Goal: Contribute content: Contribute content

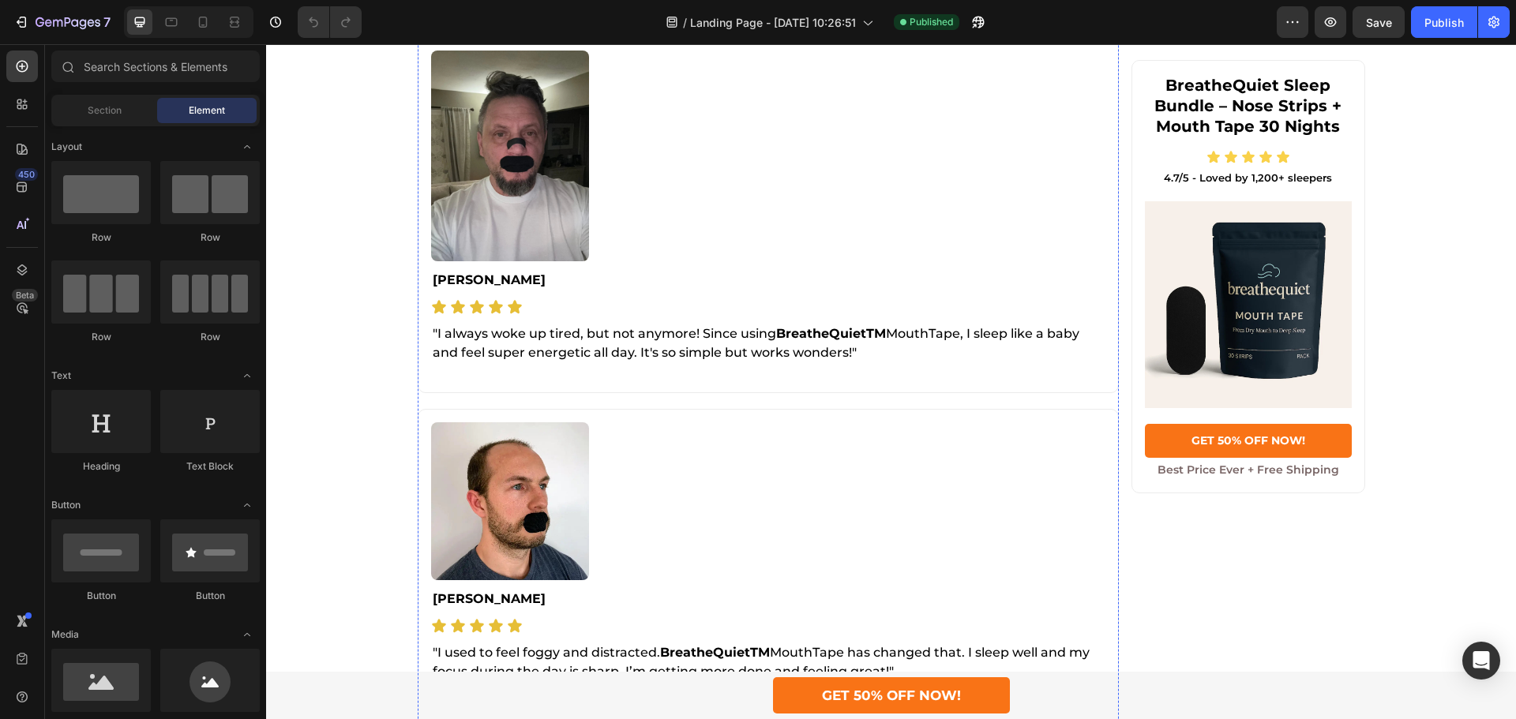
scroll to position [4325, 0]
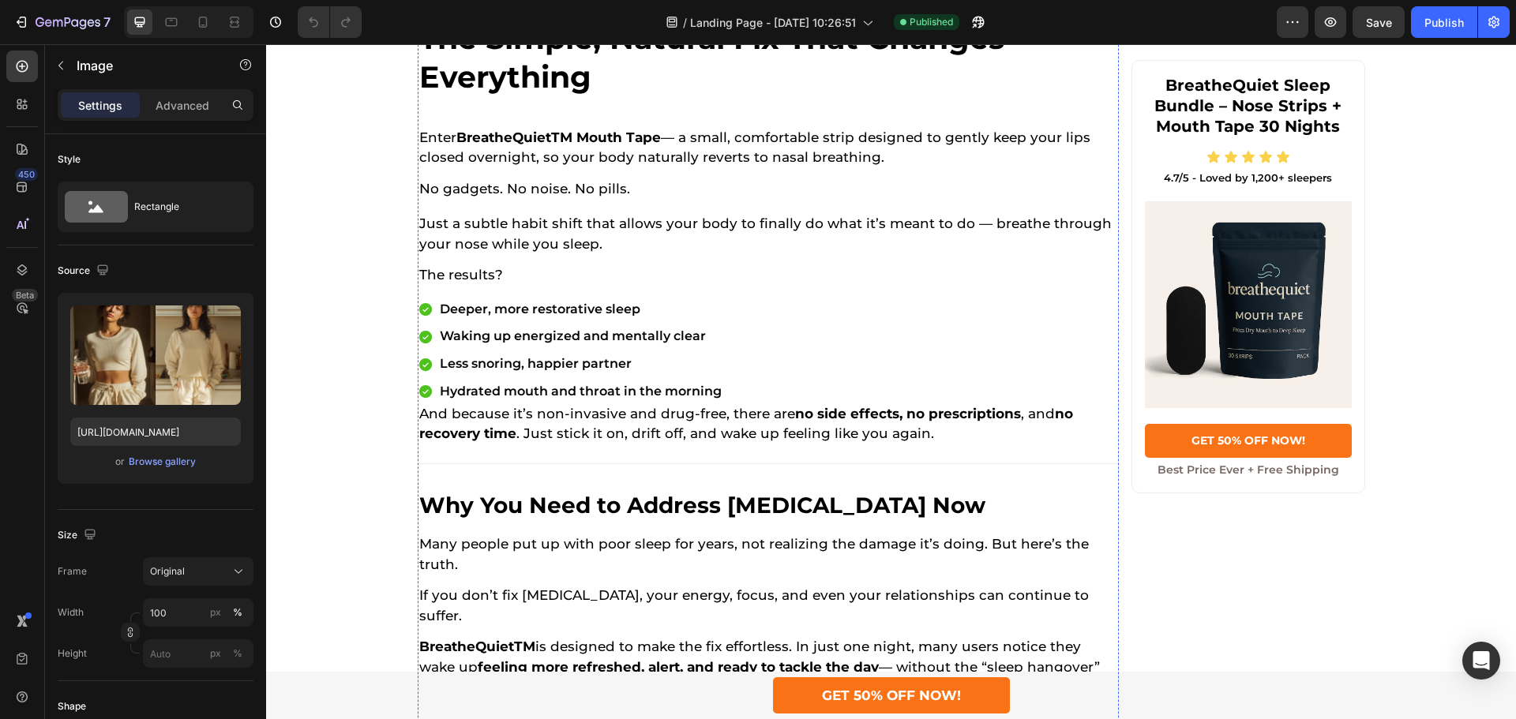
scroll to position [1957, 0]
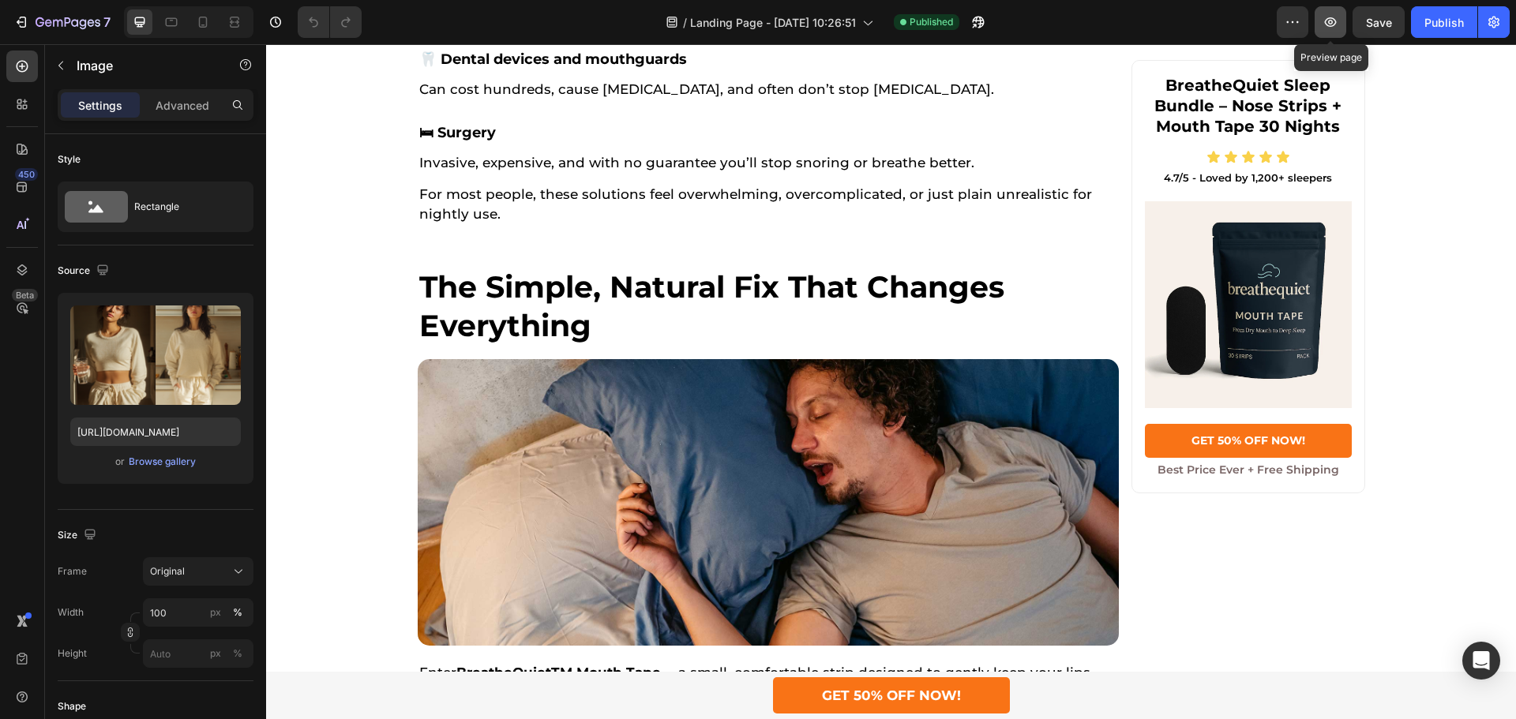
click at [1339, 9] on button "button" at bounding box center [1330, 22] width 32 height 32
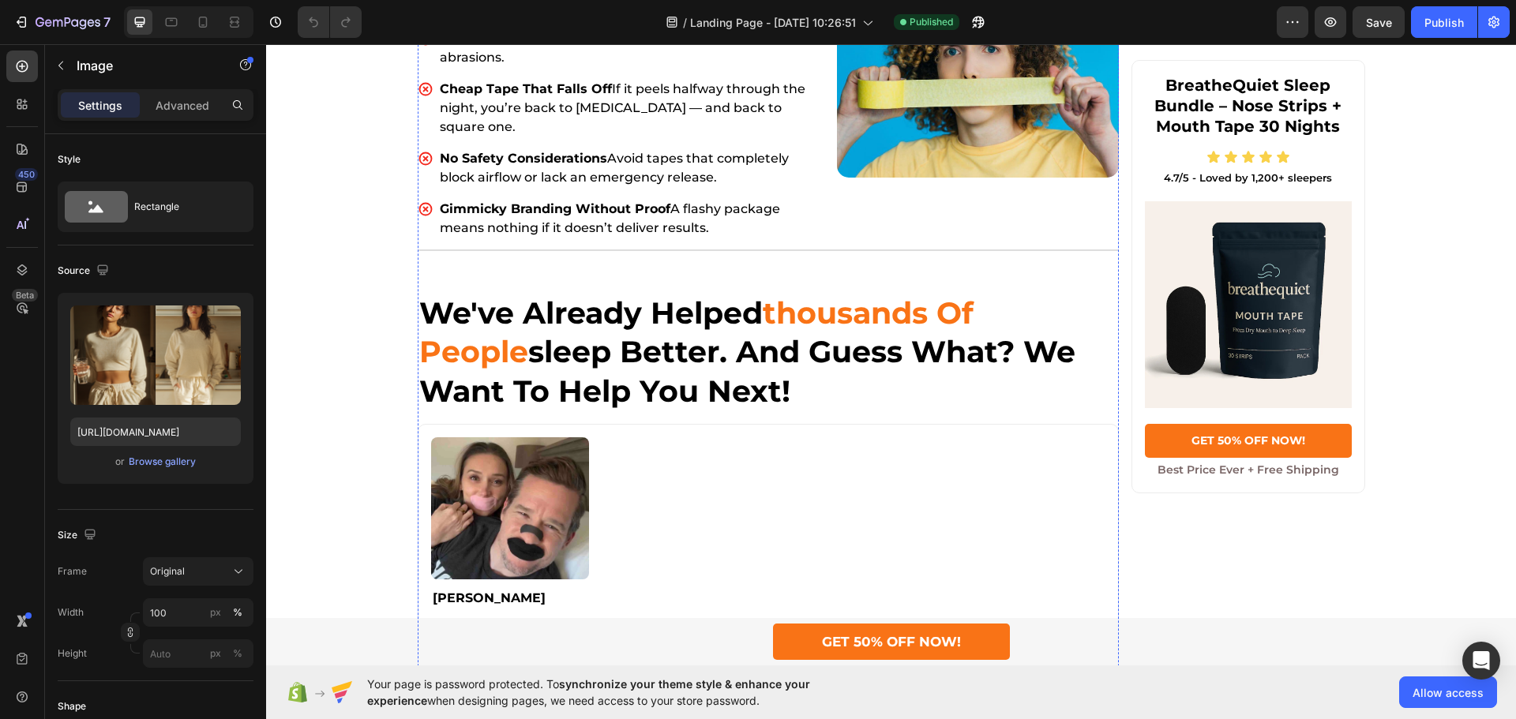
scroll to position [4404, 0]
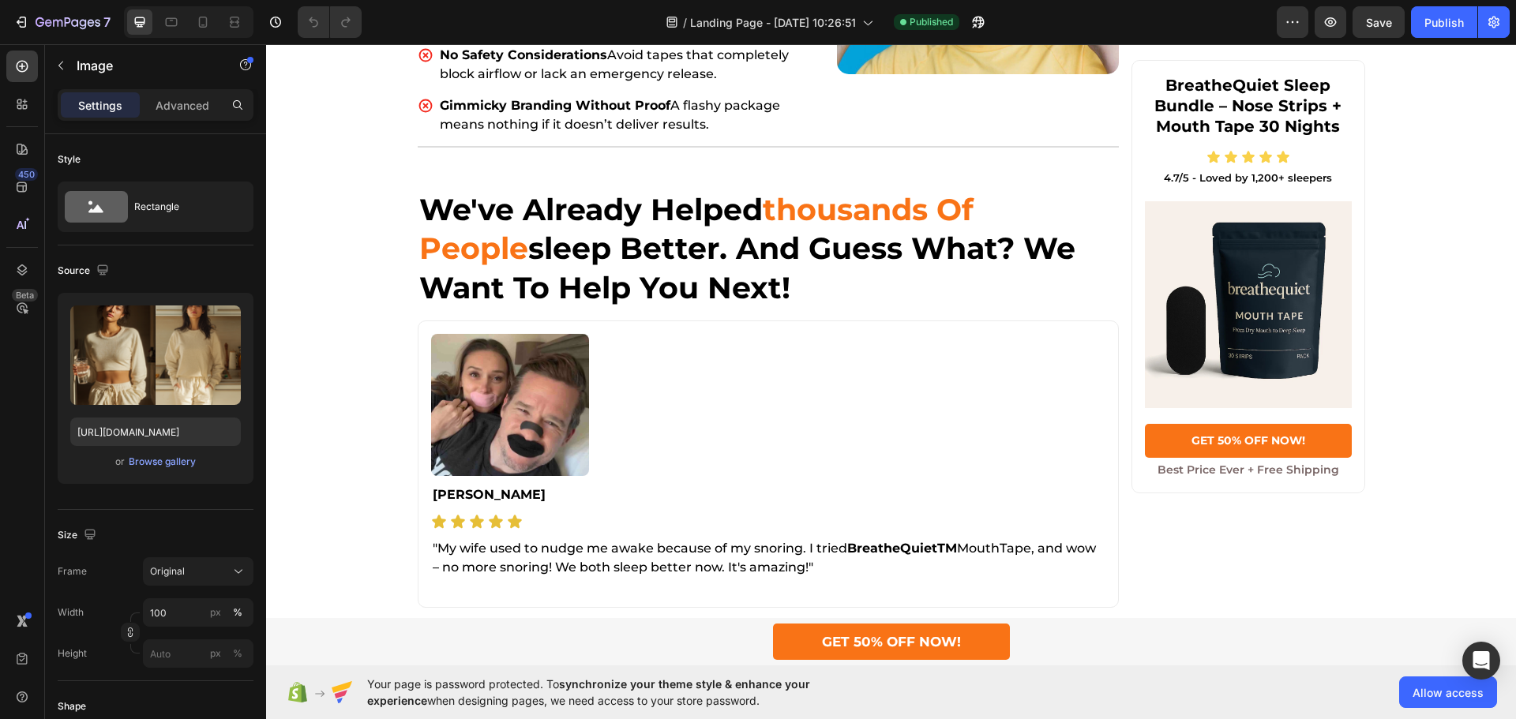
click at [183, 459] on div "Browse gallery" at bounding box center [162, 462] width 67 height 14
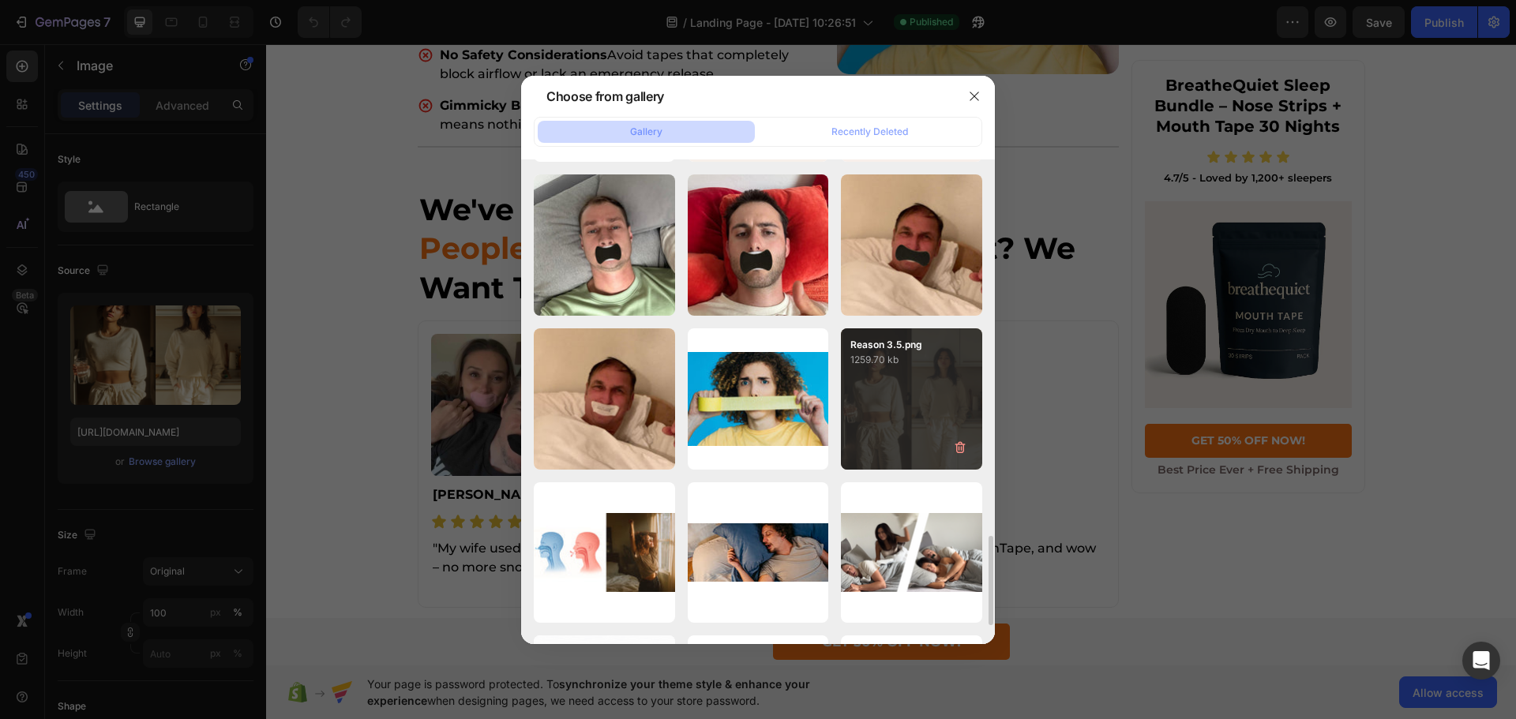
scroll to position [1770, 0]
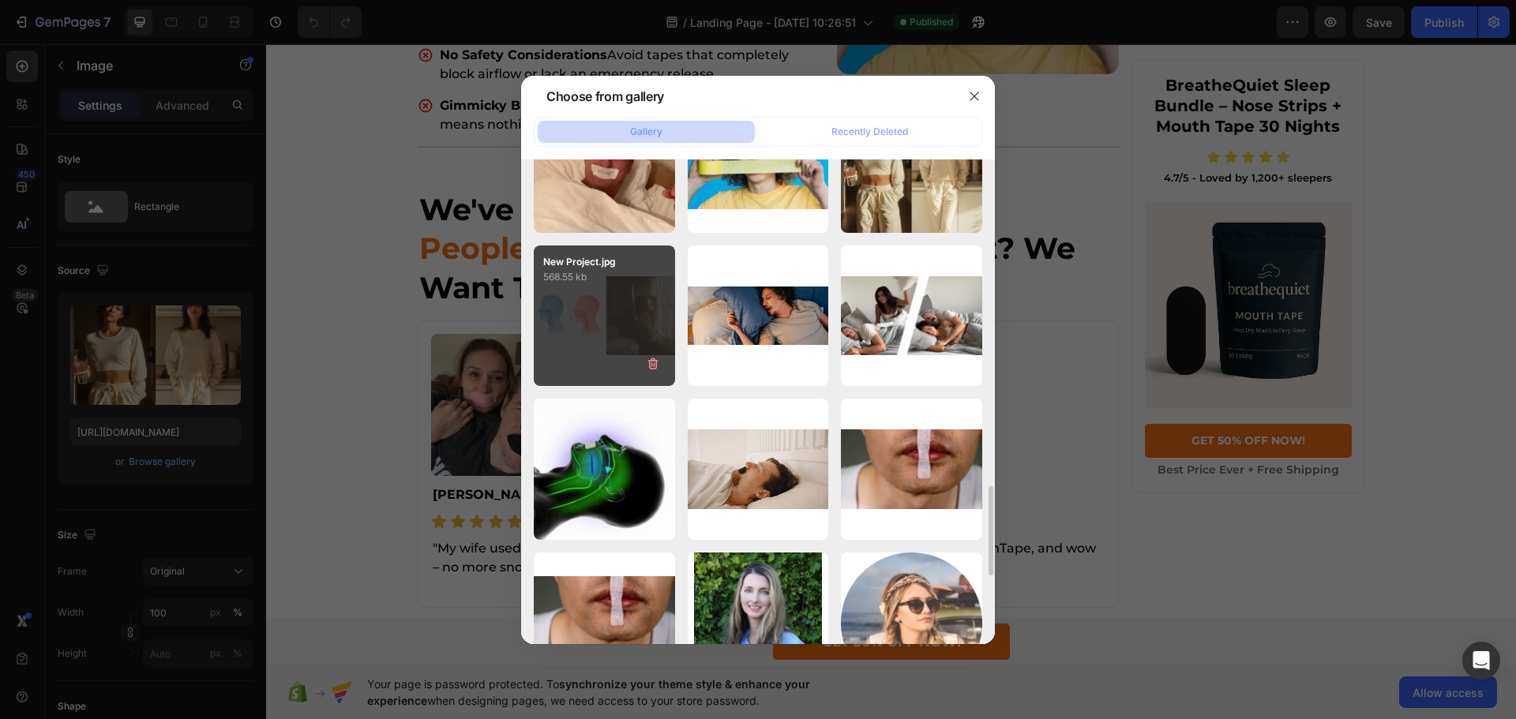
click at [576, 333] on div "New Project.jpg 568.55 kb" at bounding box center [604, 315] width 141 height 141
type input "https://cdn.shopify.com/s/files/1/0755/9695/5878/files/gempages_571642925553812…"
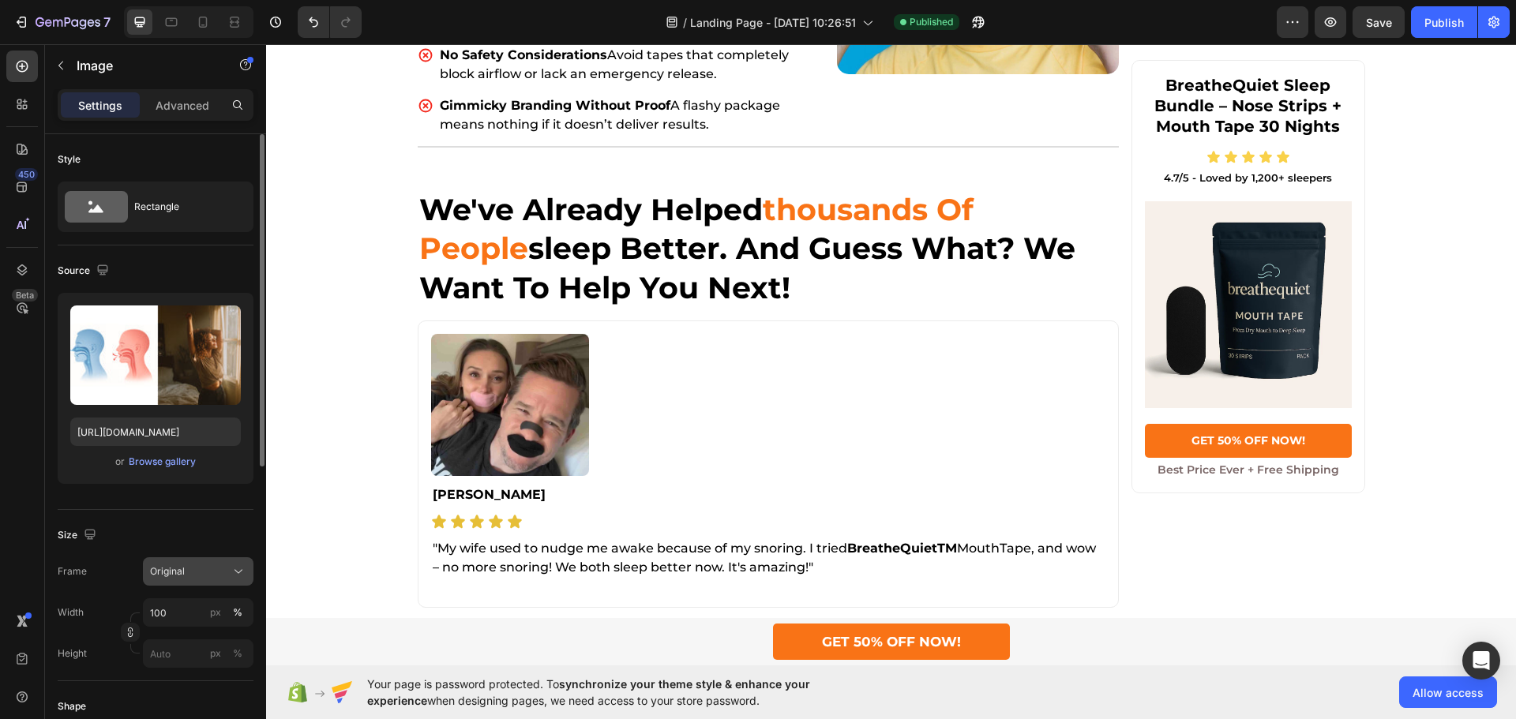
click at [216, 579] on div "Original" at bounding box center [198, 572] width 96 height 16
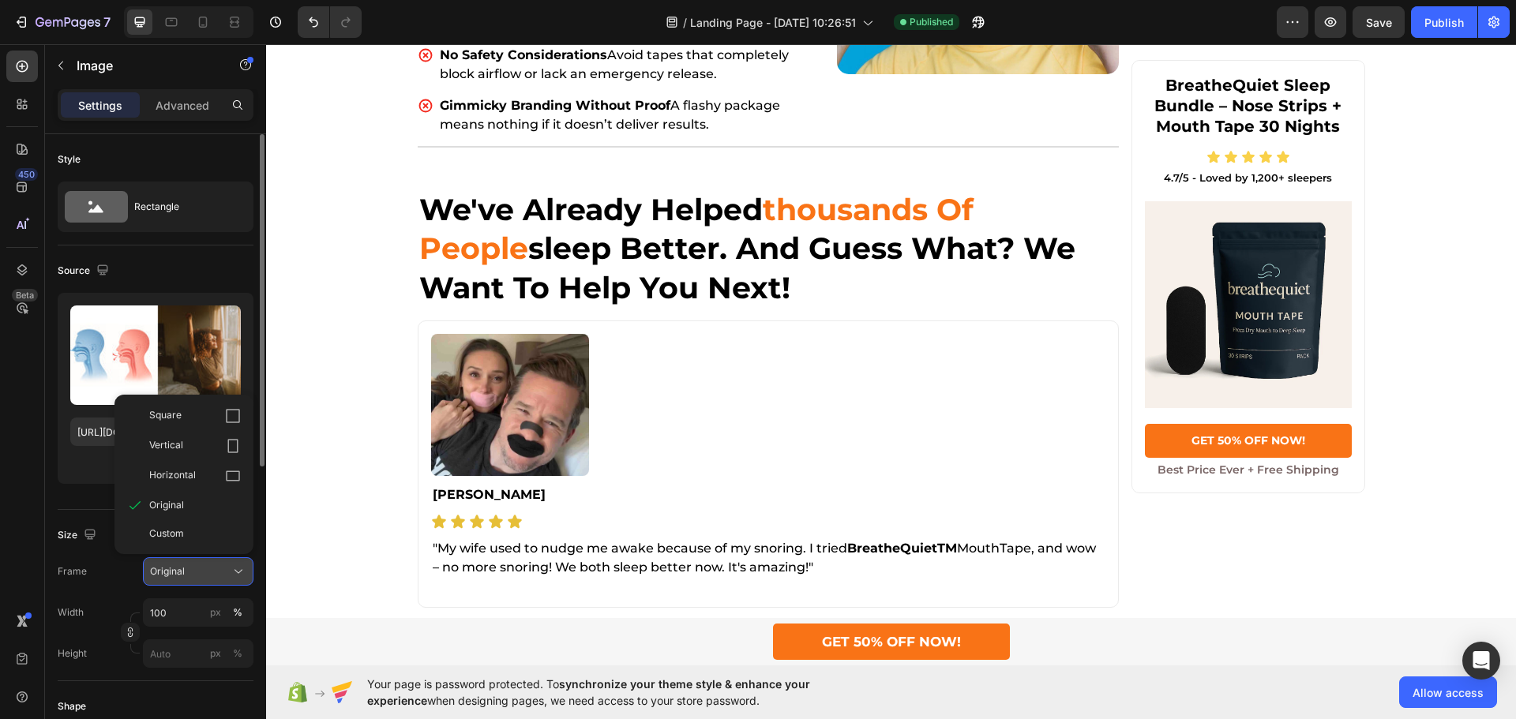
click at [216, 579] on div "Original" at bounding box center [198, 572] width 96 height 16
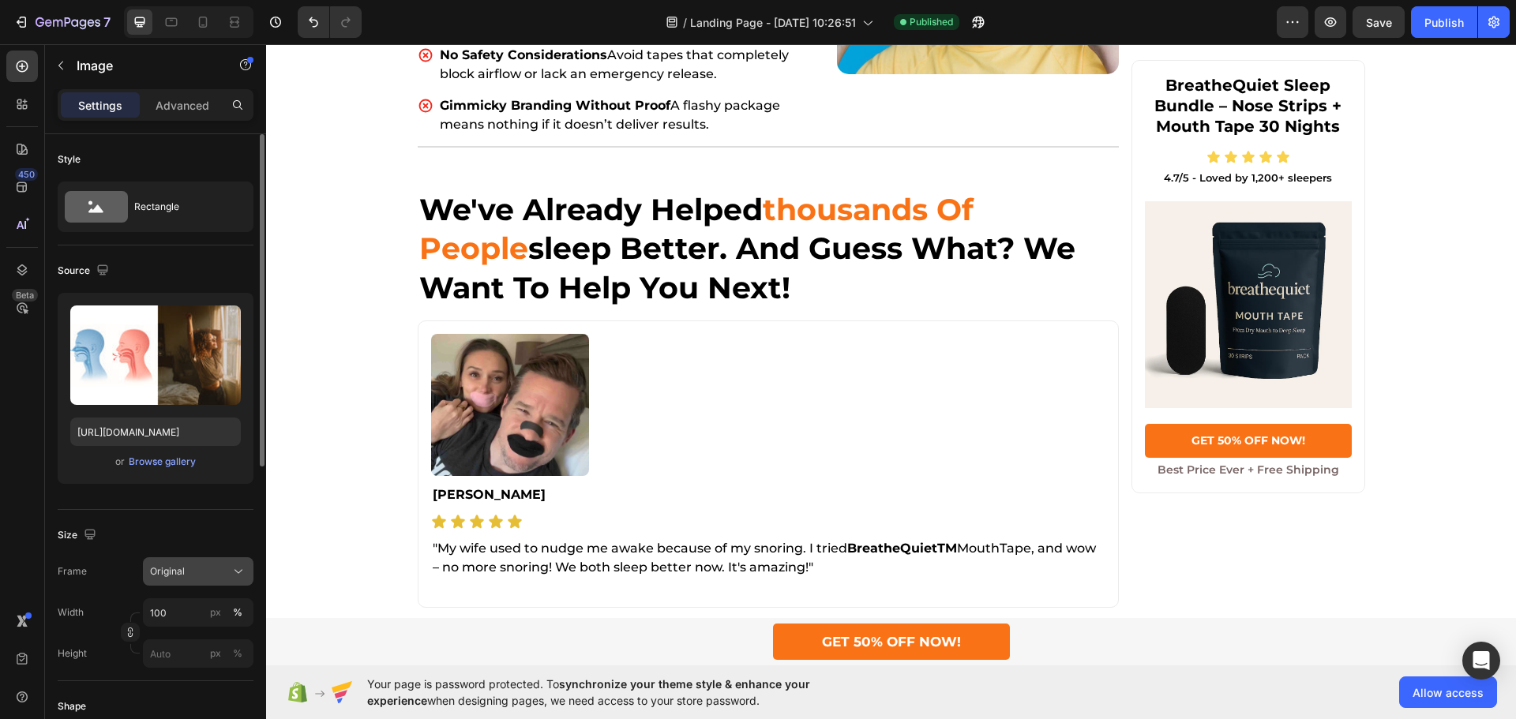
click at [202, 578] on div "Original" at bounding box center [188, 571] width 77 height 14
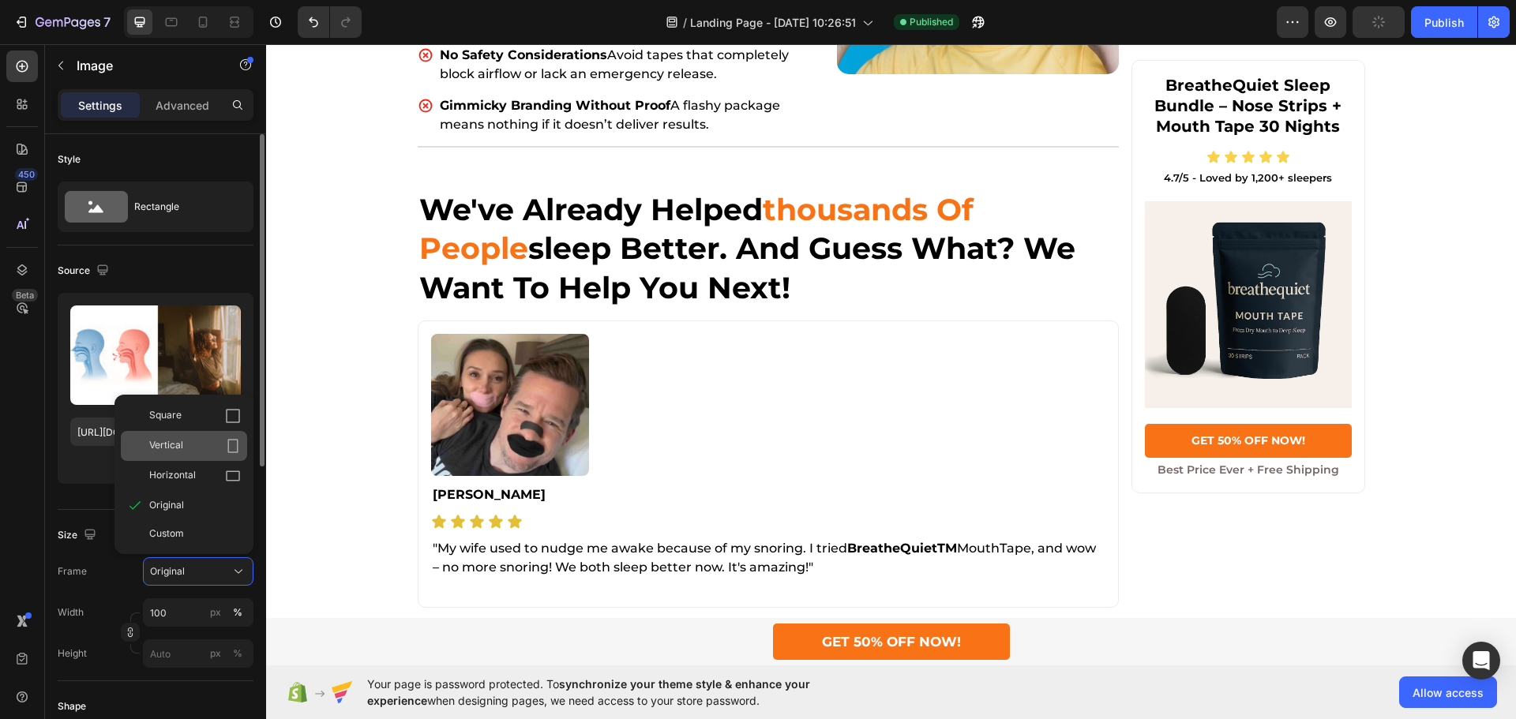
click at [203, 450] on div "Vertical" at bounding box center [195, 446] width 92 height 16
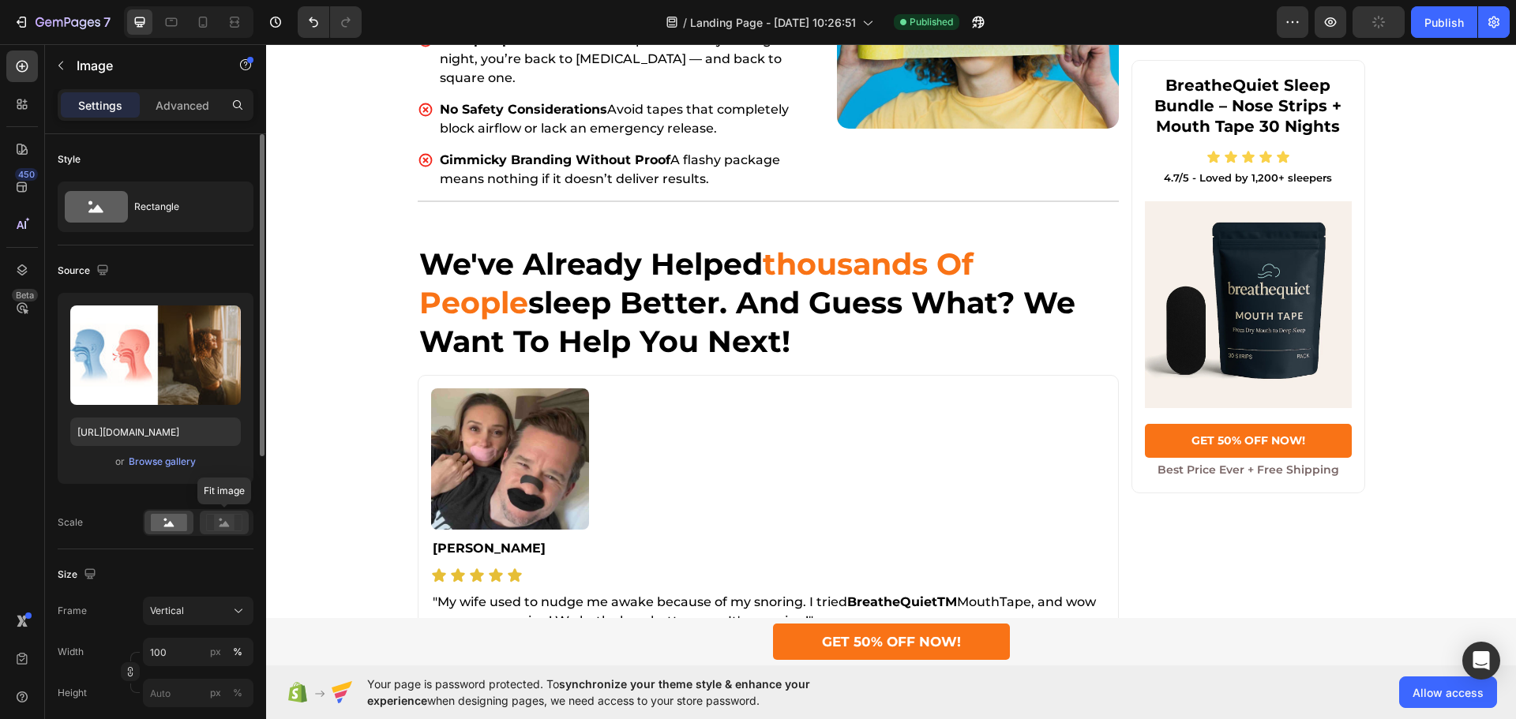
click at [227, 524] on icon at bounding box center [224, 524] width 10 height 6
click at [171, 529] on rect at bounding box center [169, 522] width 36 height 17
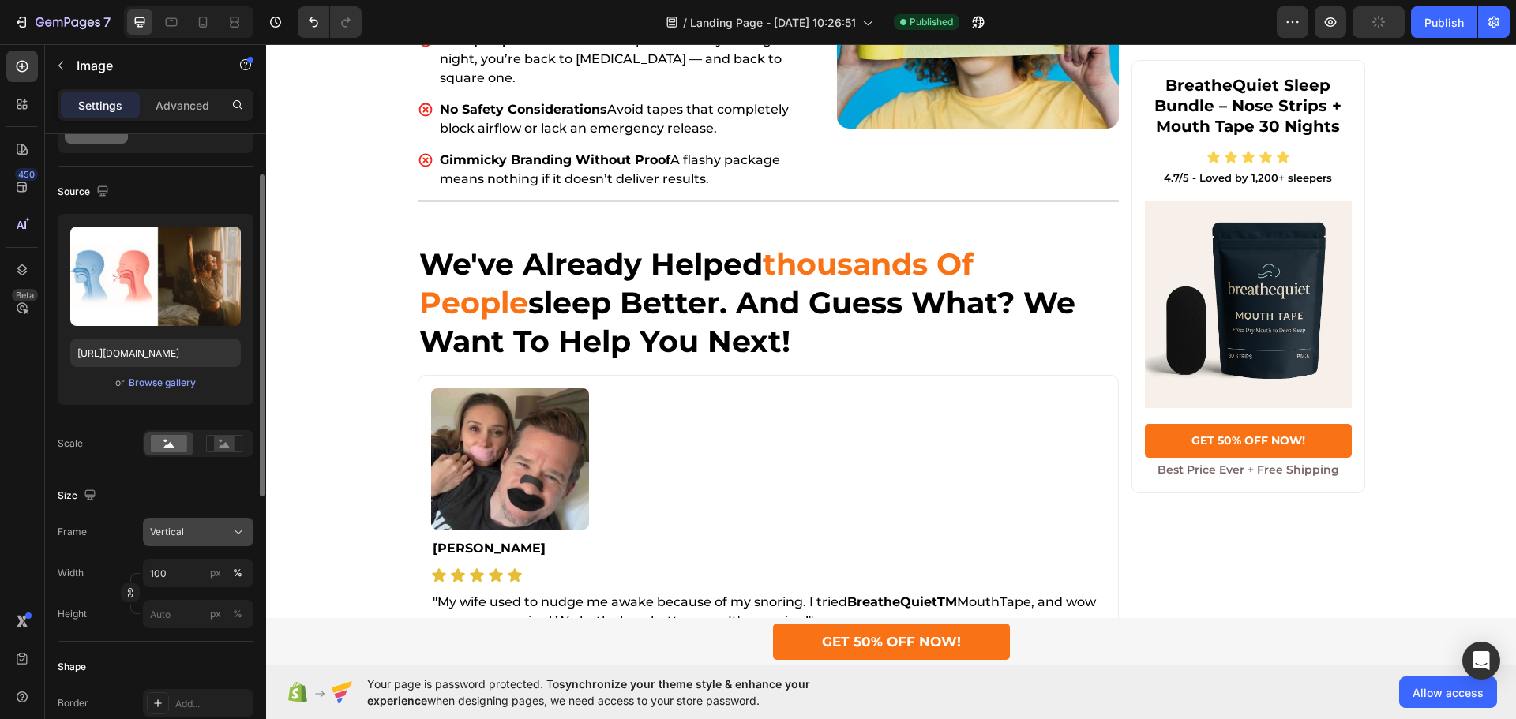
click at [206, 524] on button "Vertical" at bounding box center [198, 532] width 111 height 28
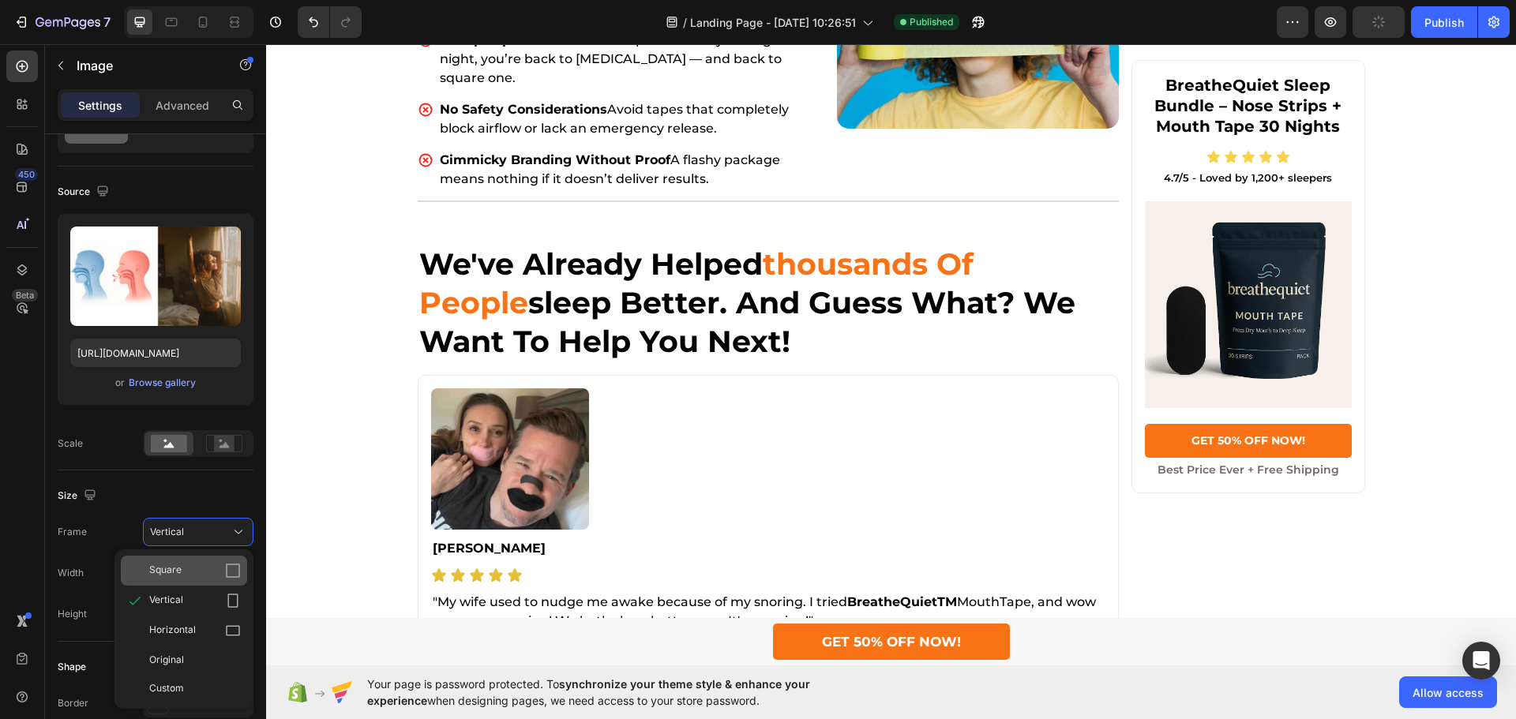
click at [195, 564] on div "Square" at bounding box center [195, 571] width 92 height 16
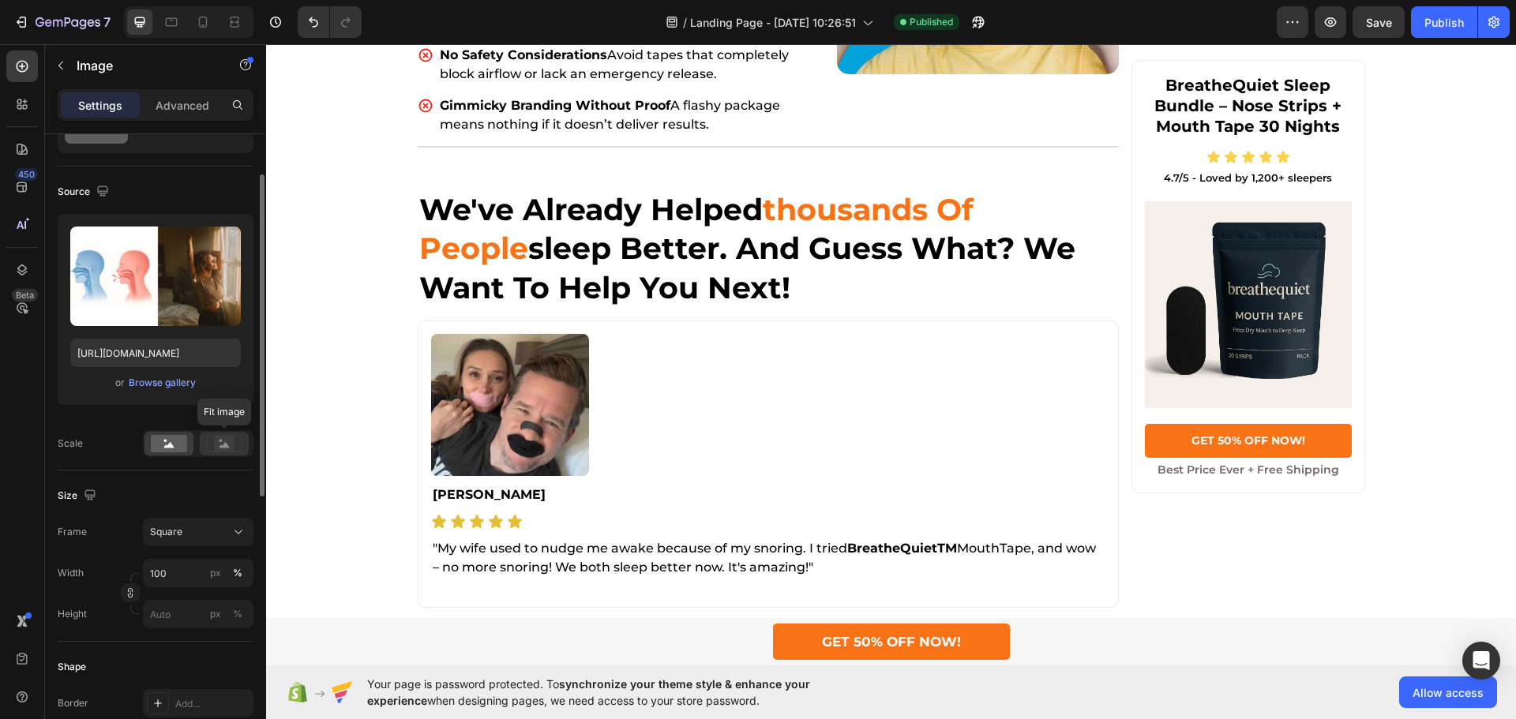
click at [229, 450] on rect at bounding box center [224, 444] width 21 height 16
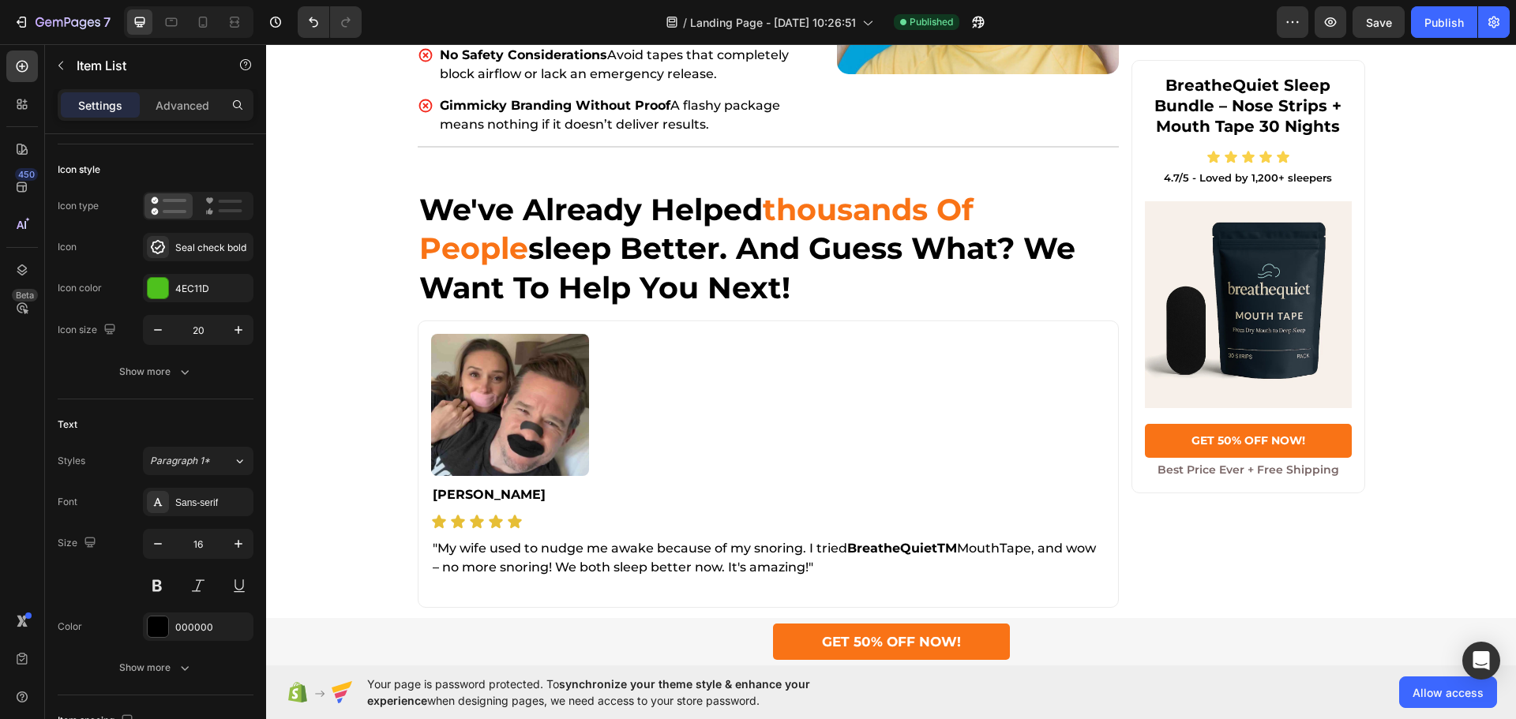
scroll to position [0, 0]
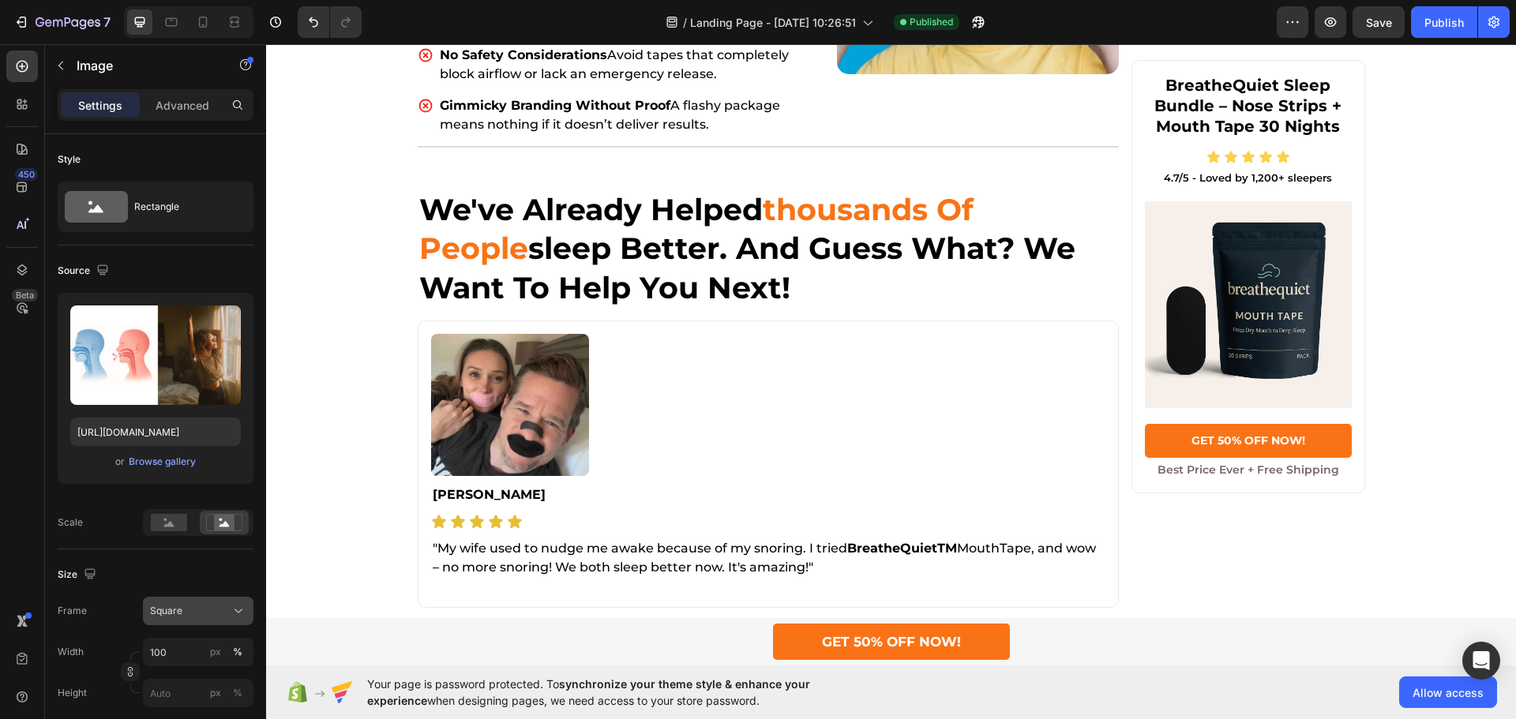
click at [197, 610] on div "Square" at bounding box center [188, 611] width 77 height 14
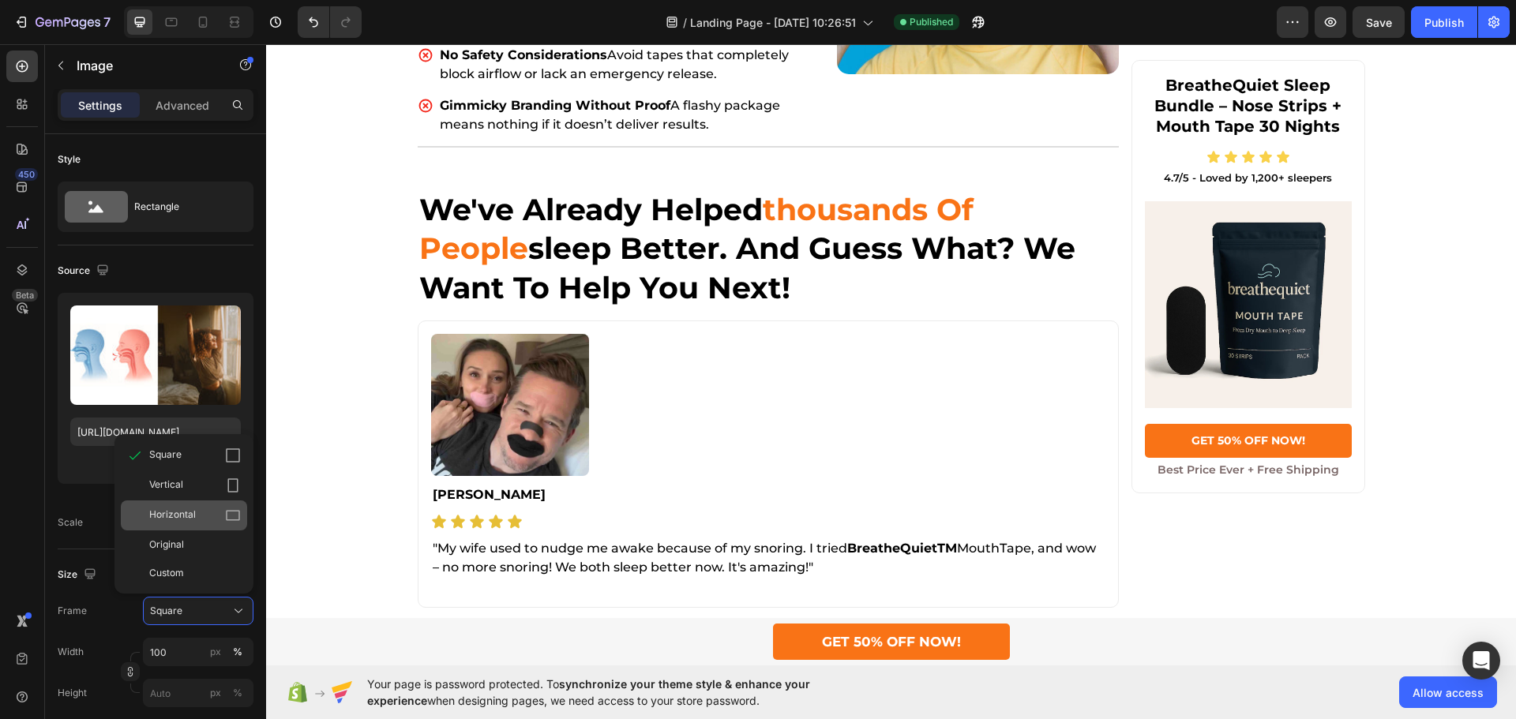
click at [199, 523] on div "Horizontal" at bounding box center [195, 516] width 92 height 16
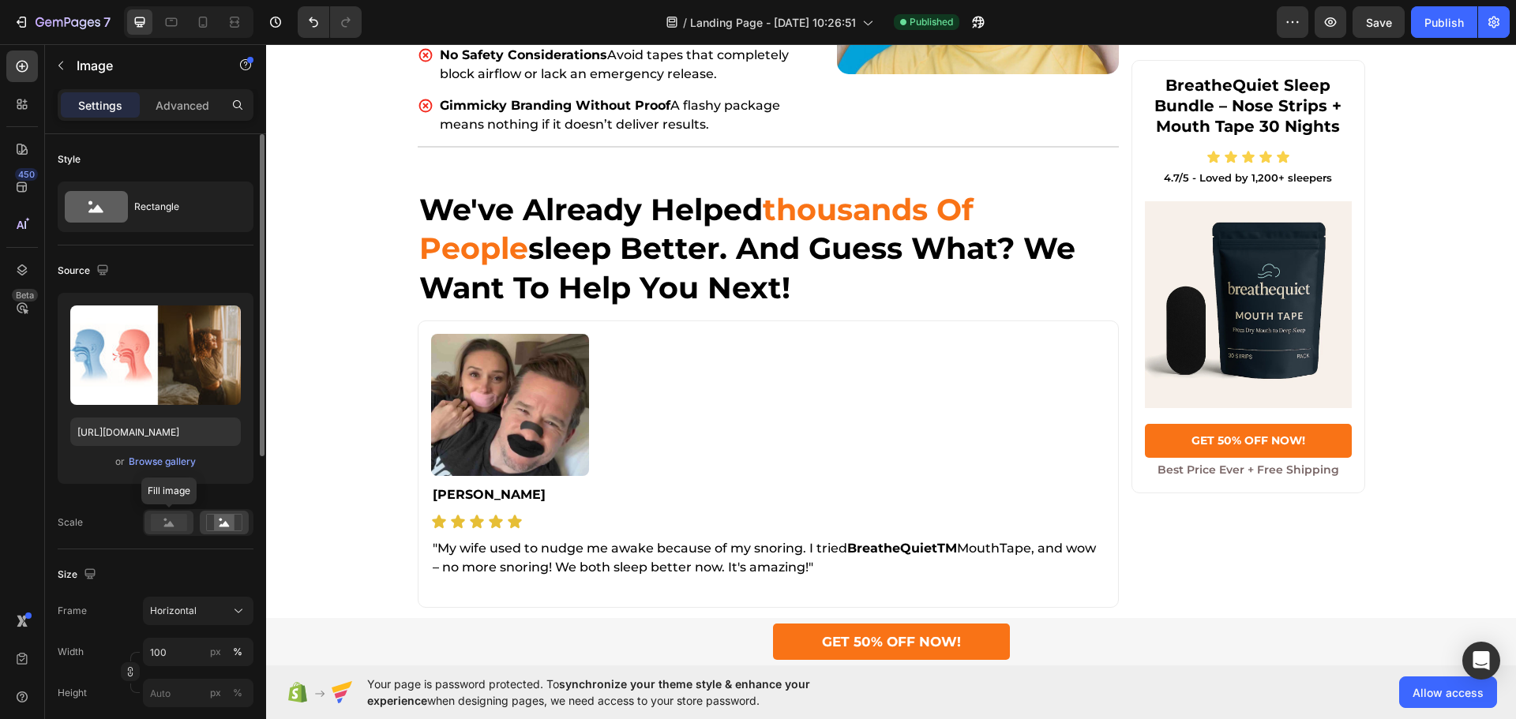
click at [174, 521] on rect at bounding box center [169, 522] width 36 height 17
click at [221, 519] on circle at bounding box center [220, 520] width 3 height 3
click at [174, 458] on div "Browse gallery" at bounding box center [162, 462] width 67 height 14
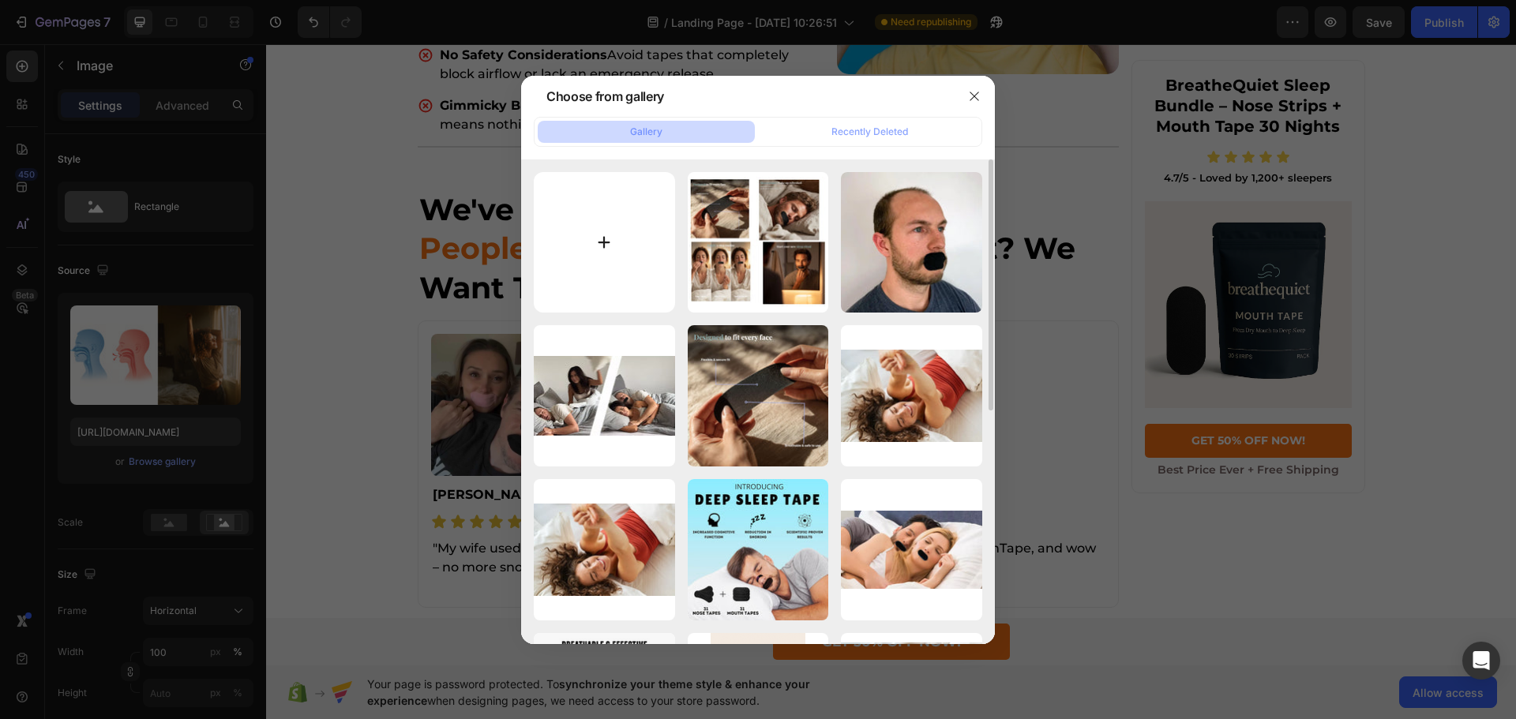
click at [610, 238] on input "file" at bounding box center [604, 242] width 141 height 141
type input "C:\fakepath\71eO0ziATML._AC_SY450_.jpg"
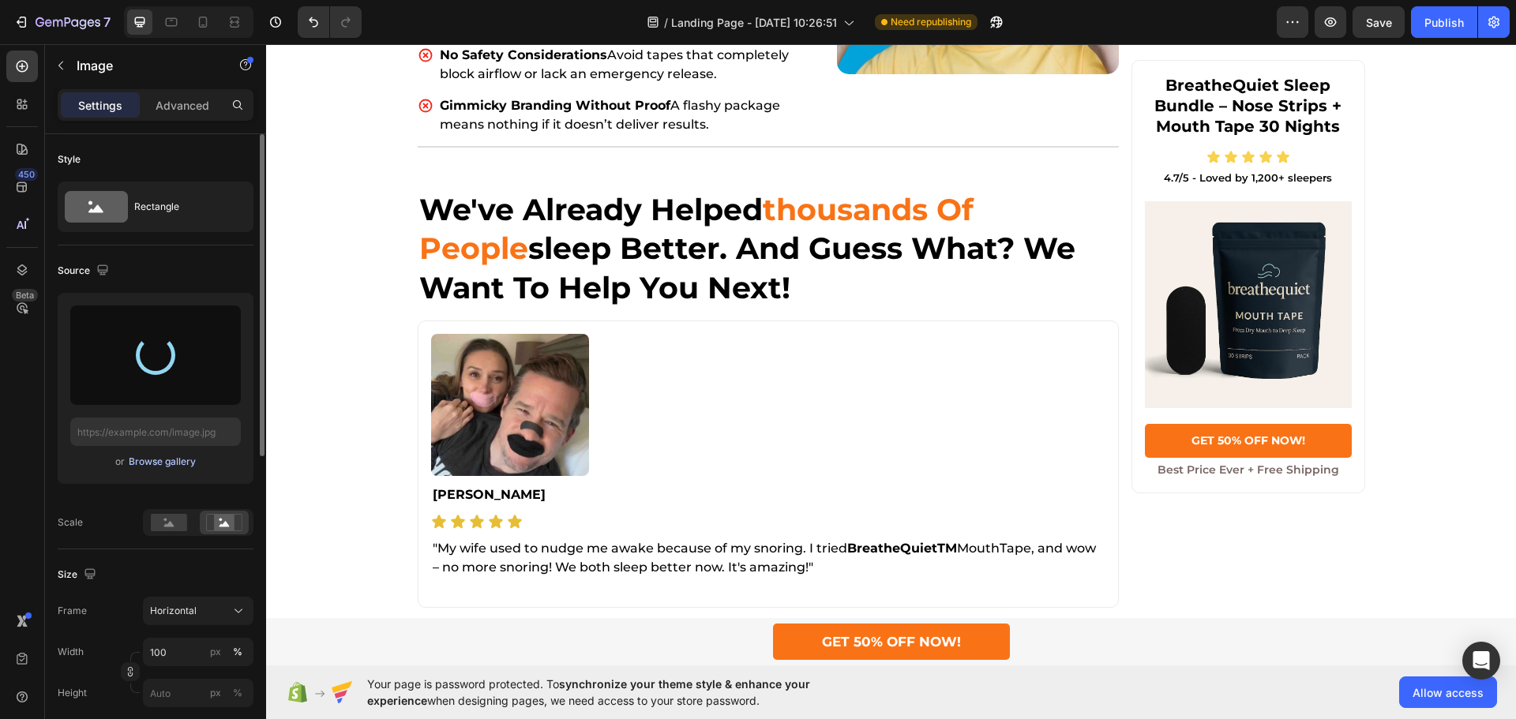
click at [175, 455] on div "Browse gallery" at bounding box center [162, 462] width 67 height 14
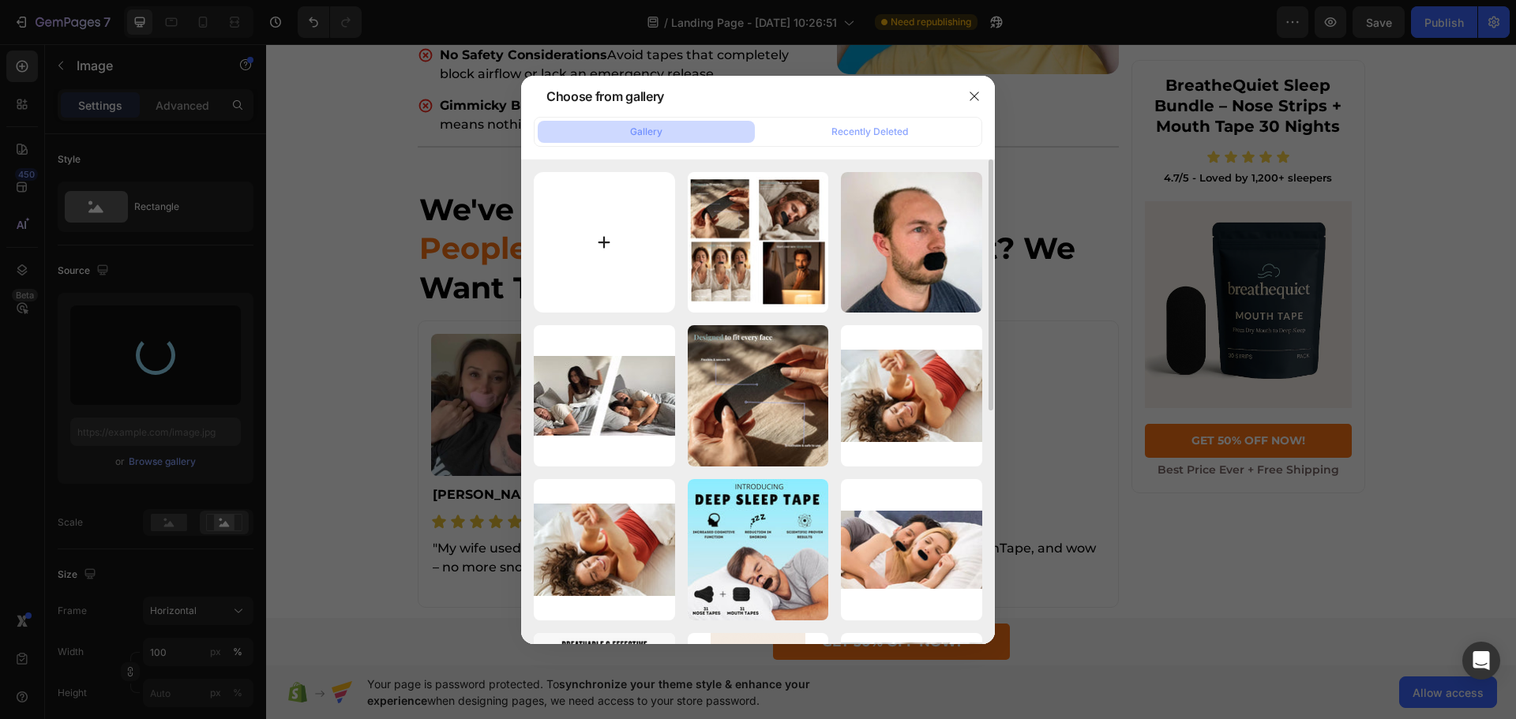
click at [601, 236] on input "file" at bounding box center [604, 242] width 141 height 141
type input "C:\fakepath\71eO0ziATML._AC_SY450_.jpg"
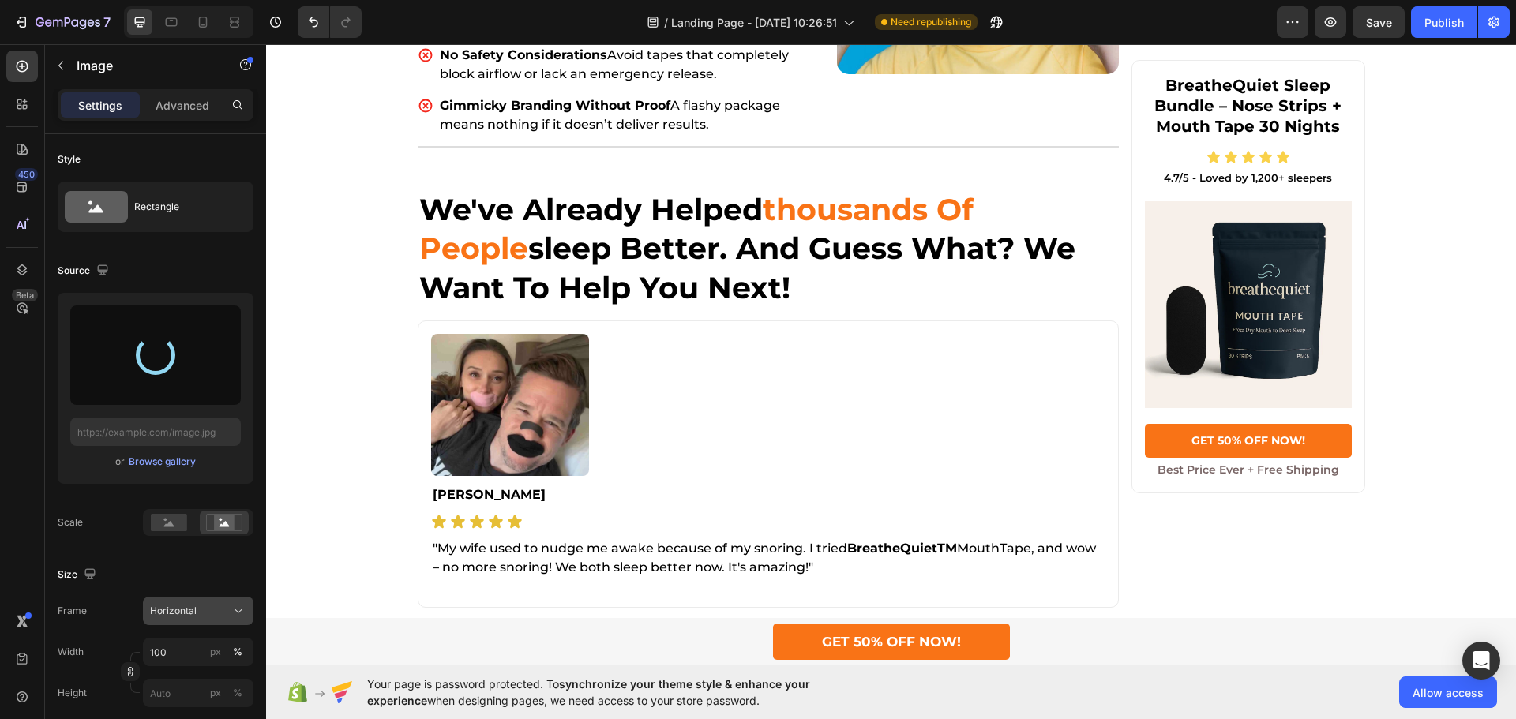
click at [213, 607] on div "Horizontal" at bounding box center [188, 611] width 77 height 14
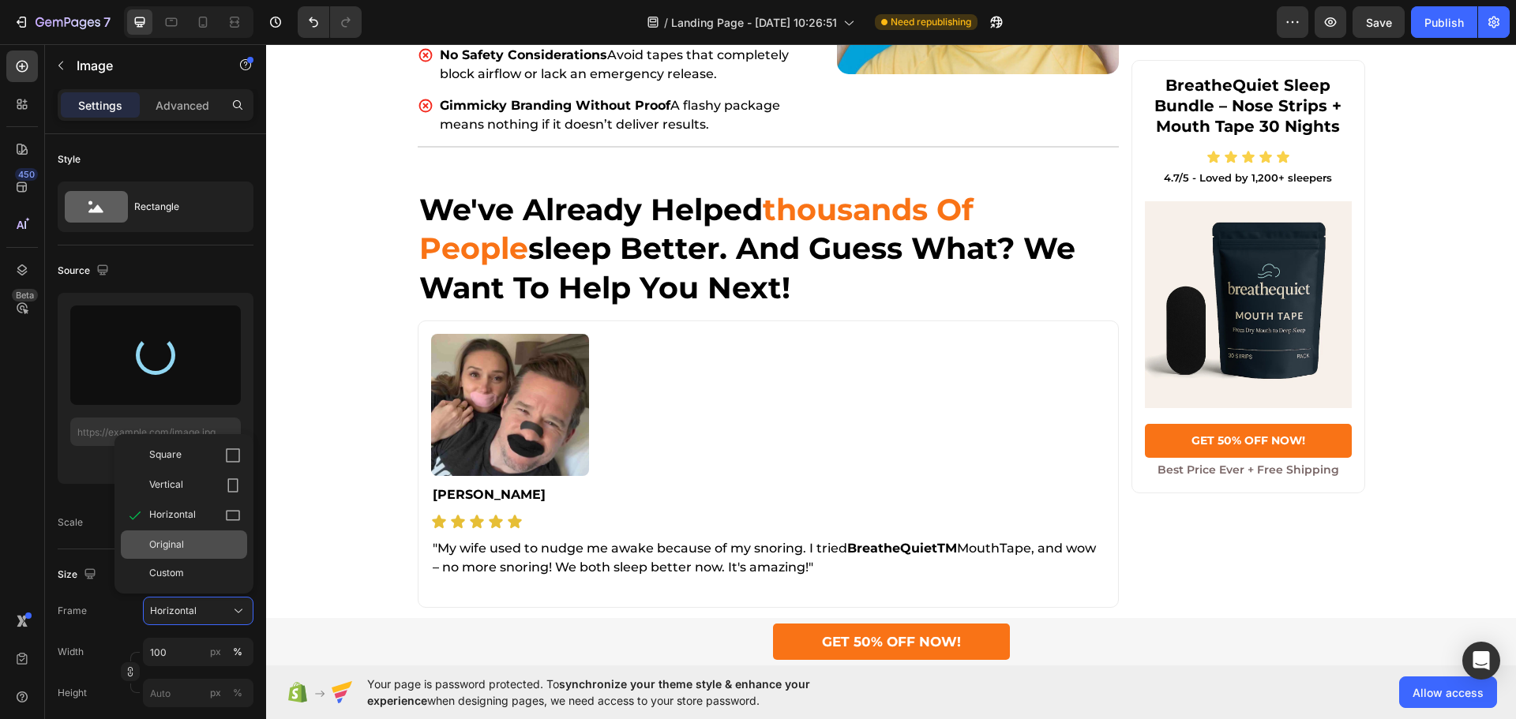
click at [177, 545] on span "Original" at bounding box center [166, 545] width 35 height 14
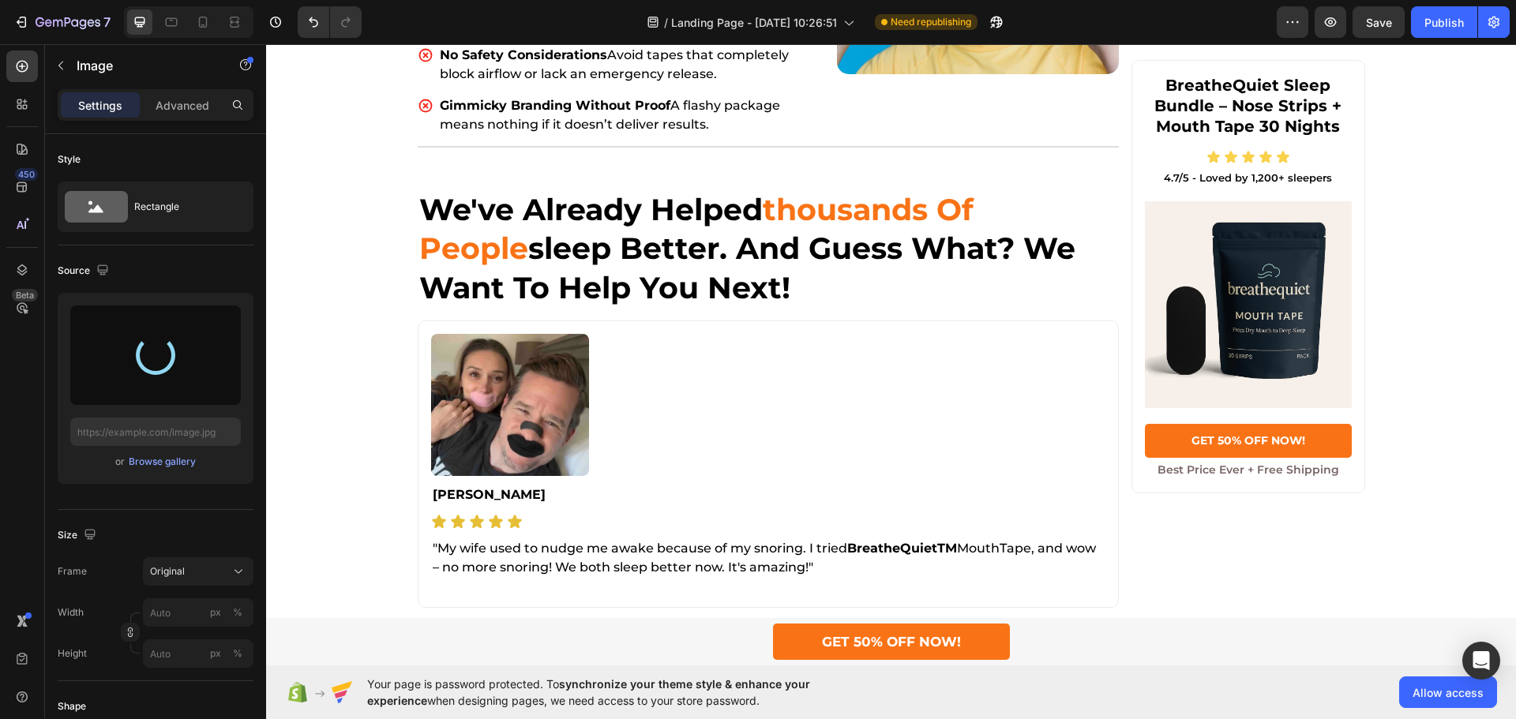
type input "https://cdn.shopify.com/s/files/1/0755/9695/5878/files/gempages_571642925553812…"
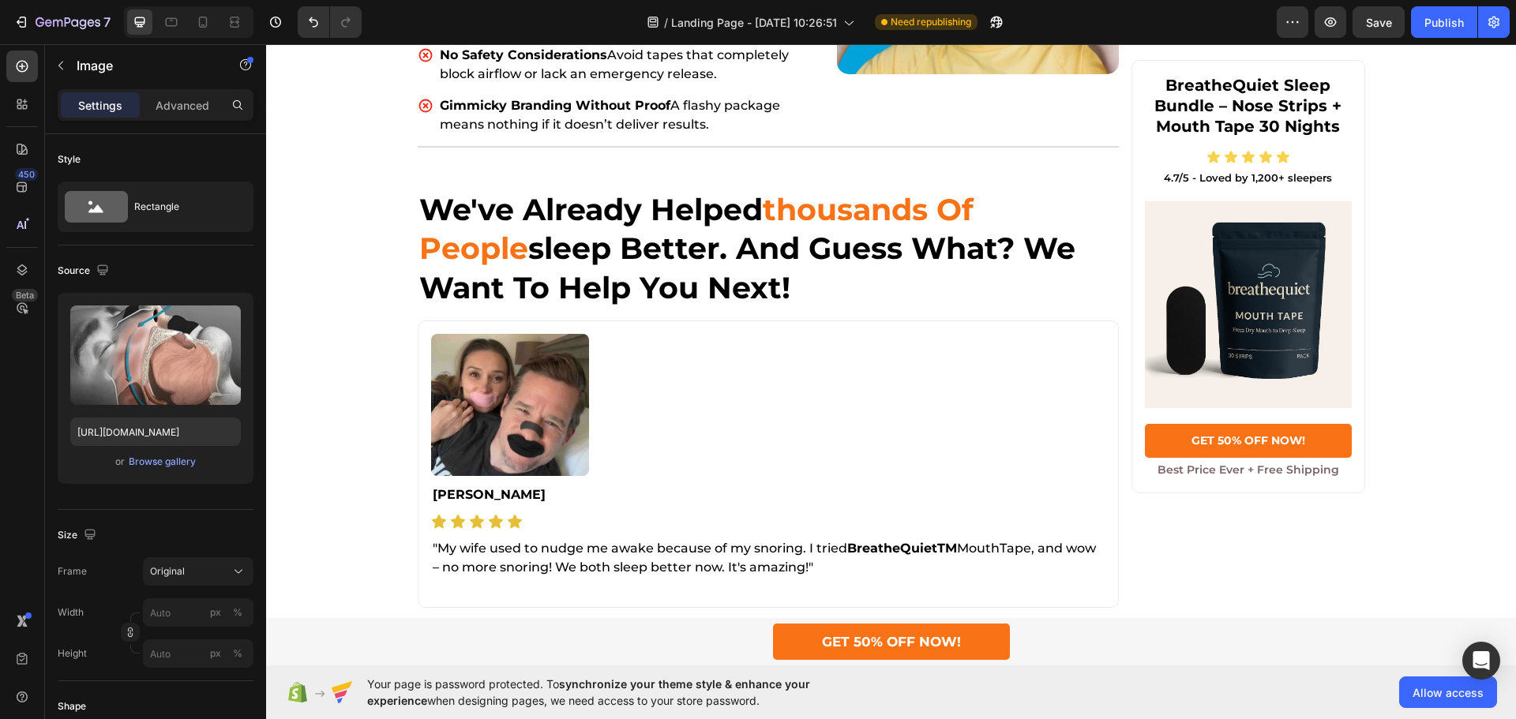
scroll to position [237, 0]
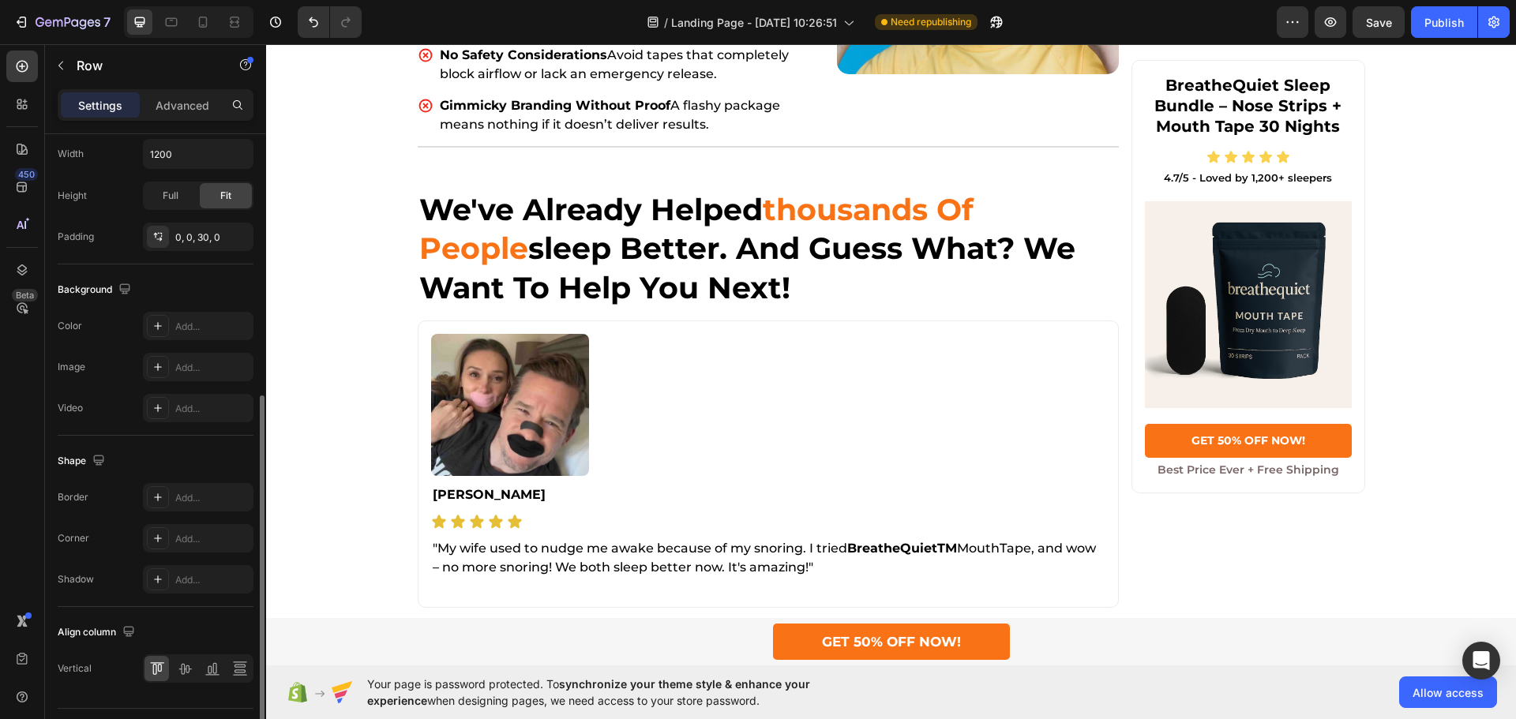
scroll to position [513, 0]
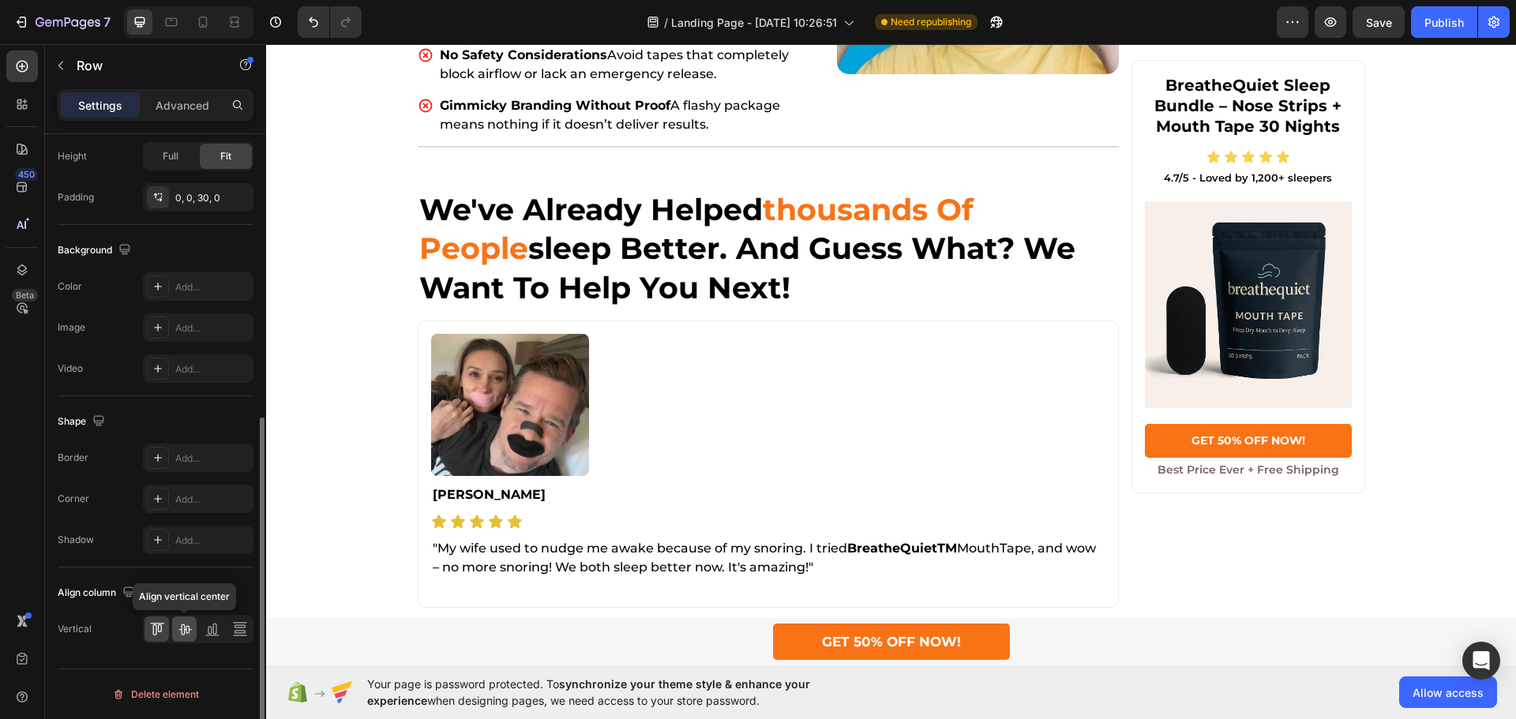
click at [187, 631] on icon at bounding box center [185, 629] width 16 height 16
click at [1444, 24] on div "Publish" at bounding box center [1443, 22] width 39 height 17
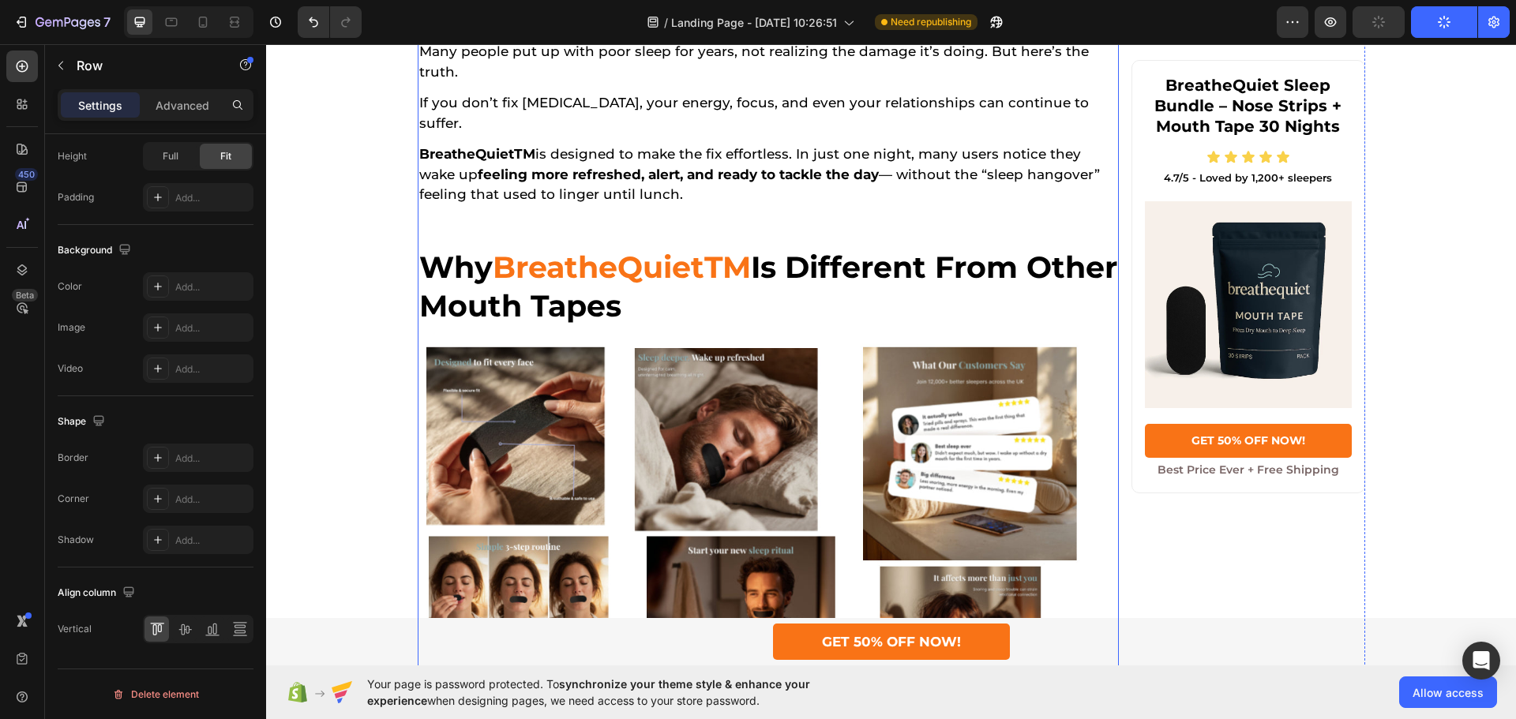
scroll to position [2983, 0]
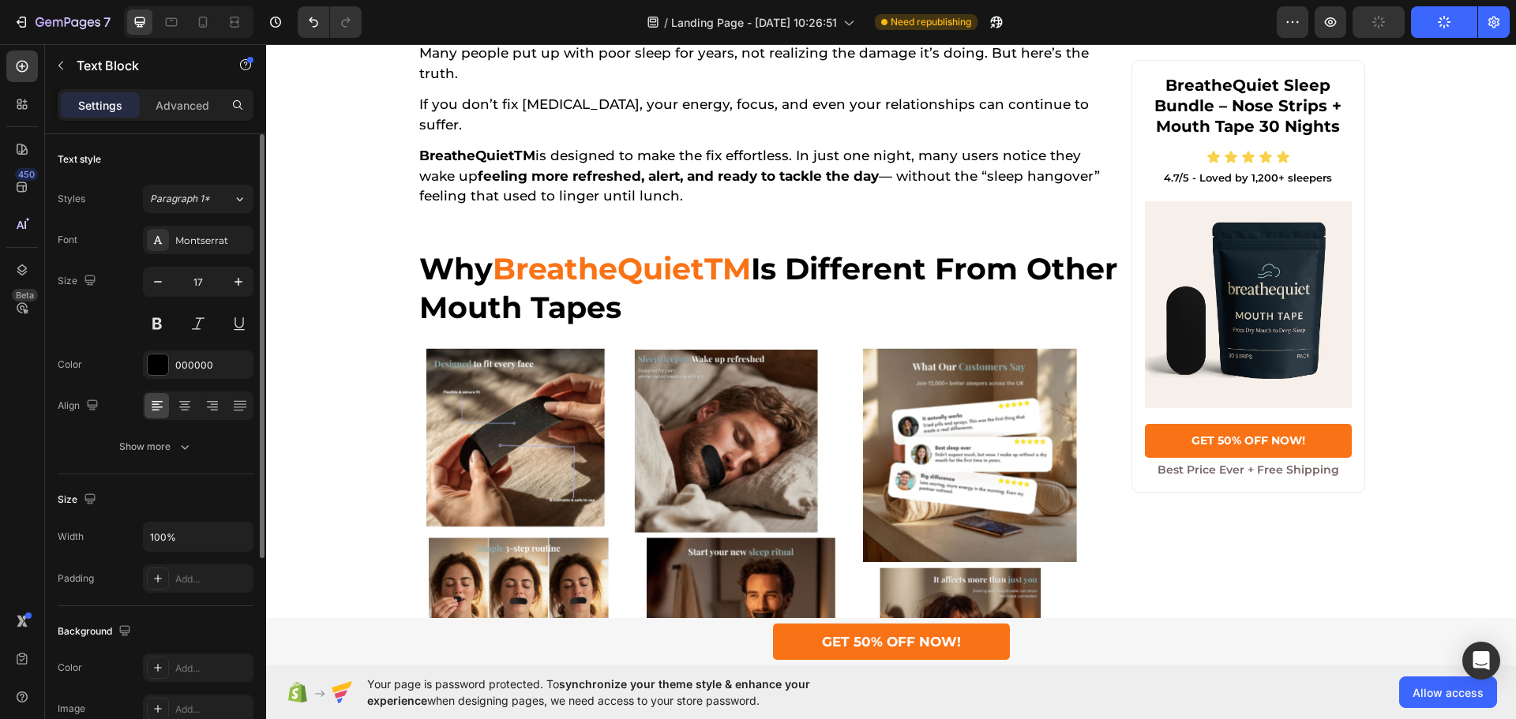
drag, startPoint x: 181, startPoint y: 107, endPoint x: 183, endPoint y: 150, distance: 43.5
click at [182, 107] on p "Advanced" at bounding box center [182, 105] width 54 height 17
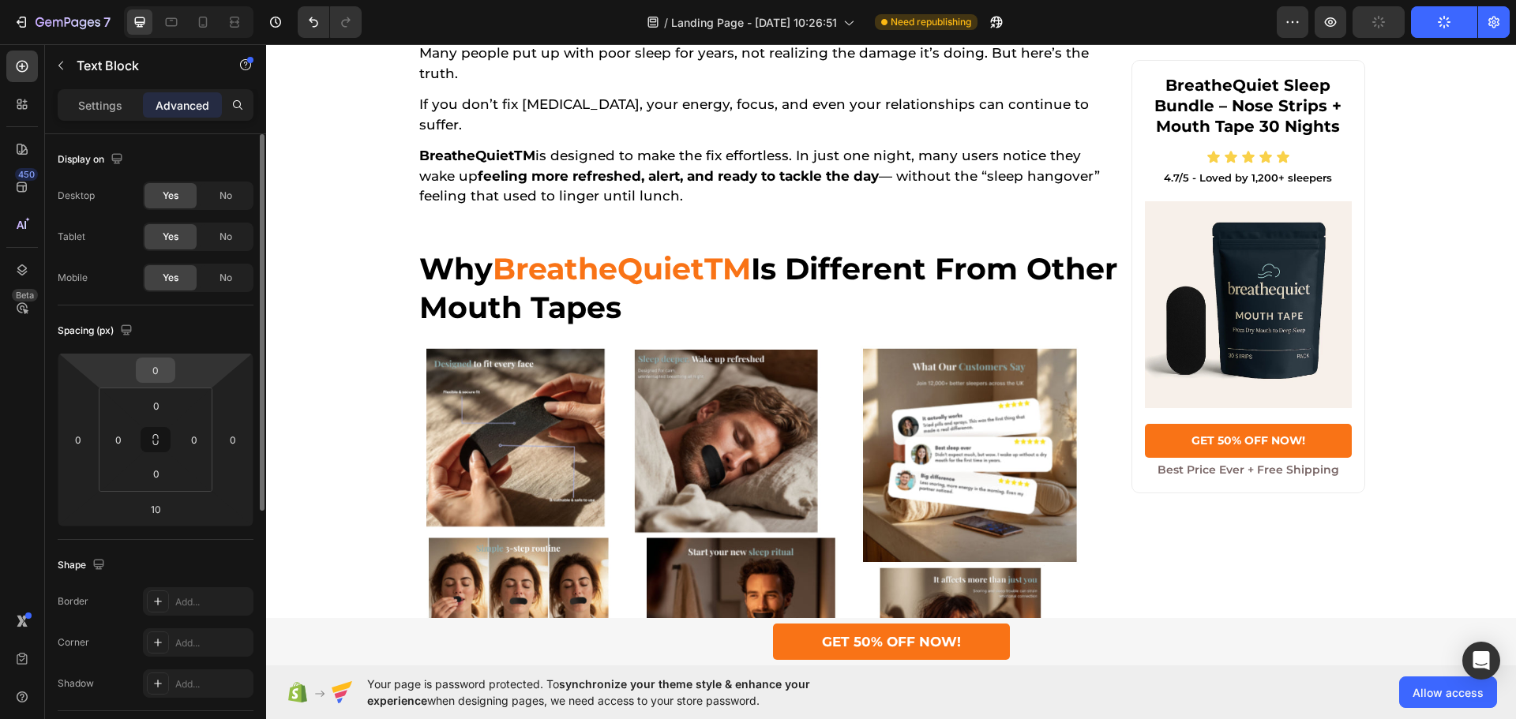
click at [163, 369] on input "0" at bounding box center [156, 370] width 32 height 24
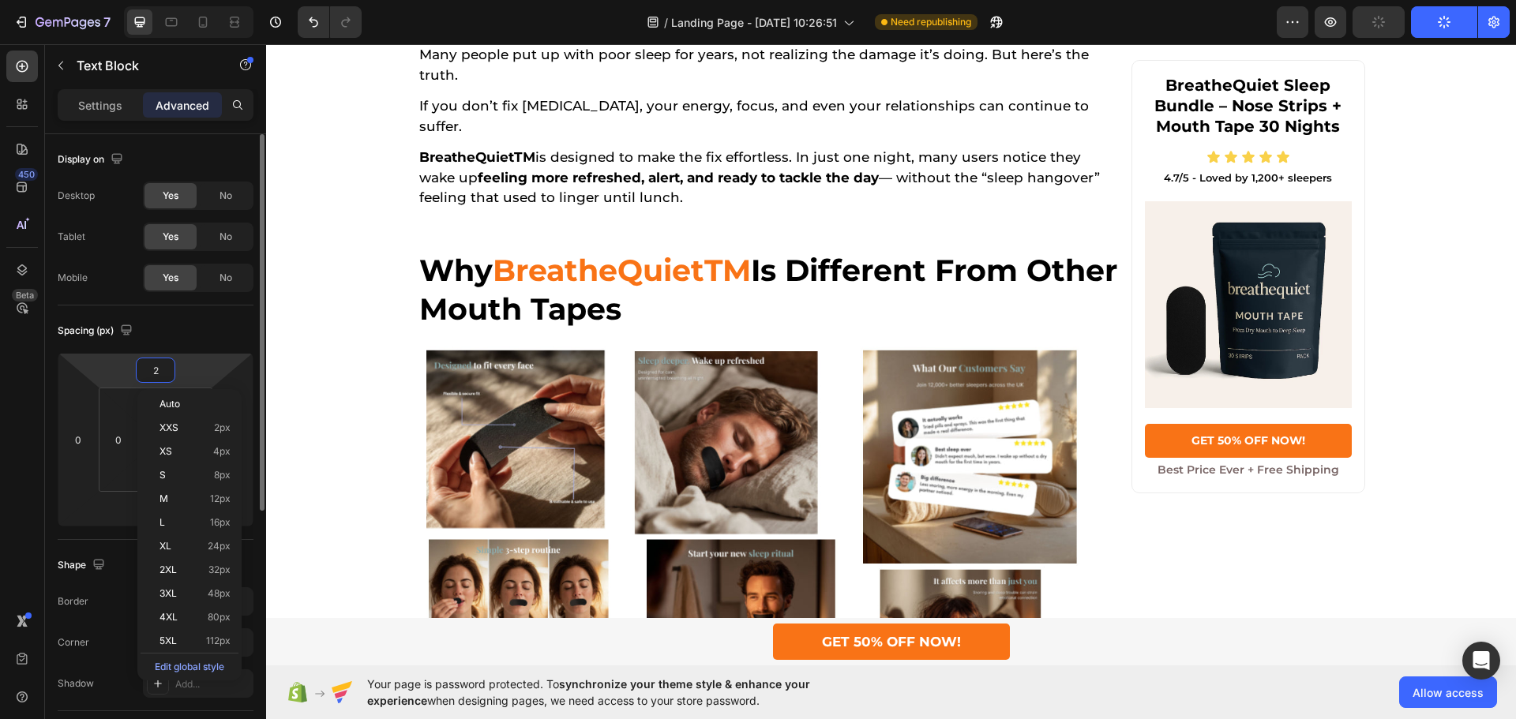
type input "20"
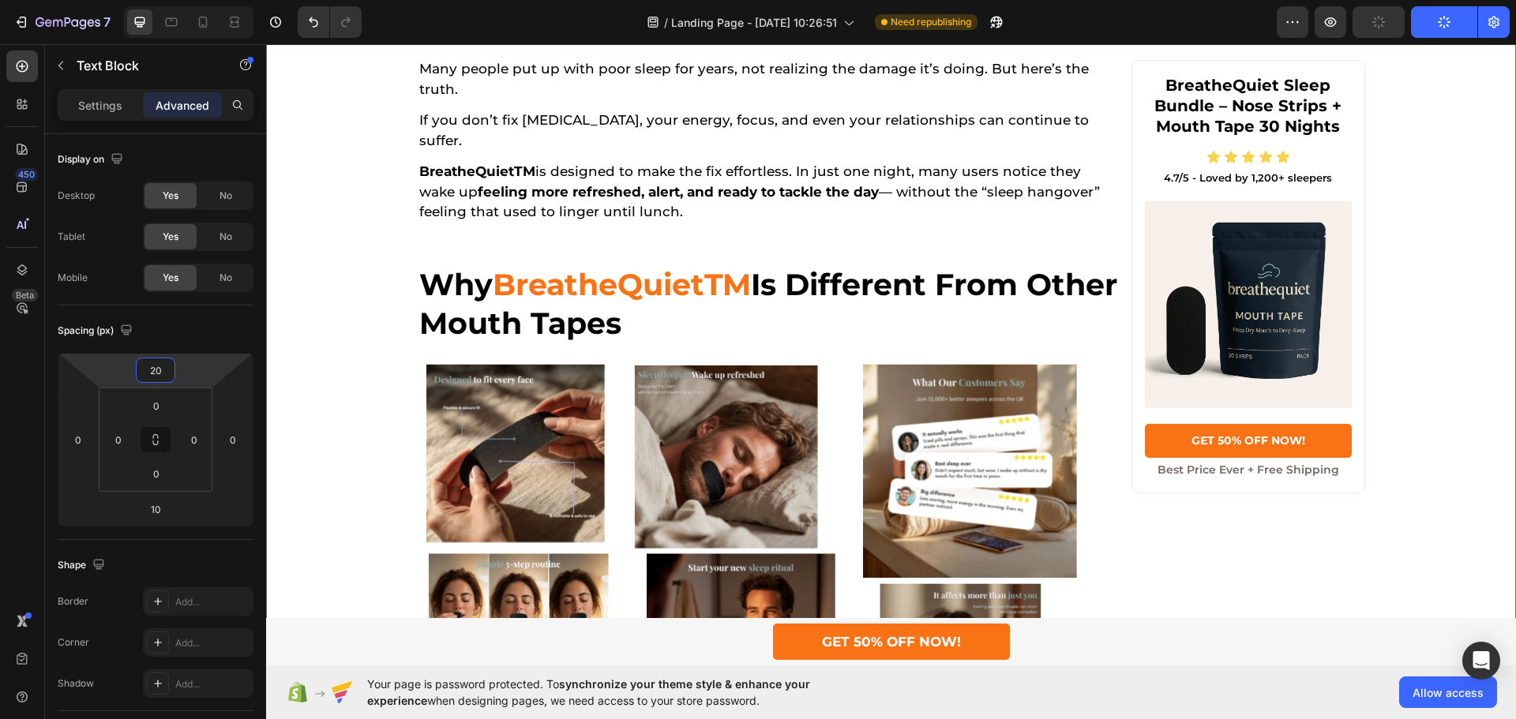
click at [1411, 150] on div "Wake Up Energized and Clear-Headed — Without Pills, Machines, or Surgery. Headi…" at bounding box center [891, 598] width 1250 height 6805
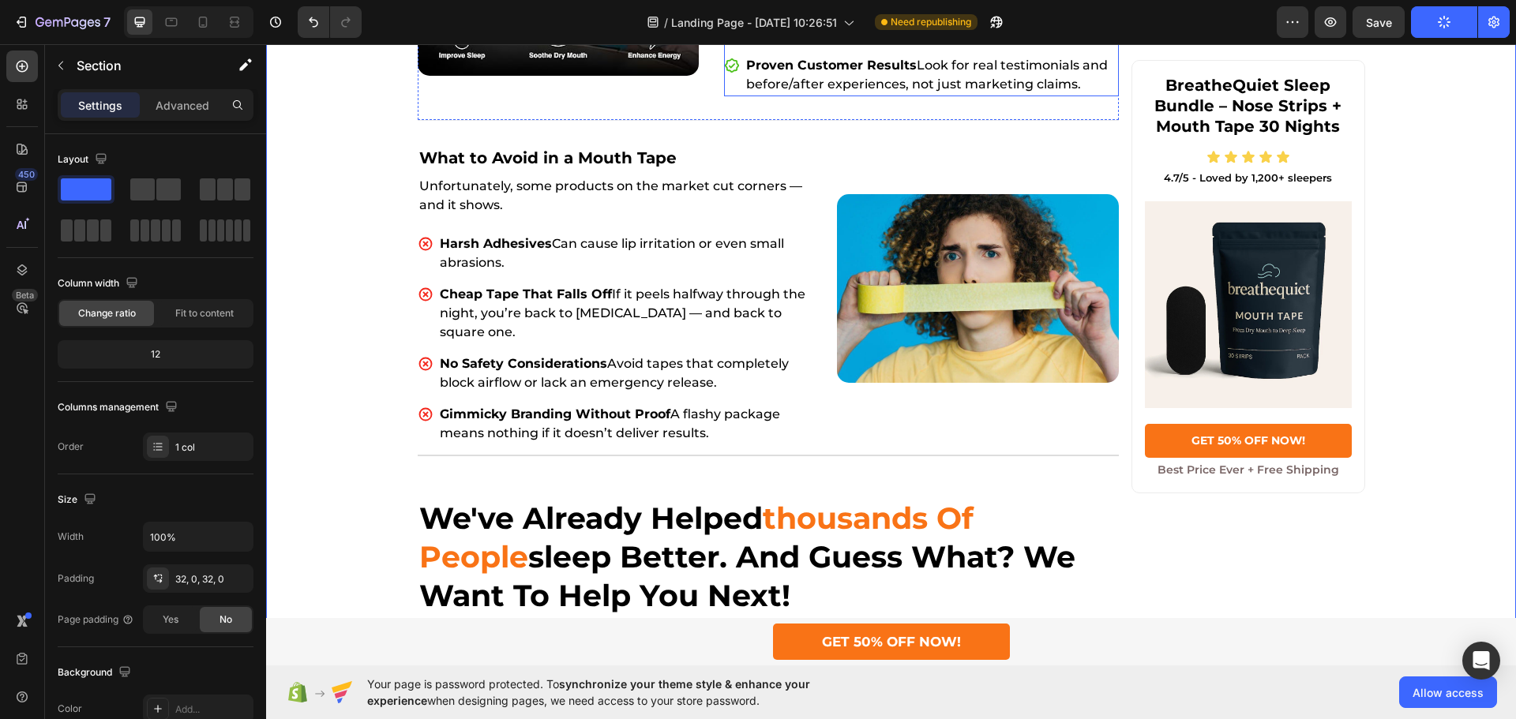
scroll to position [4420, 0]
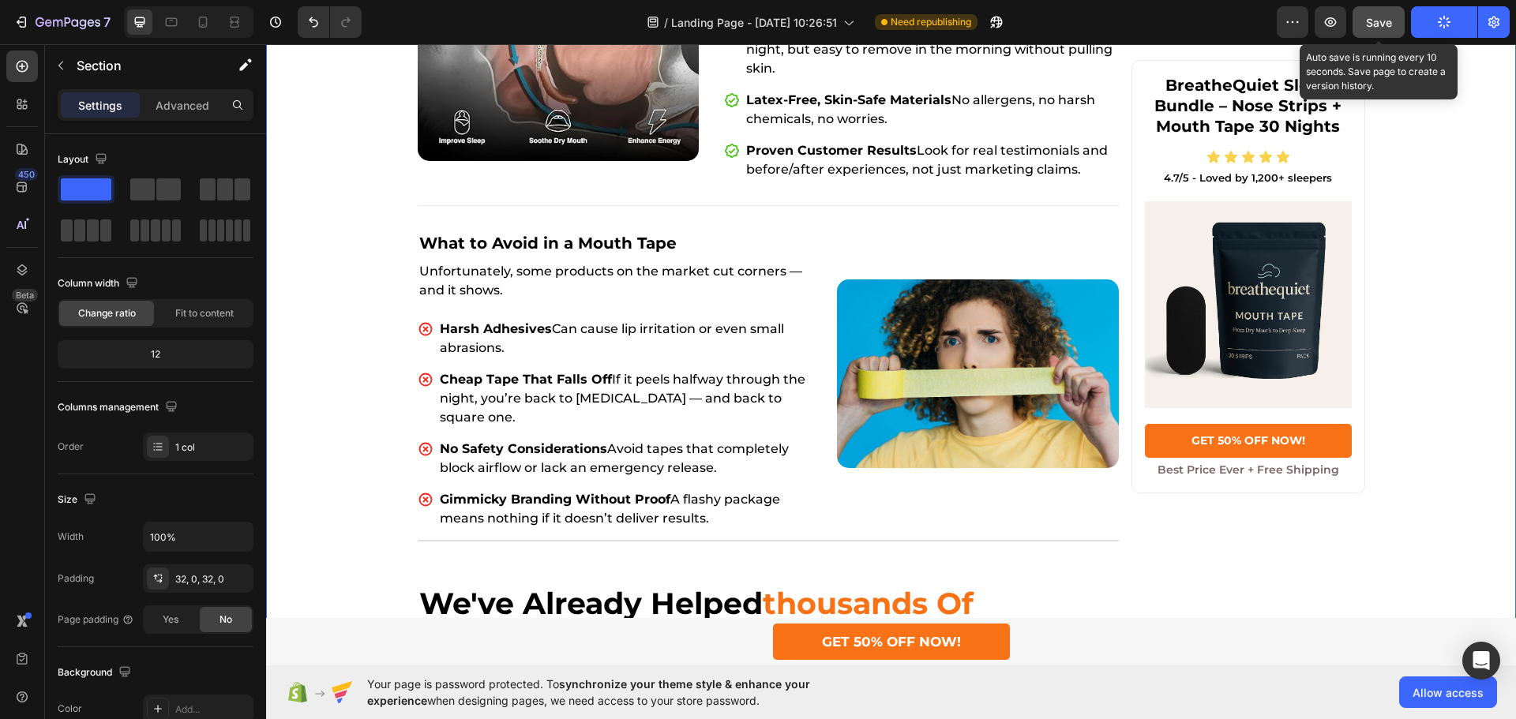
click at [1369, 19] on span "Save" at bounding box center [1379, 22] width 26 height 13
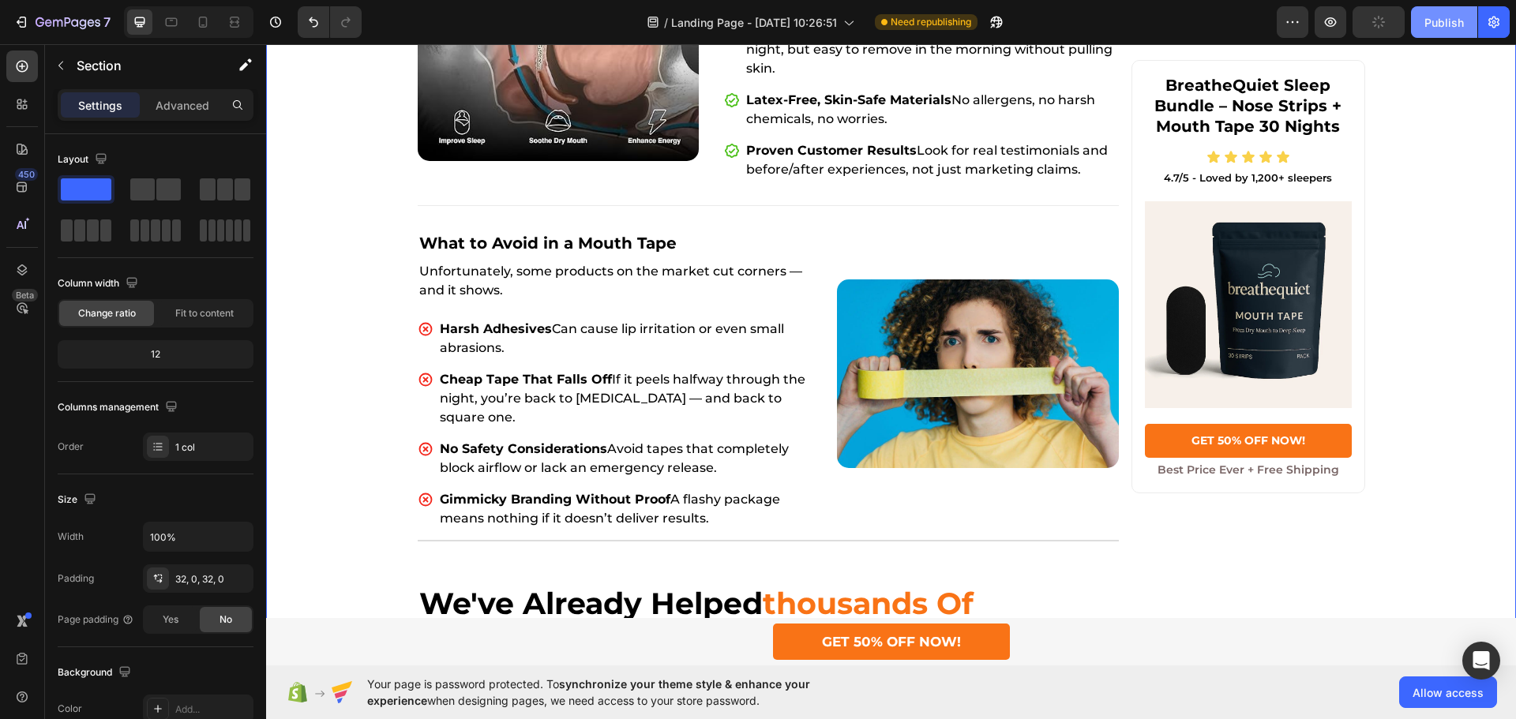
drag, startPoint x: 1171, startPoint y: 128, endPoint x: 1445, endPoint y: 36, distance: 288.8
click at [1434, 29] on div "Publish" at bounding box center [1443, 22] width 39 height 17
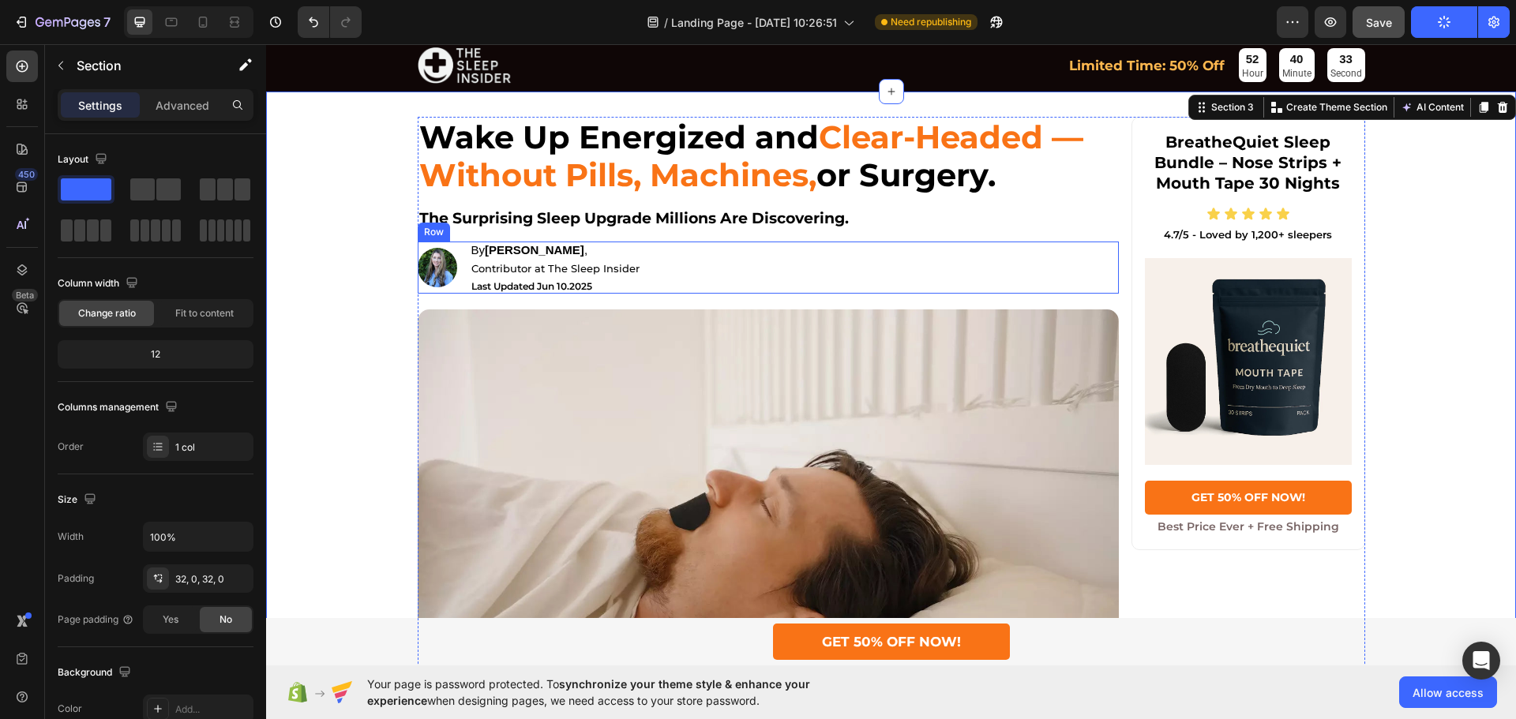
scroll to position [0, 0]
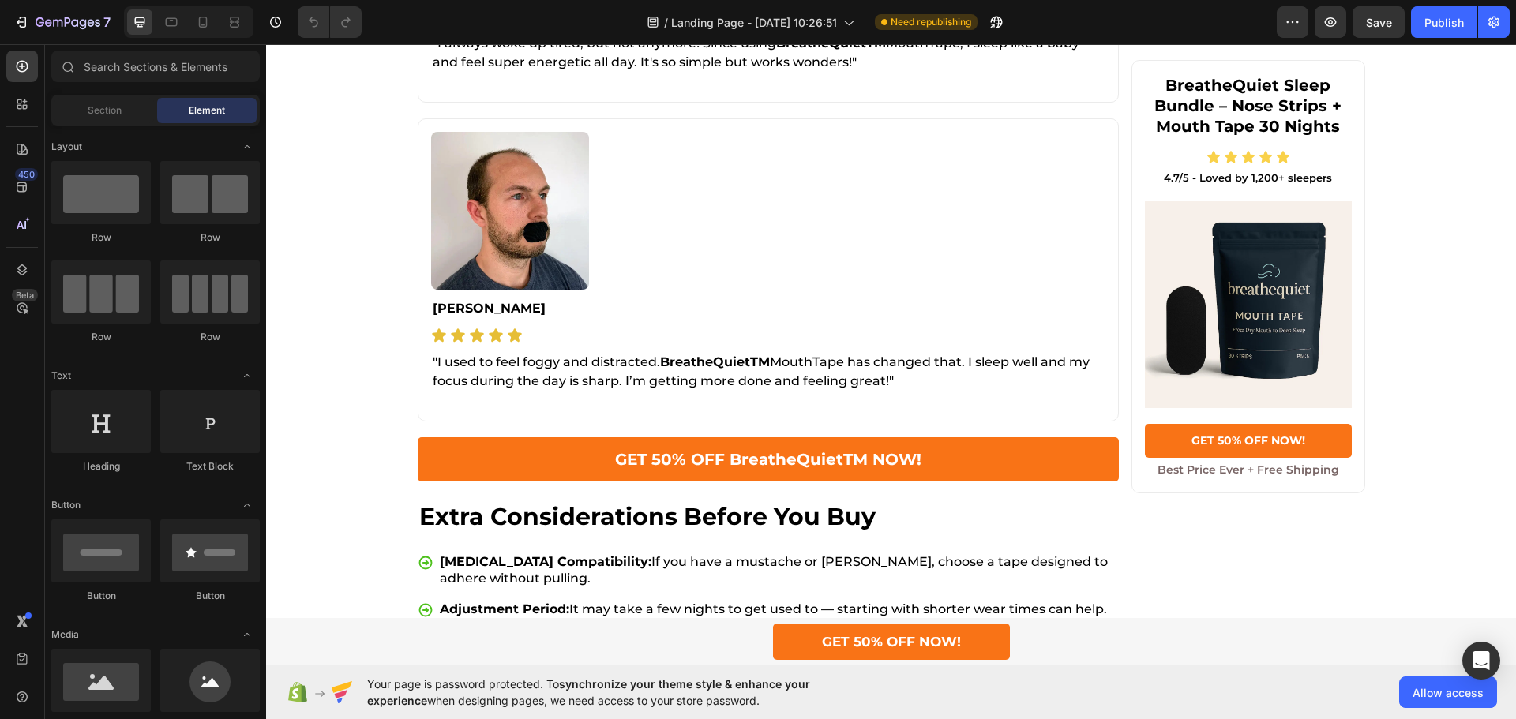
scroll to position [4262, 0]
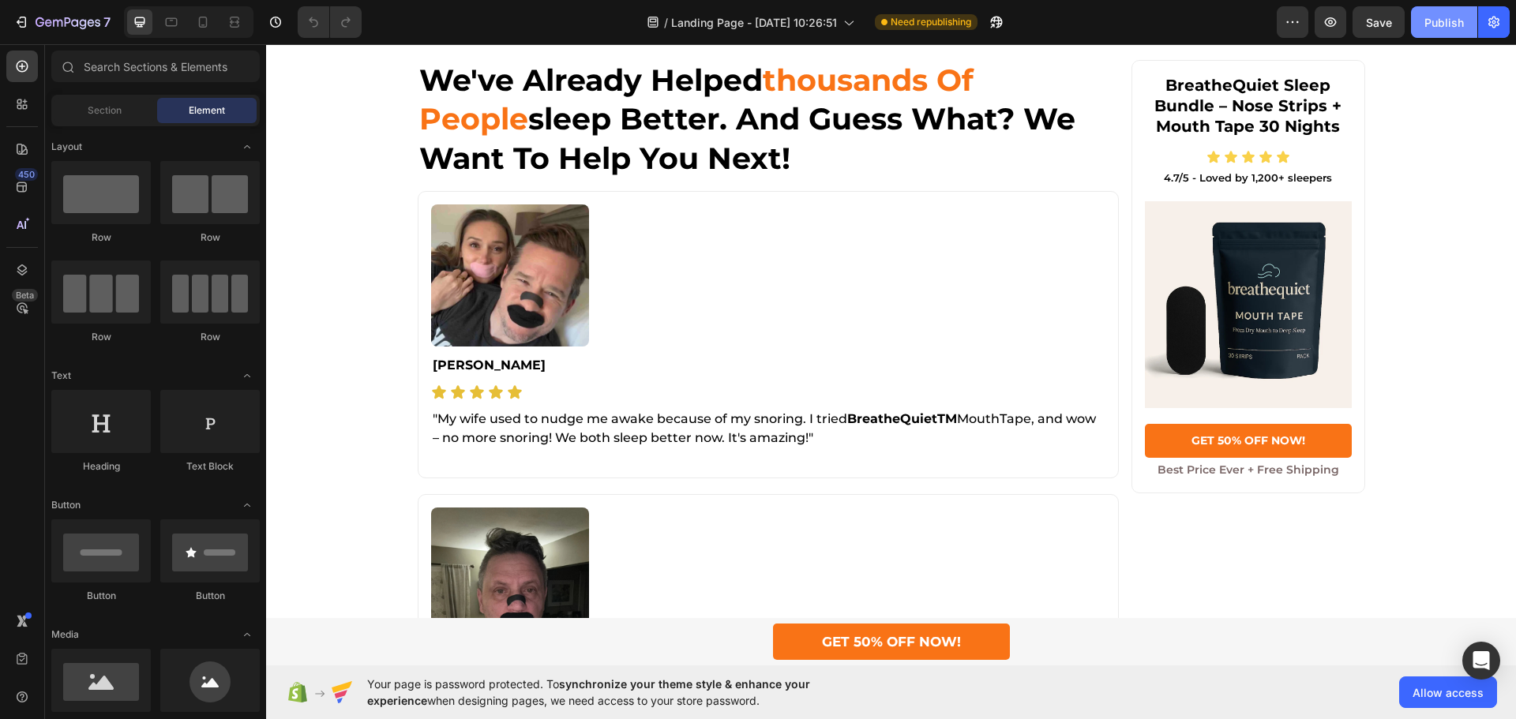
click at [1428, 21] on div "Publish" at bounding box center [1443, 22] width 39 height 17
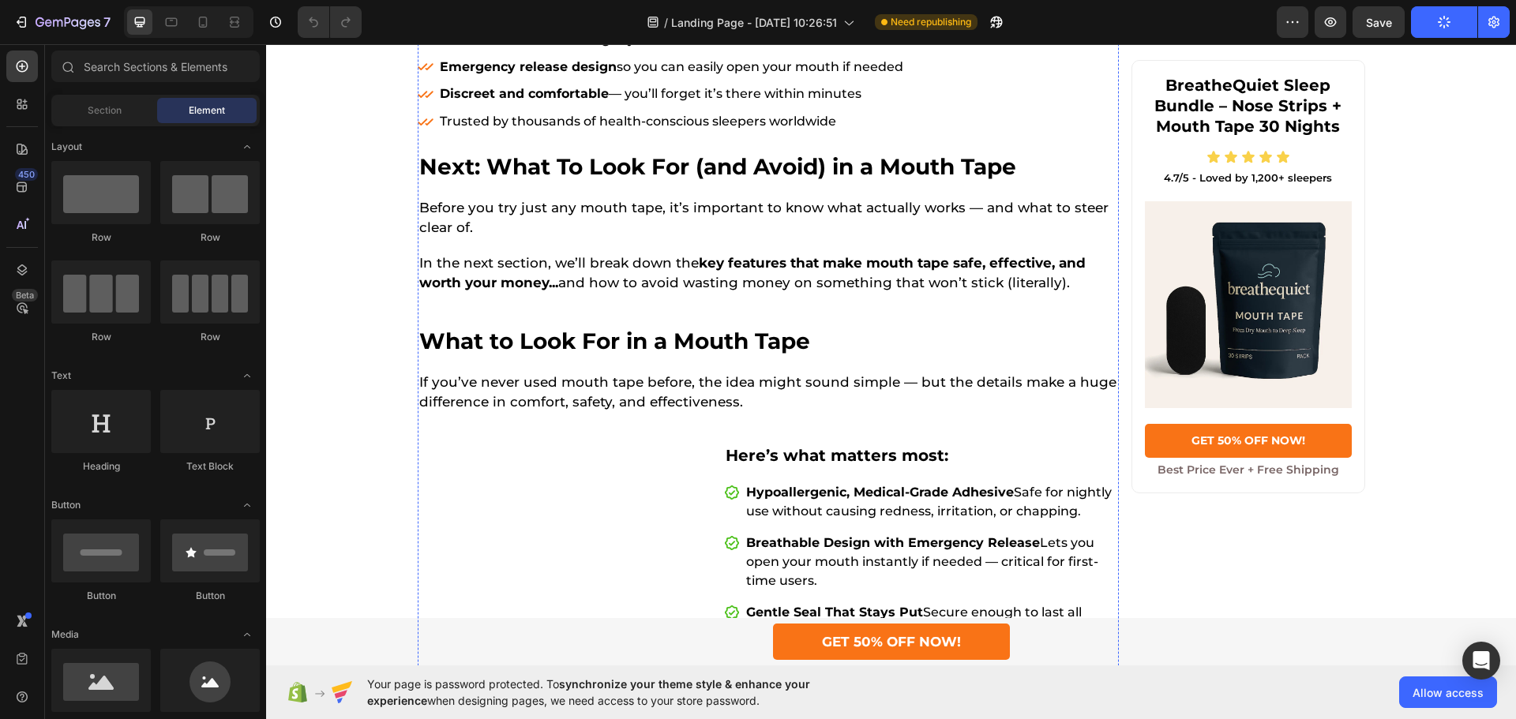
scroll to position [2842, 0]
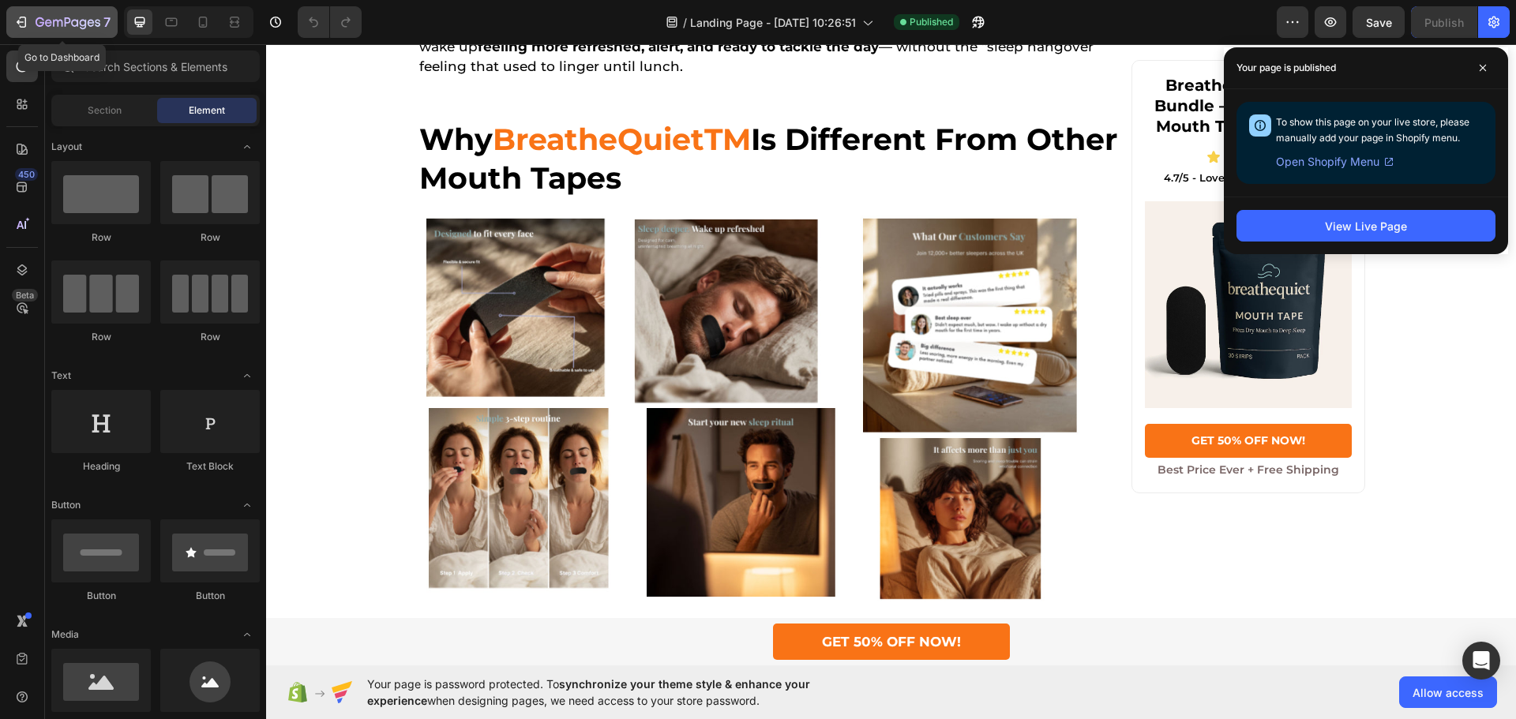
click at [22, 9] on button "7" at bounding box center [61, 22] width 111 height 32
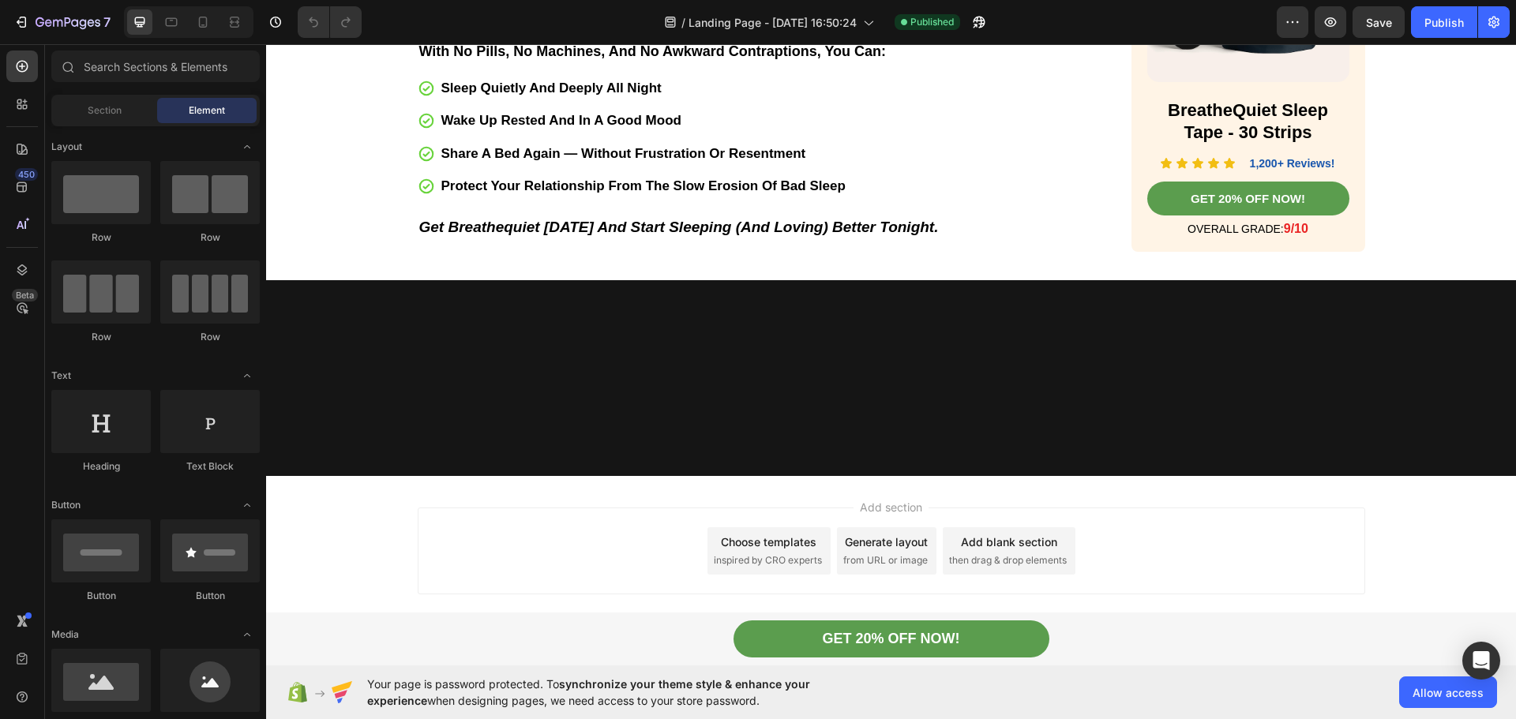
scroll to position [6169, 0]
click at [25, 17] on icon "button" at bounding box center [21, 22] width 16 height 16
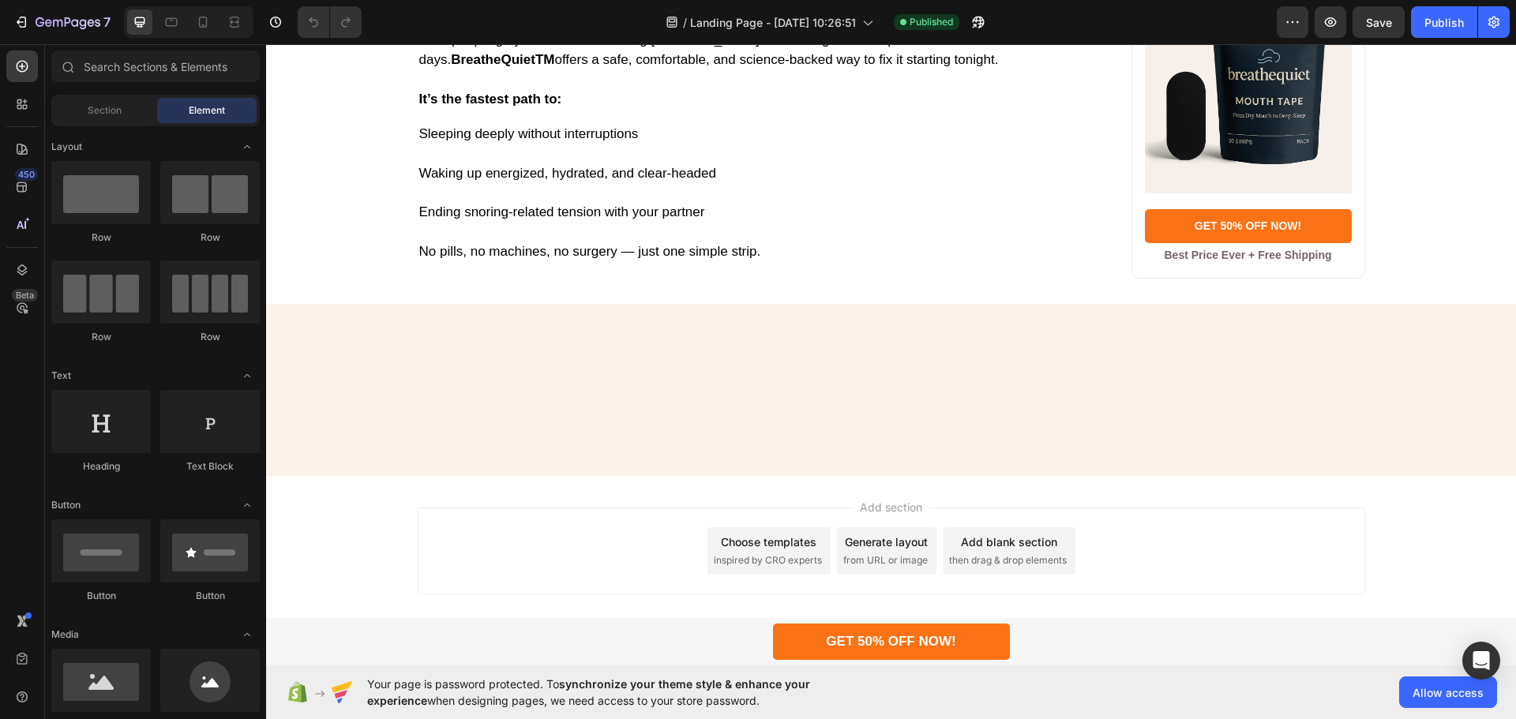
scroll to position [6630, 0]
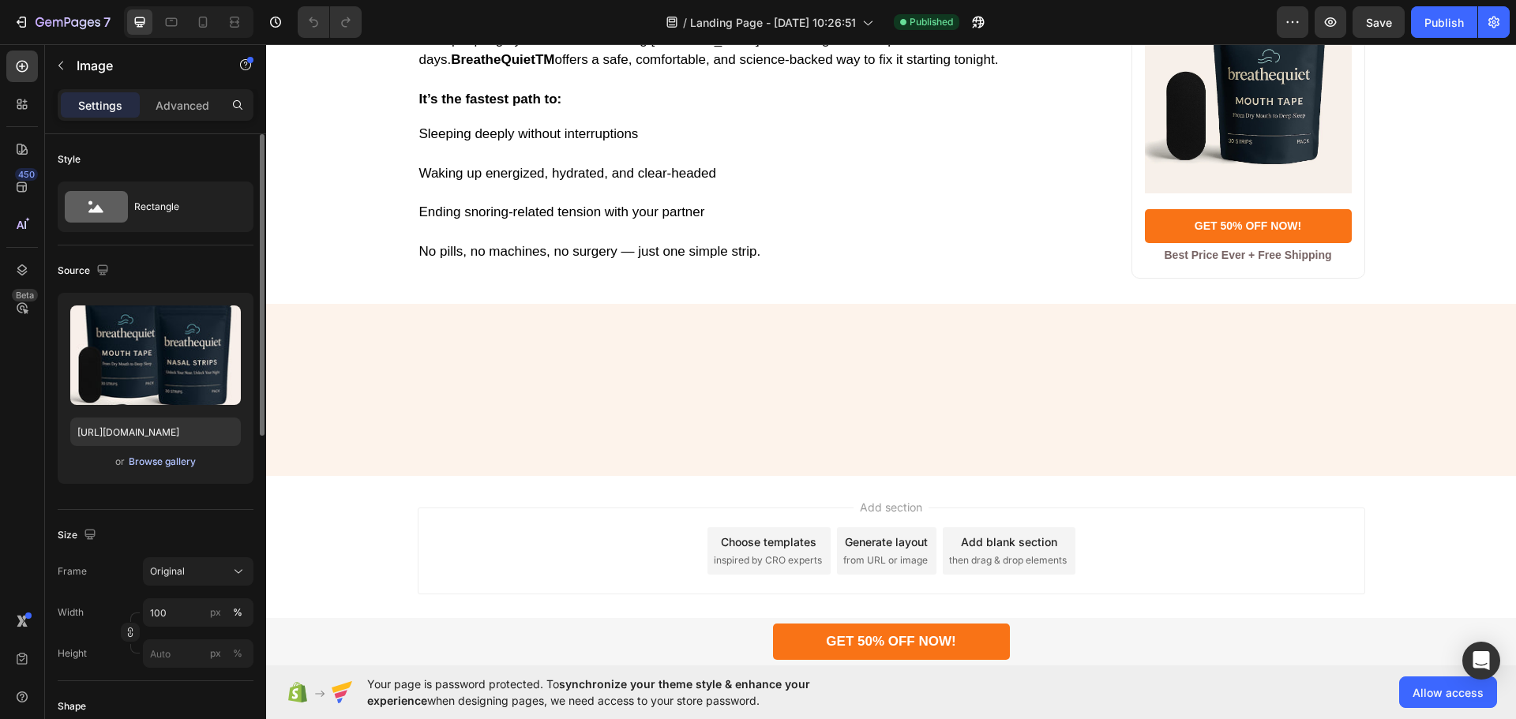
click at [168, 465] on div "Browse gallery" at bounding box center [162, 462] width 67 height 14
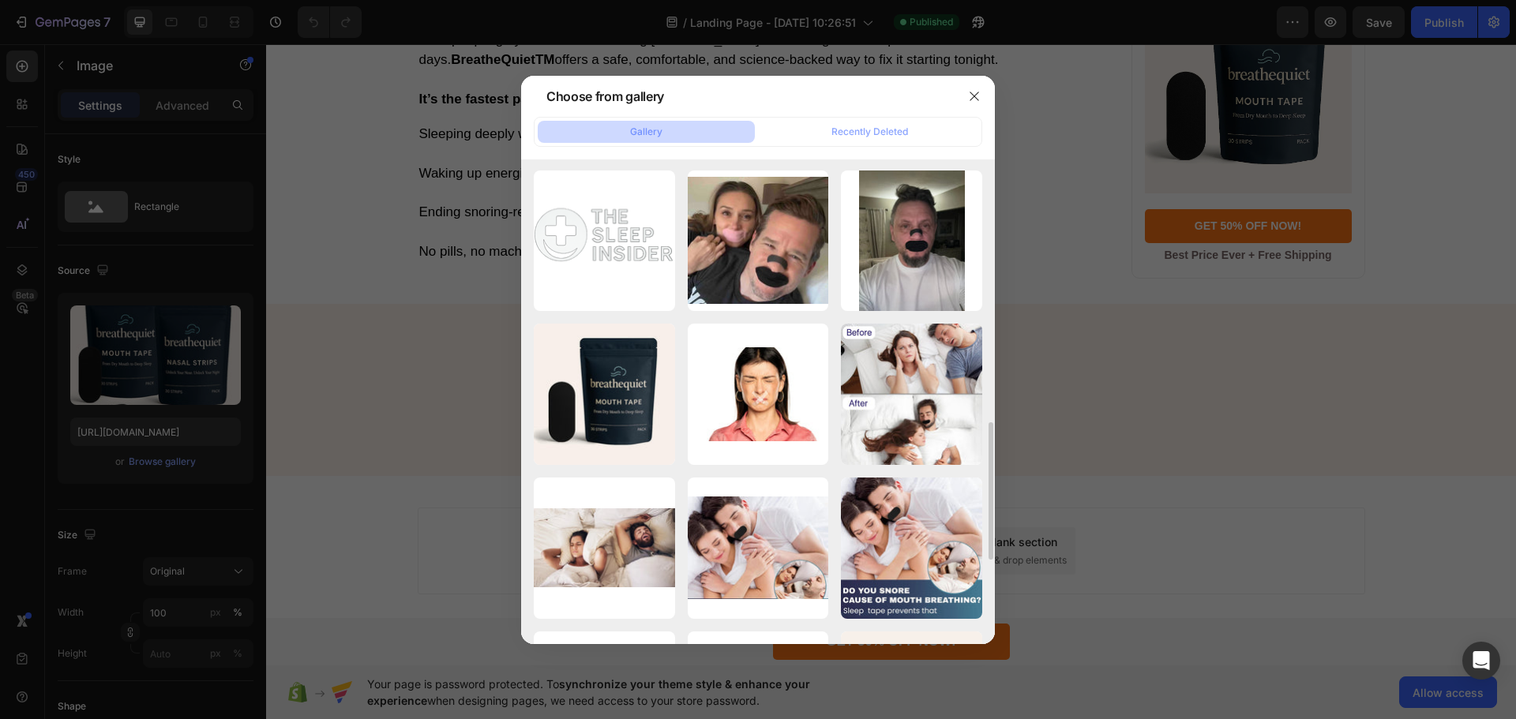
scroll to position [1002, 0]
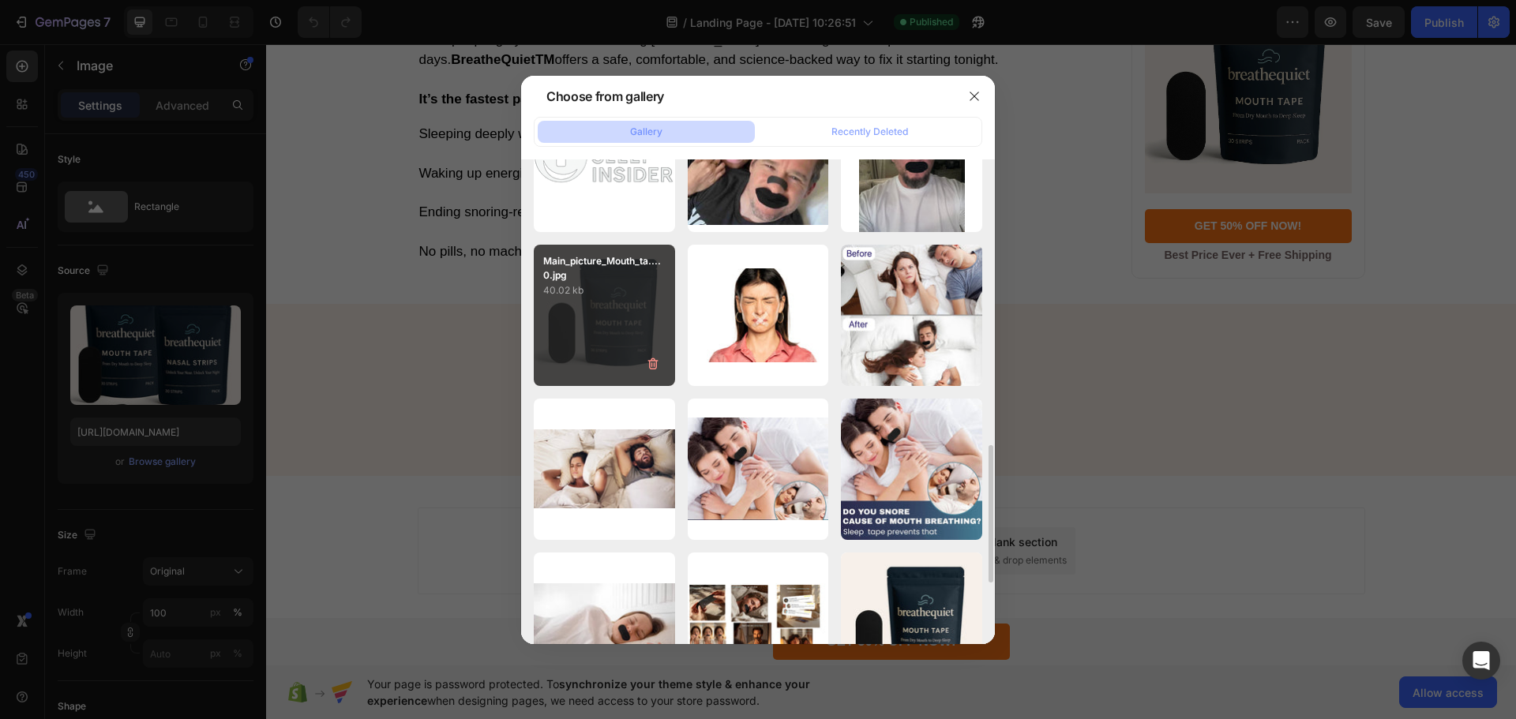
click at [608, 292] on p "40.02 kb" at bounding box center [604, 291] width 122 height 16
type input "https://cdn.shopify.com/s/files/1/0755/9695/5878/files/gempages_571642925553812…"
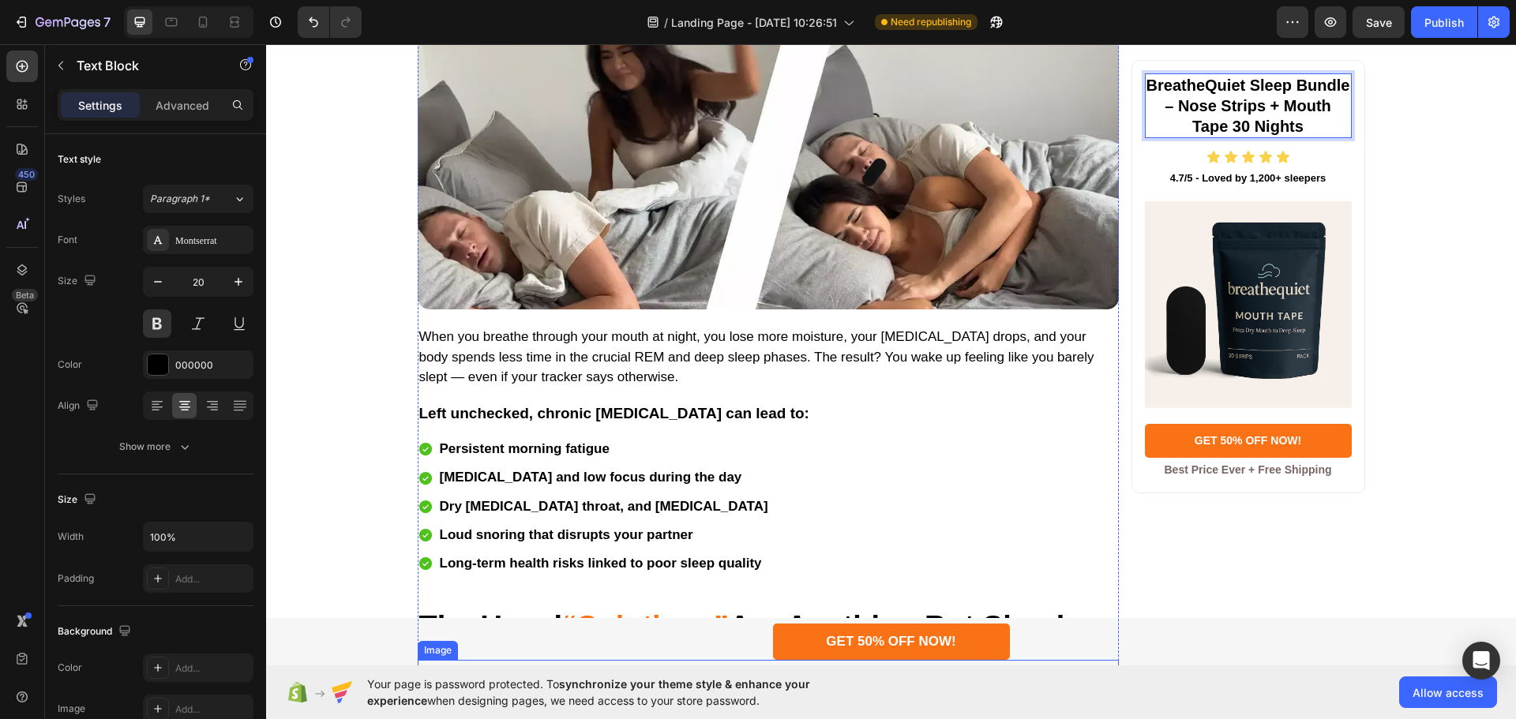
scroll to position [710, 0]
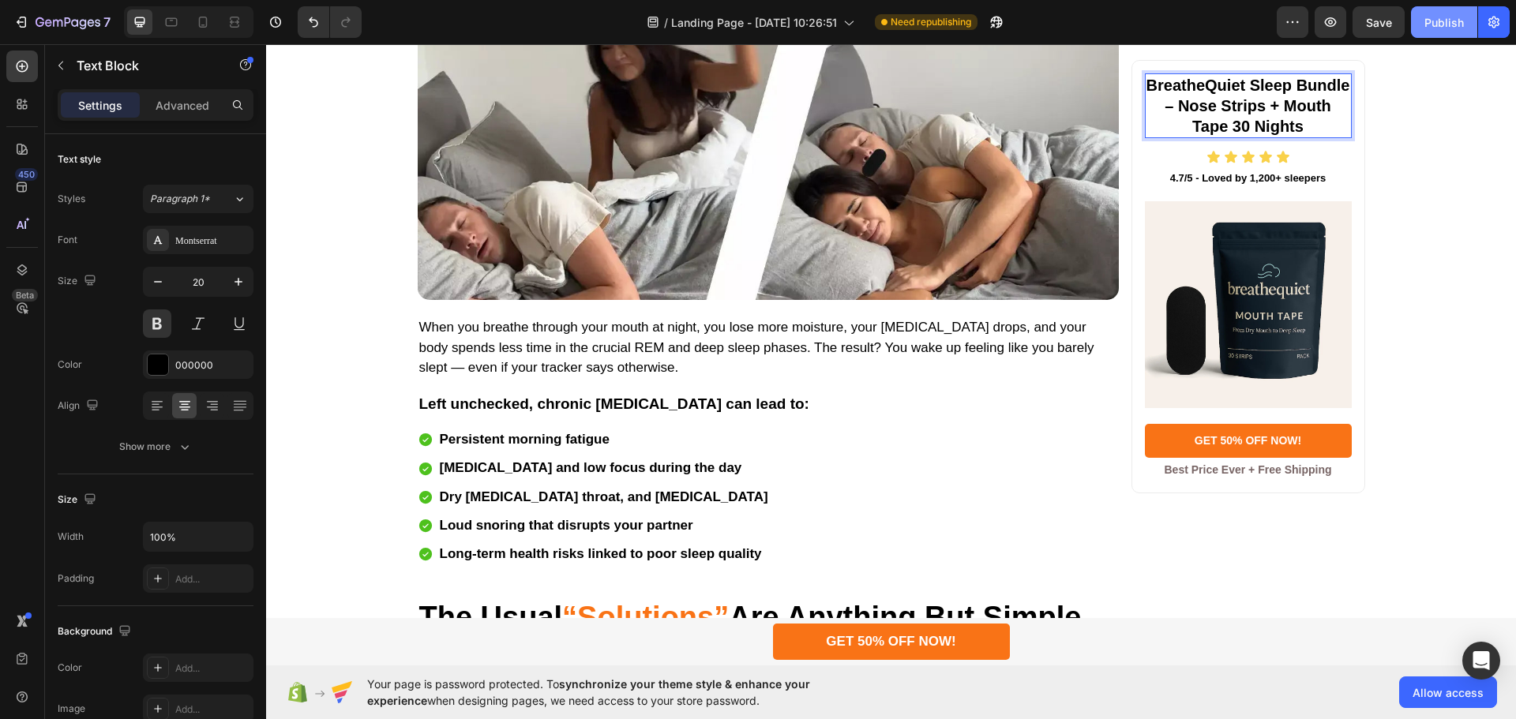
click at [1441, 16] on div "Publish" at bounding box center [1443, 22] width 39 height 17
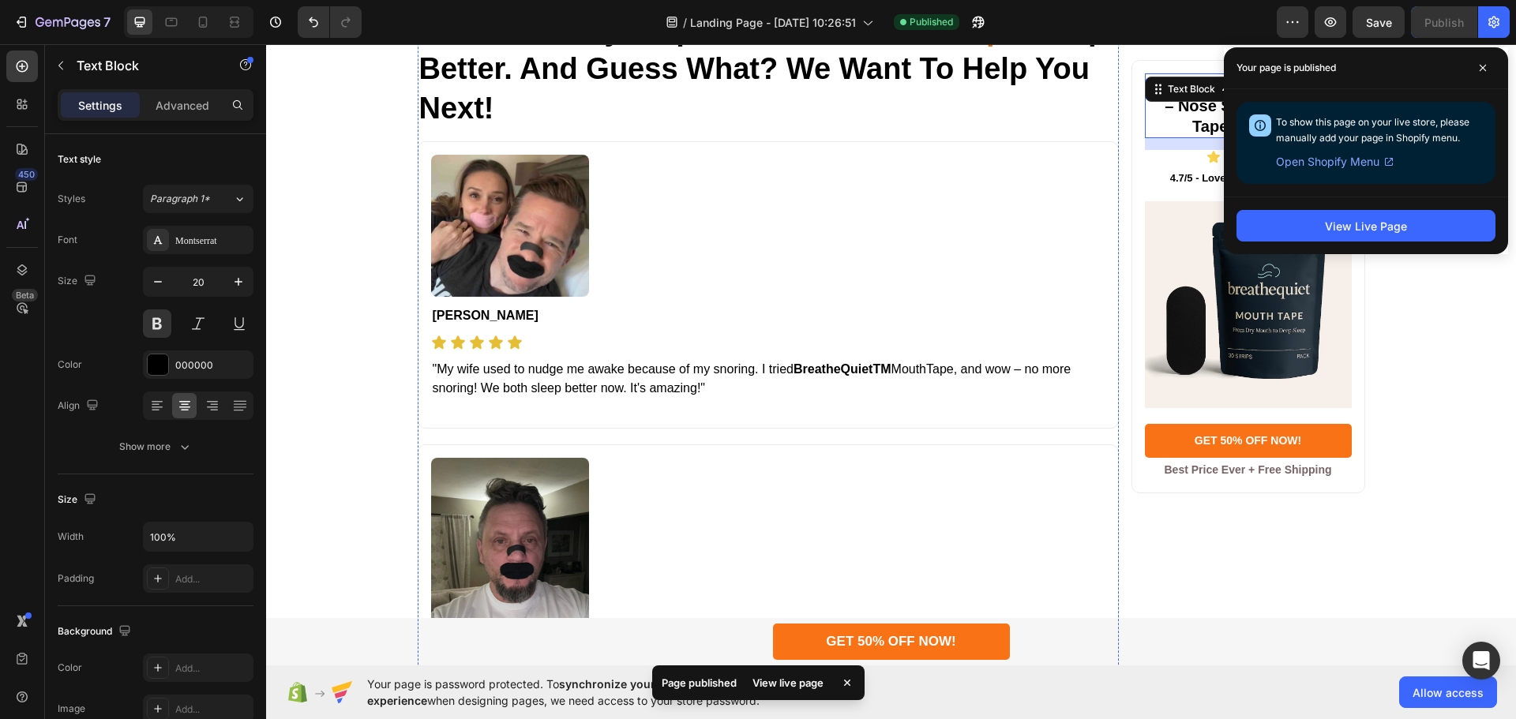
scroll to position [4183, 0]
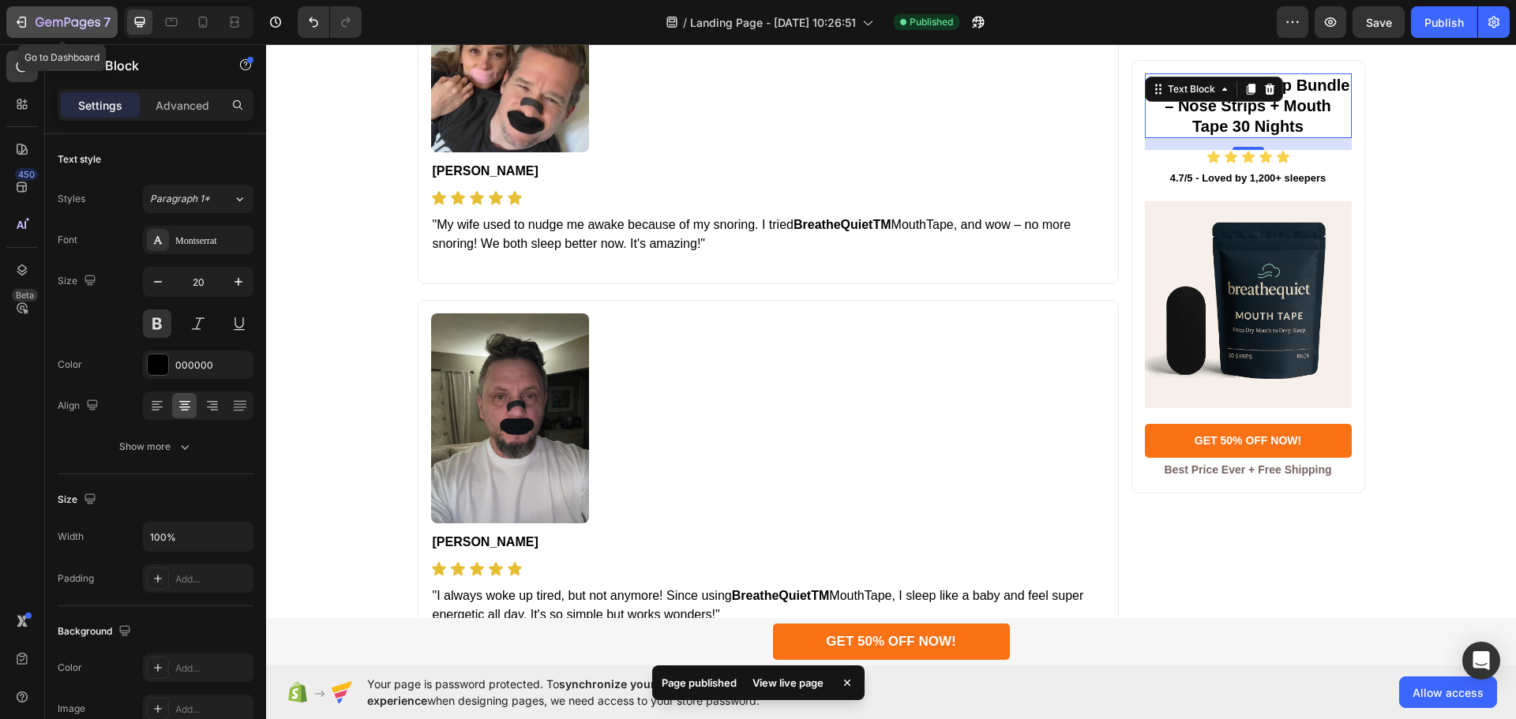
click at [24, 26] on icon "button" at bounding box center [21, 22] width 16 height 16
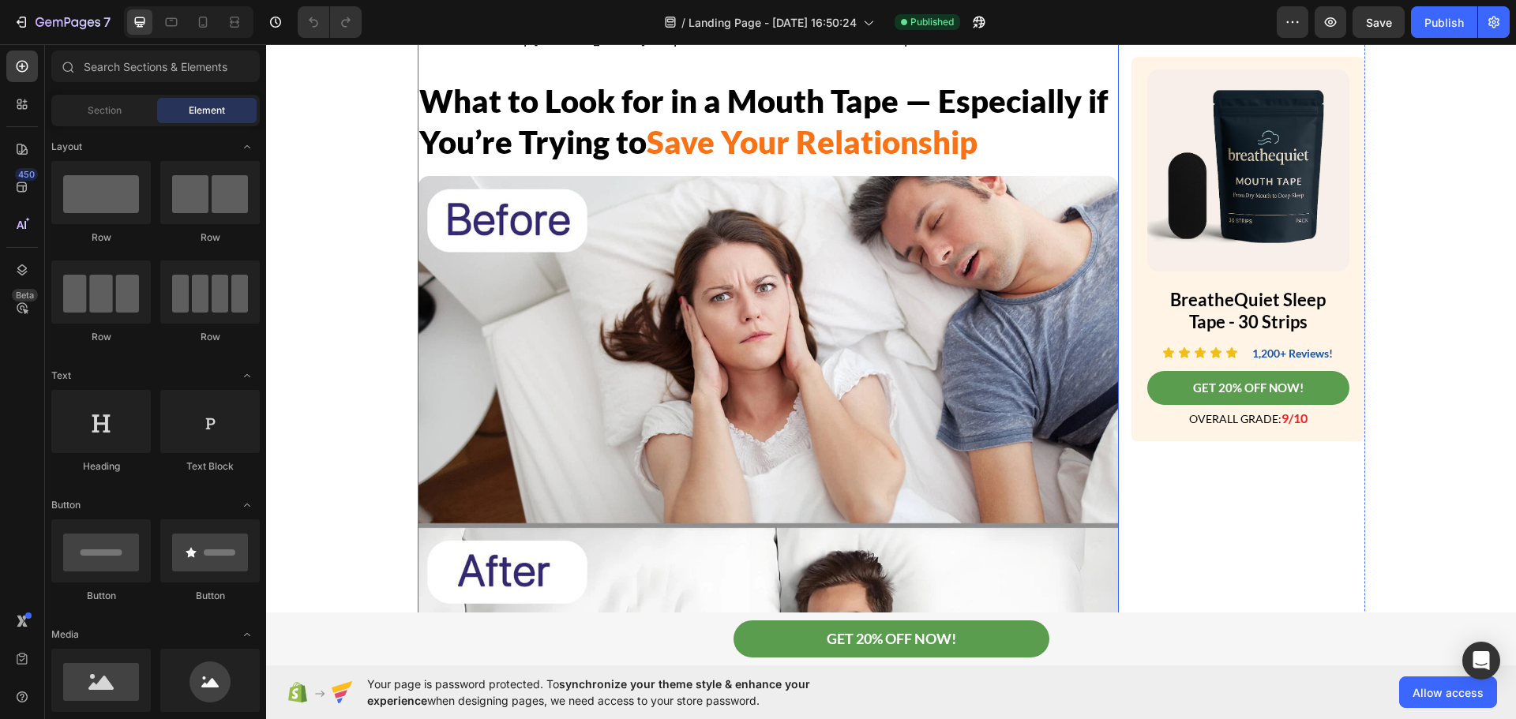
scroll to position [3315, 0]
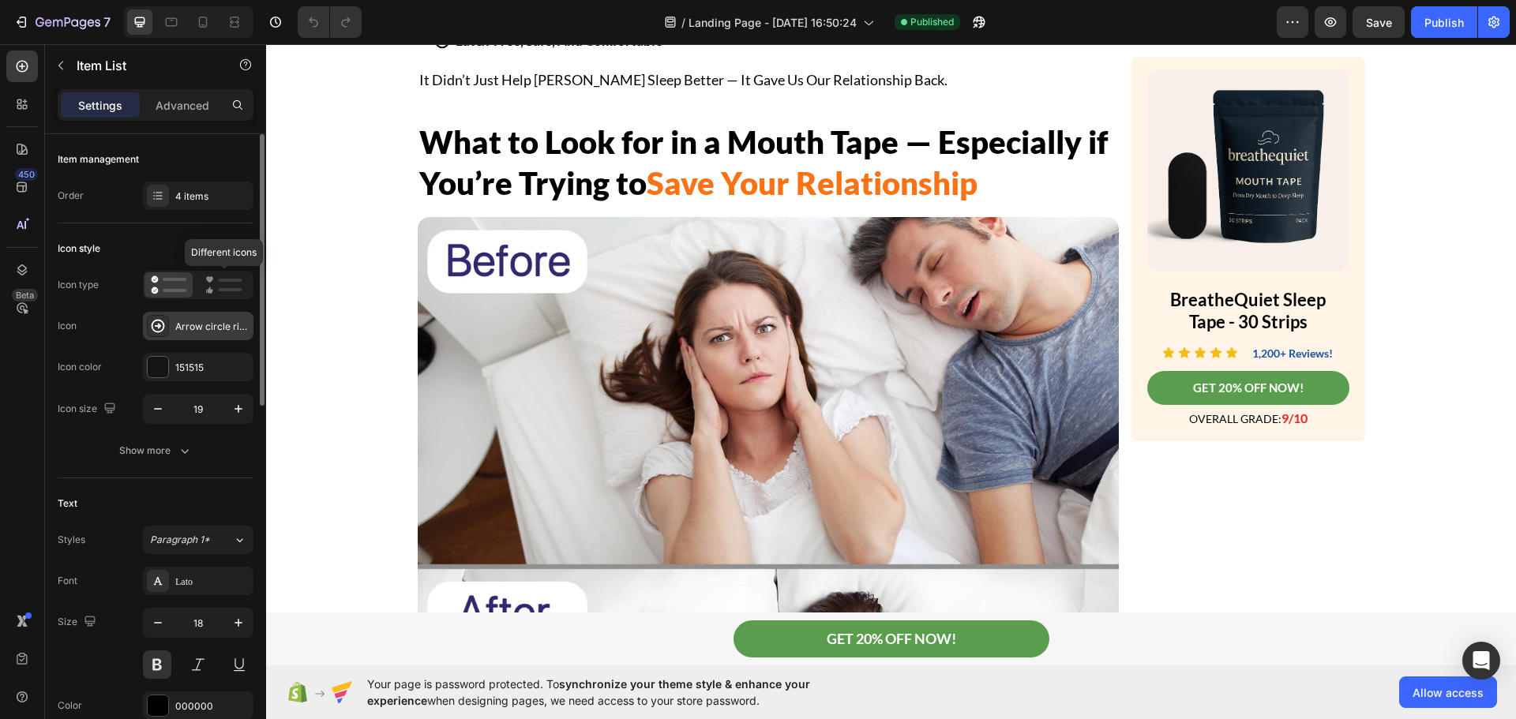
click at [159, 322] on icon at bounding box center [158, 326] width 16 height 16
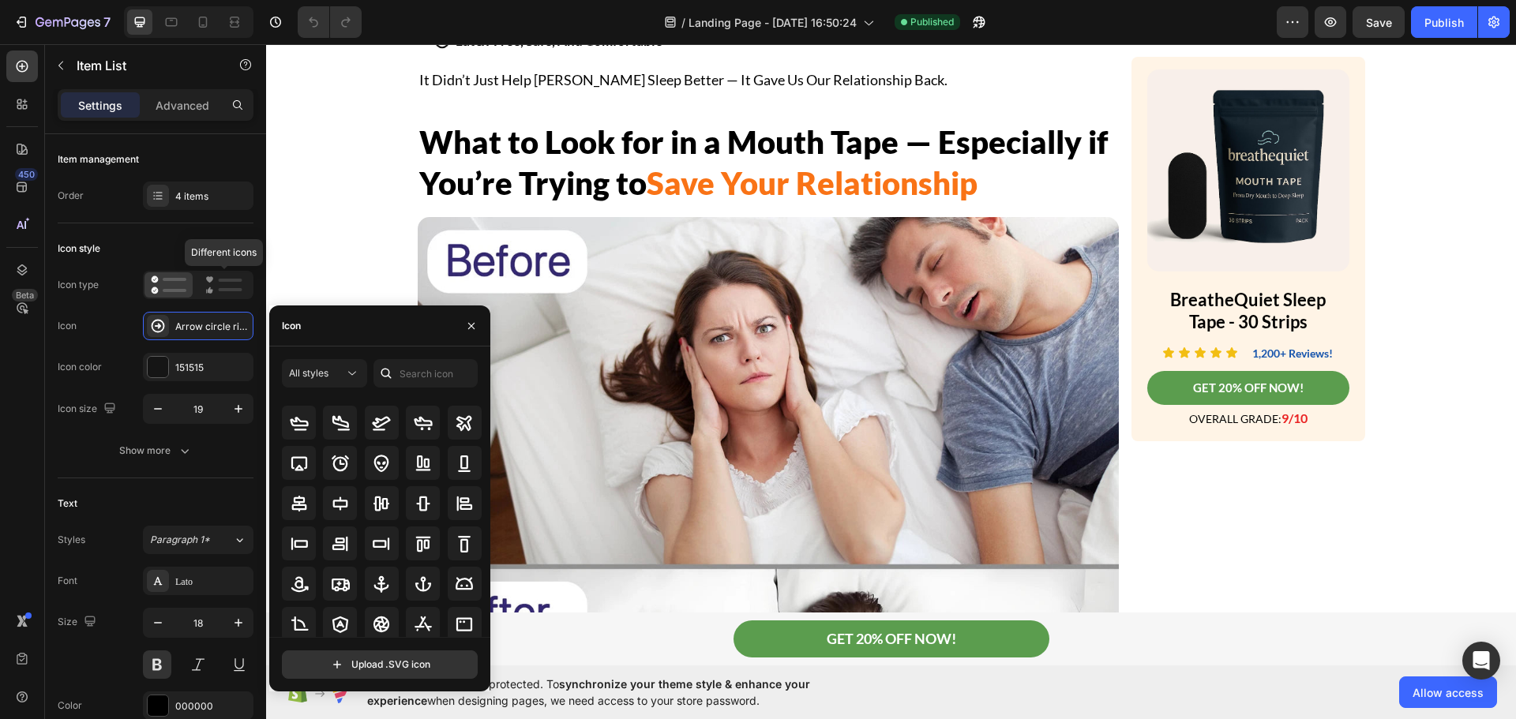
scroll to position [158, 0]
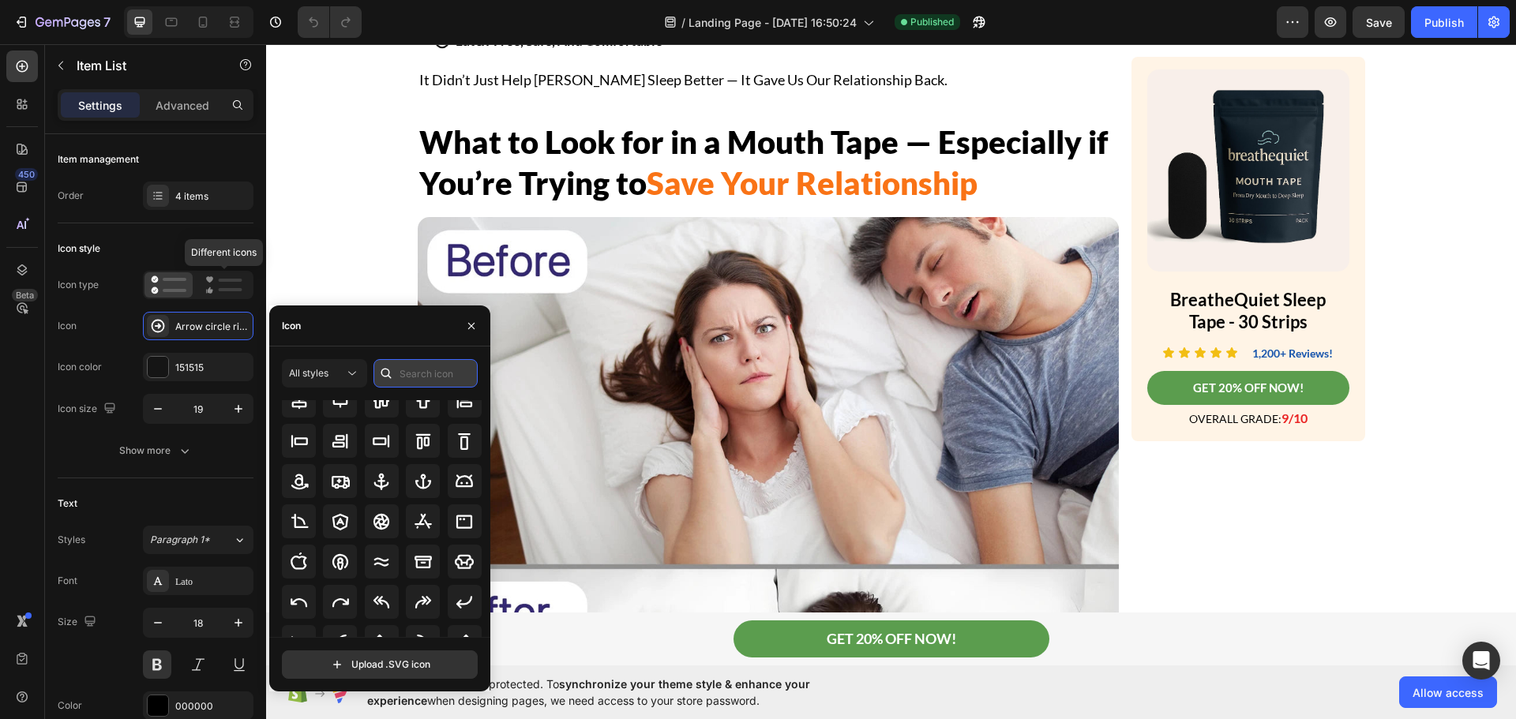
click at [411, 373] on input "text" at bounding box center [425, 373] width 104 height 28
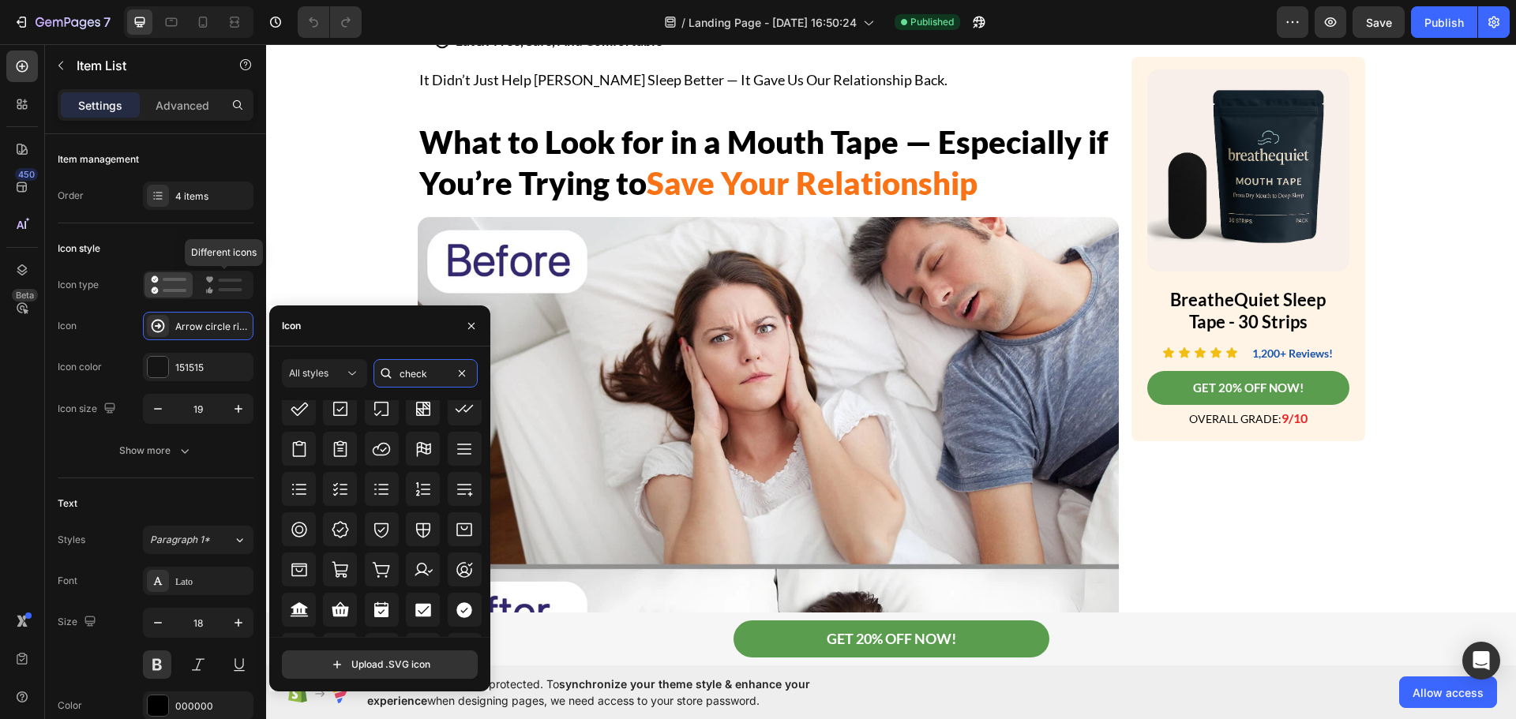
scroll to position [513, 0]
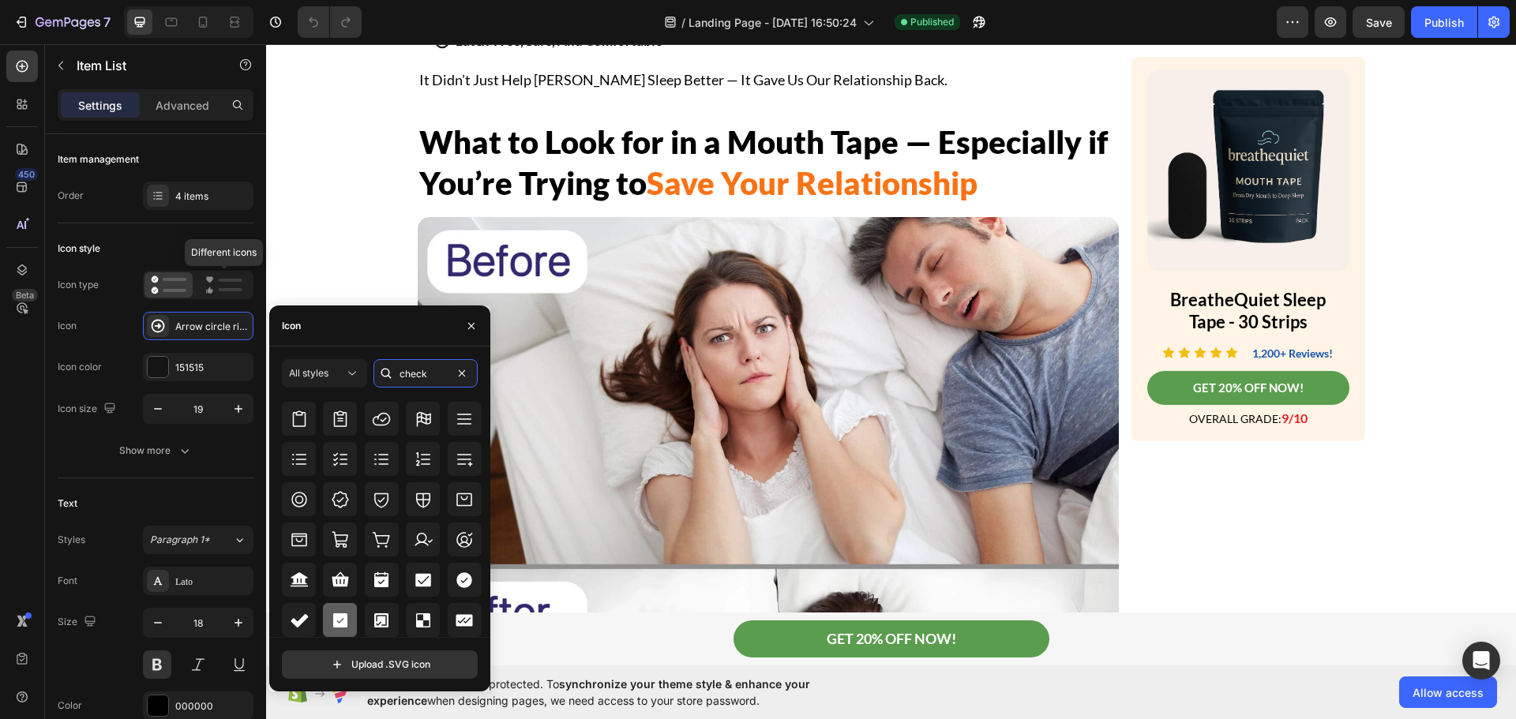
type input "check"
drag, startPoint x: 415, startPoint y: 437, endPoint x: 367, endPoint y: 608, distance: 177.2
click at [338, 626] on icon at bounding box center [340, 620] width 14 height 14
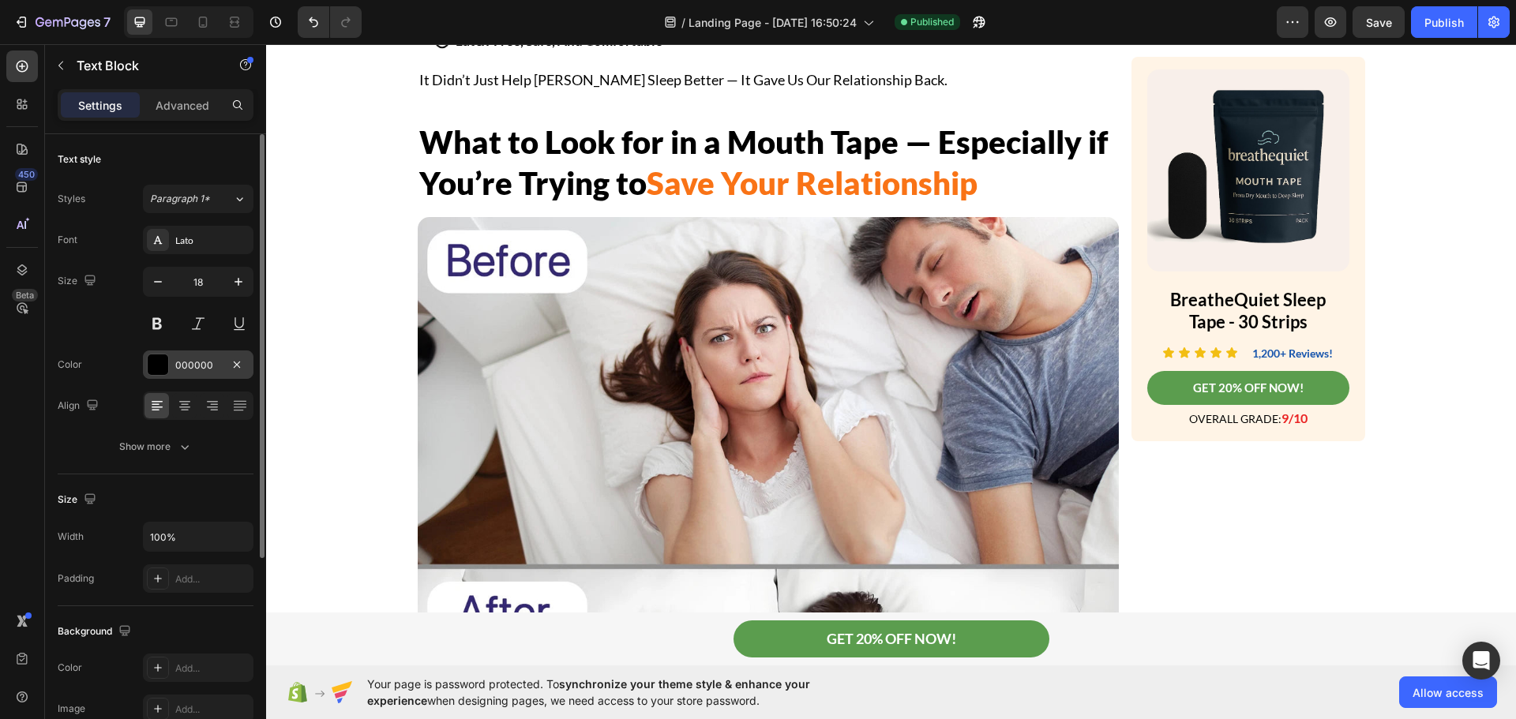
click at [162, 362] on div at bounding box center [158, 364] width 21 height 21
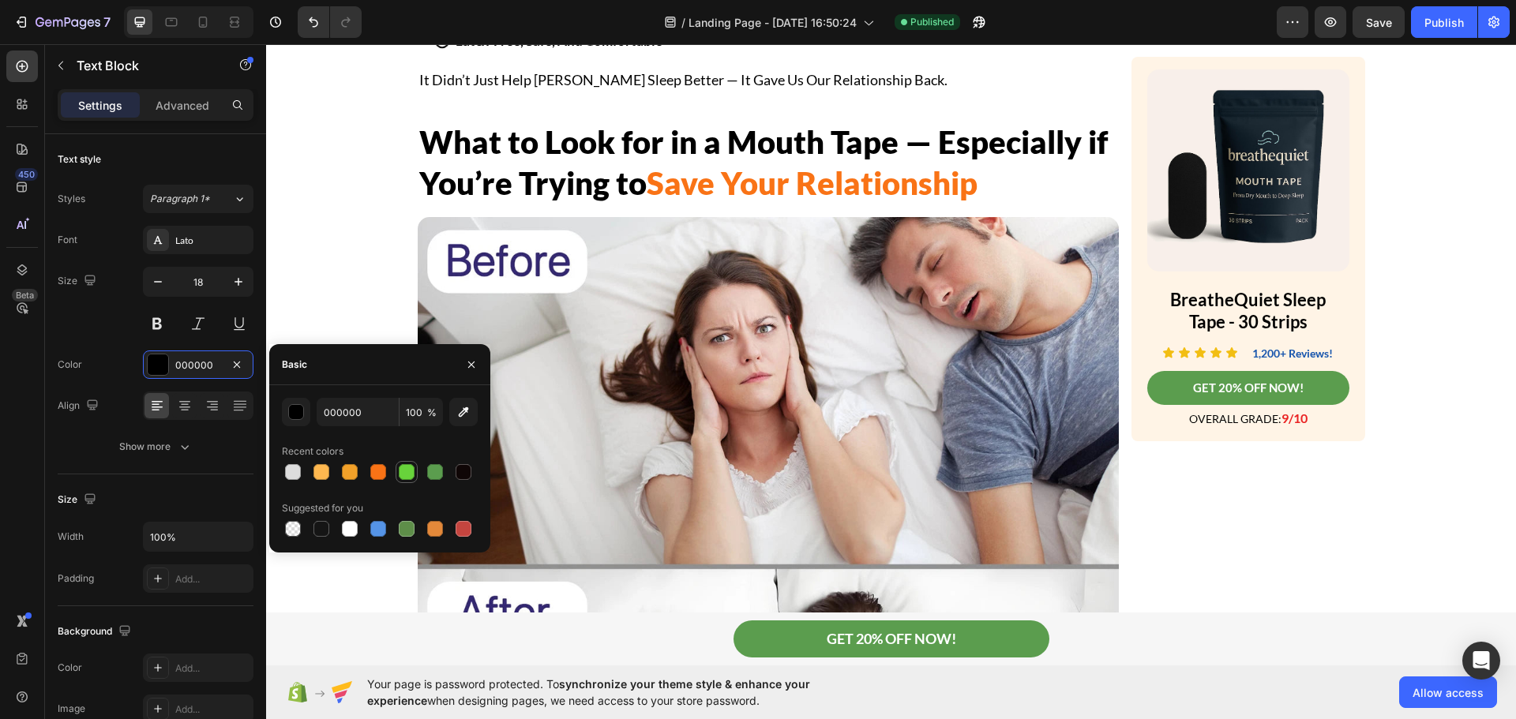
click at [400, 470] on div at bounding box center [407, 472] width 16 height 16
type input "68D33B"
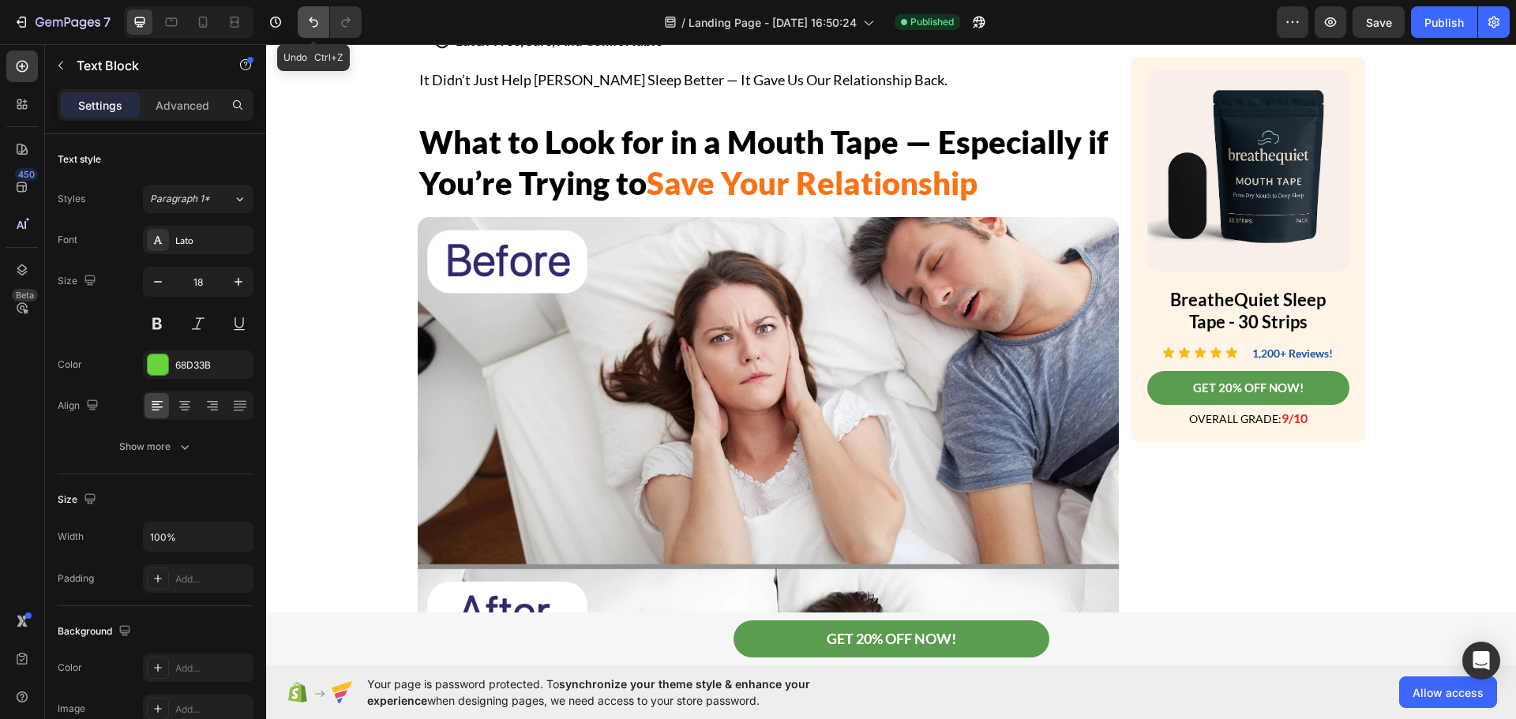
click at [312, 22] on icon "Undo/Redo" at bounding box center [313, 22] width 9 height 10
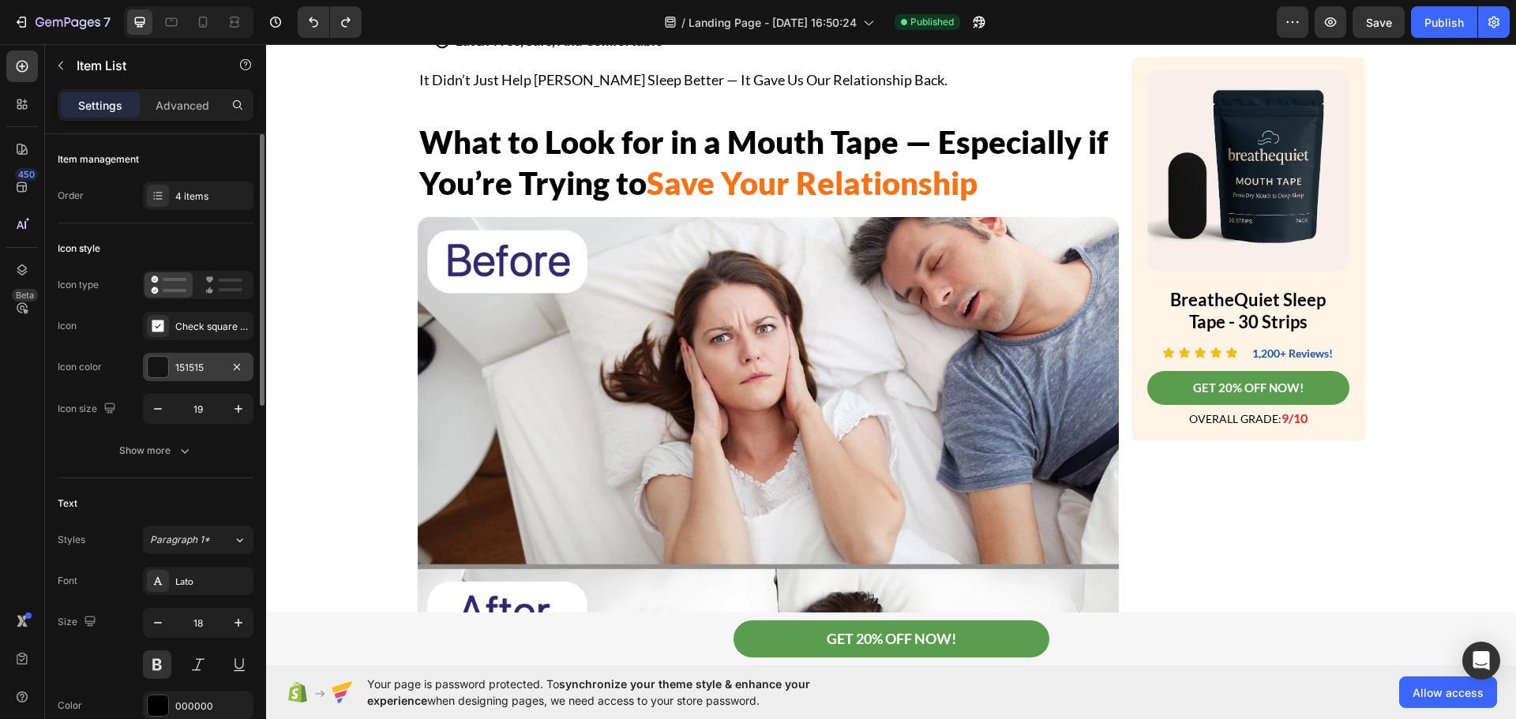
click at [145, 362] on div "151515" at bounding box center [198, 367] width 111 height 28
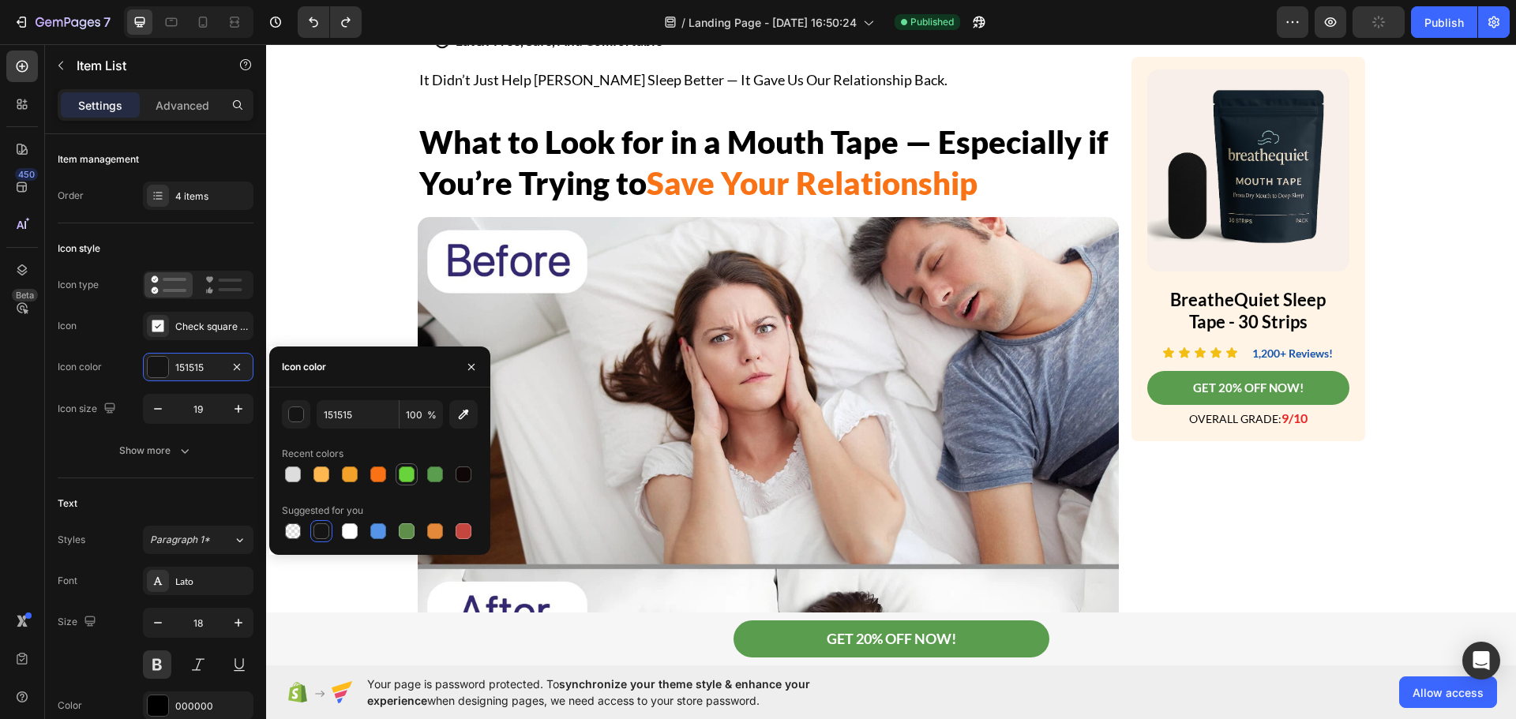
drag, startPoint x: 413, startPoint y: 473, endPoint x: 392, endPoint y: 362, distance: 113.2
click at [413, 473] on div at bounding box center [407, 474] width 16 height 16
type input "68D33B"
click at [800, 321] on div "How I Saved My Sleep — And My Marriage — With One Small Night time Habit Headin…" at bounding box center [768, 145] width 701 height 6397
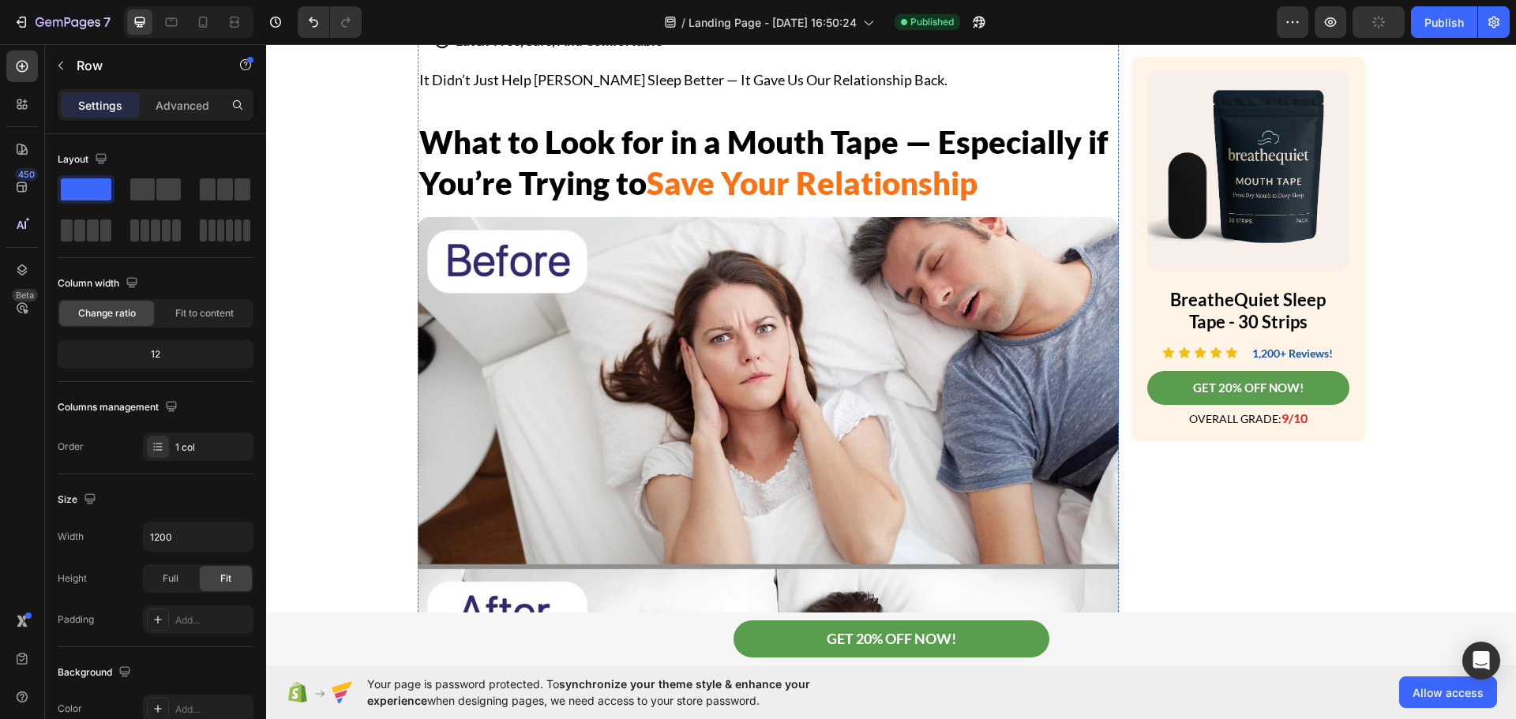
drag, startPoint x: 761, startPoint y: 404, endPoint x: 274, endPoint y: 324, distance: 493.6
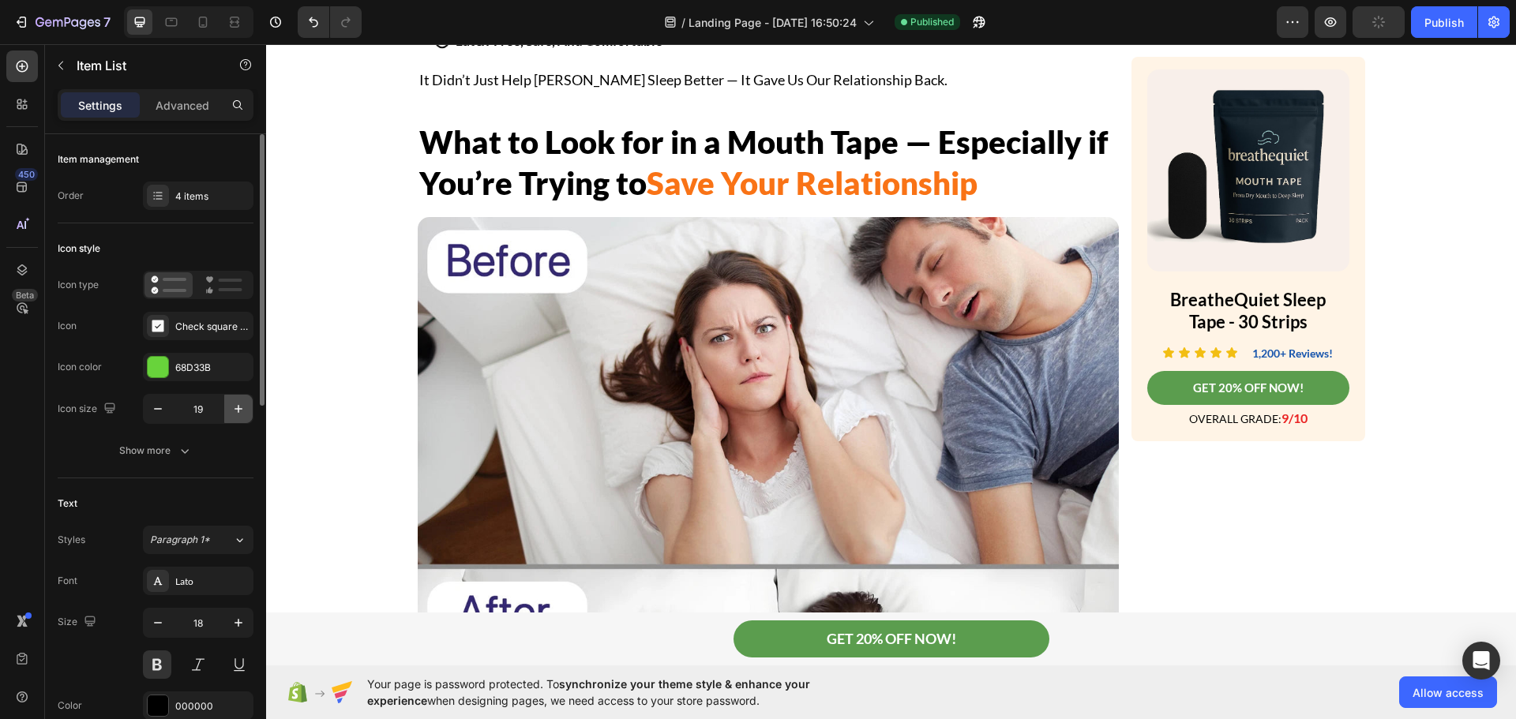
click at [230, 411] on button "button" at bounding box center [238, 409] width 28 height 28
type input "20"
click at [1426, 24] on div "Publish" at bounding box center [1443, 22] width 39 height 17
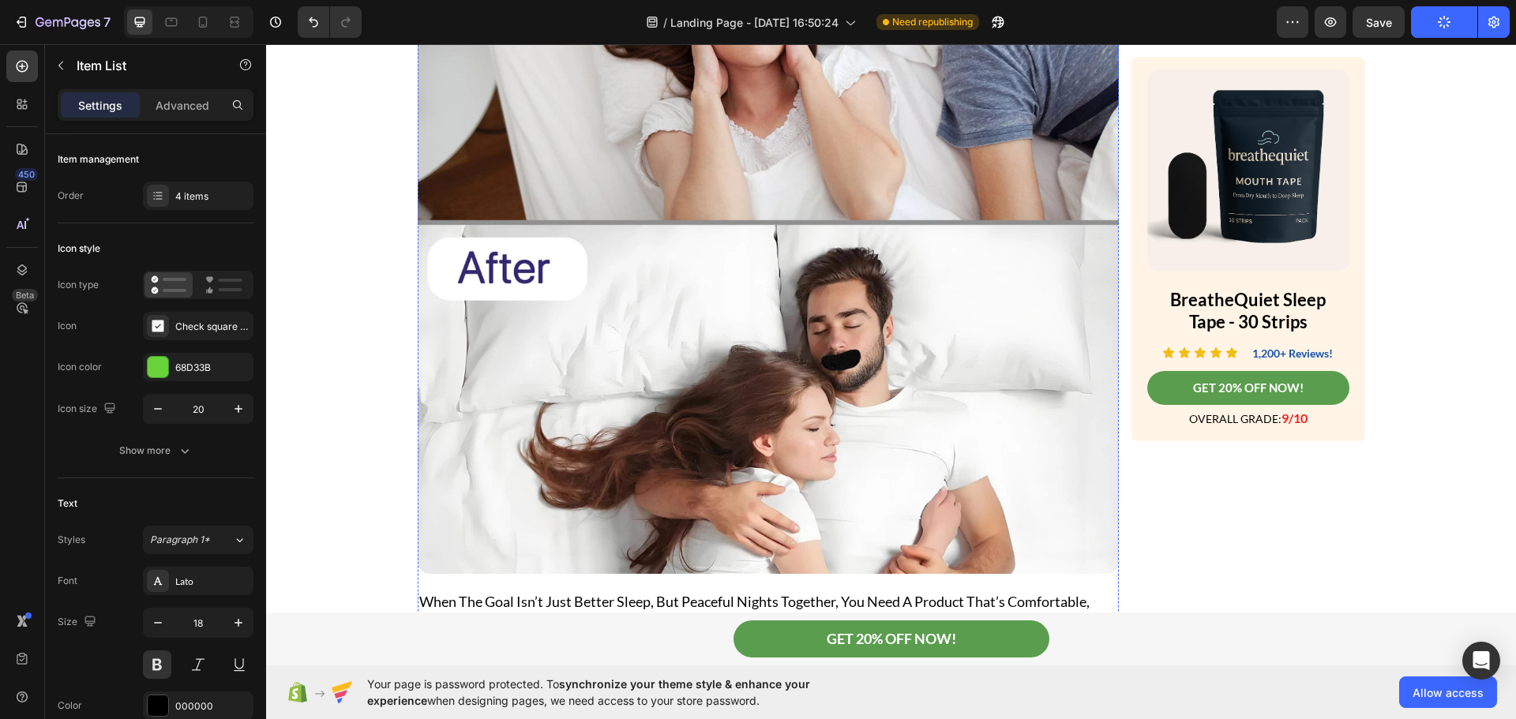
scroll to position [3801, 0]
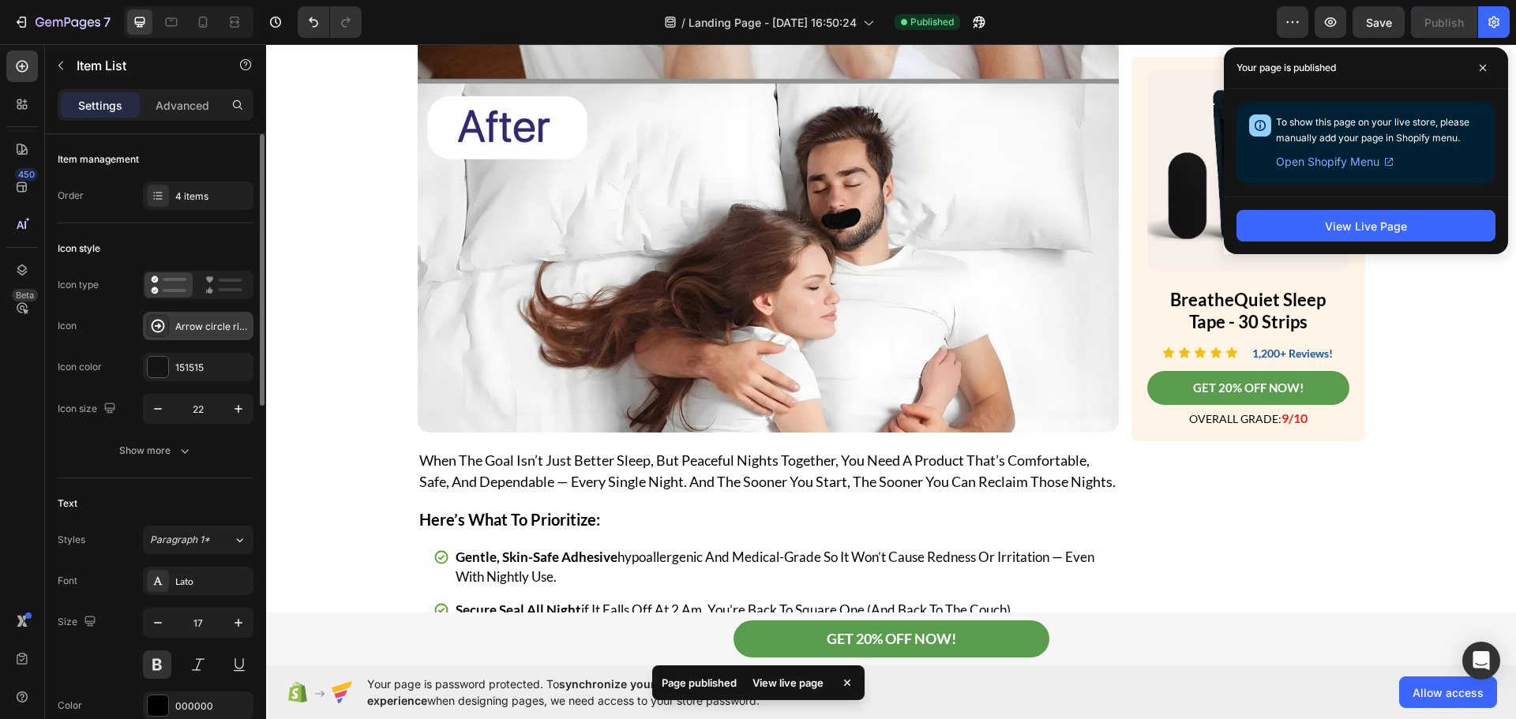
click at [159, 326] on icon at bounding box center [158, 326] width 13 height 13
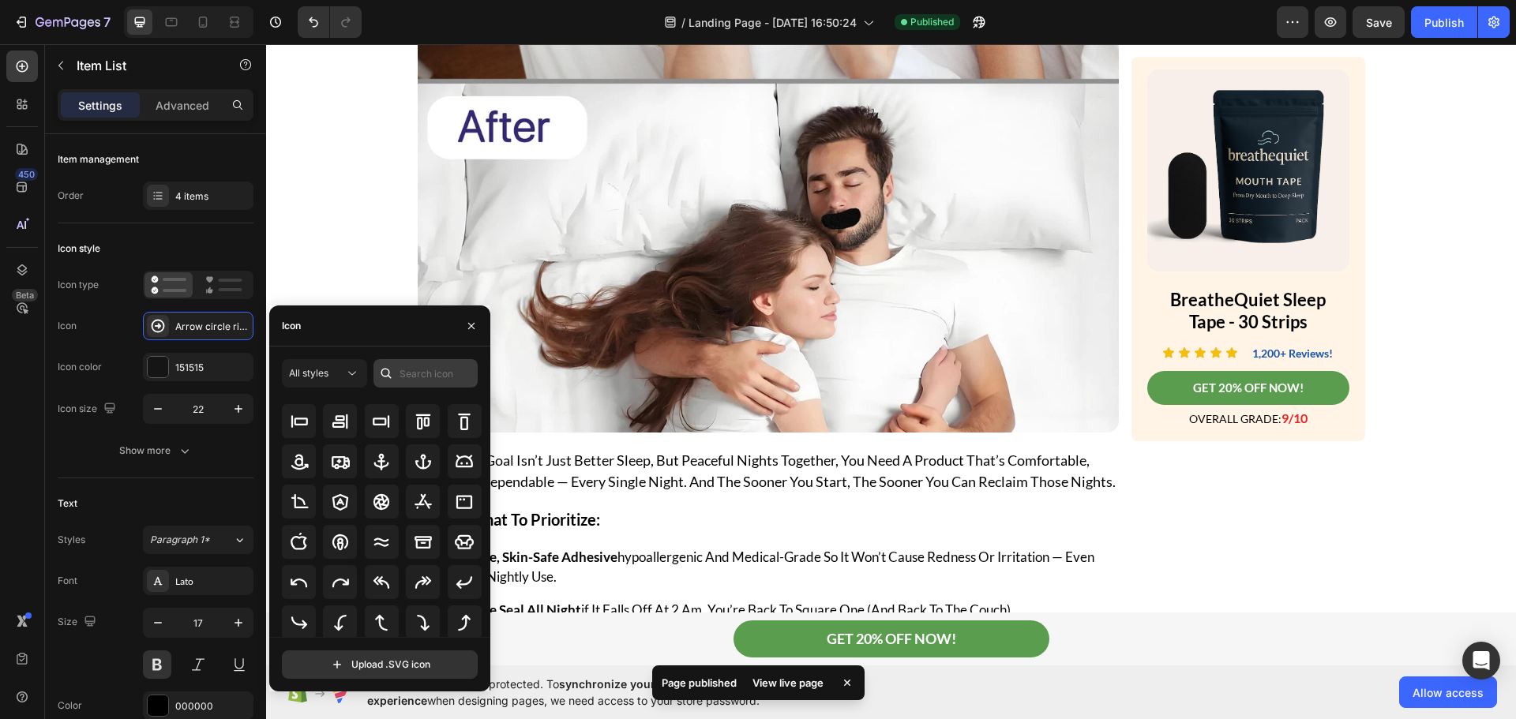
scroll to position [174, 0]
click at [418, 370] on input "text" at bounding box center [425, 373] width 104 height 28
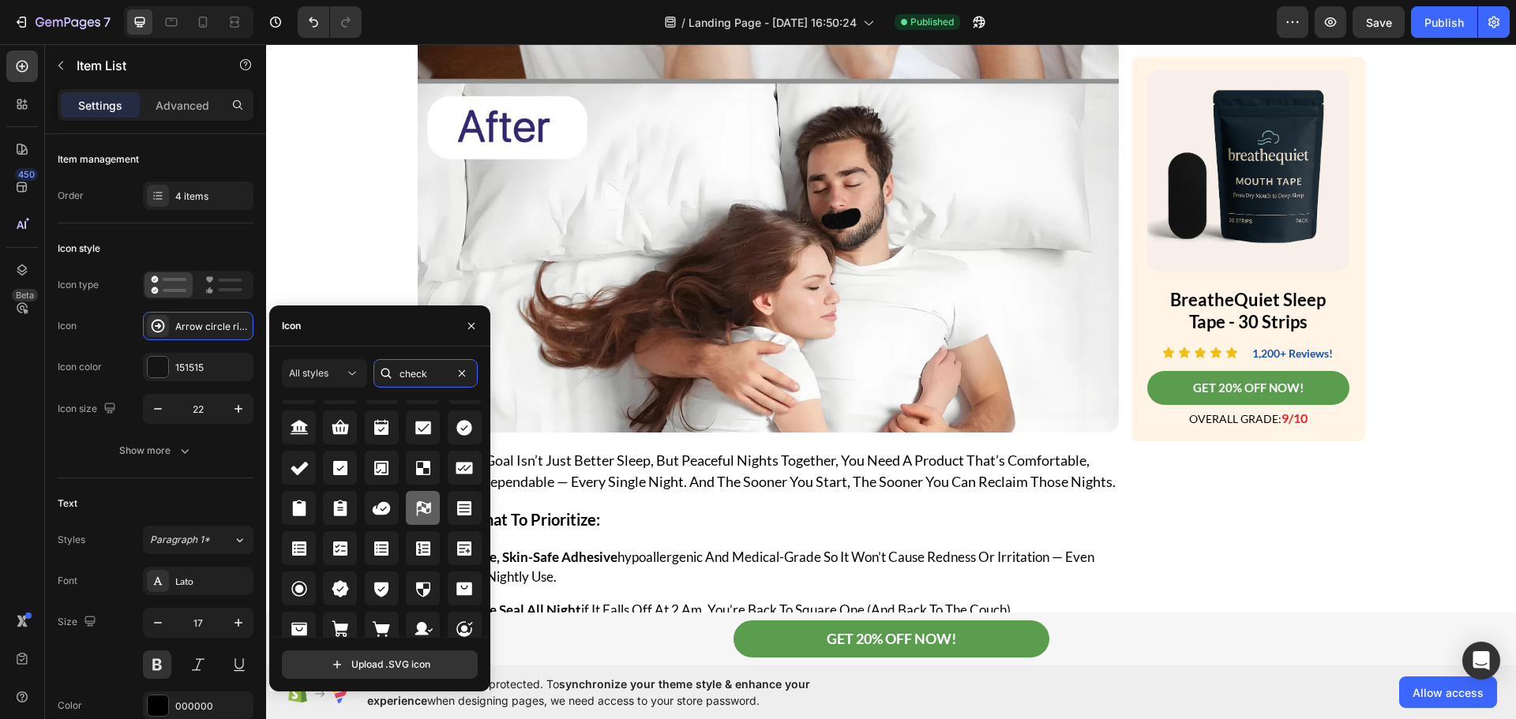
scroll to position [649, 0]
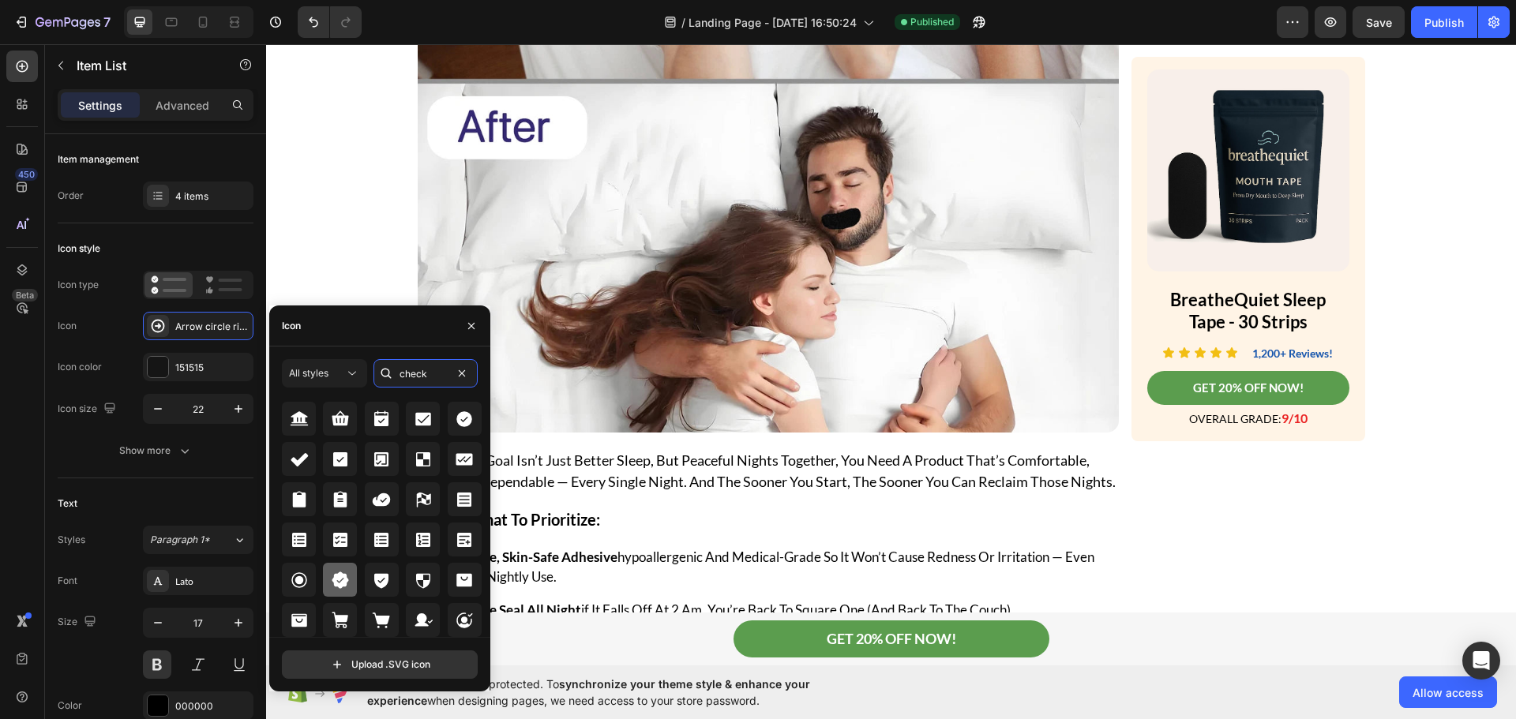
type input "check"
click at [339, 579] on icon at bounding box center [340, 579] width 17 height 17
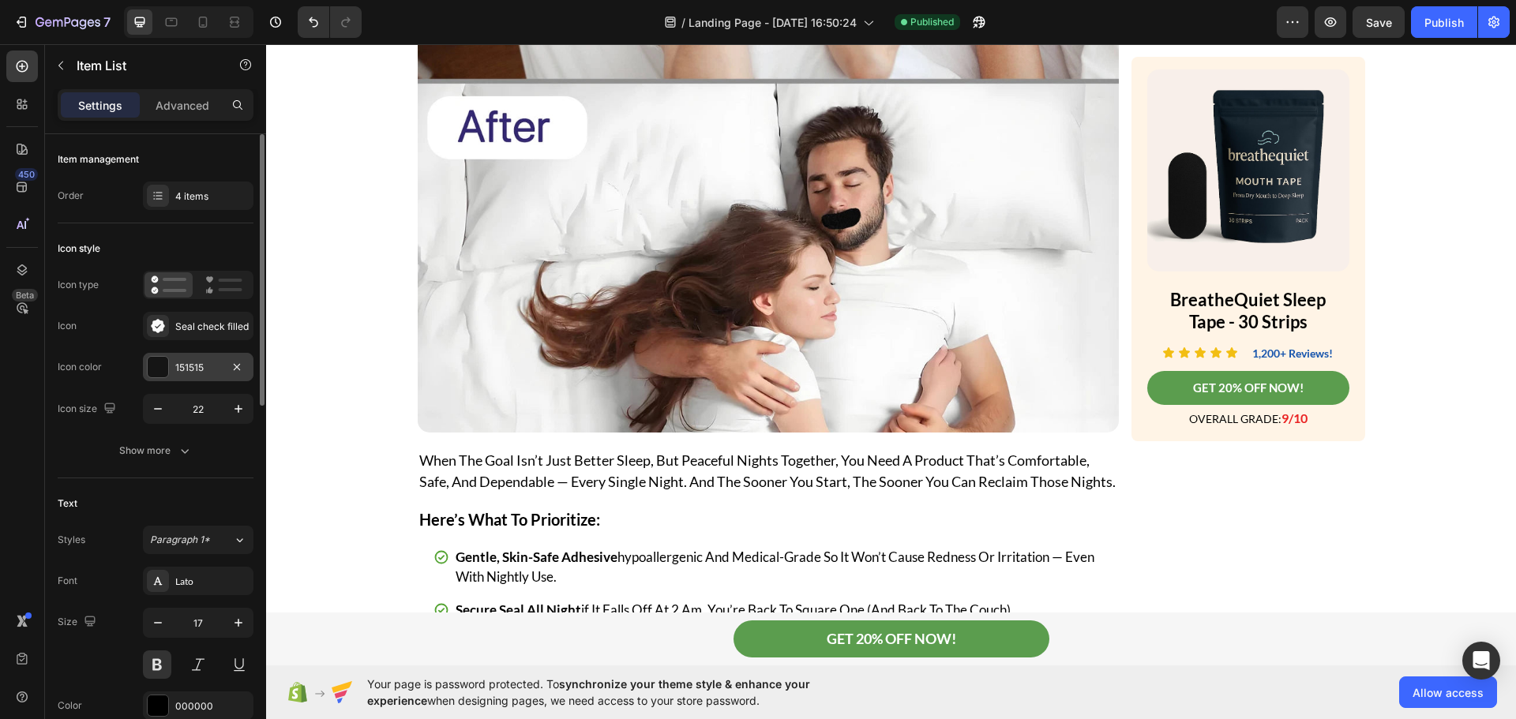
click at [160, 361] on div at bounding box center [158, 367] width 21 height 21
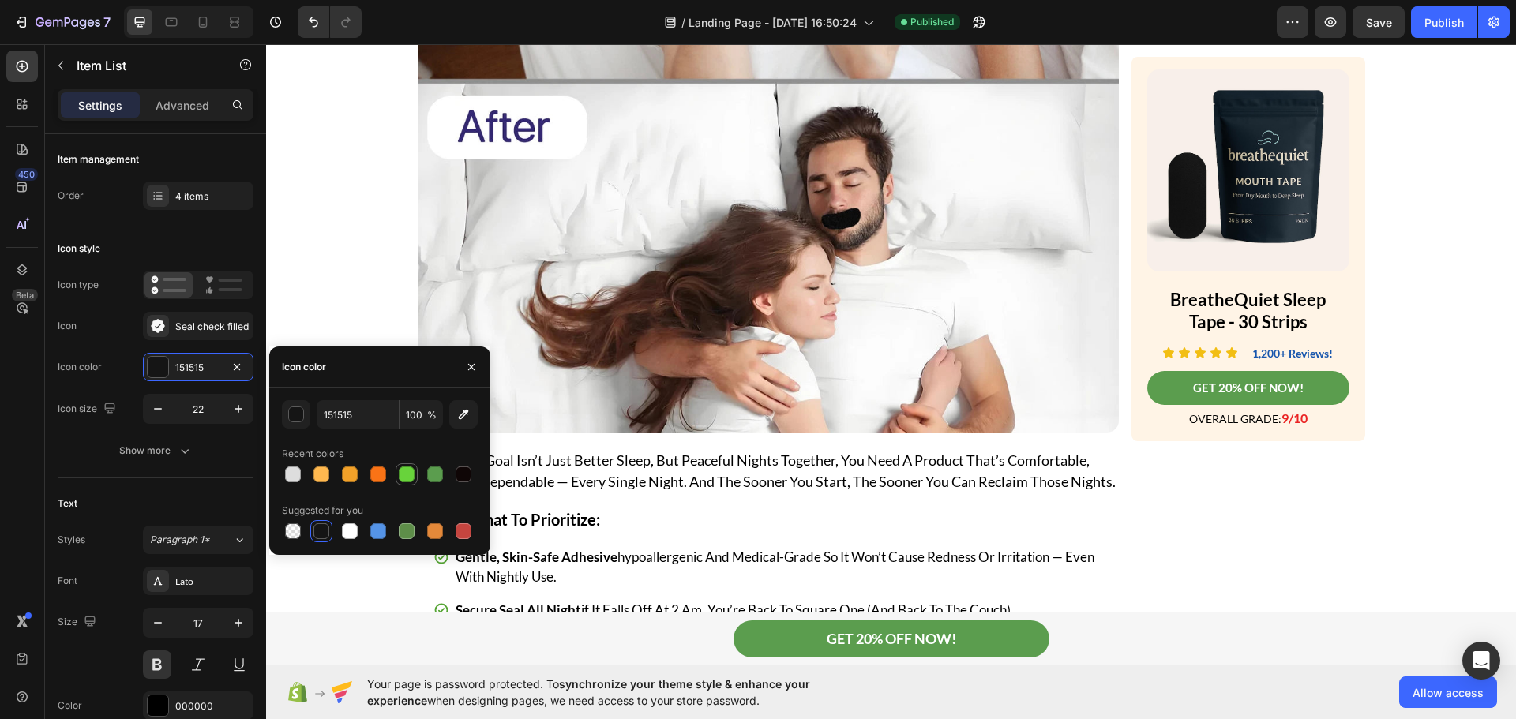
click at [412, 477] on div at bounding box center [407, 474] width 16 height 16
click at [438, 470] on div at bounding box center [435, 474] width 16 height 16
click at [403, 473] on div at bounding box center [407, 474] width 16 height 16
click at [432, 471] on div at bounding box center [435, 474] width 16 height 16
type input "5B9D4E"
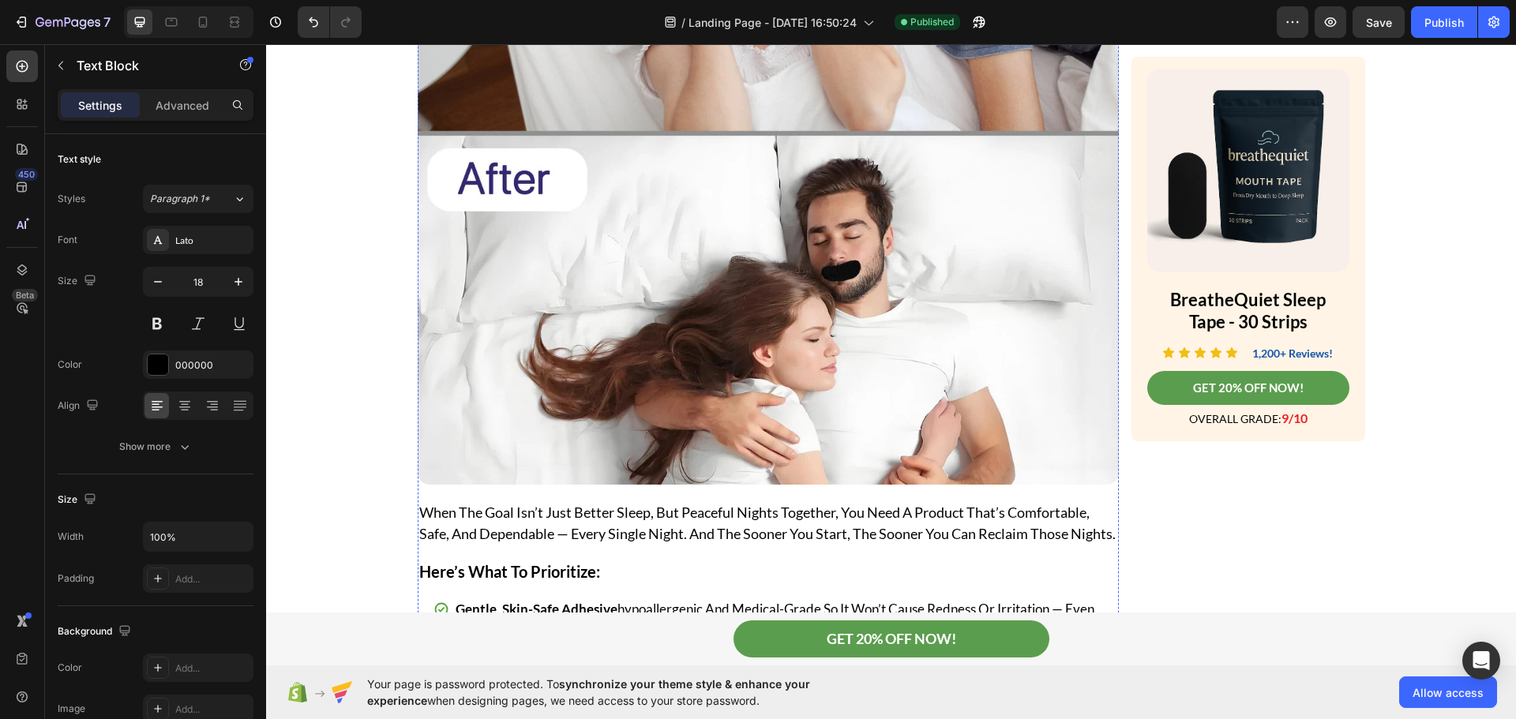
scroll to position [3722, 0]
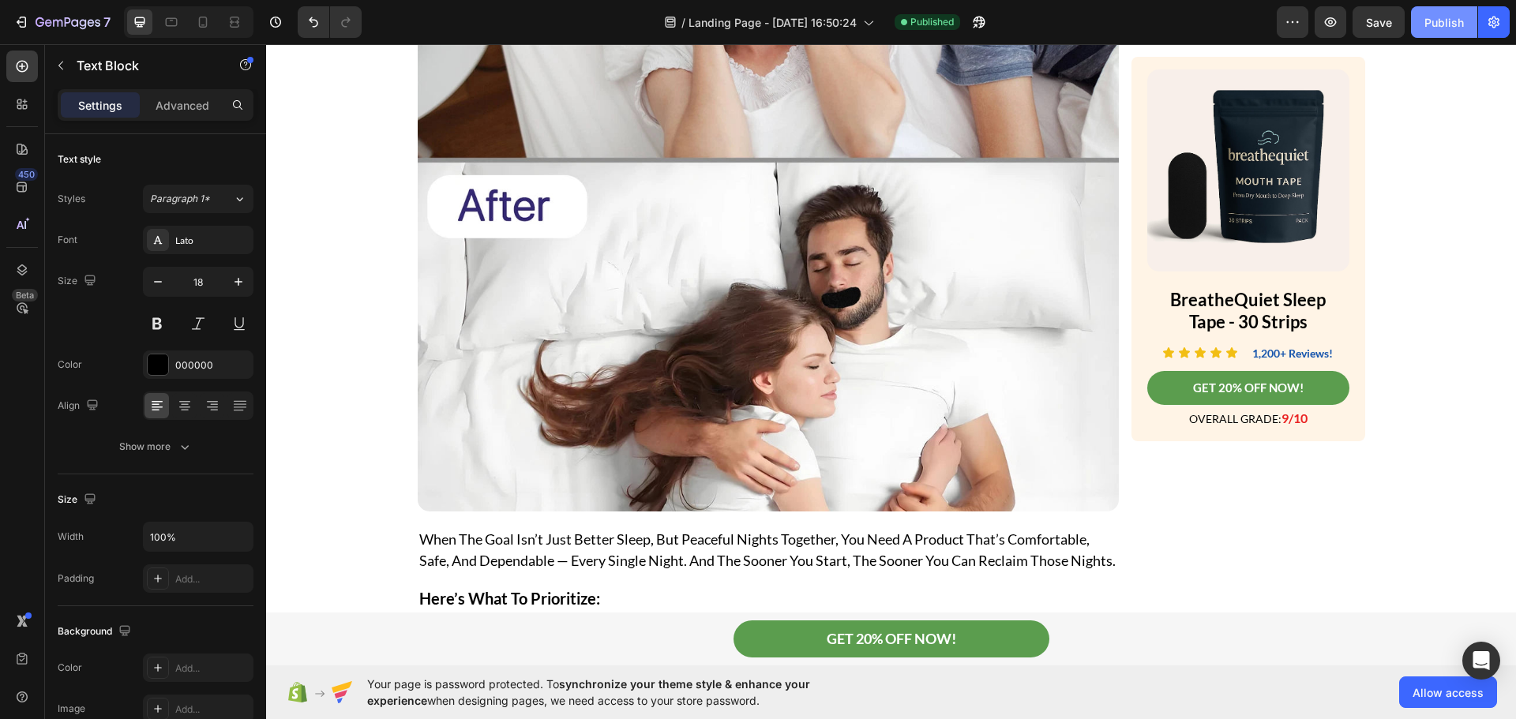
click at [1435, 24] on div "Publish" at bounding box center [1443, 22] width 39 height 17
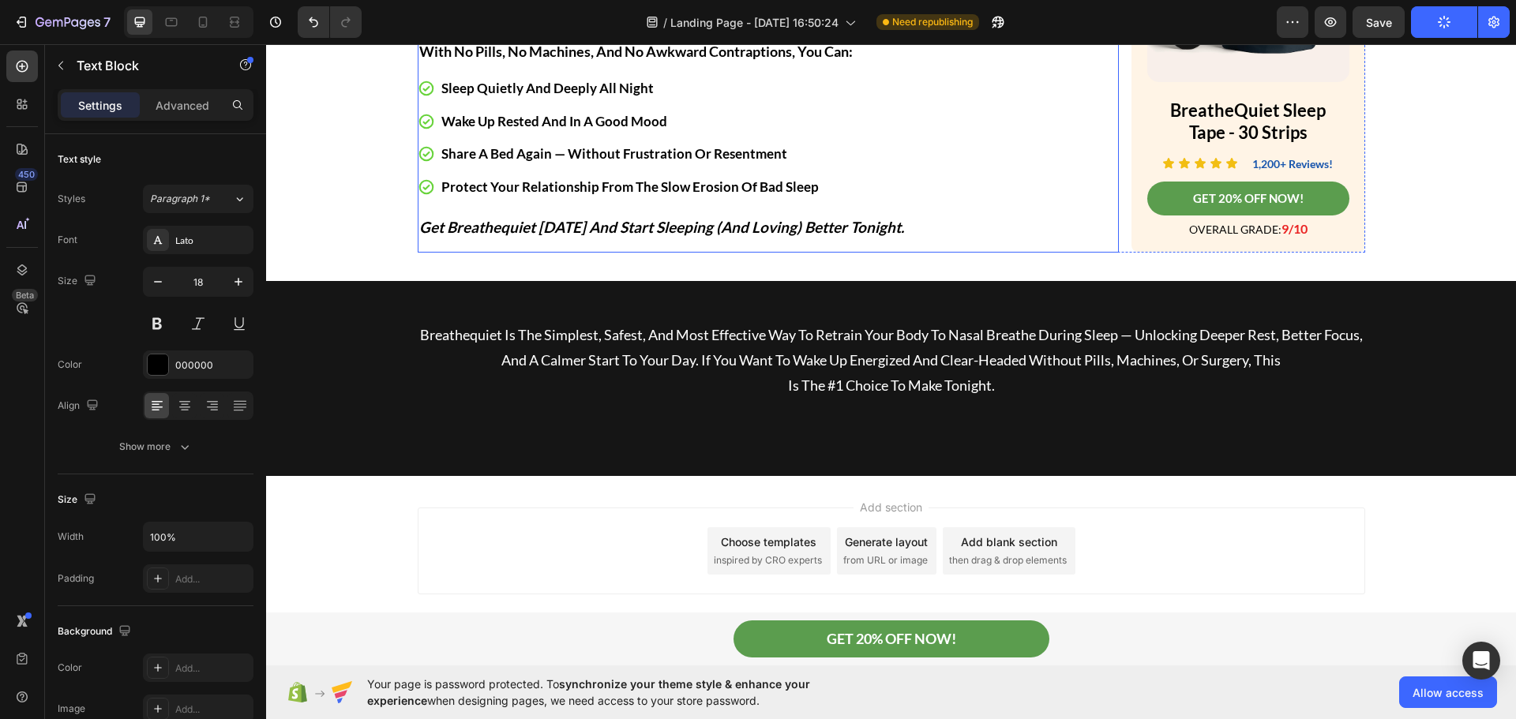
scroll to position [7431, 0]
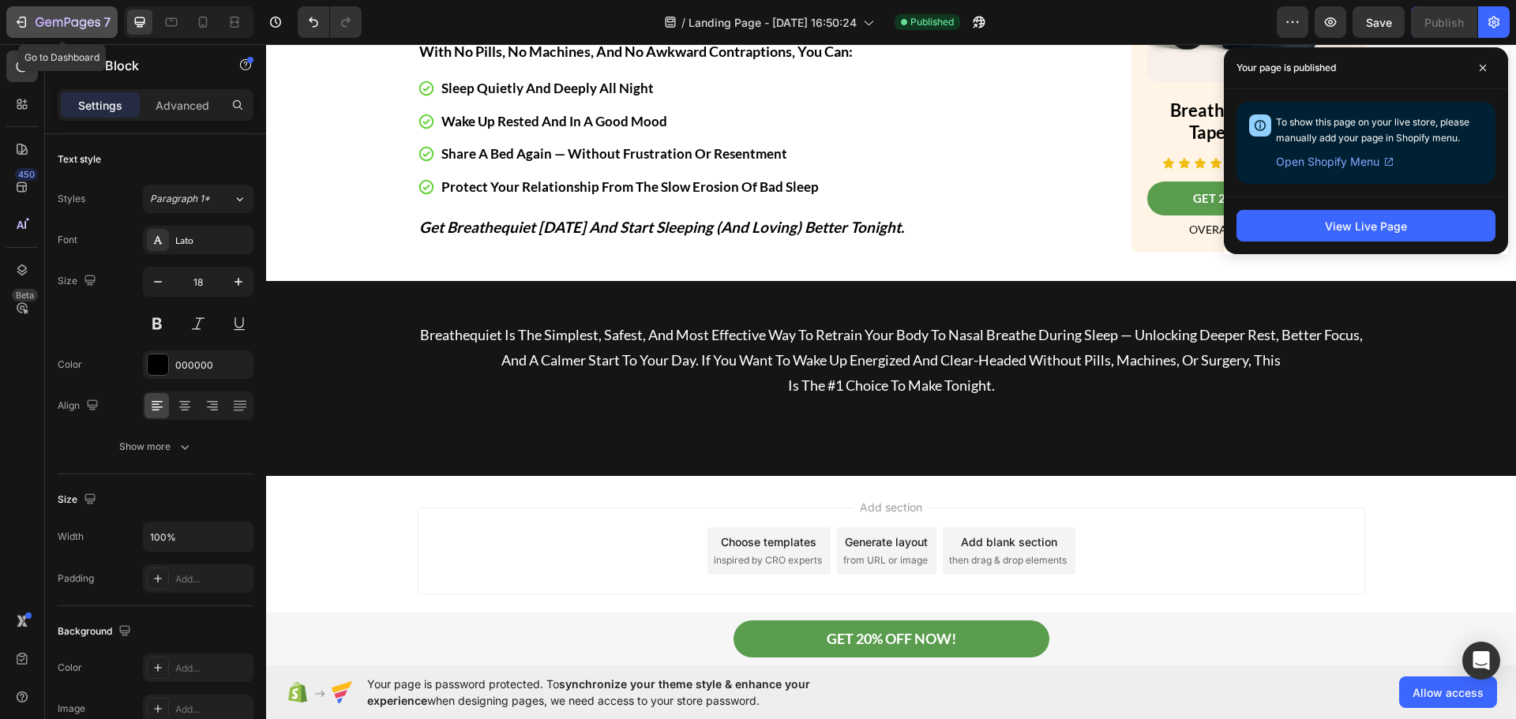
click at [24, 16] on icon "button" at bounding box center [21, 22] width 16 height 16
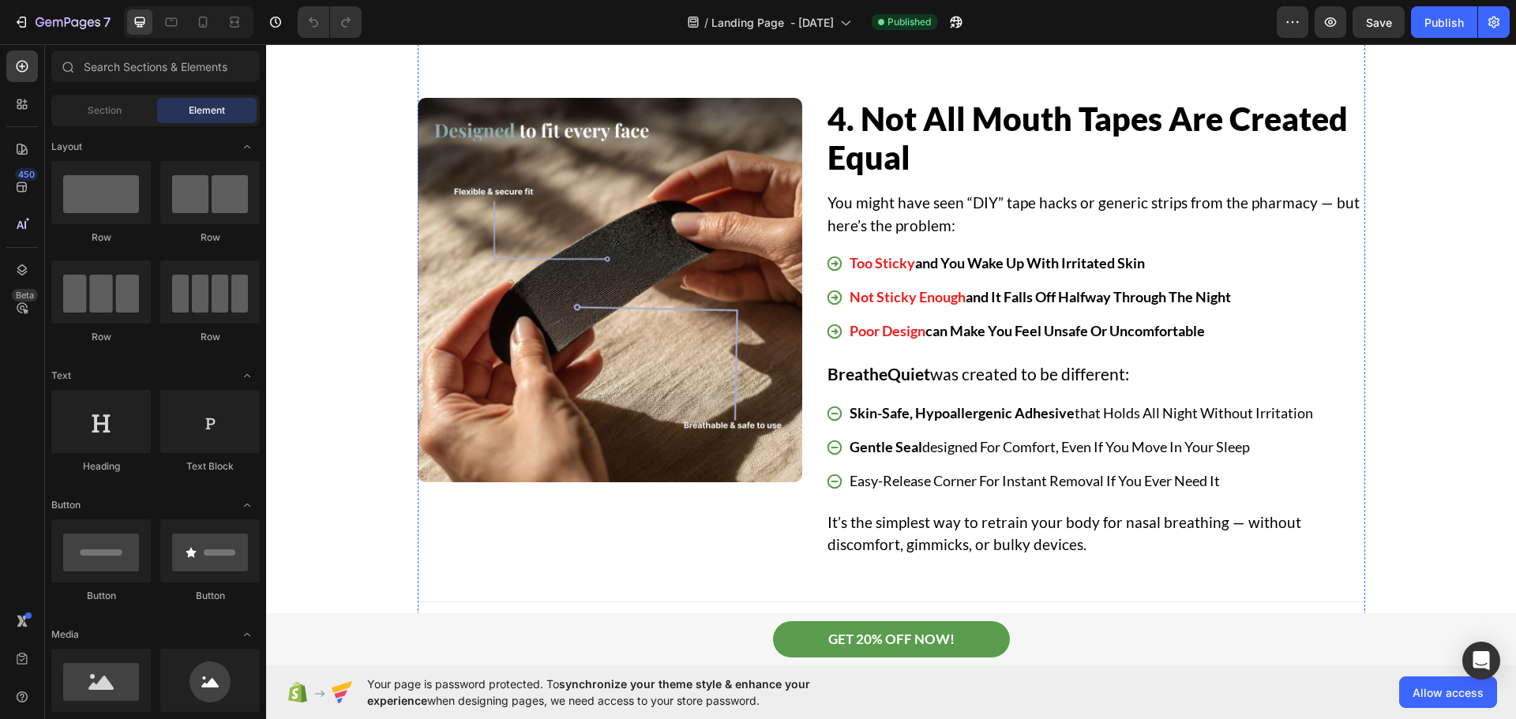
scroll to position [2684, 0]
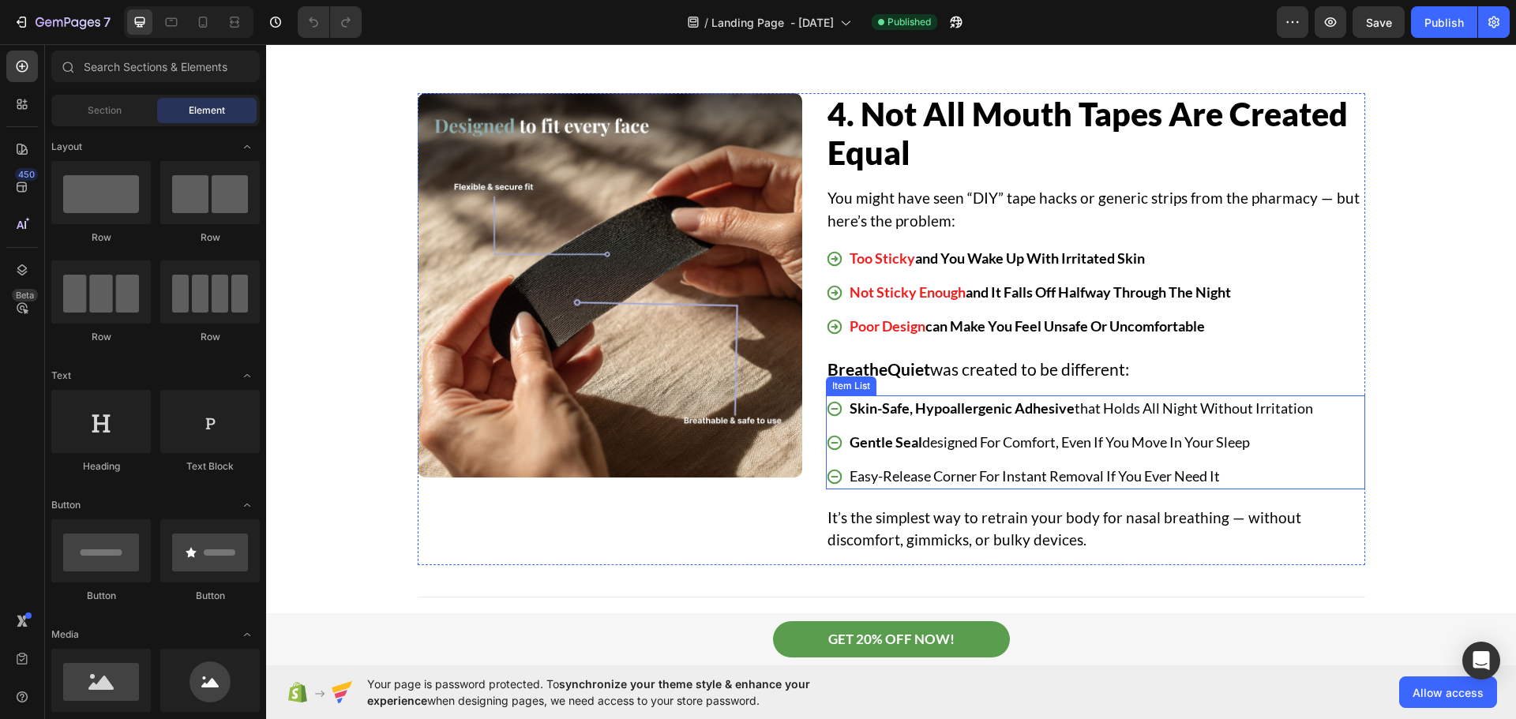
click at [920, 482] on p "easy-release corner for instant removal if you ever need it" at bounding box center [1080, 476] width 463 height 21
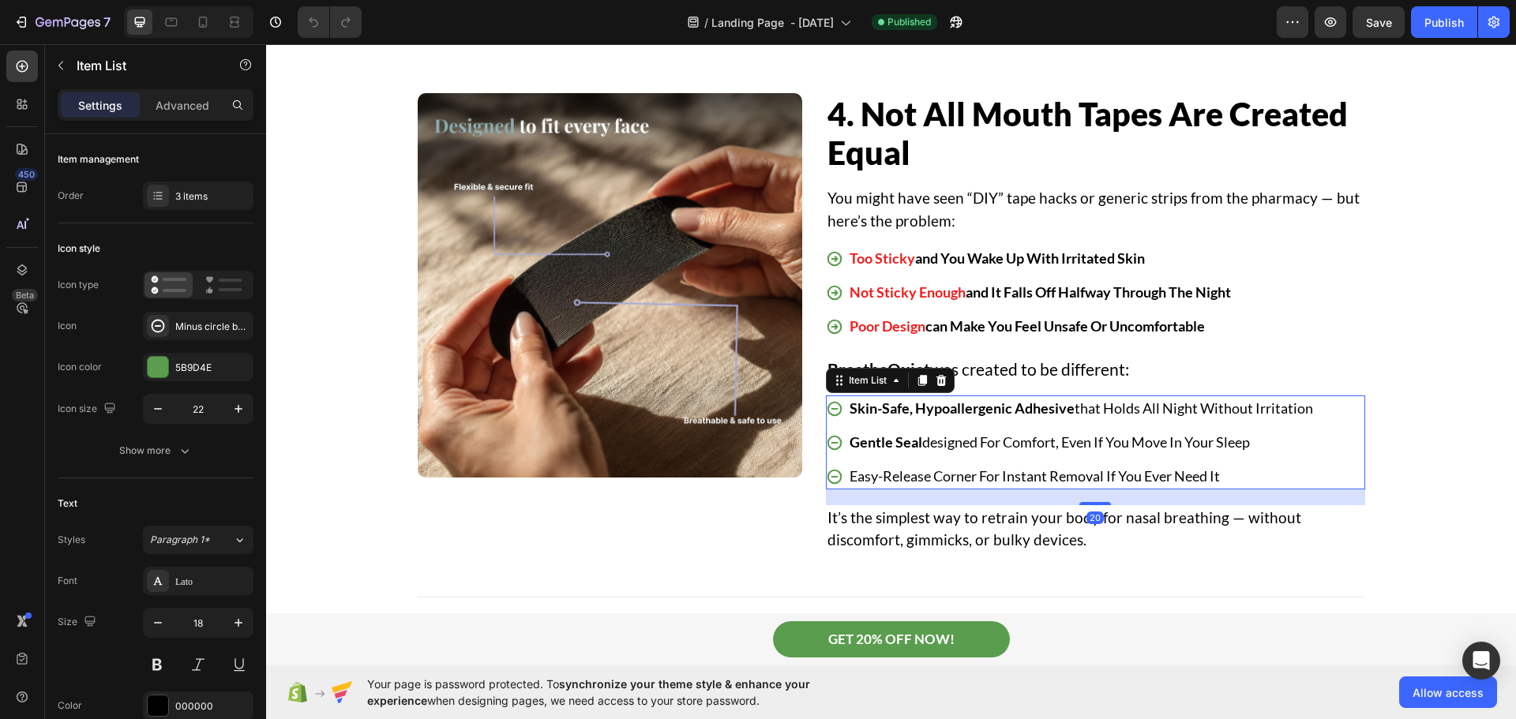
click at [915, 481] on p "easy-release corner for instant removal if you ever need it" at bounding box center [1080, 476] width 463 height 21
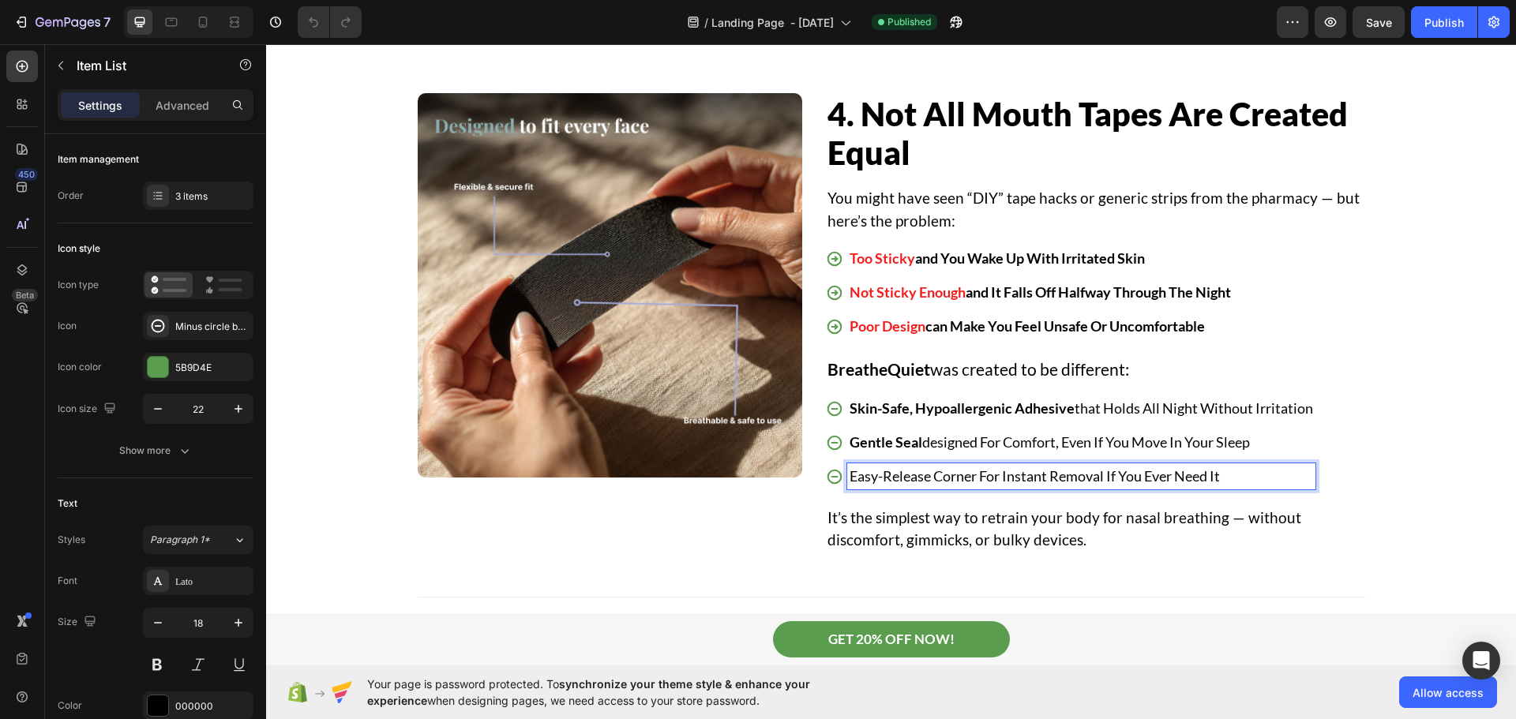
click at [920, 477] on p "easy-release corner for instant removal if you ever need it" at bounding box center [1080, 476] width 463 height 21
click at [925, 478] on p "easy-release corner for instant removal if you ever need it" at bounding box center [1080, 476] width 463 height 21
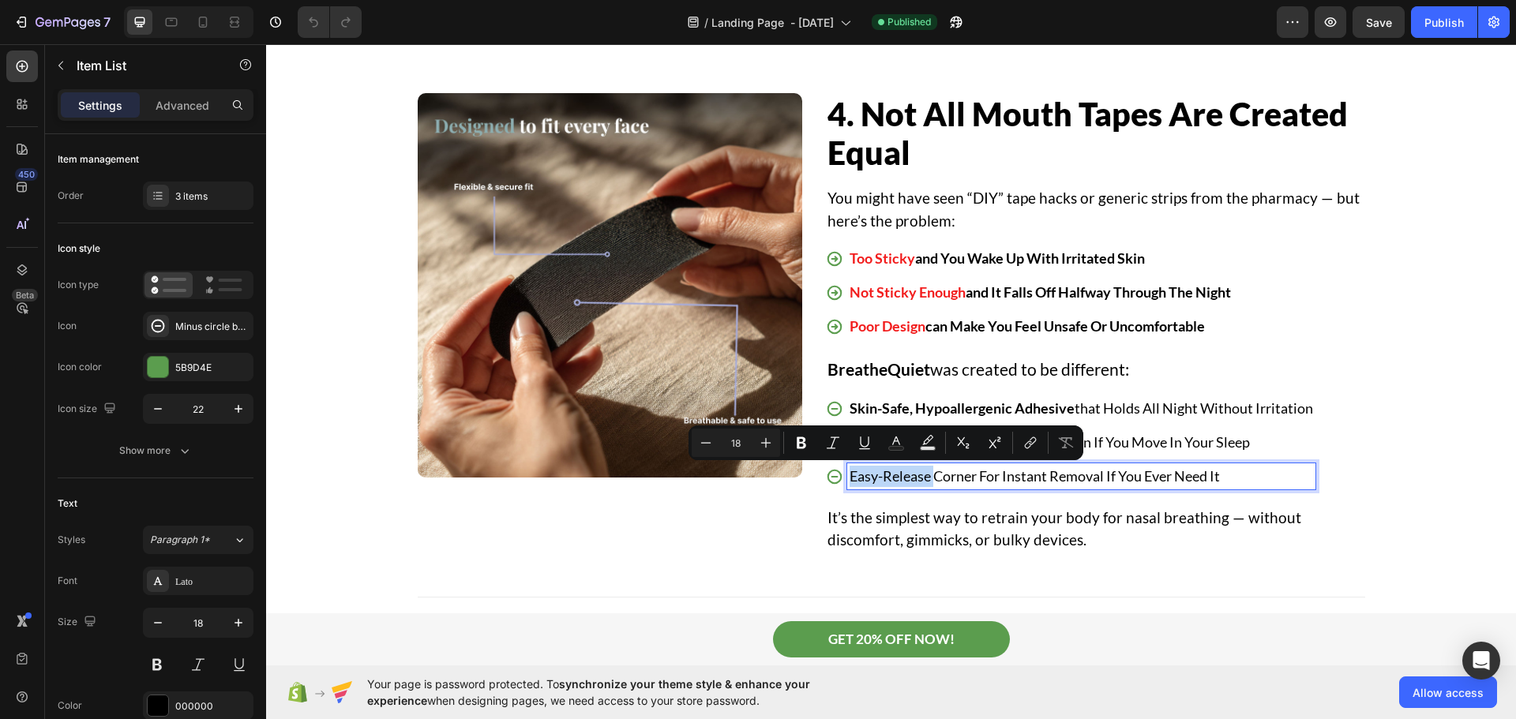
drag, startPoint x: 925, startPoint y: 478, endPoint x: 844, endPoint y: 479, distance: 81.3
click at [849, 479] on p "easy-release corner for instant removal if you ever need it" at bounding box center [1080, 476] width 463 height 21
click at [804, 443] on icon "Editor contextual toolbar" at bounding box center [801, 443] width 16 height 16
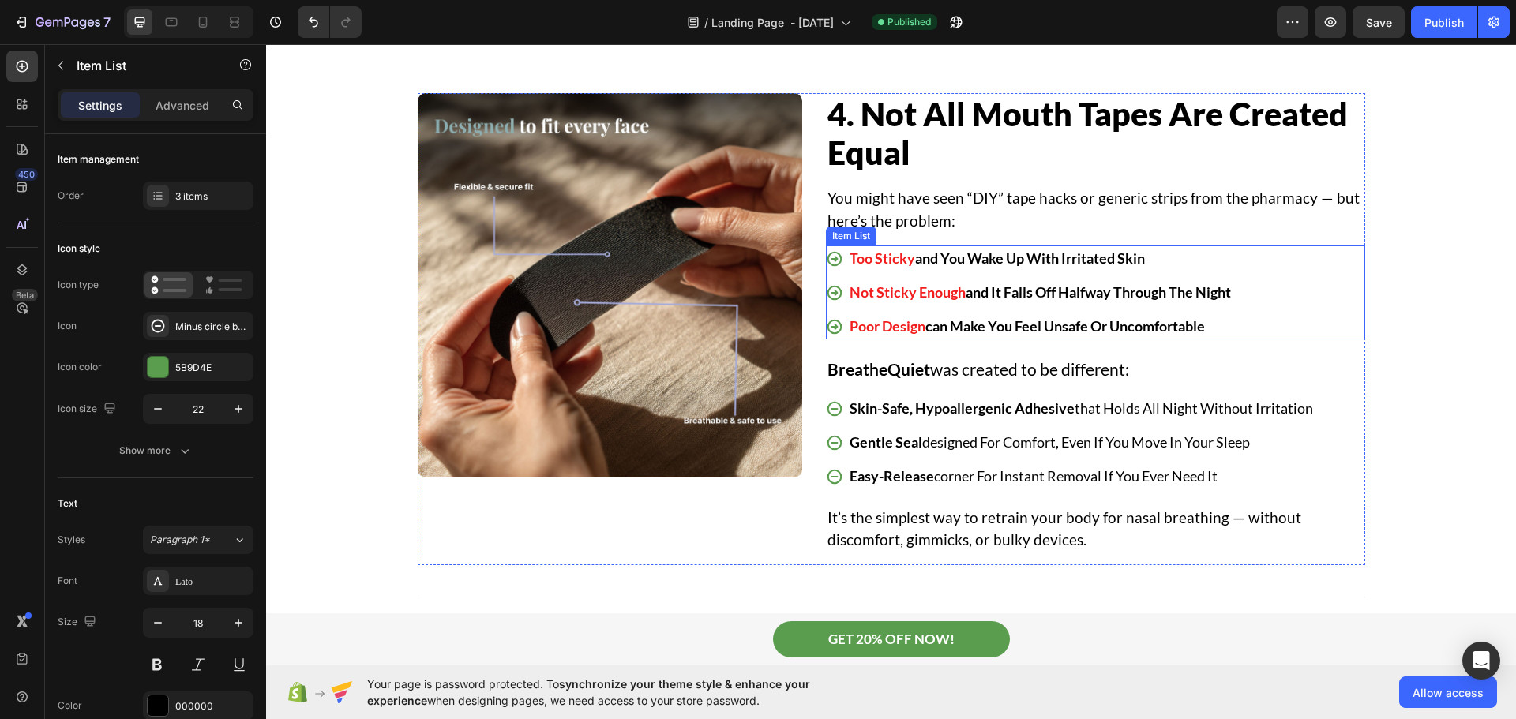
click at [1343, 303] on div "too sticky and you wake up with irritated skin not sticky enough and it falls o…" at bounding box center [1095, 292] width 539 height 94
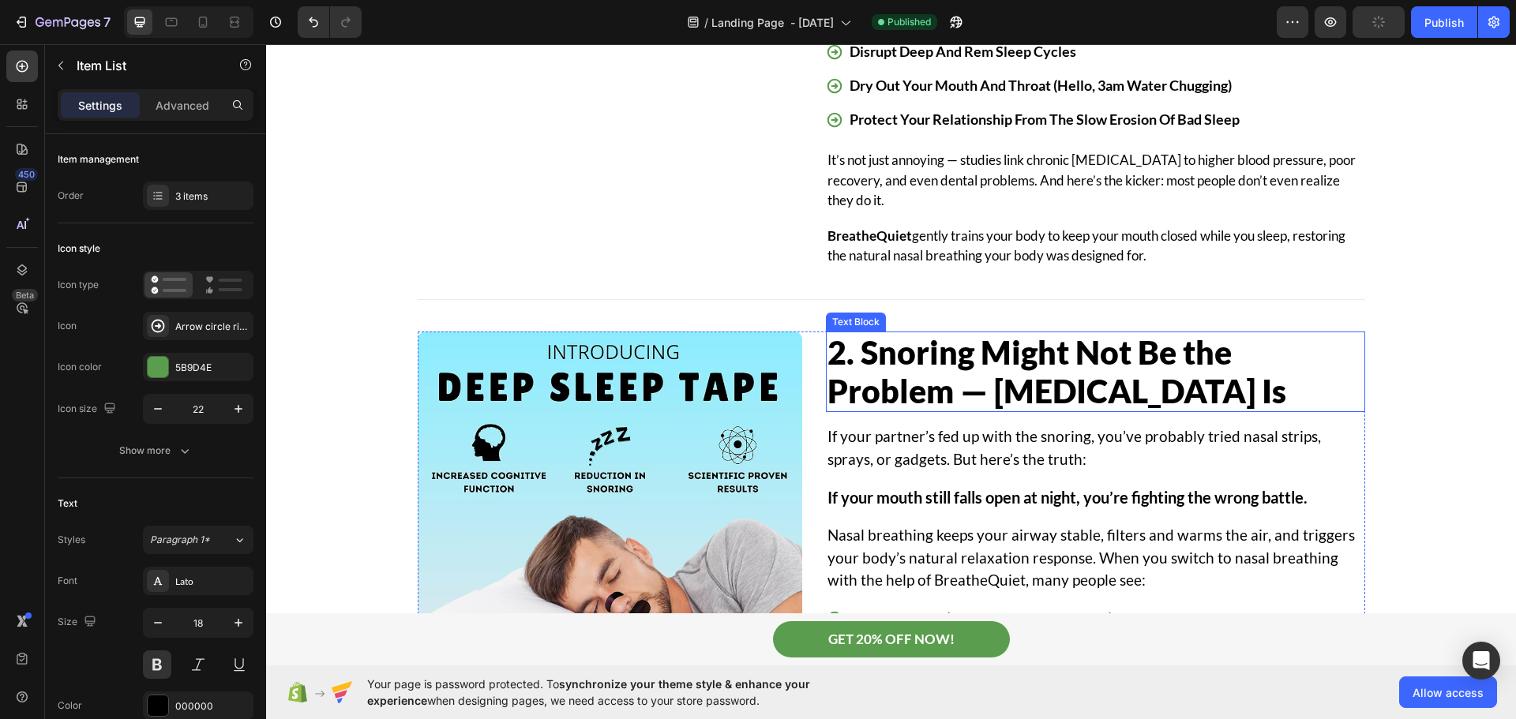
scroll to position [1579, 0]
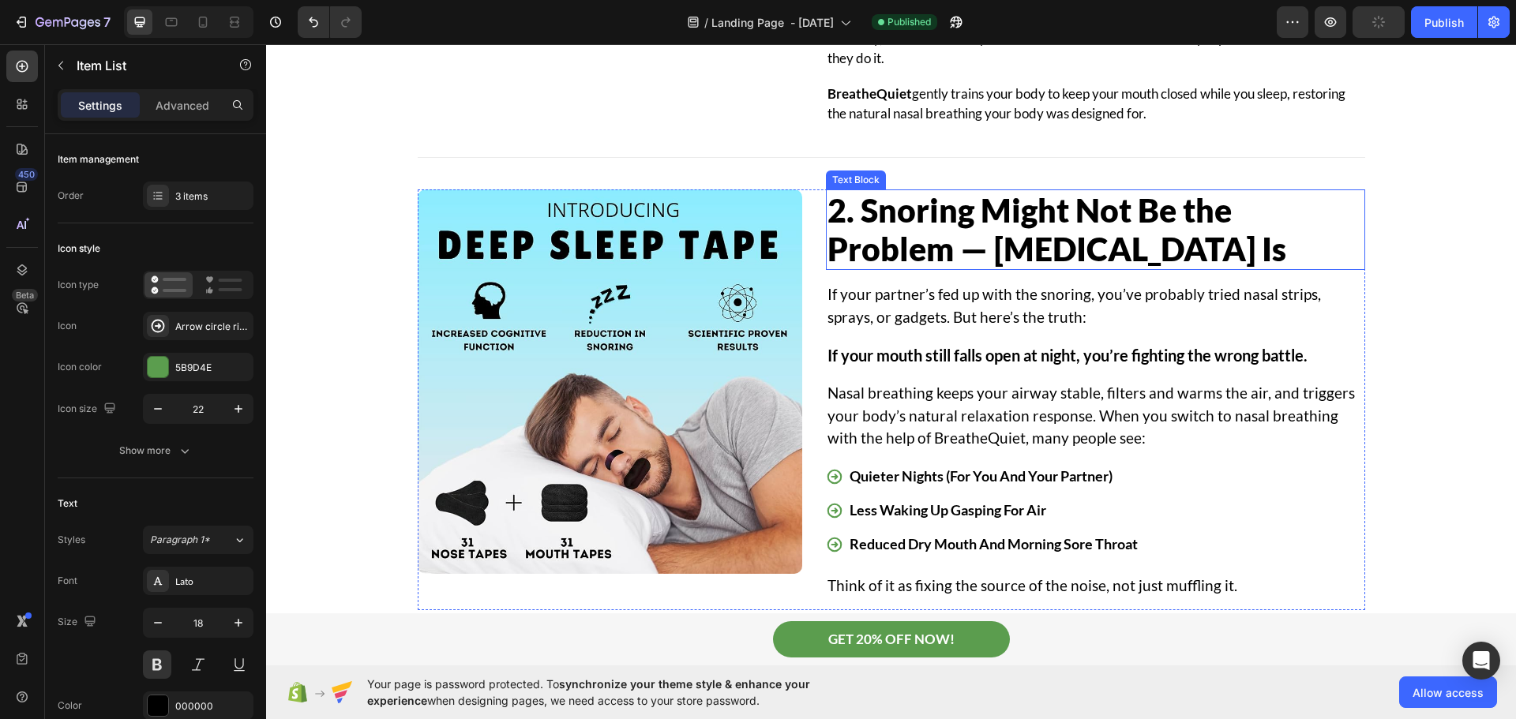
click at [1069, 233] on p "2. Snoring Might Not Be the Problem — Mouth Breathing Is" at bounding box center [1095, 229] width 536 height 77
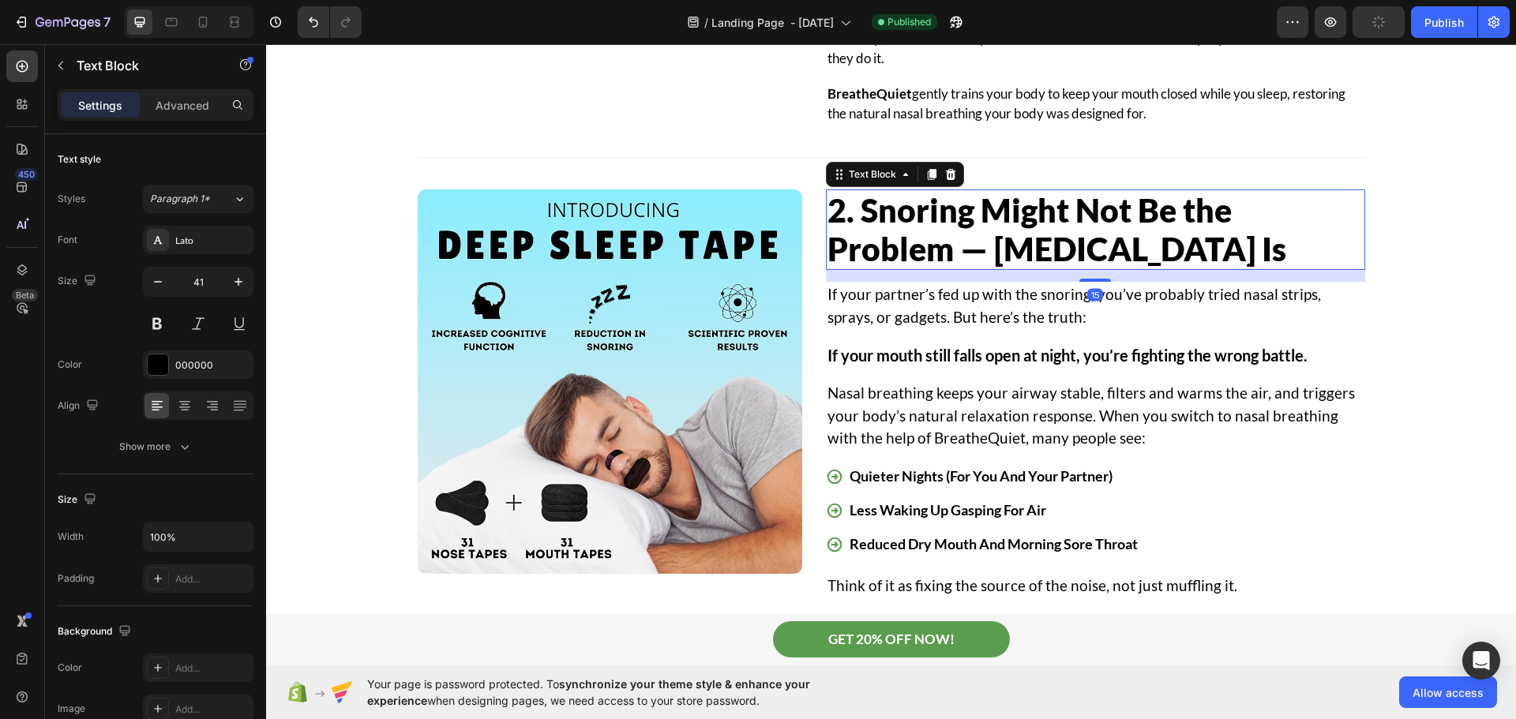
click at [860, 215] on p "2. Snoring Might Not Be the Problem — Mouth Breathing Is" at bounding box center [1095, 229] width 536 height 77
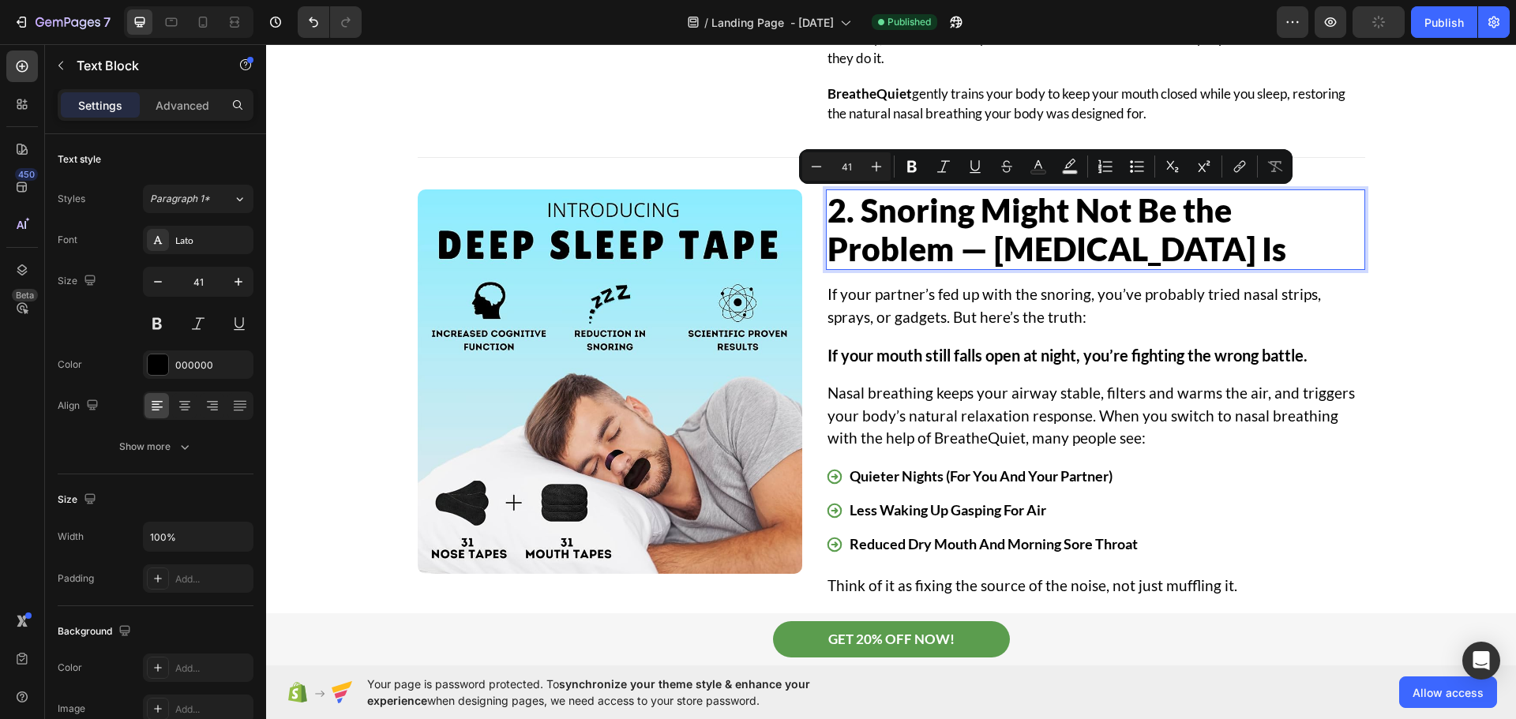
drag, startPoint x: 860, startPoint y: 215, endPoint x: 1273, endPoint y: 246, distance: 414.0
click at [1273, 246] on p "2. Snoring Might Not Be the Problem — Mouth Breathing Is" at bounding box center [1095, 229] width 536 height 77
copy p "Snoring Might Not Be the Problem — Mouth Breathing Is"
click at [1064, 243] on p "2. Snoring Might Not Be the Problem — Mouth Breathing Is" at bounding box center [1095, 229] width 536 height 77
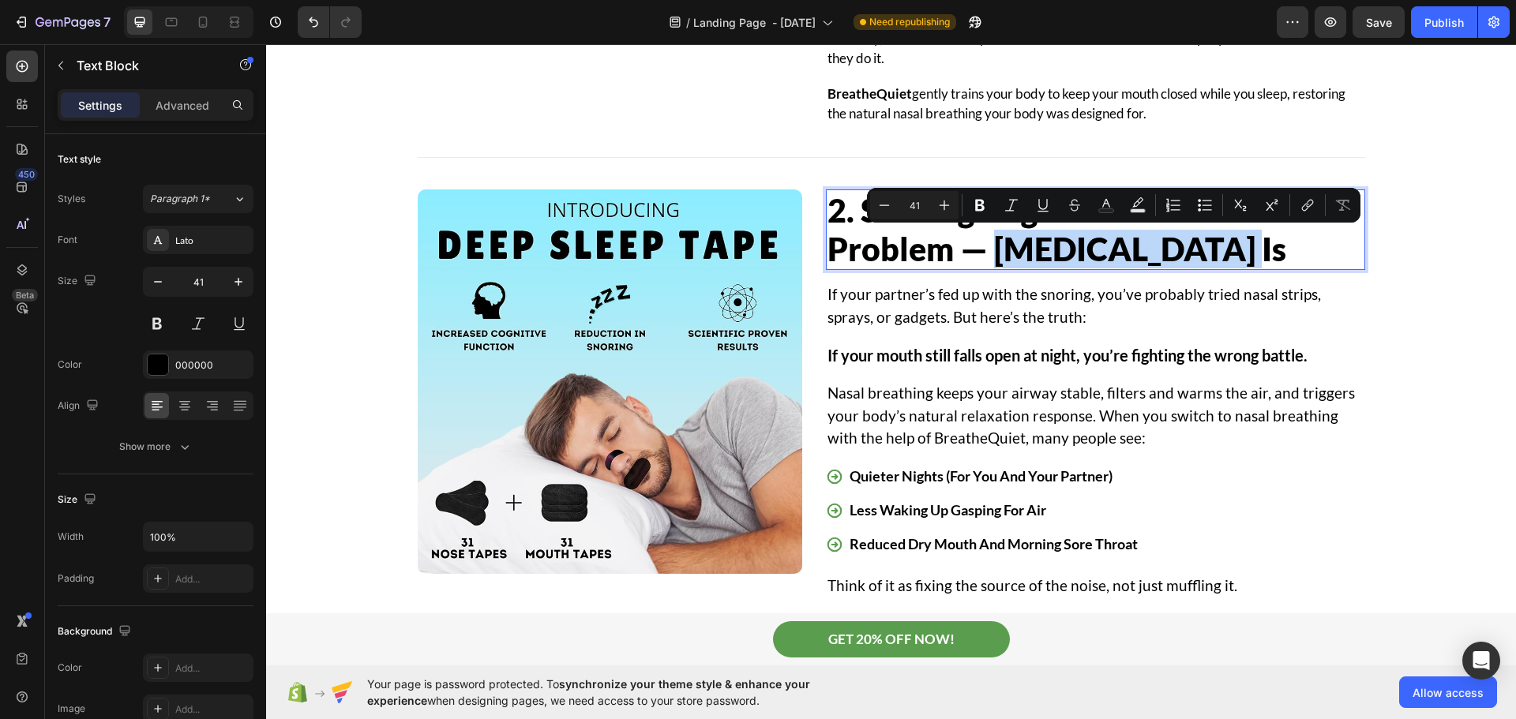
drag, startPoint x: 986, startPoint y: 249, endPoint x: 1239, endPoint y: 254, distance: 253.4
click at [1239, 254] on p "2. Snoring Might Not Be the Problem — Mouth Breathing Is" at bounding box center [1095, 229] width 536 height 77
copy p "Mouth Breathing"
click at [556, 365] on img at bounding box center [610, 381] width 385 height 385
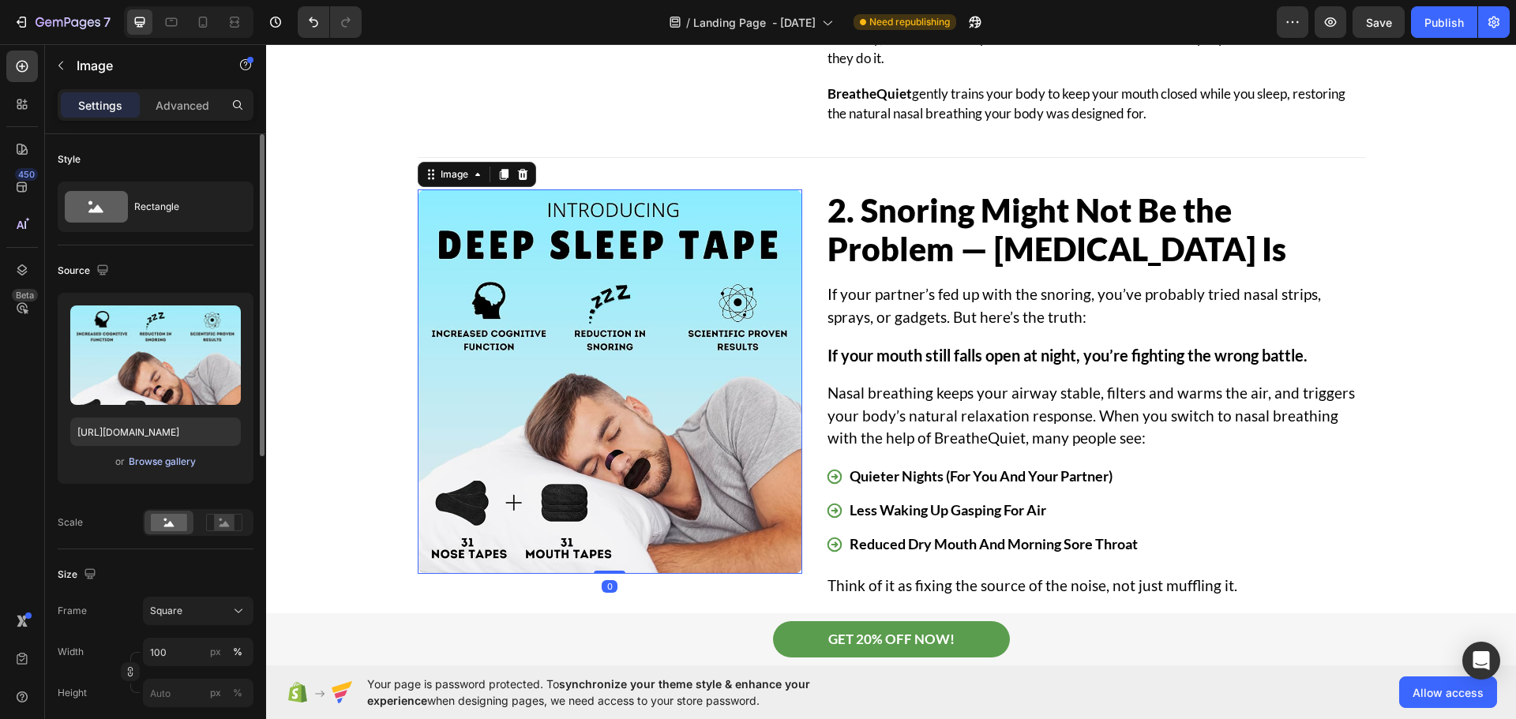
click at [178, 461] on div "Browse gallery" at bounding box center [162, 462] width 67 height 14
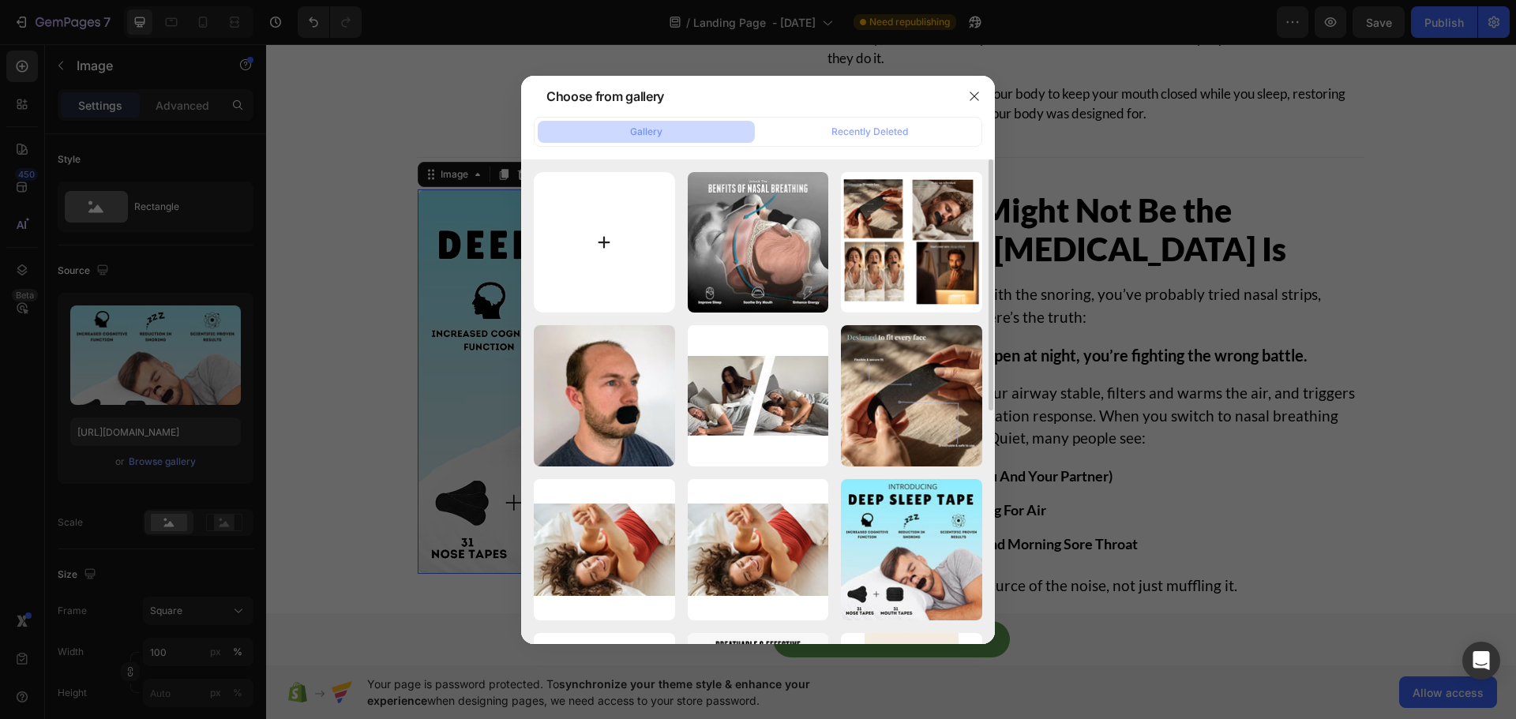
click at [600, 229] on input "file" at bounding box center [604, 242] width 141 height 141
type input "C:\fakepath\Mouth_Breathing_vs_Nasal_breathing_diagram_600x600.webp"
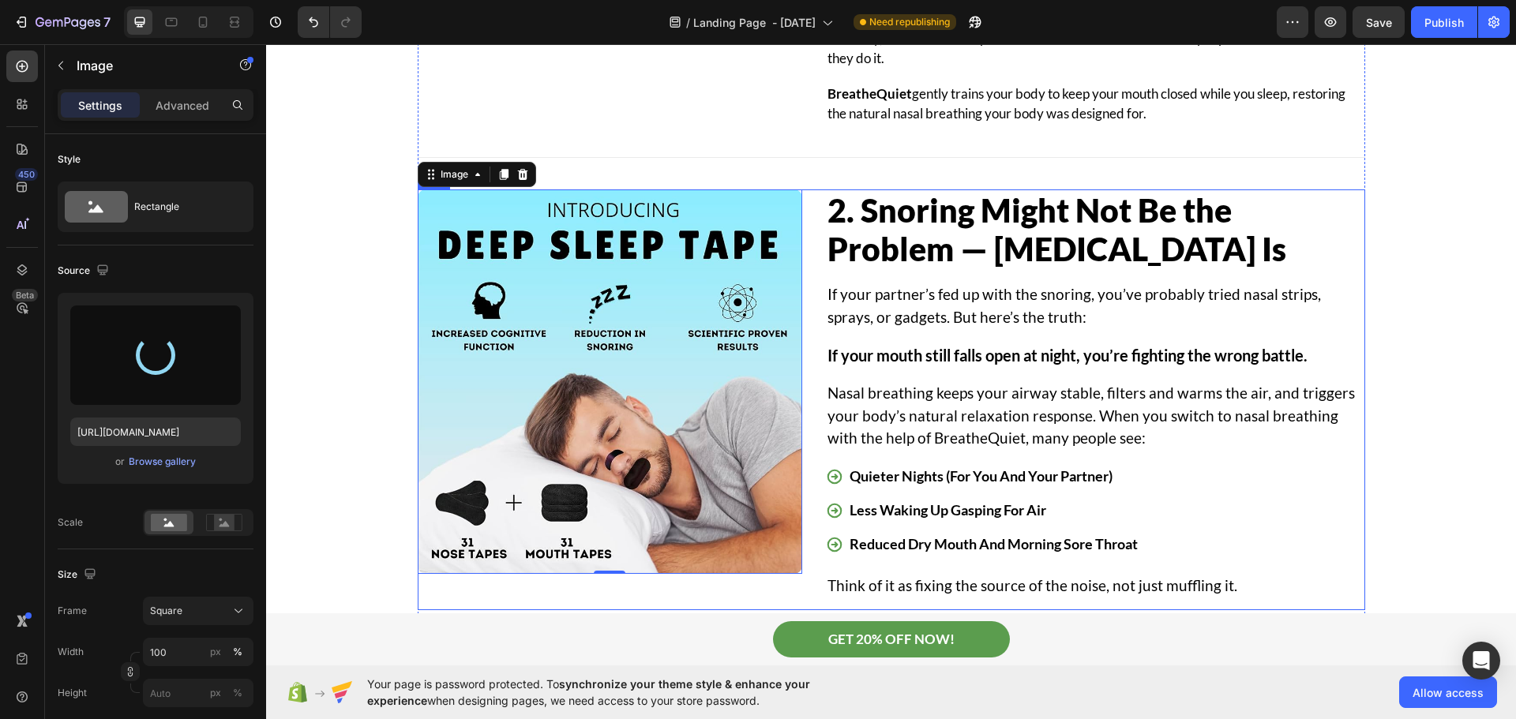
type input "https://cdn.shopify.com/s/files/1/0755/9695/5878/files/gempages_571642925553812…"
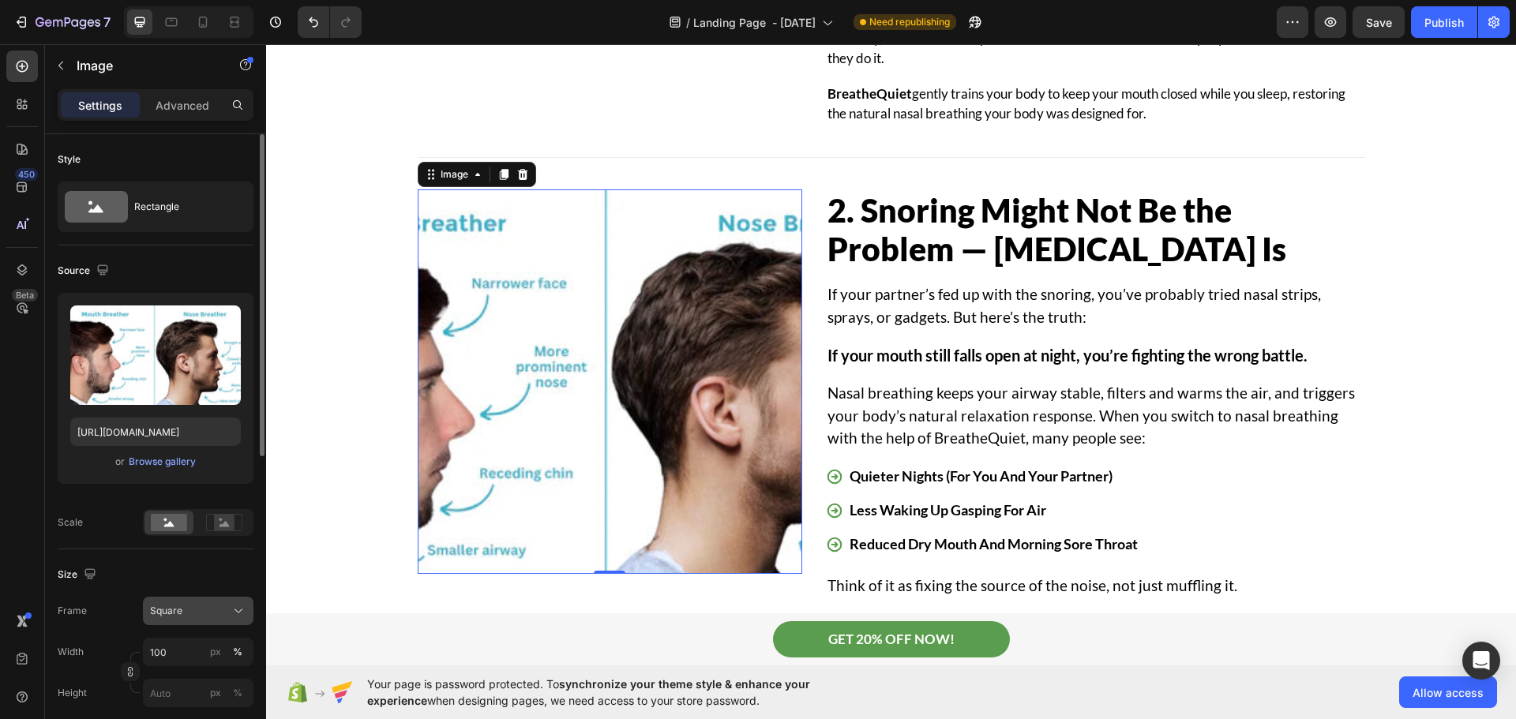
click at [228, 611] on div "Square" at bounding box center [198, 611] width 96 height 16
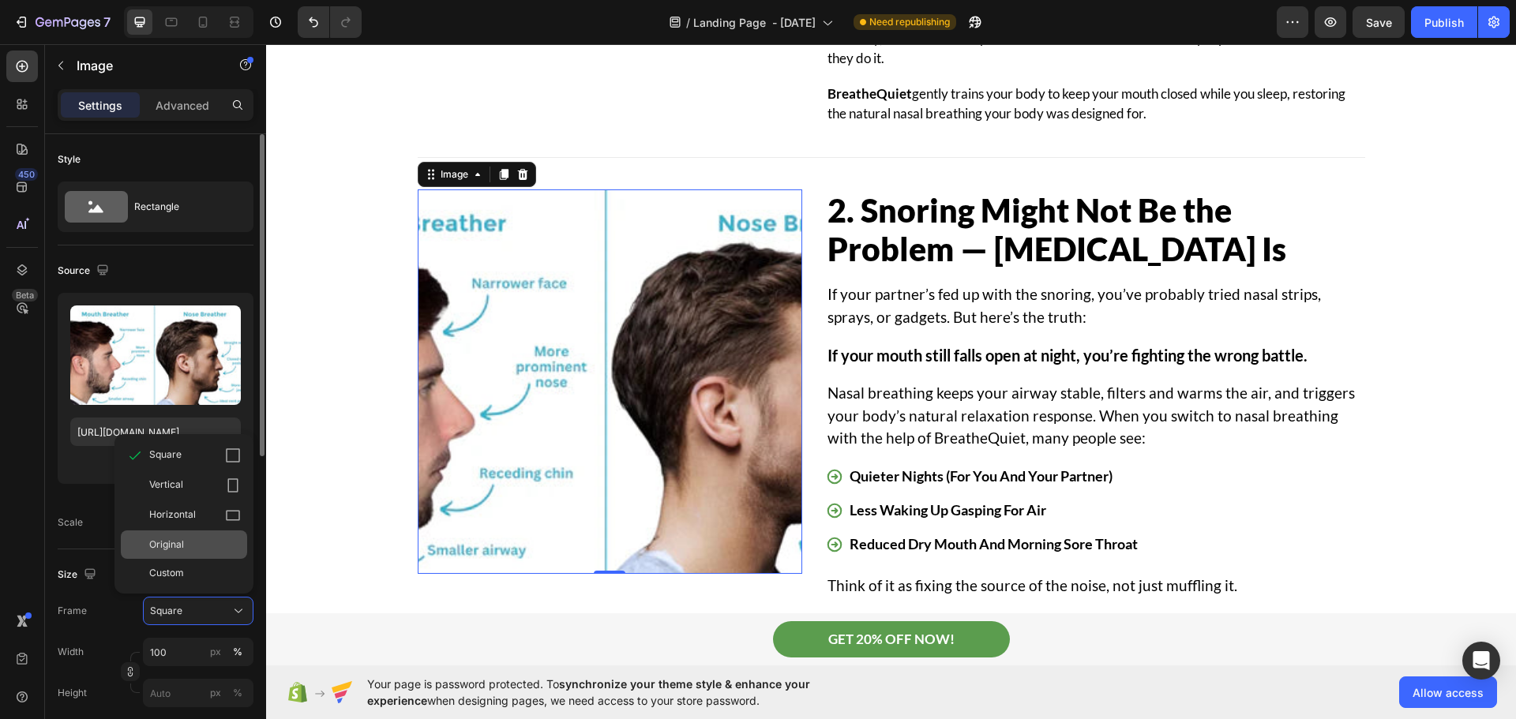
click at [189, 551] on div "Original" at bounding box center [195, 545] width 92 height 14
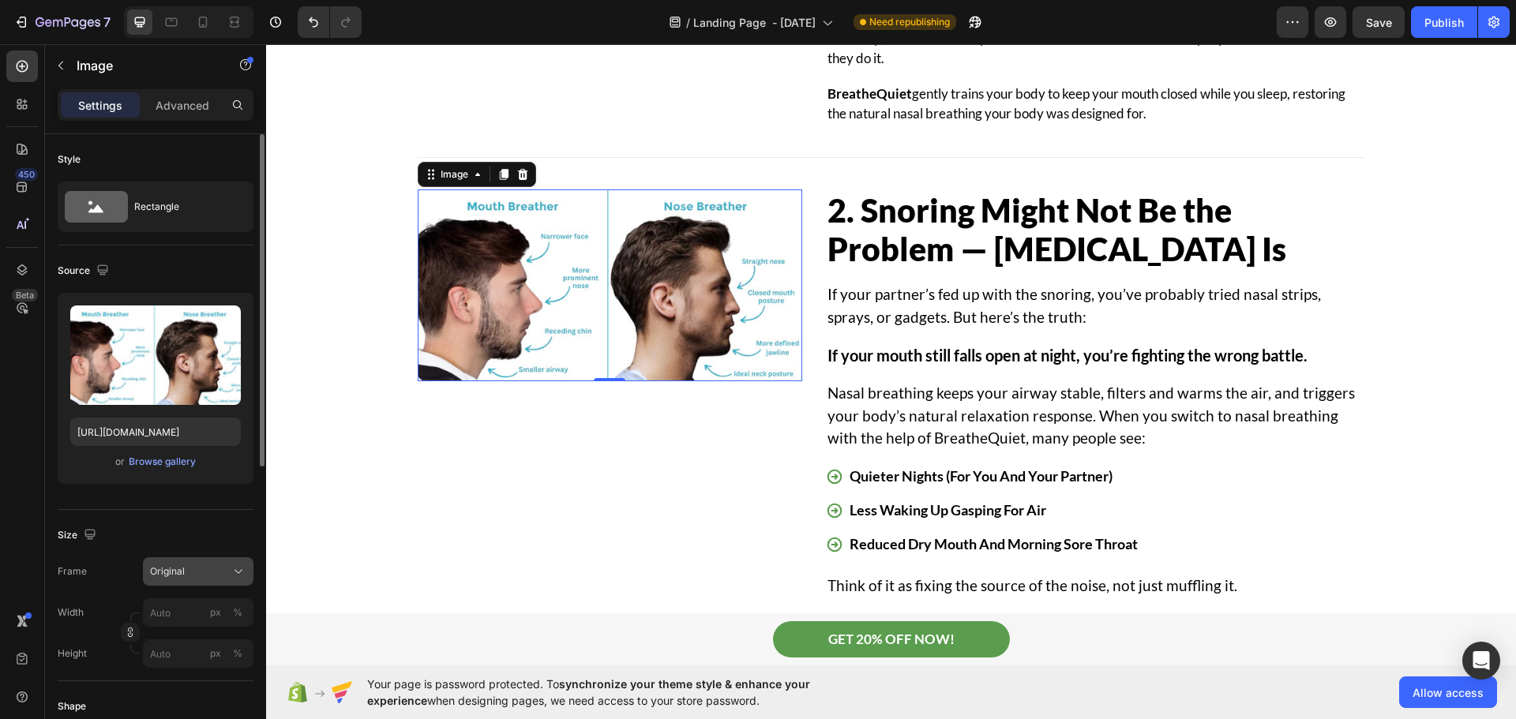
click at [196, 573] on div "Original" at bounding box center [188, 571] width 77 height 14
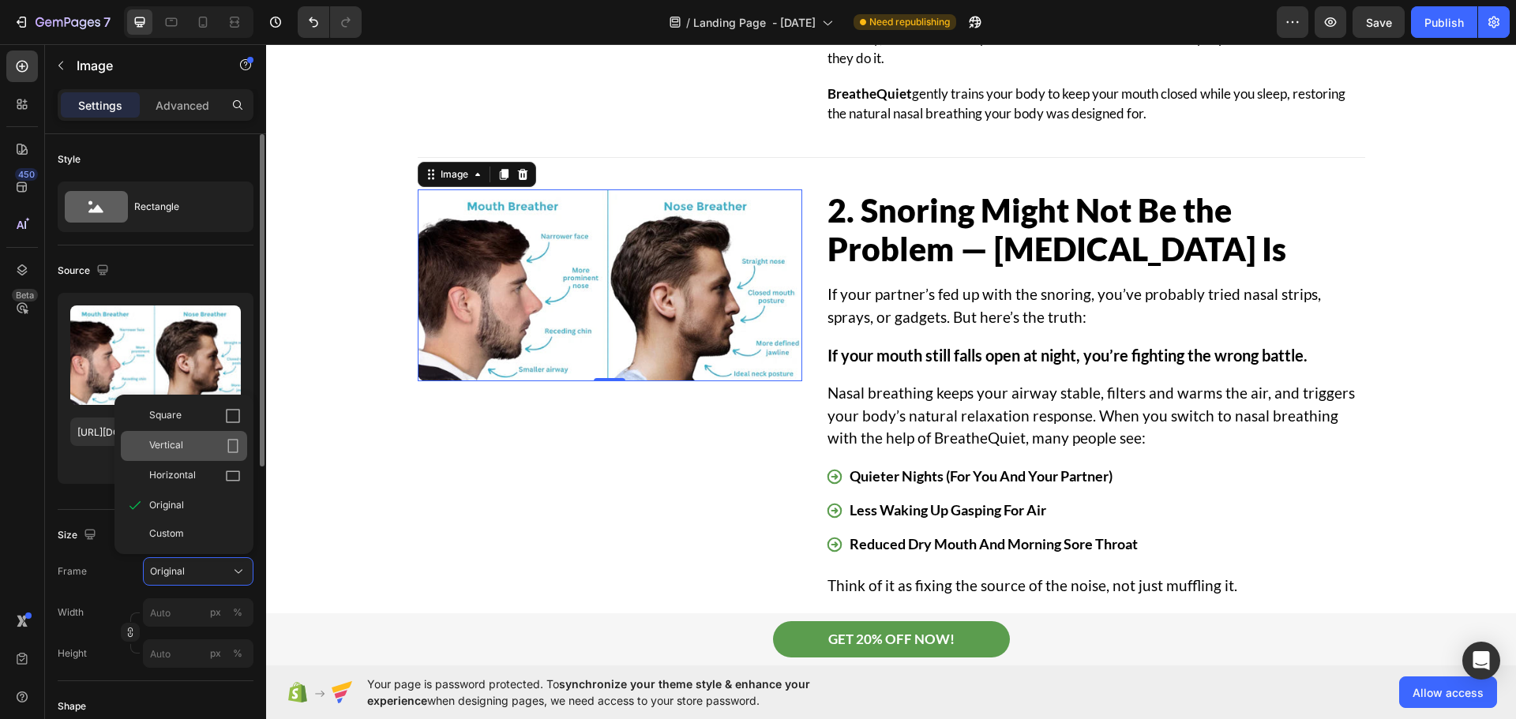
click at [195, 448] on div "Vertical" at bounding box center [195, 446] width 92 height 16
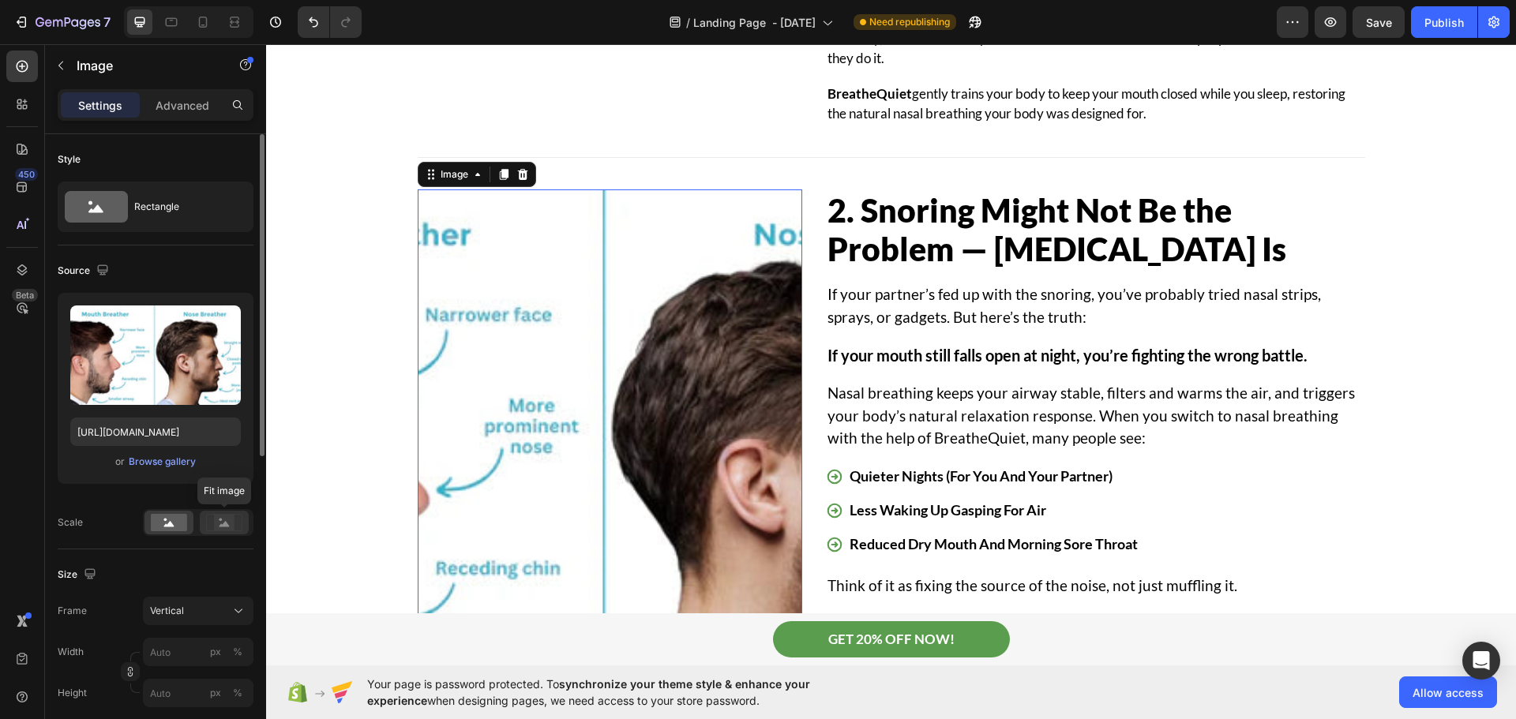
click at [228, 523] on rect at bounding box center [224, 523] width 21 height 16
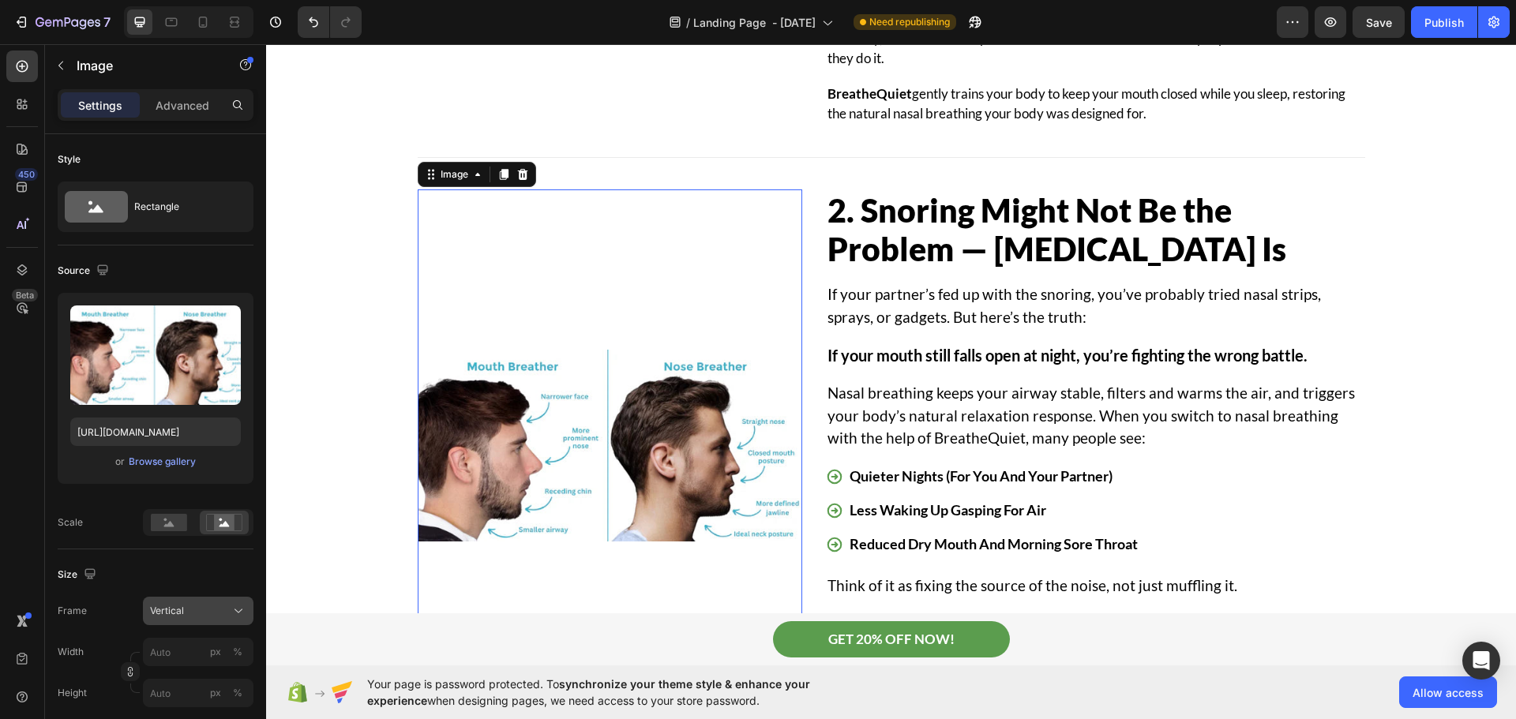
click at [189, 611] on div "Vertical" at bounding box center [188, 611] width 77 height 14
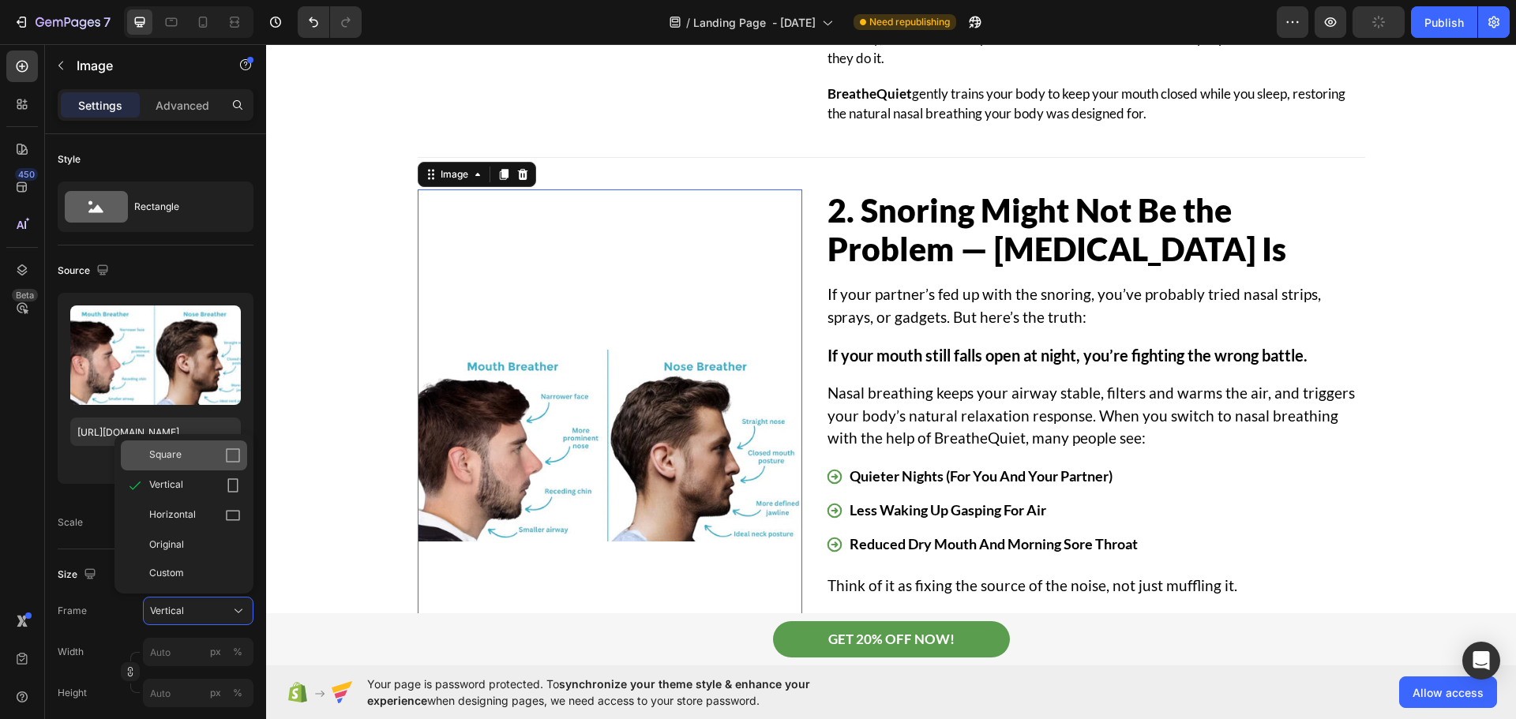
click at [185, 461] on div "Square" at bounding box center [195, 456] width 92 height 16
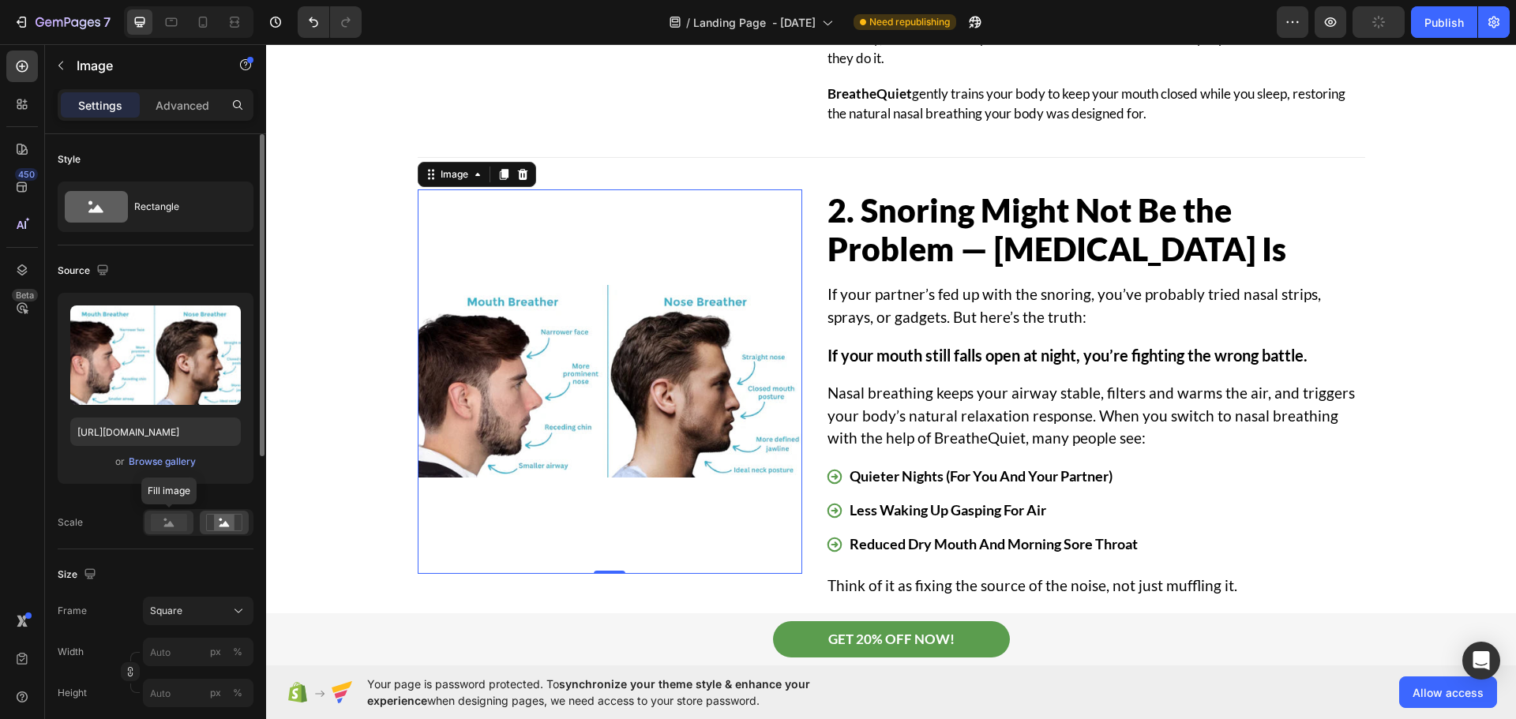
click at [163, 527] on rect at bounding box center [169, 522] width 36 height 17
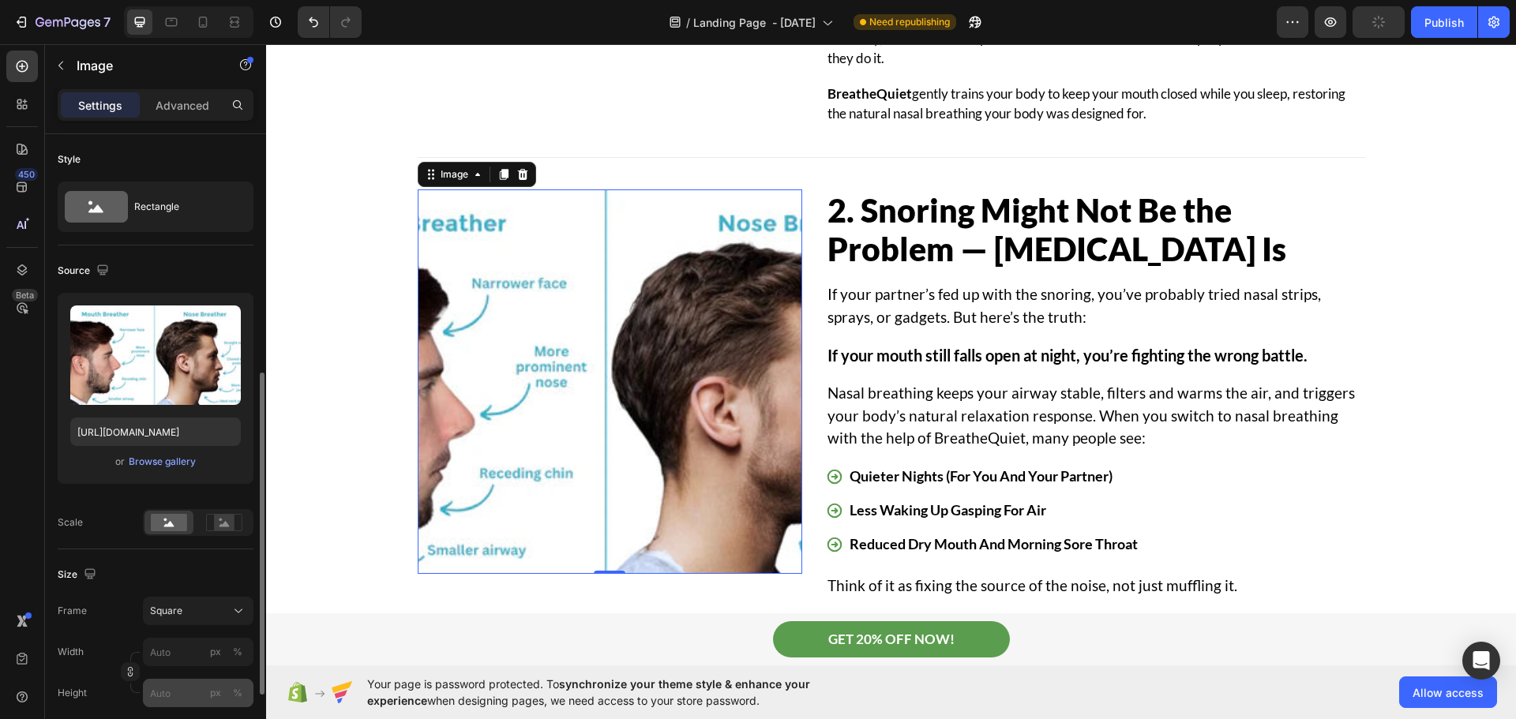
scroll to position [158, 0]
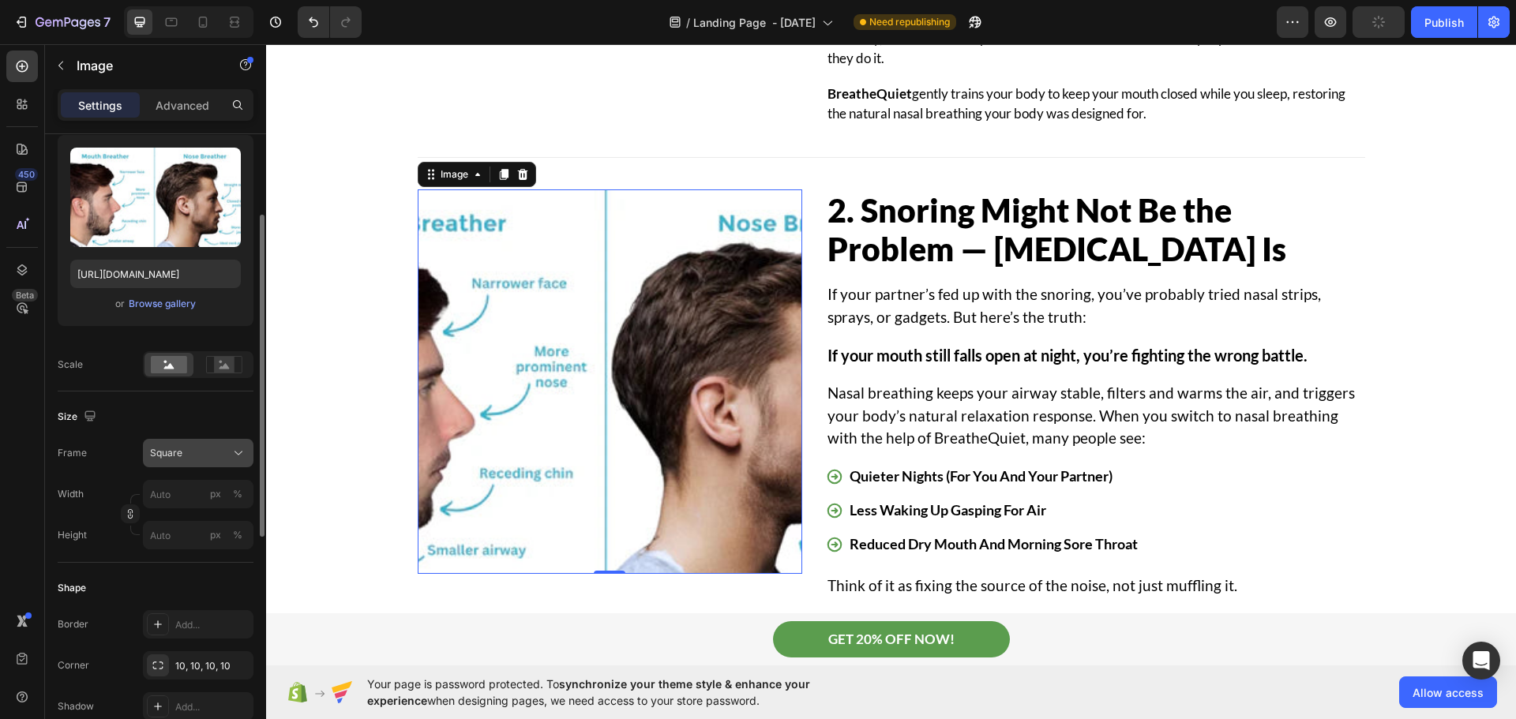
click at [197, 465] on button "Square" at bounding box center [198, 453] width 111 height 28
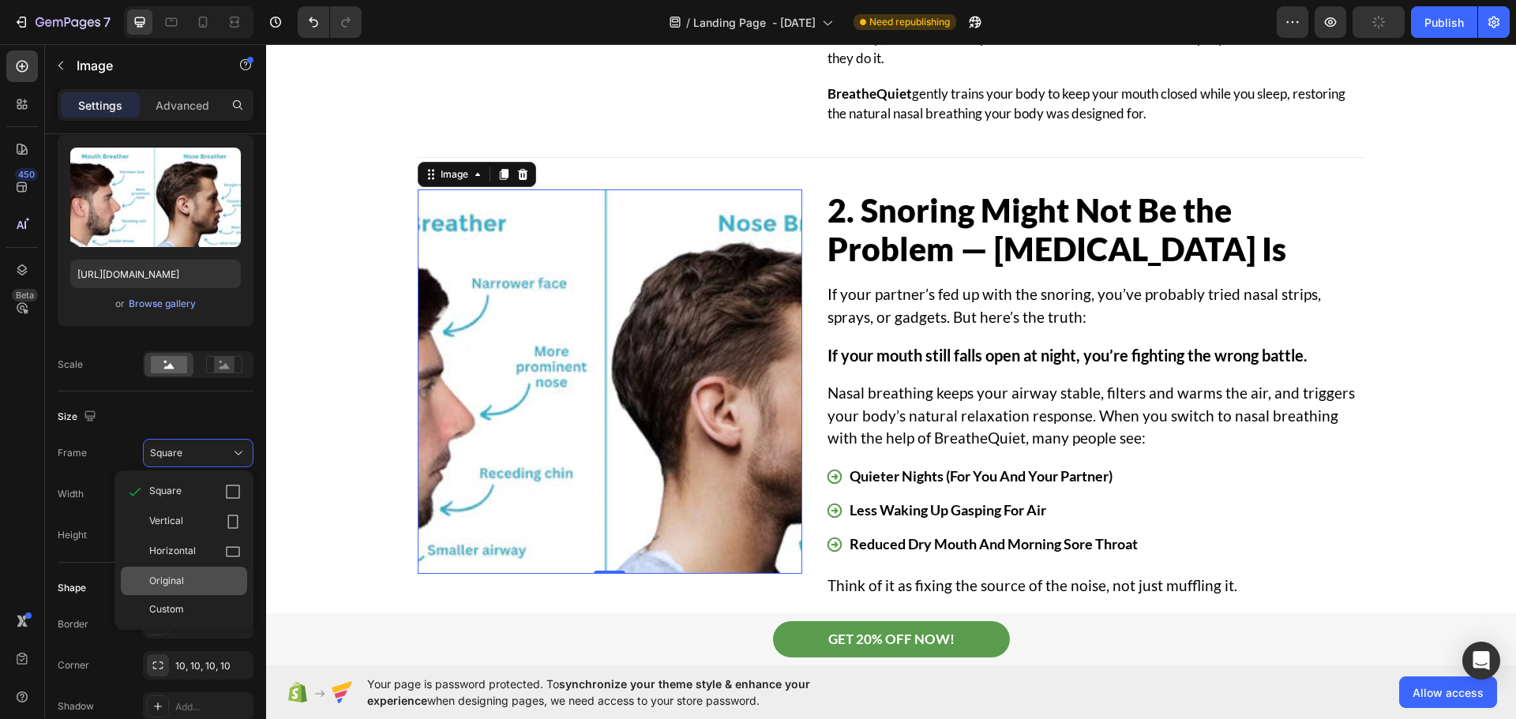
click at [170, 572] on div "Original" at bounding box center [184, 581] width 126 height 28
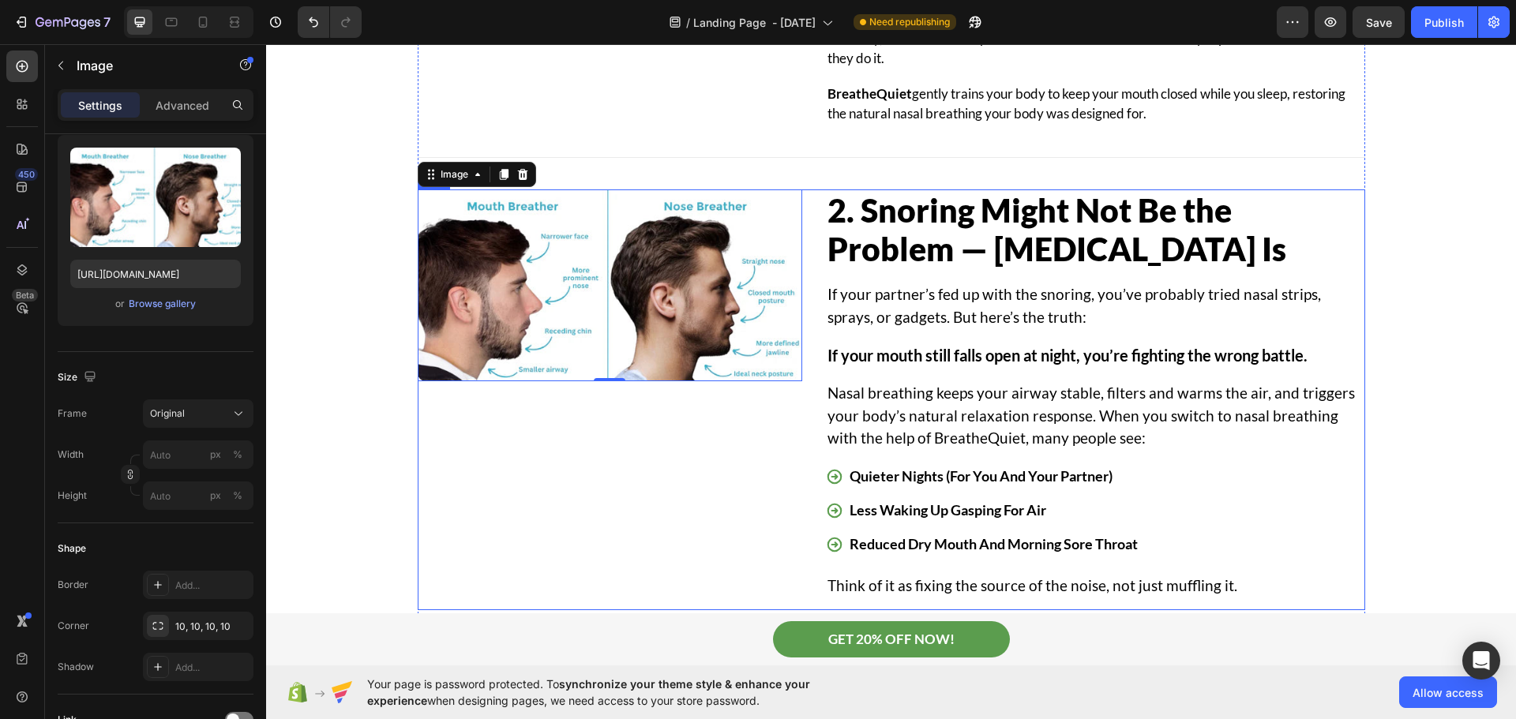
click at [629, 442] on div "Image 0" at bounding box center [610, 399] width 385 height 421
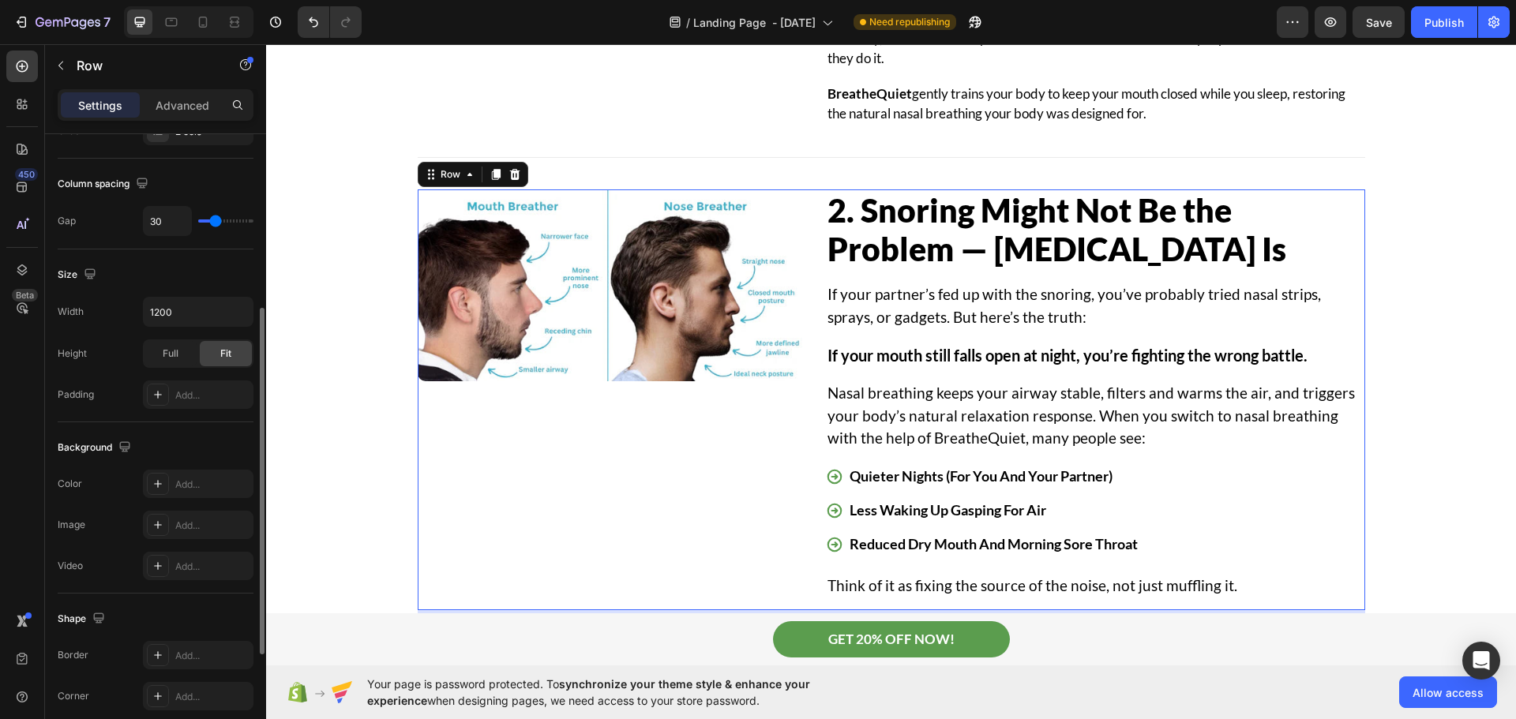
scroll to position [513, 0]
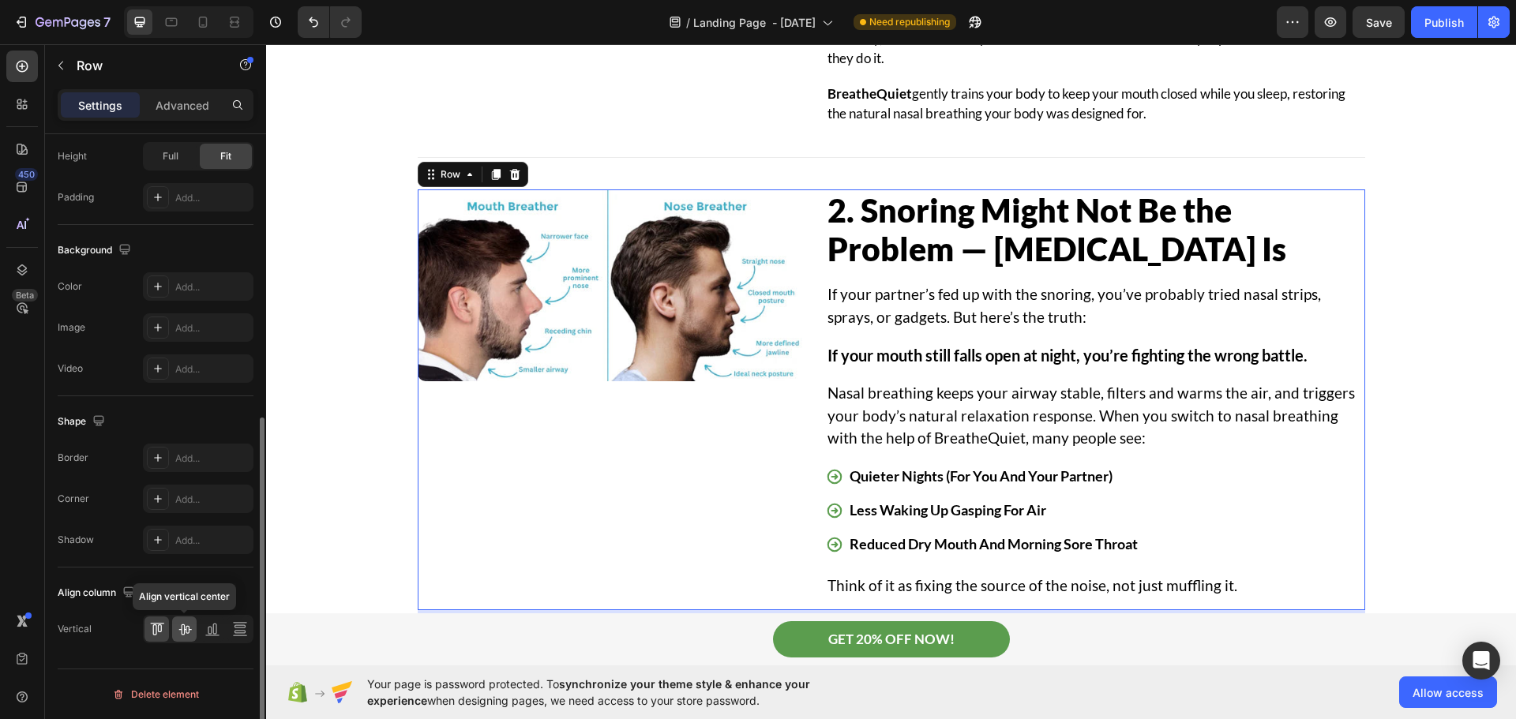
click at [179, 626] on icon at bounding box center [185, 629] width 16 height 16
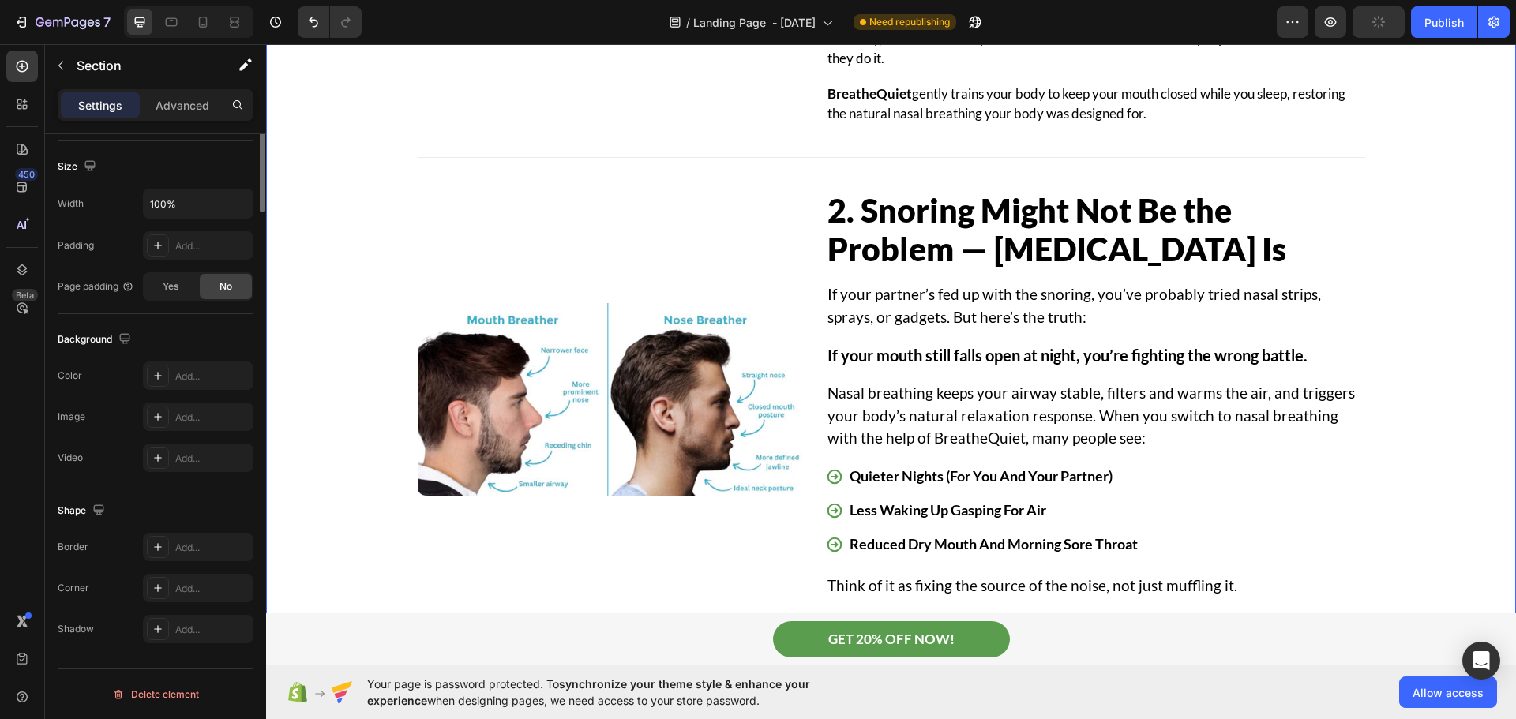
scroll to position [0, 0]
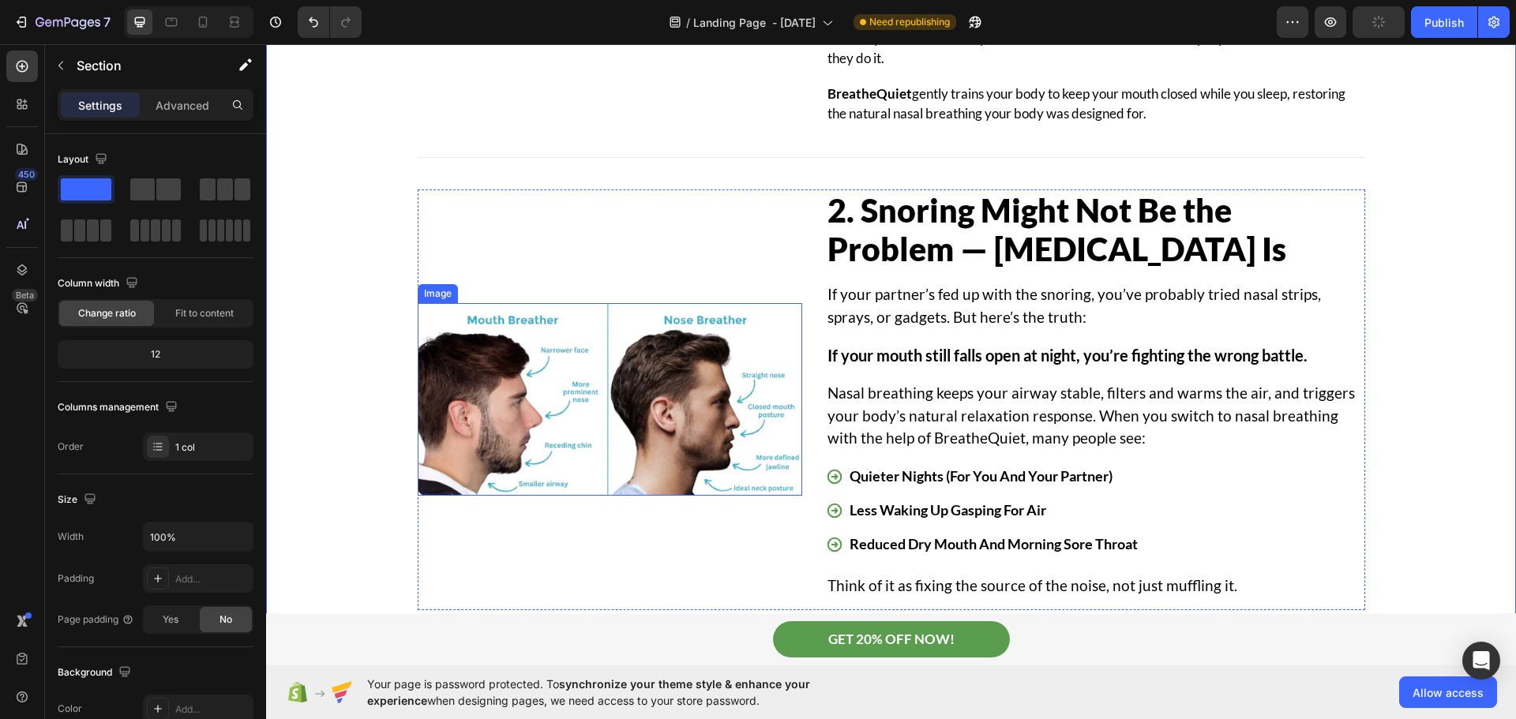
click at [714, 341] on img at bounding box center [610, 399] width 385 height 193
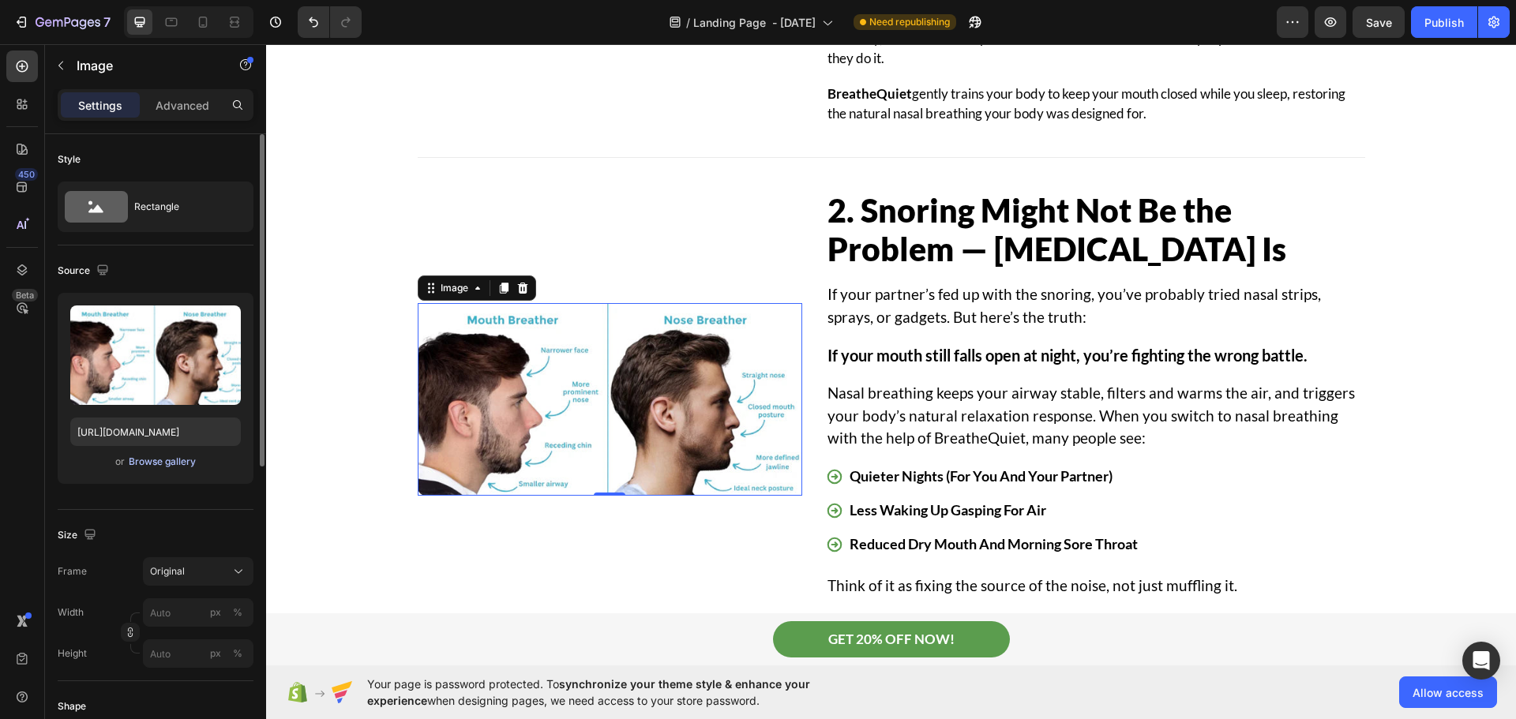
click at [167, 464] on div "Browse gallery" at bounding box center [162, 462] width 67 height 14
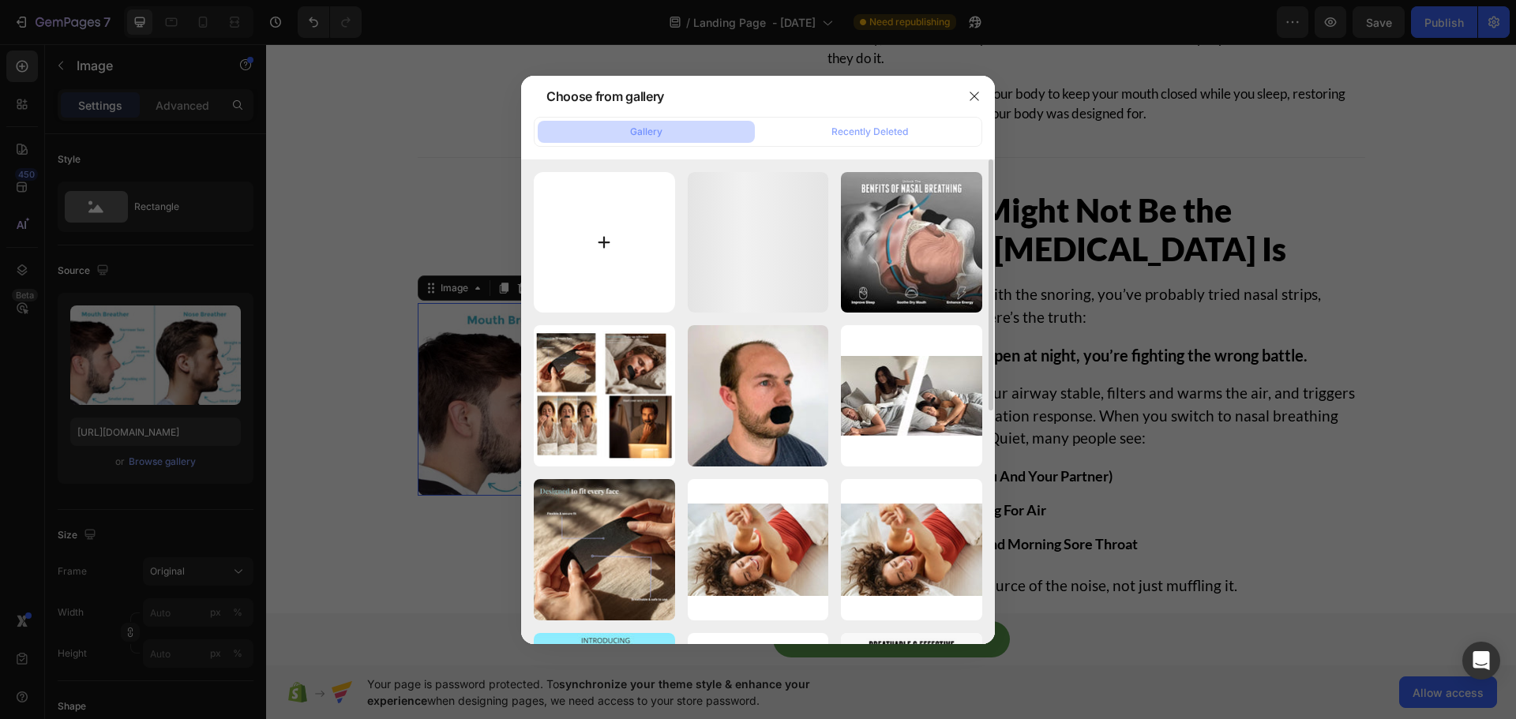
click at [591, 241] on input "file" at bounding box center [604, 242] width 141 height 141
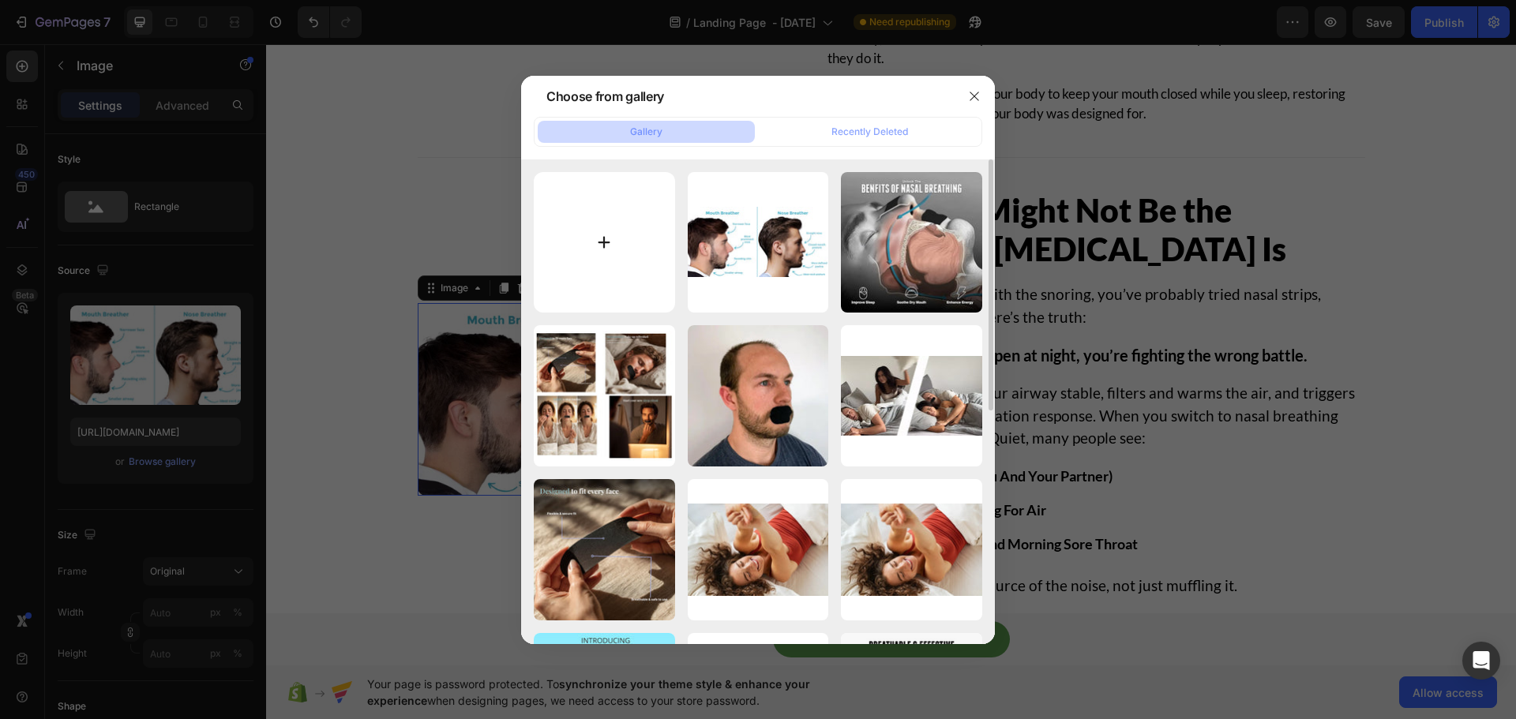
type input "C:\fakepath\VWH-EVERGREEN-The-Effects-of-Being-a-Mouth-Breather-vs.-Nose-Breath…"
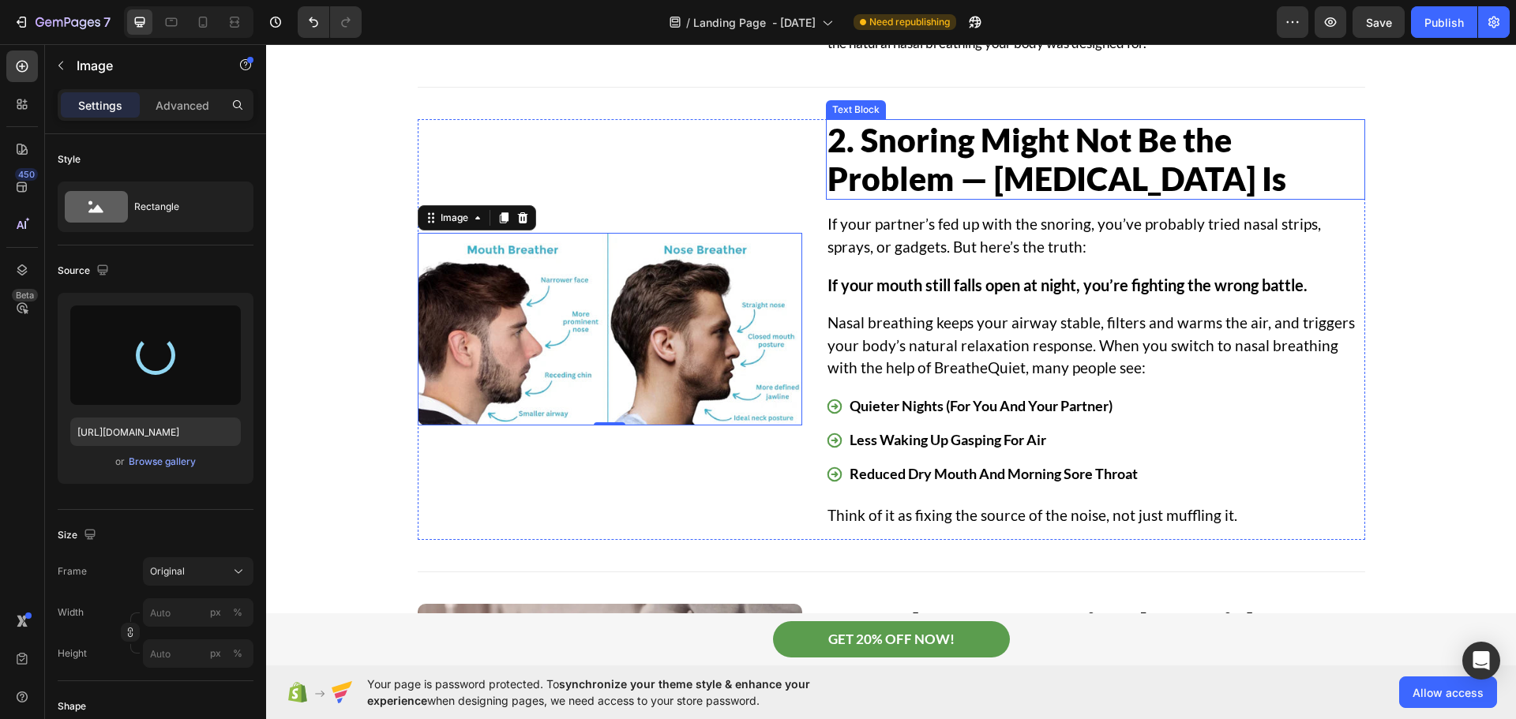
scroll to position [1658, 0]
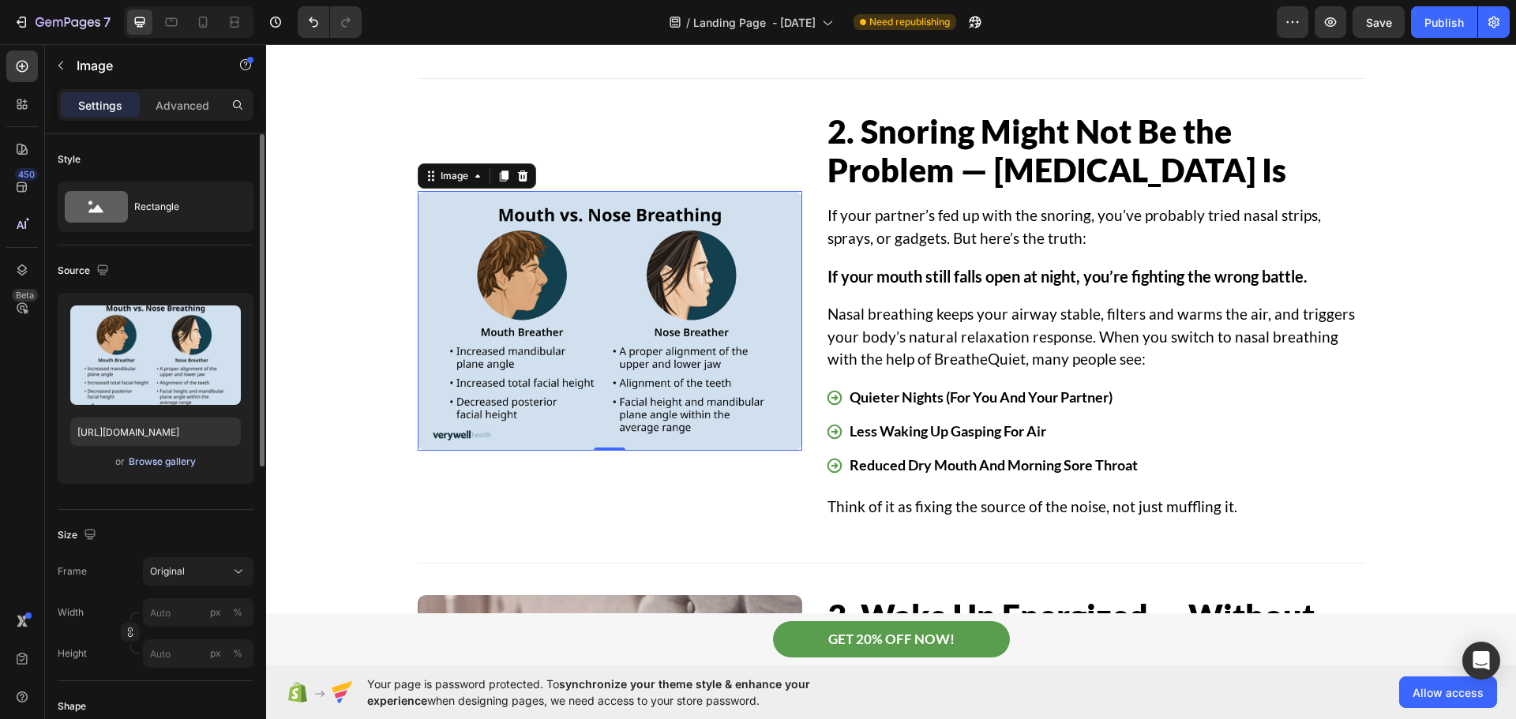
click at [182, 456] on div "Browse gallery" at bounding box center [162, 462] width 67 height 14
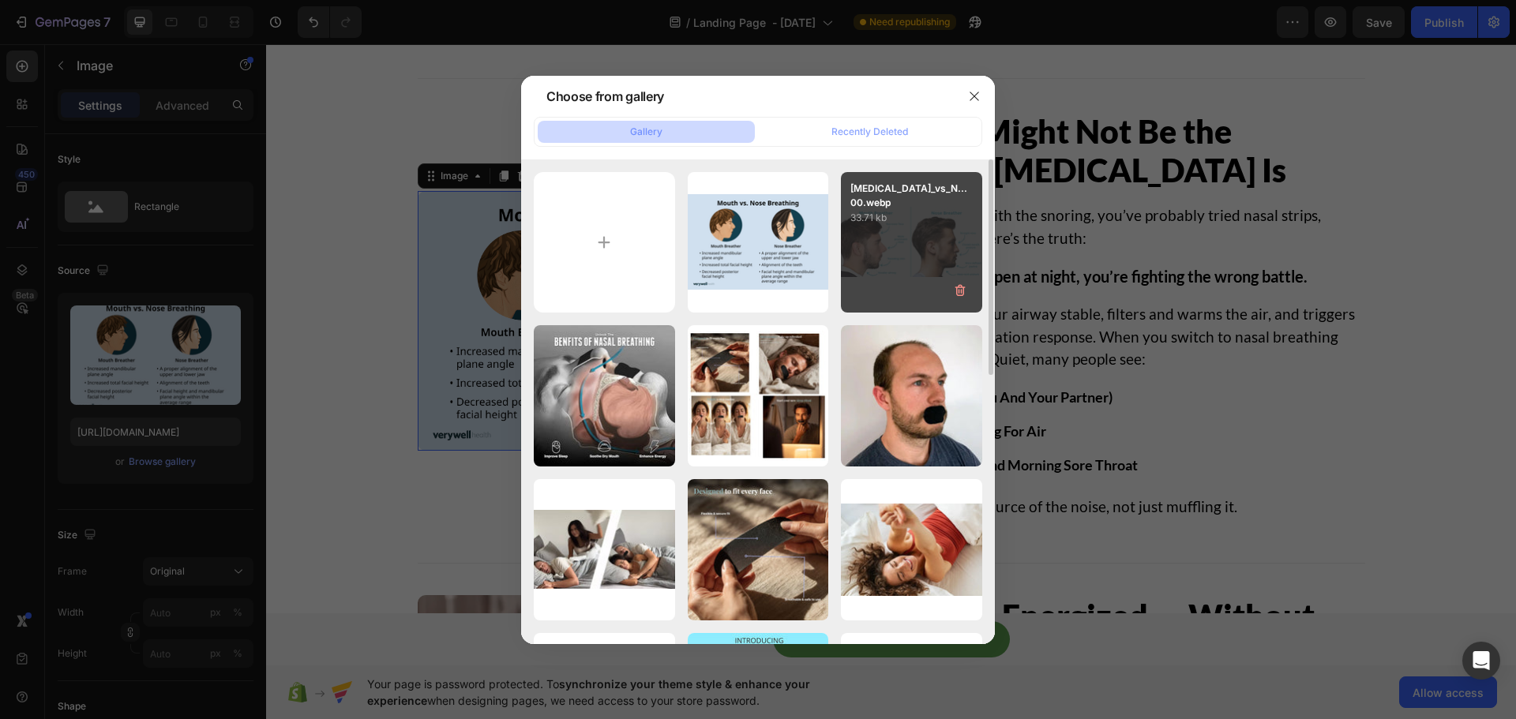
click at [906, 215] on p "33.71 kb" at bounding box center [911, 218] width 122 height 16
type input "https://cdn.shopify.com/s/files/1/0755/9695/5878/files/gempages_571642925553812…"
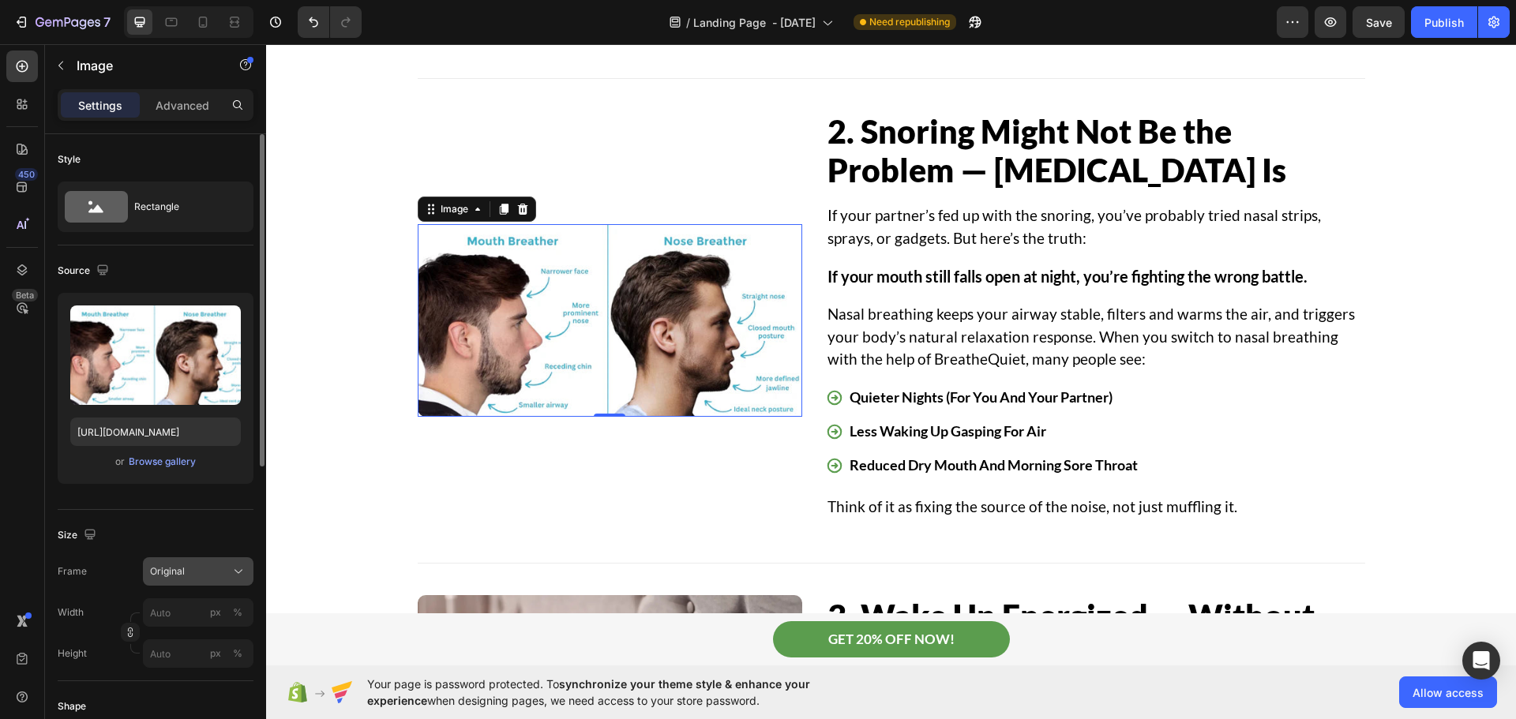
click at [203, 568] on div "Original" at bounding box center [188, 571] width 77 height 14
click at [168, 646] on input "px %" at bounding box center [198, 653] width 111 height 28
click at [189, 585] on div "Frame Original Width px % Height px %" at bounding box center [156, 612] width 196 height 111
click at [185, 569] on div "Original" at bounding box center [188, 571] width 77 height 14
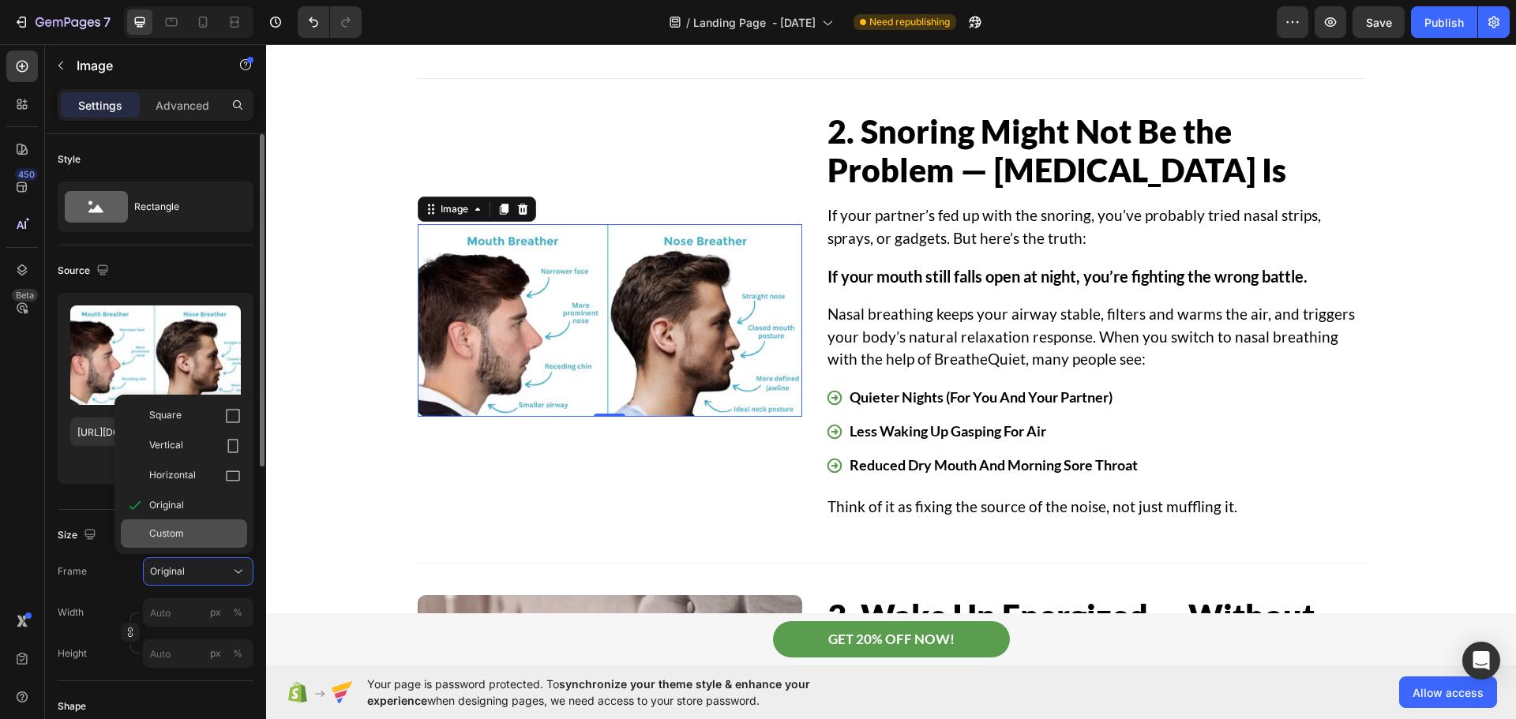
click at [202, 532] on div "Custom" at bounding box center [195, 533] width 92 height 14
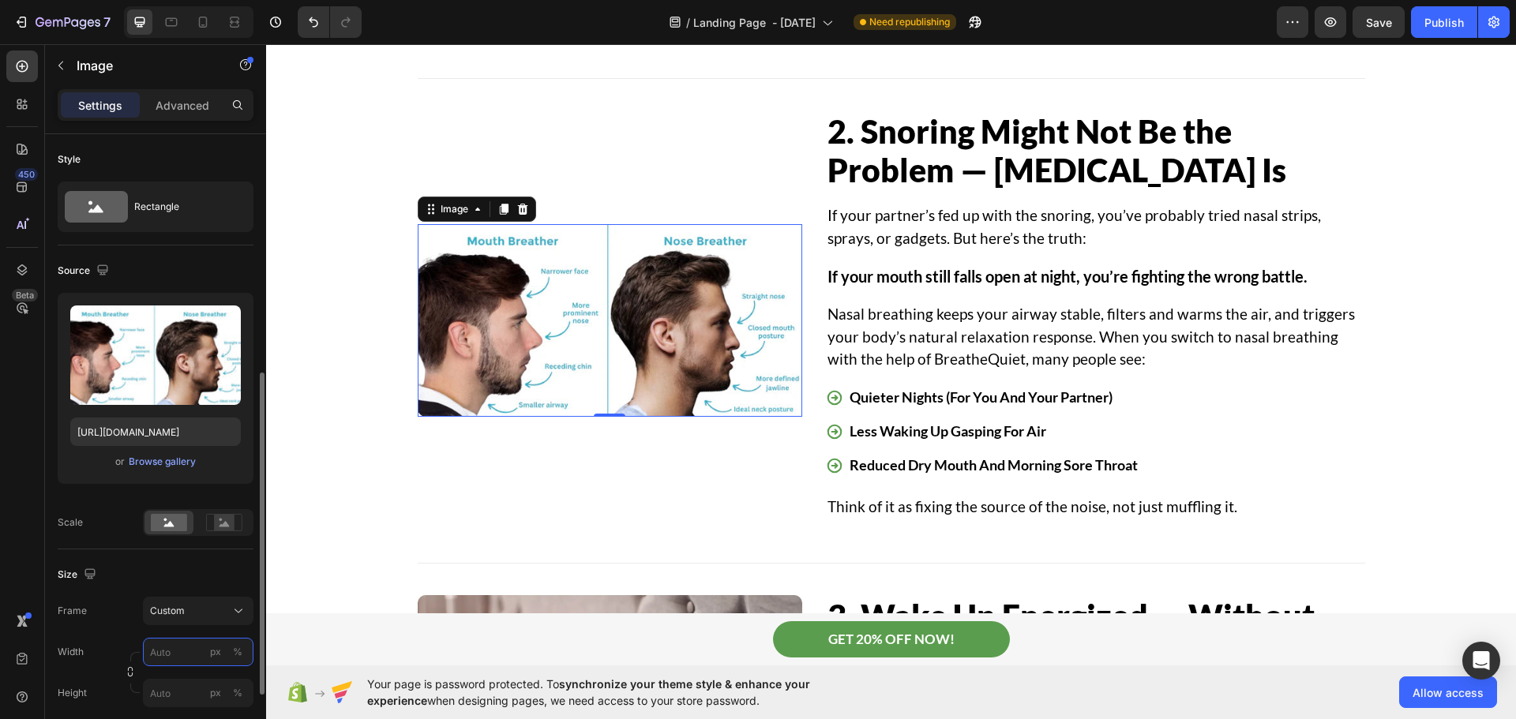
scroll to position [158, 0]
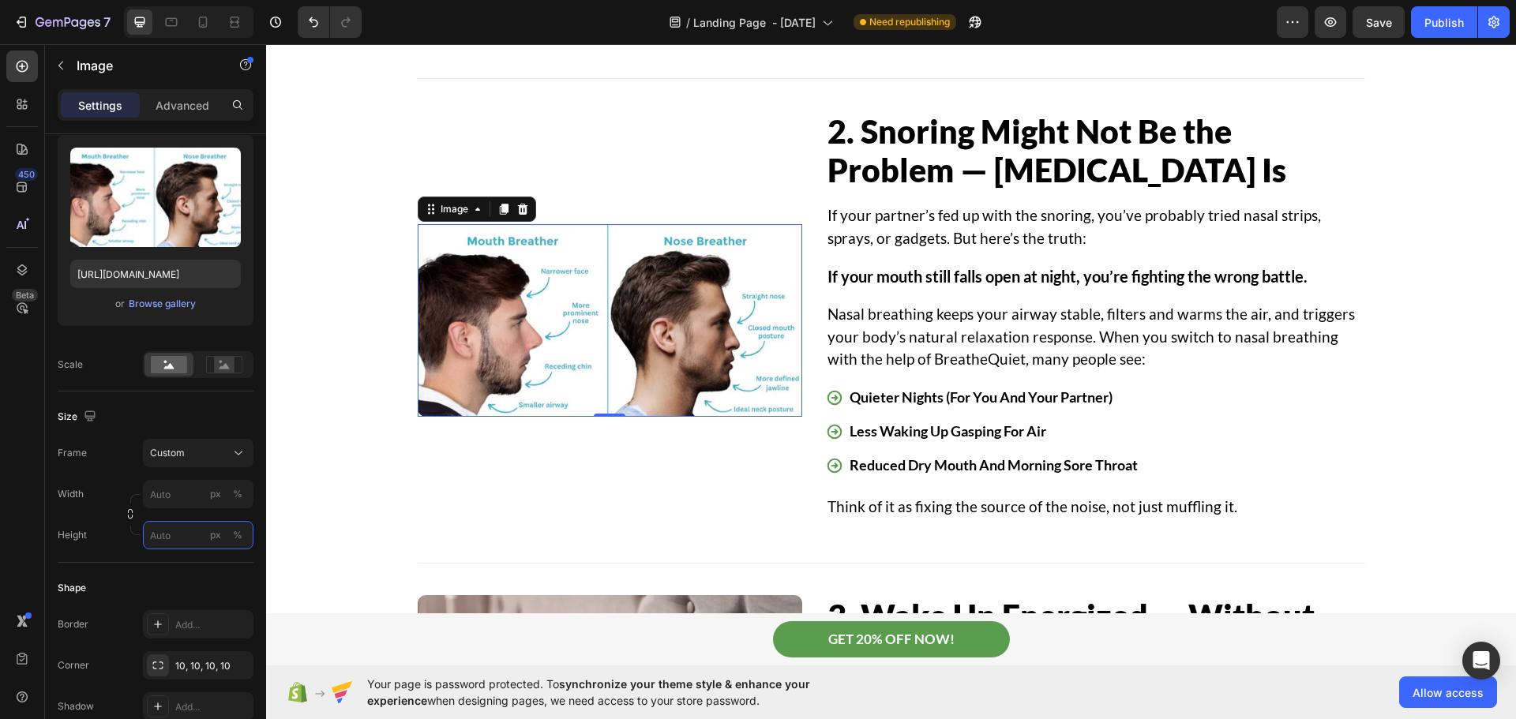
click at [188, 541] on input "px %" at bounding box center [198, 535] width 111 height 28
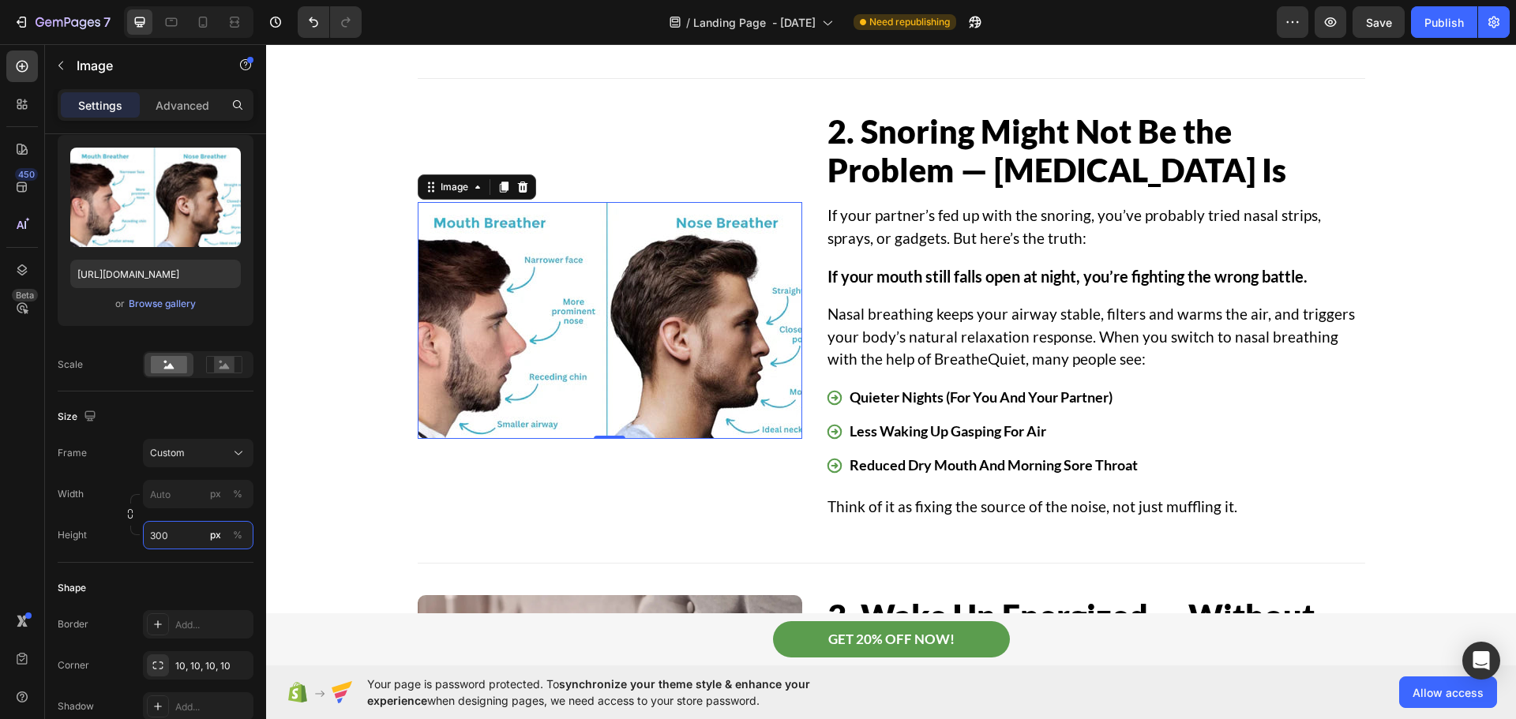
click at [190, 540] on input "300" at bounding box center [198, 535] width 111 height 28
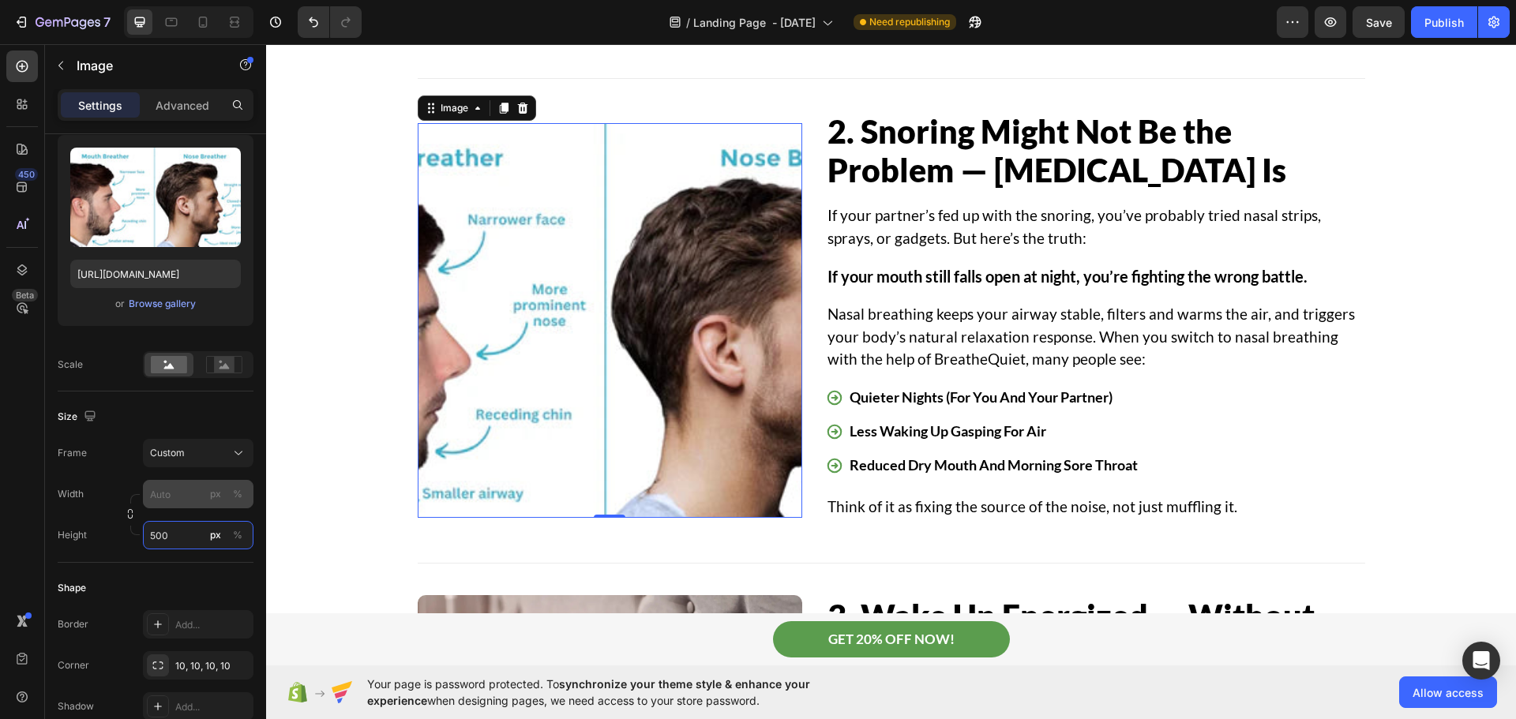
type input "500"
click at [199, 492] on input "px %" at bounding box center [198, 494] width 111 height 28
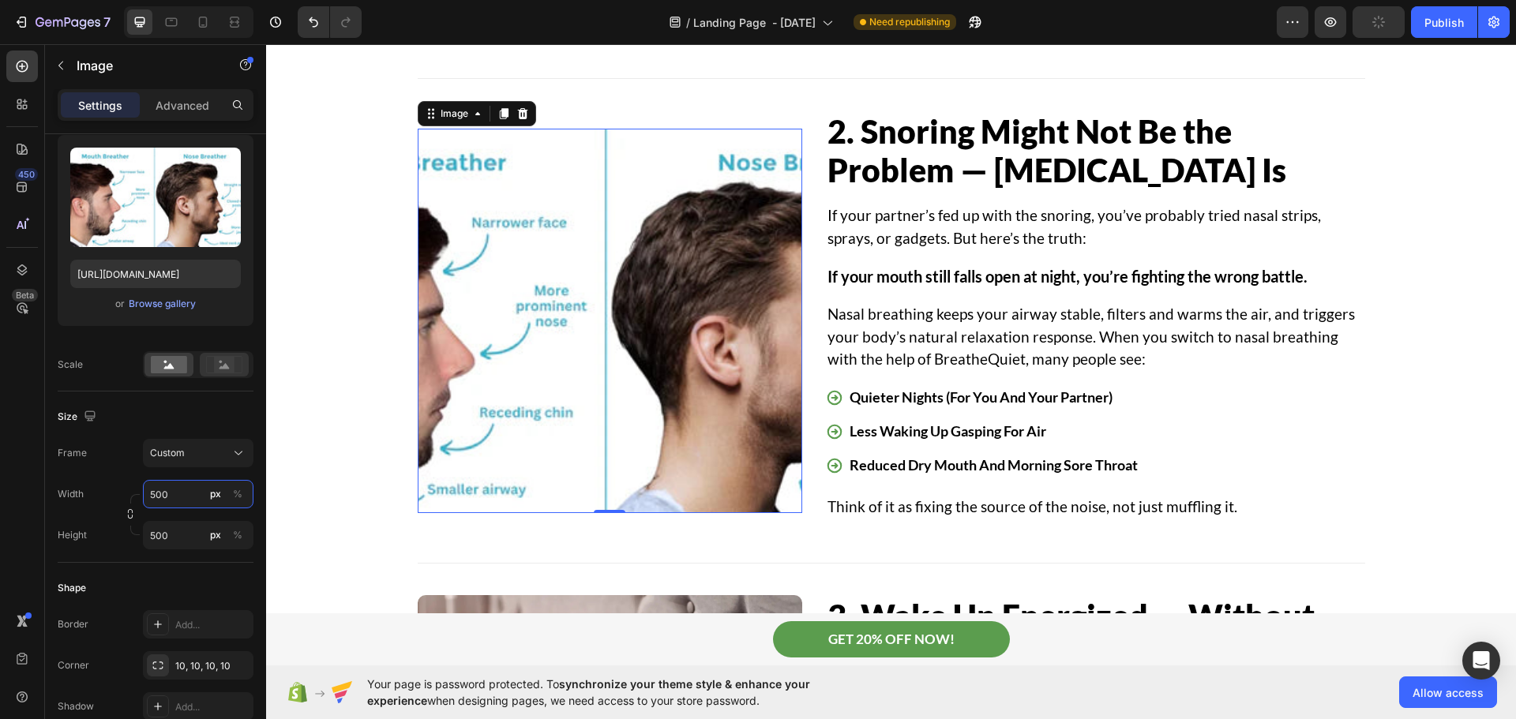
type input "500"
click at [228, 365] on rect at bounding box center [224, 365] width 21 height 16
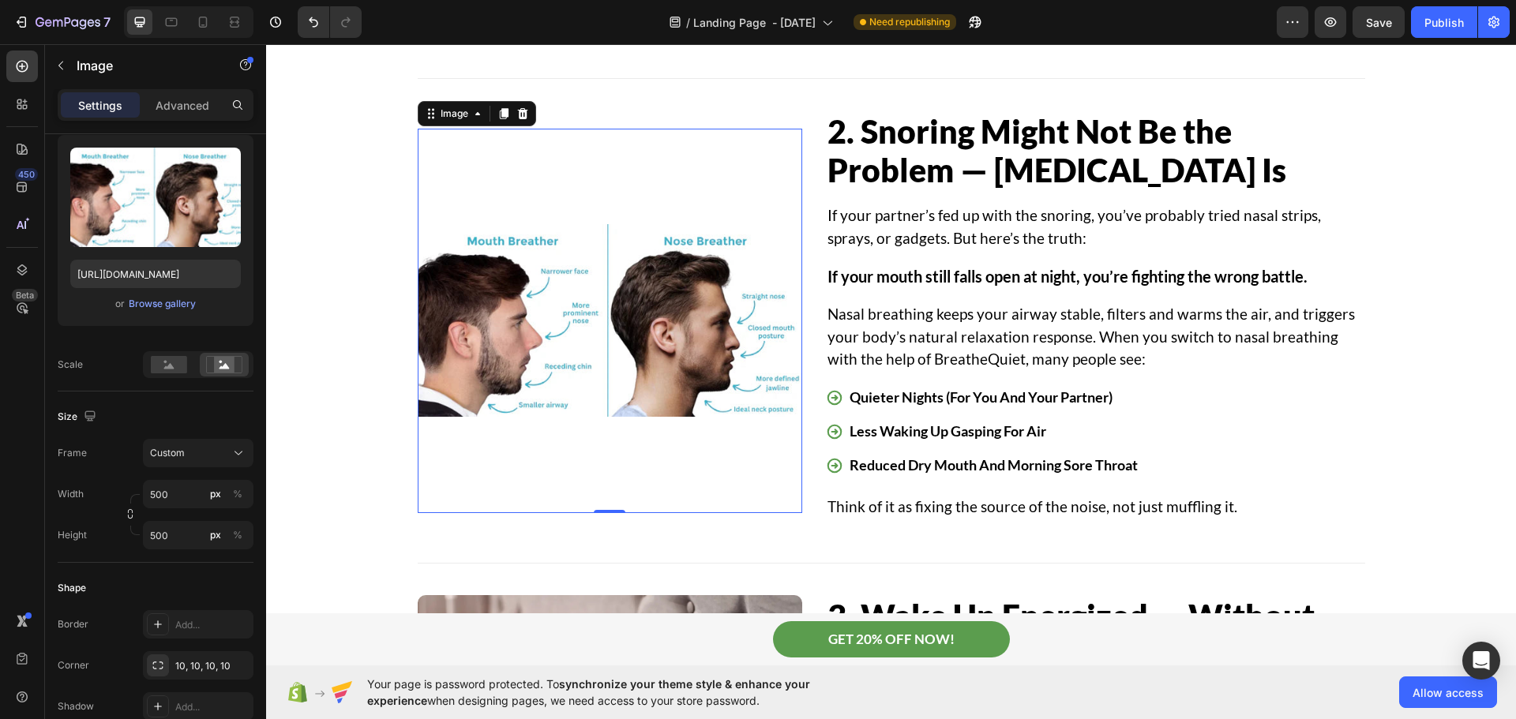
click at [422, 496] on img at bounding box center [610, 321] width 385 height 385
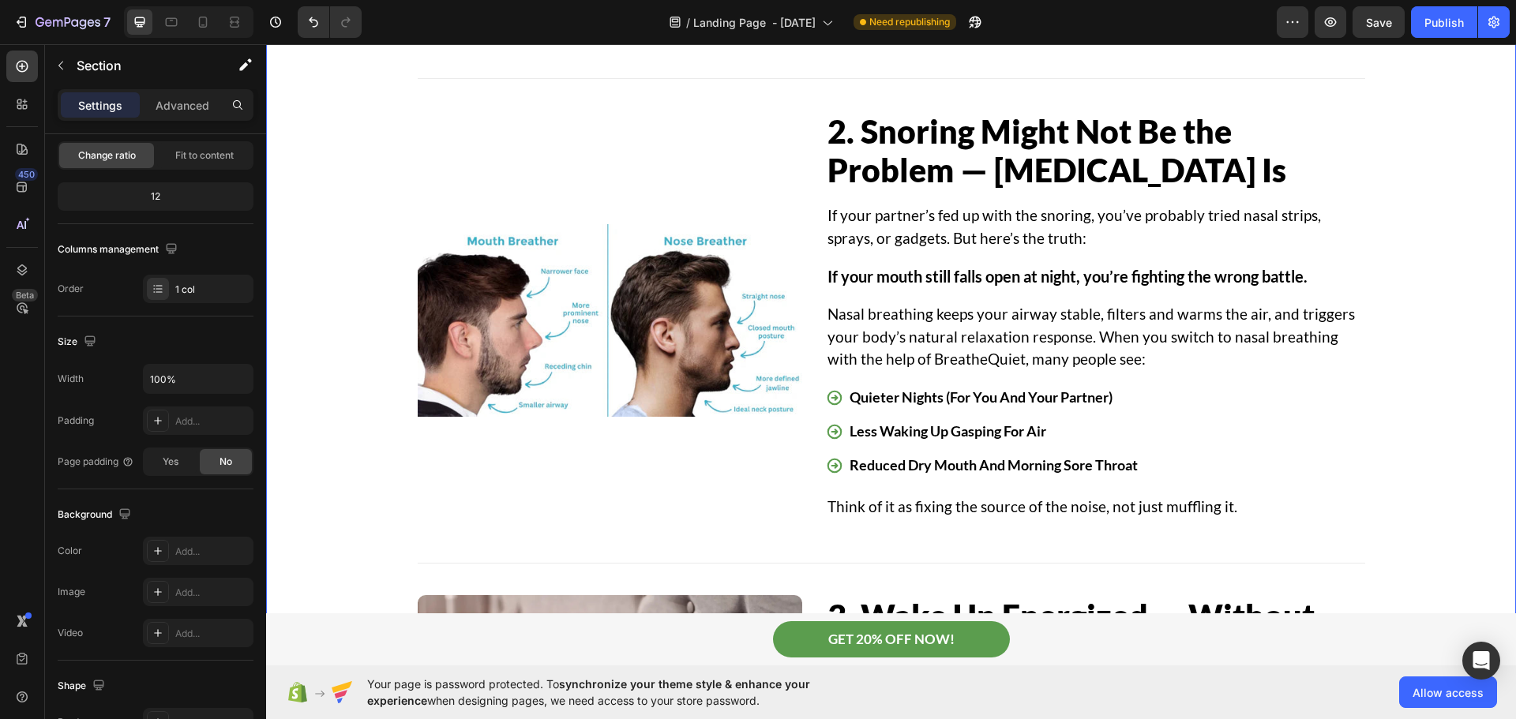
scroll to position [0, 0]
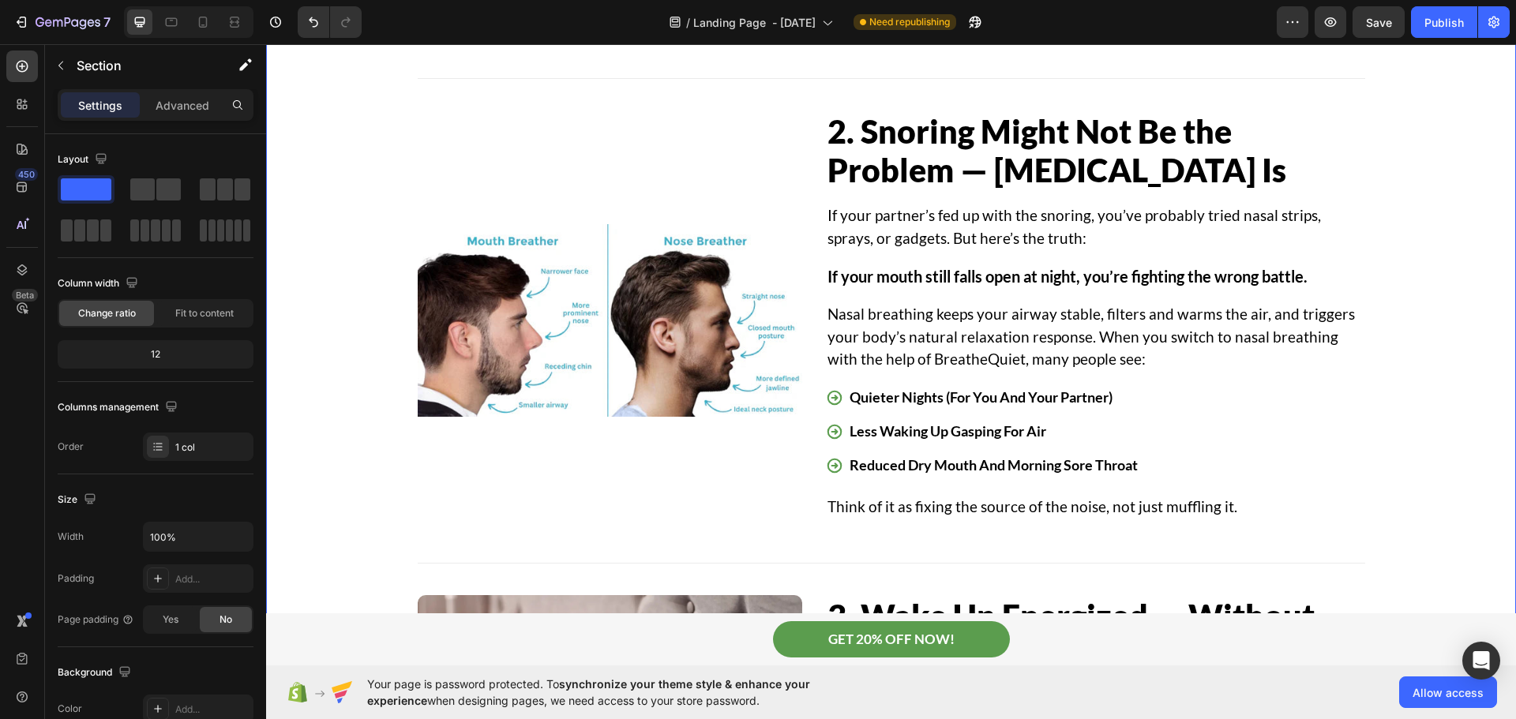
click at [481, 328] on img at bounding box center [610, 321] width 385 height 385
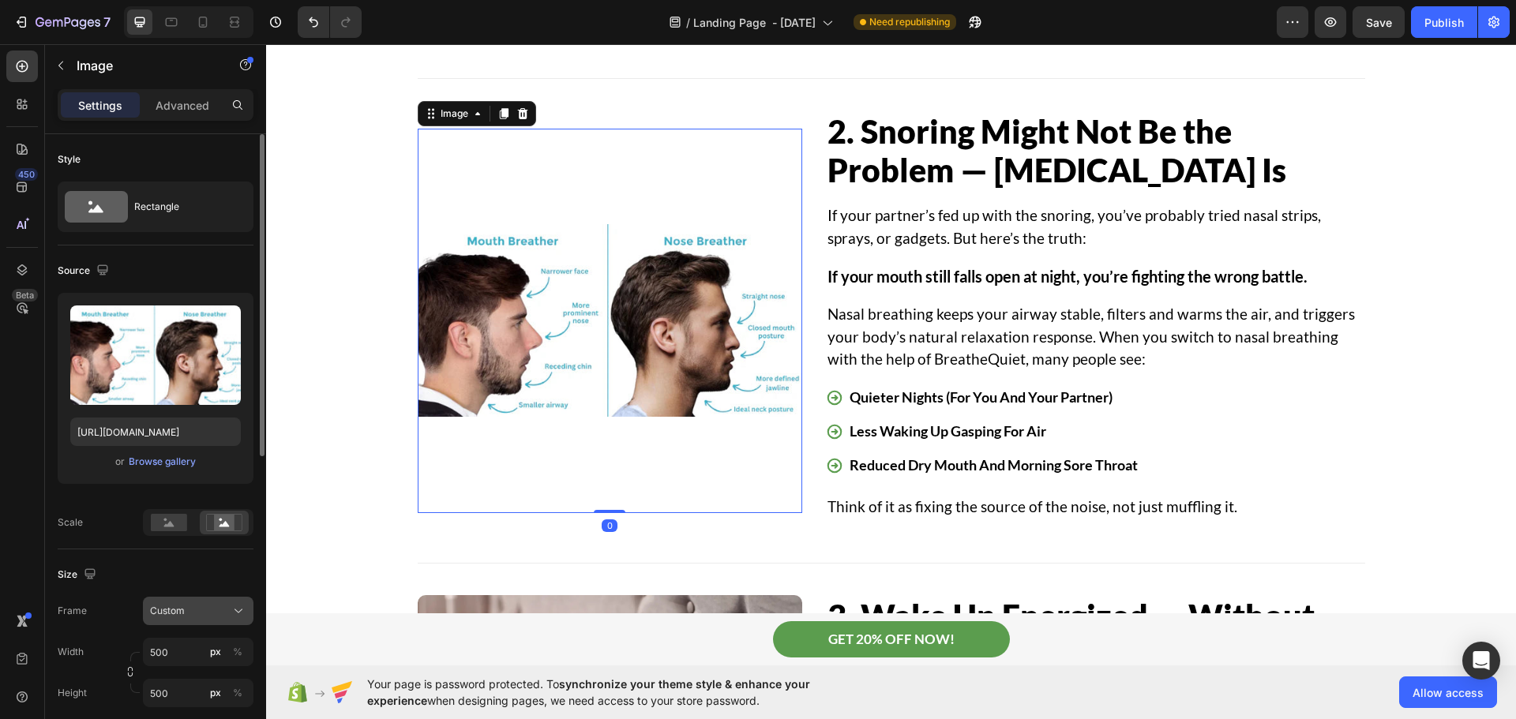
click at [184, 605] on span "Custom" at bounding box center [167, 611] width 35 height 14
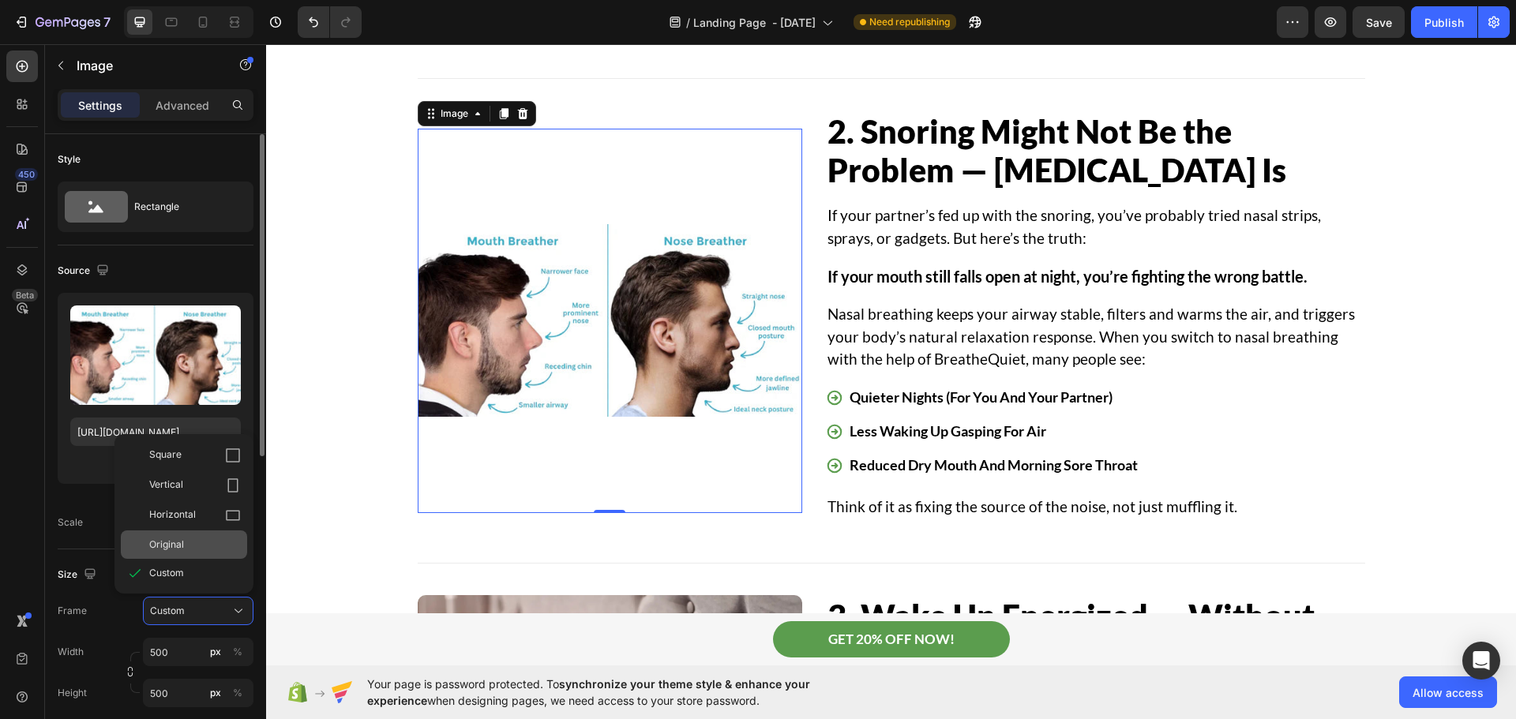
click at [190, 548] on div "Original" at bounding box center [195, 545] width 92 height 14
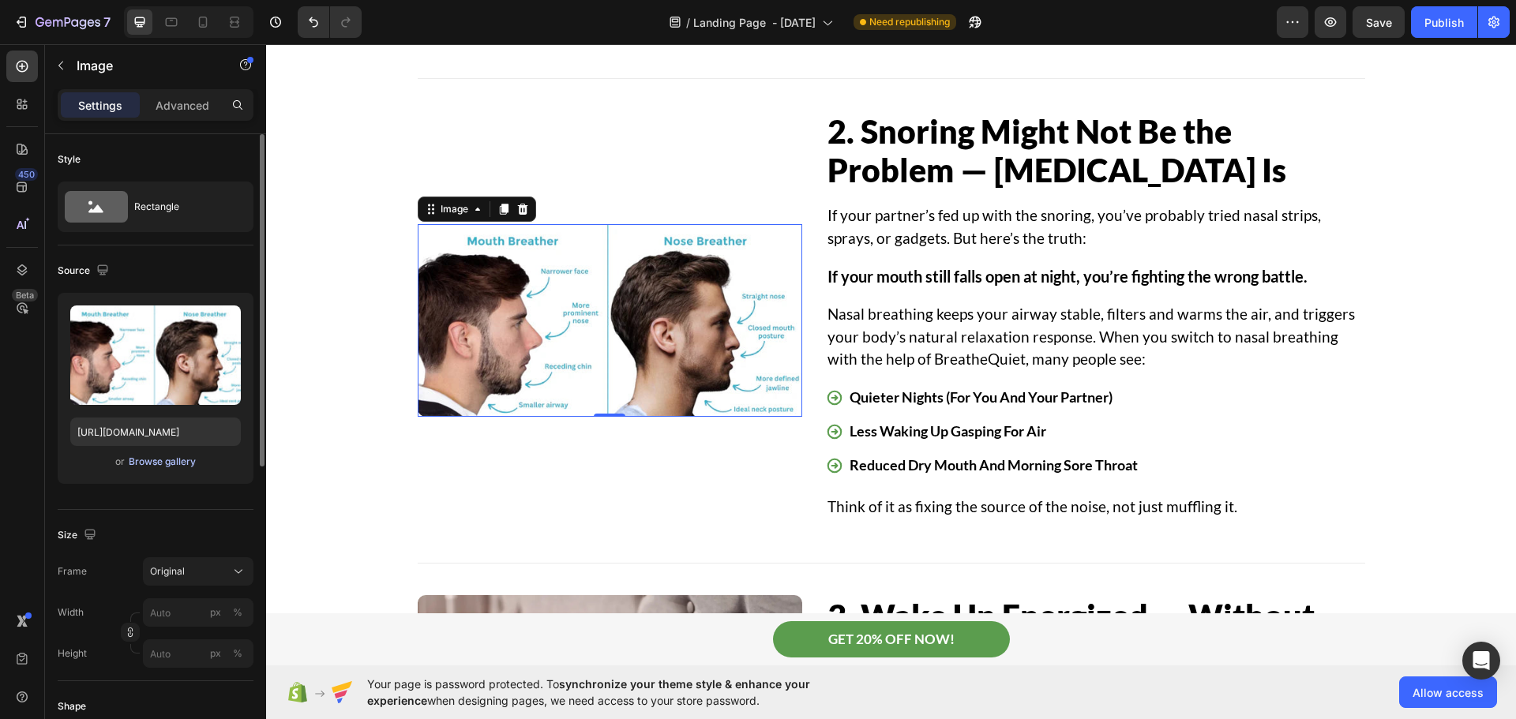
click at [173, 467] on div "Browse gallery" at bounding box center [162, 462] width 67 height 14
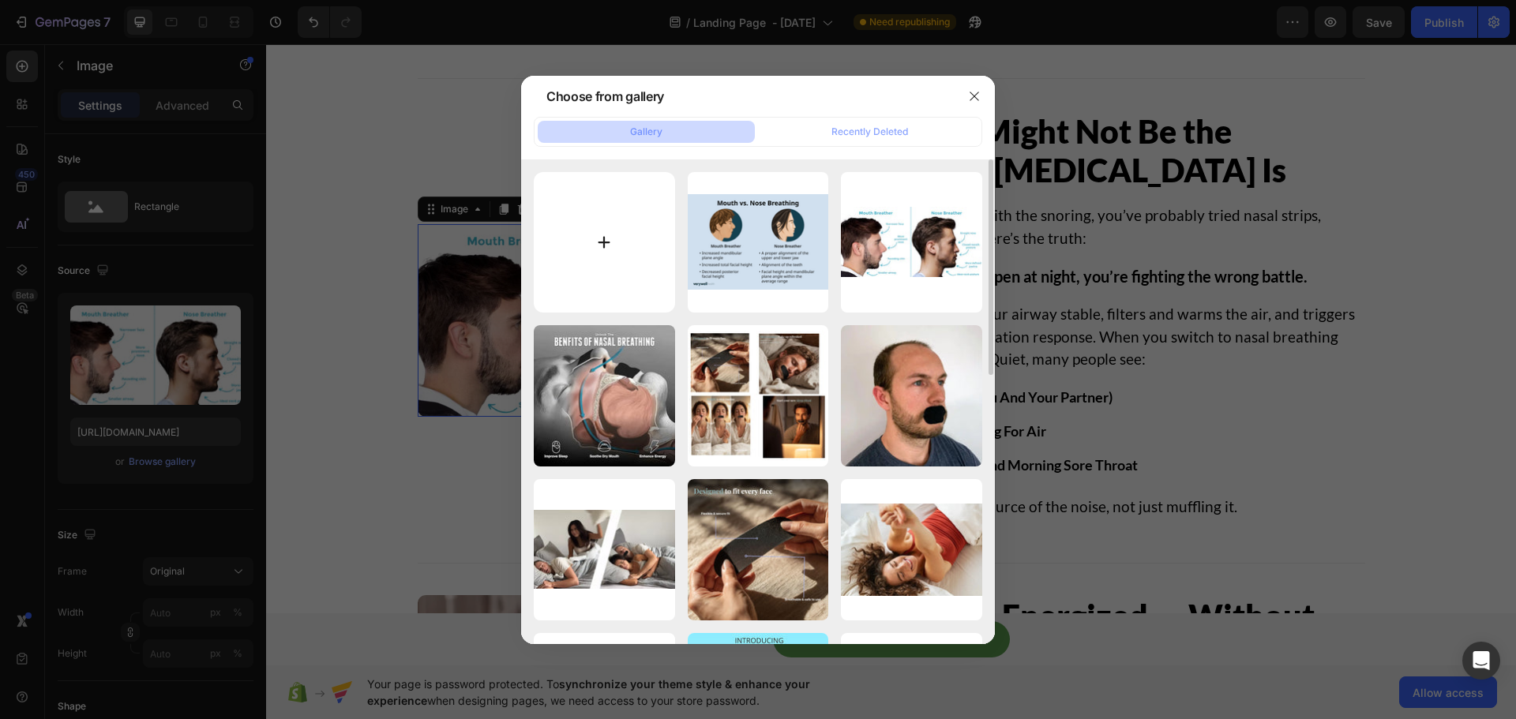
click at [592, 234] on input "file" at bounding box center [604, 242] width 141 height 141
type input "C:\fakepath\Mouth-Breather-Face-Step-11.jpg"
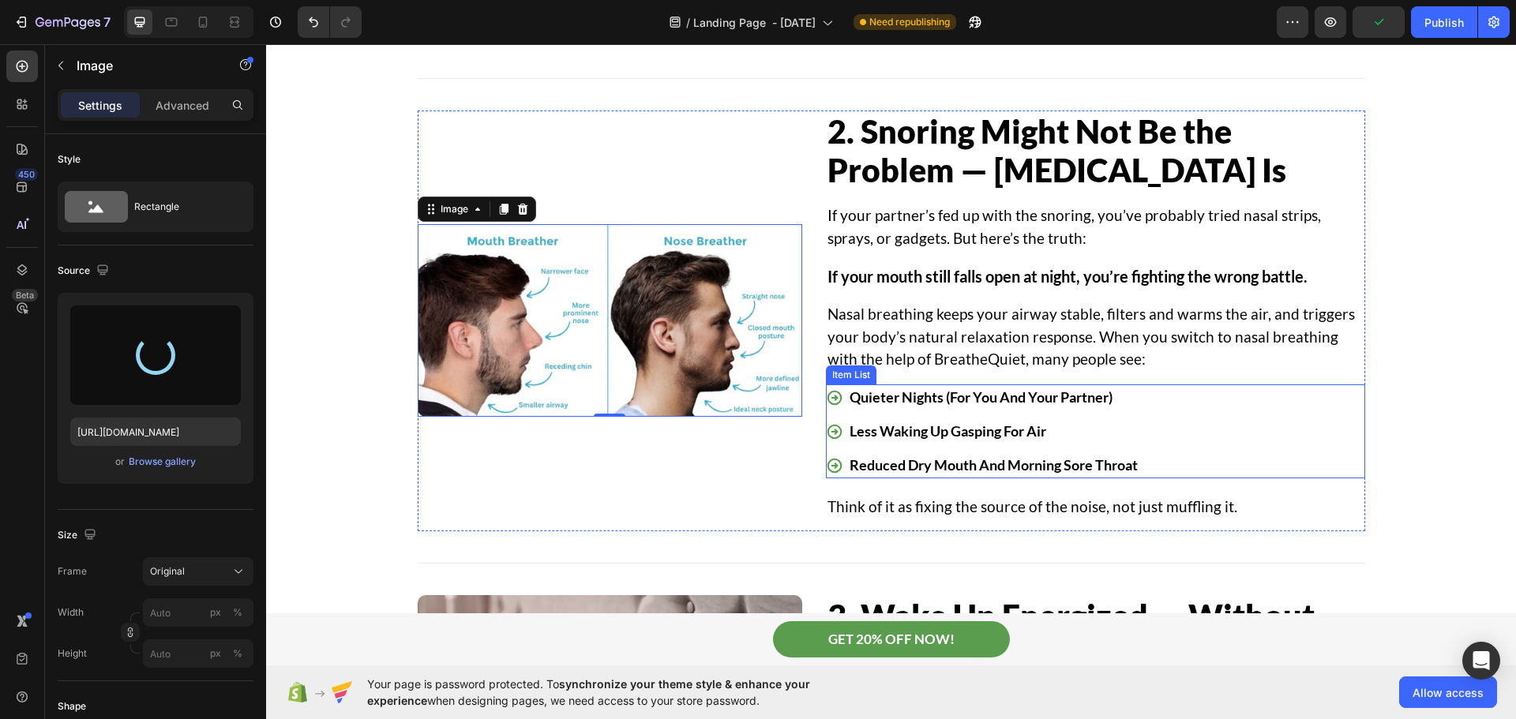
type input "https://cdn.shopify.com/s/files/1/0755/9695/5878/files/gempages_571642925553812…"
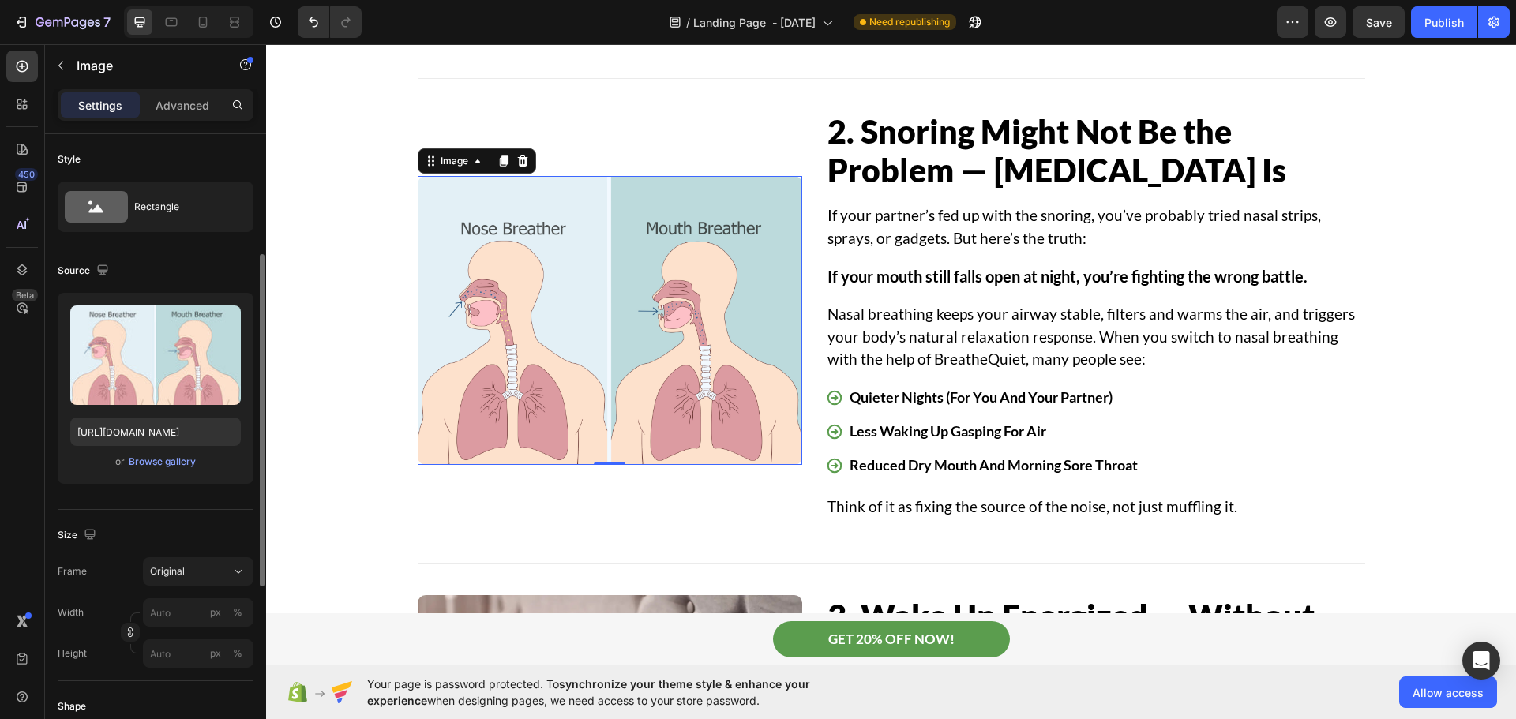
scroll to position [474, 0]
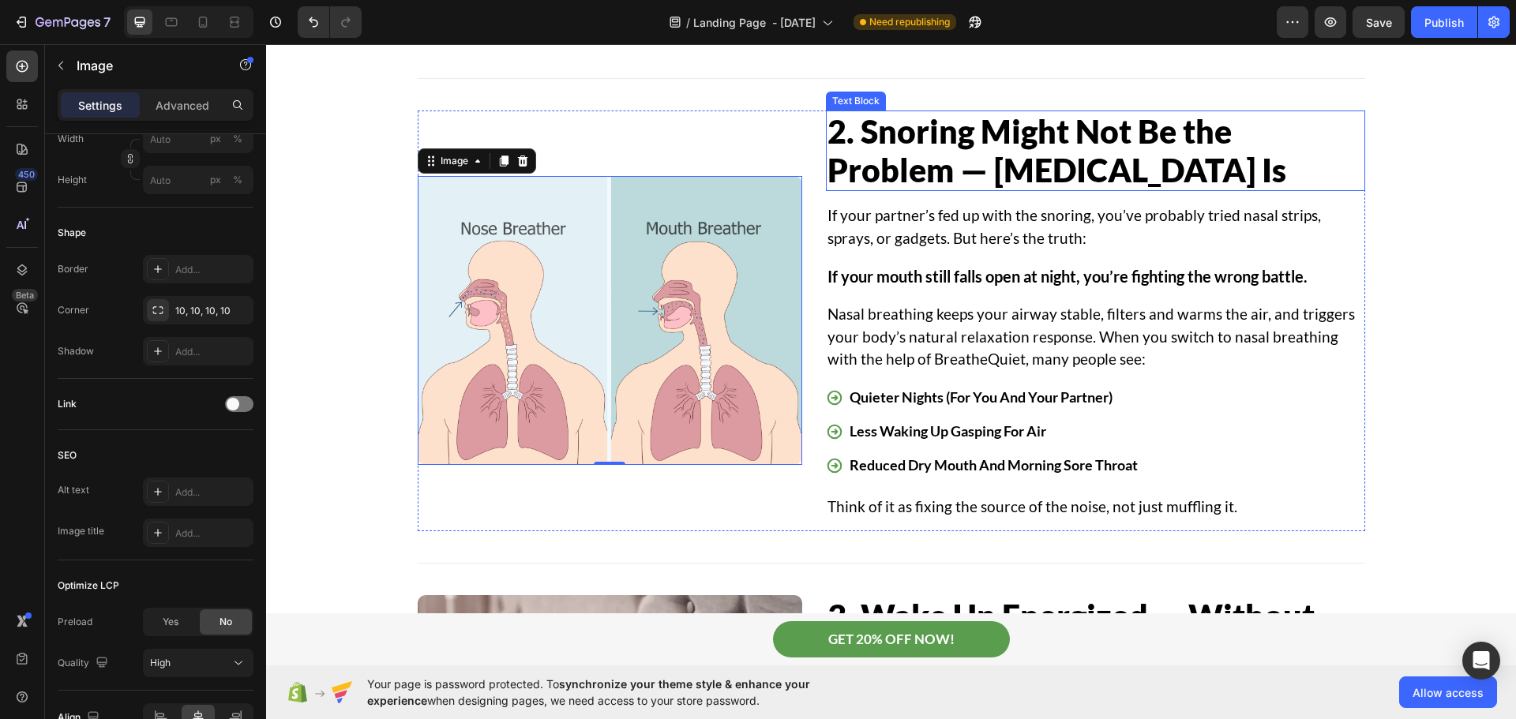
click at [954, 148] on p "2. Snoring Might Not Be the Problem — Mouth Breathing Is" at bounding box center [1095, 150] width 536 height 77
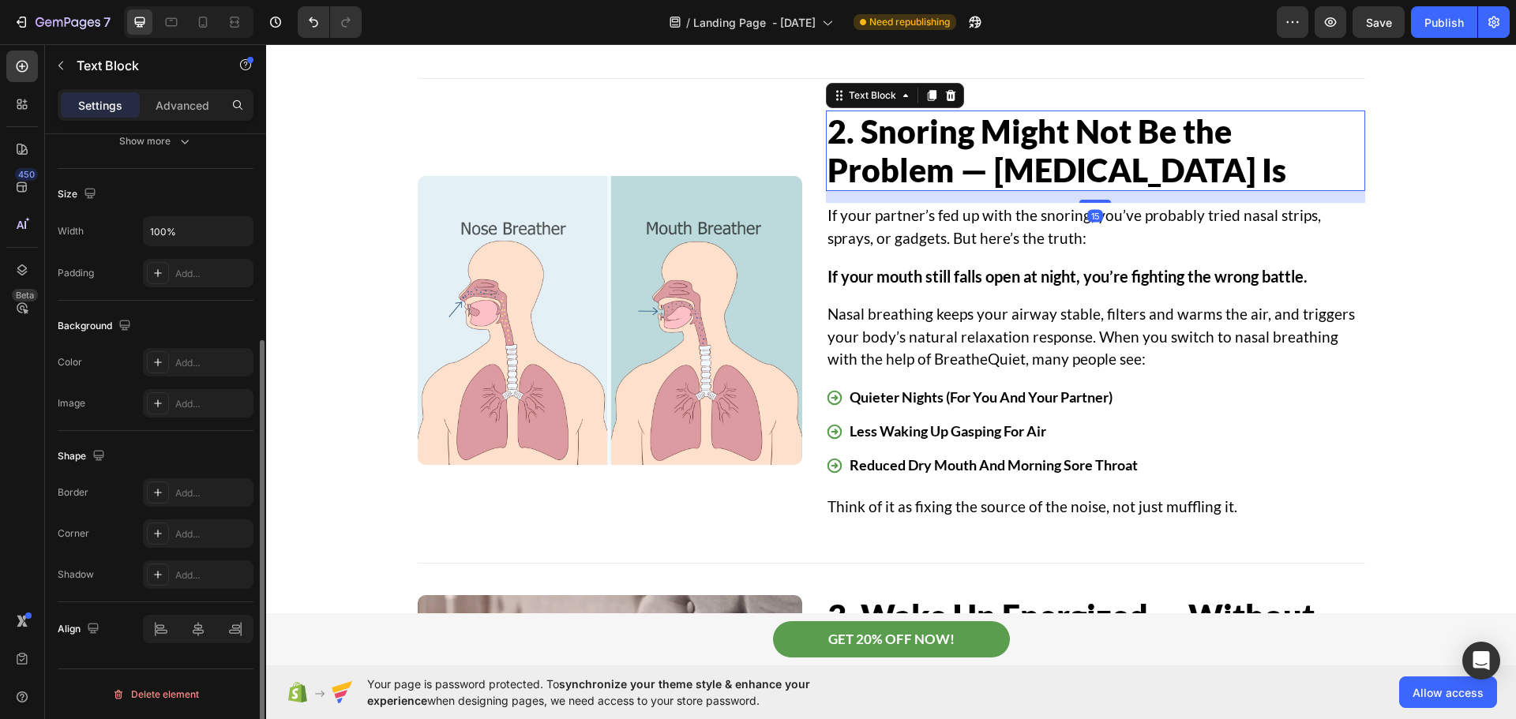
scroll to position [0, 0]
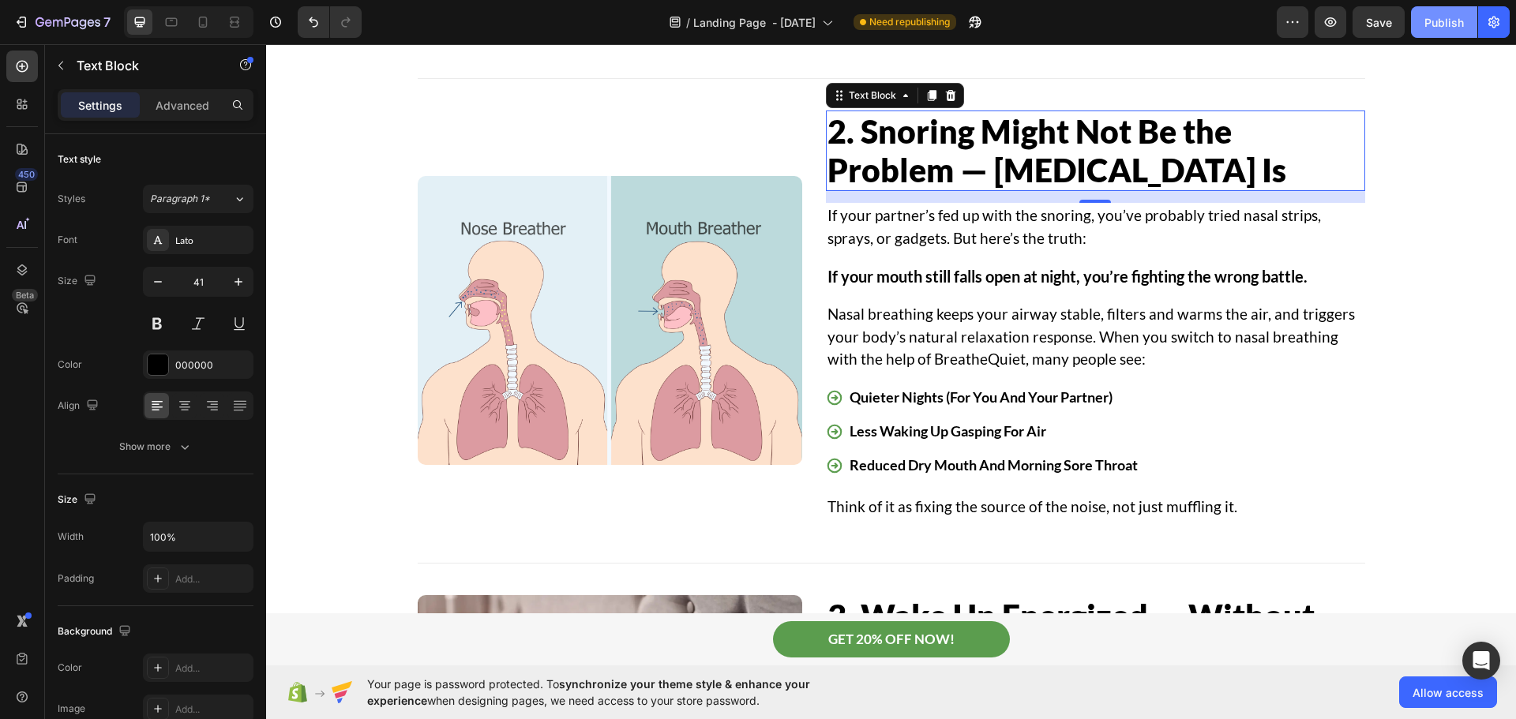
click at [1439, 22] on div "Publish" at bounding box center [1443, 22] width 39 height 17
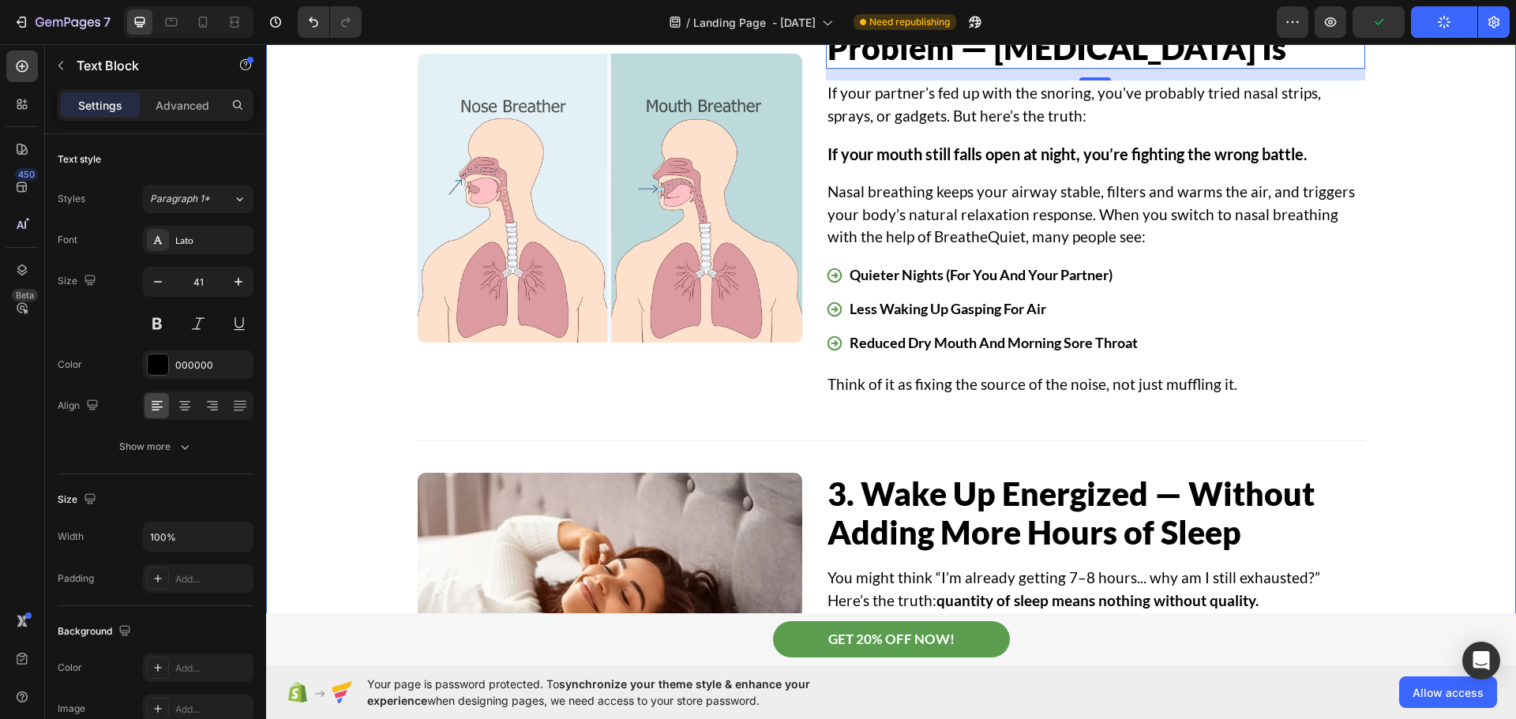
scroll to position [1658, 0]
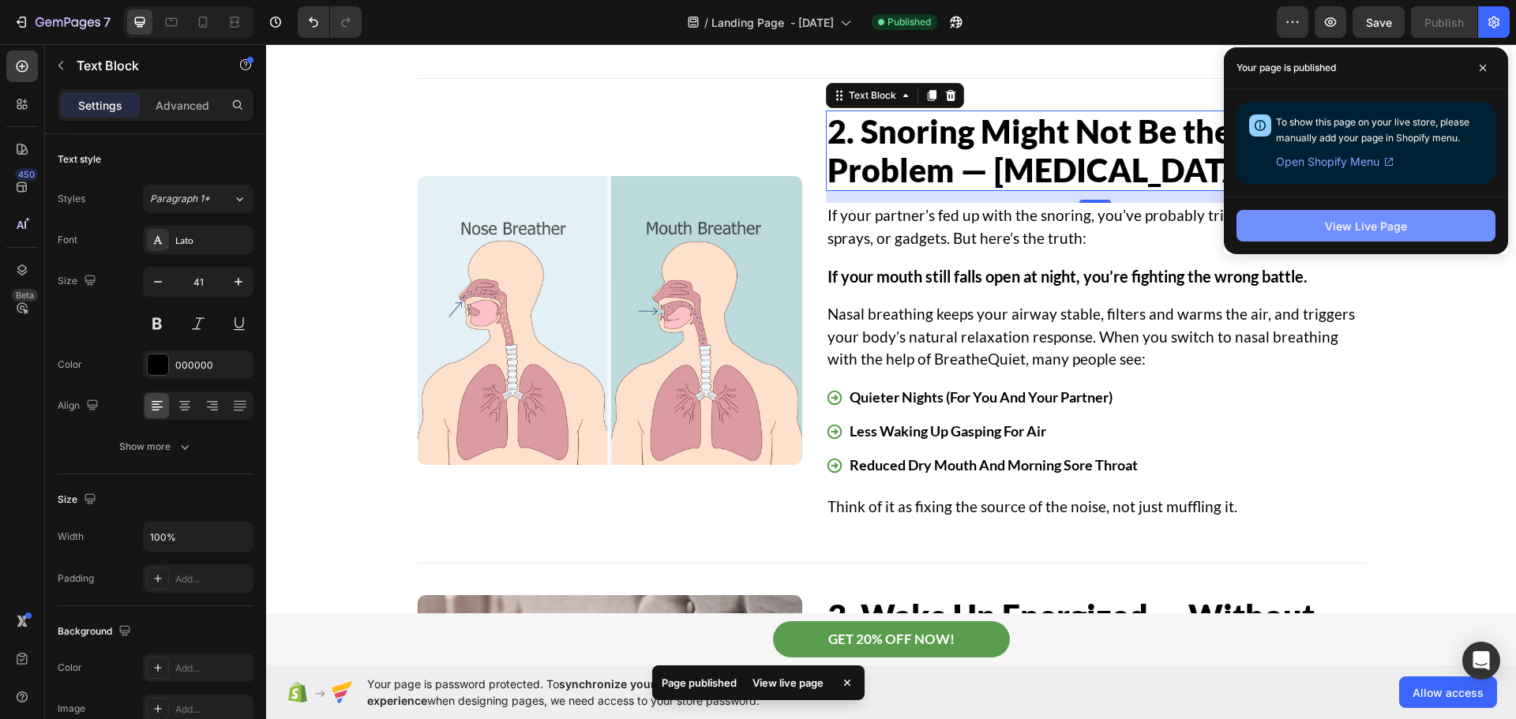
click at [1377, 218] on div "View Live Page" at bounding box center [1365, 226] width 82 height 17
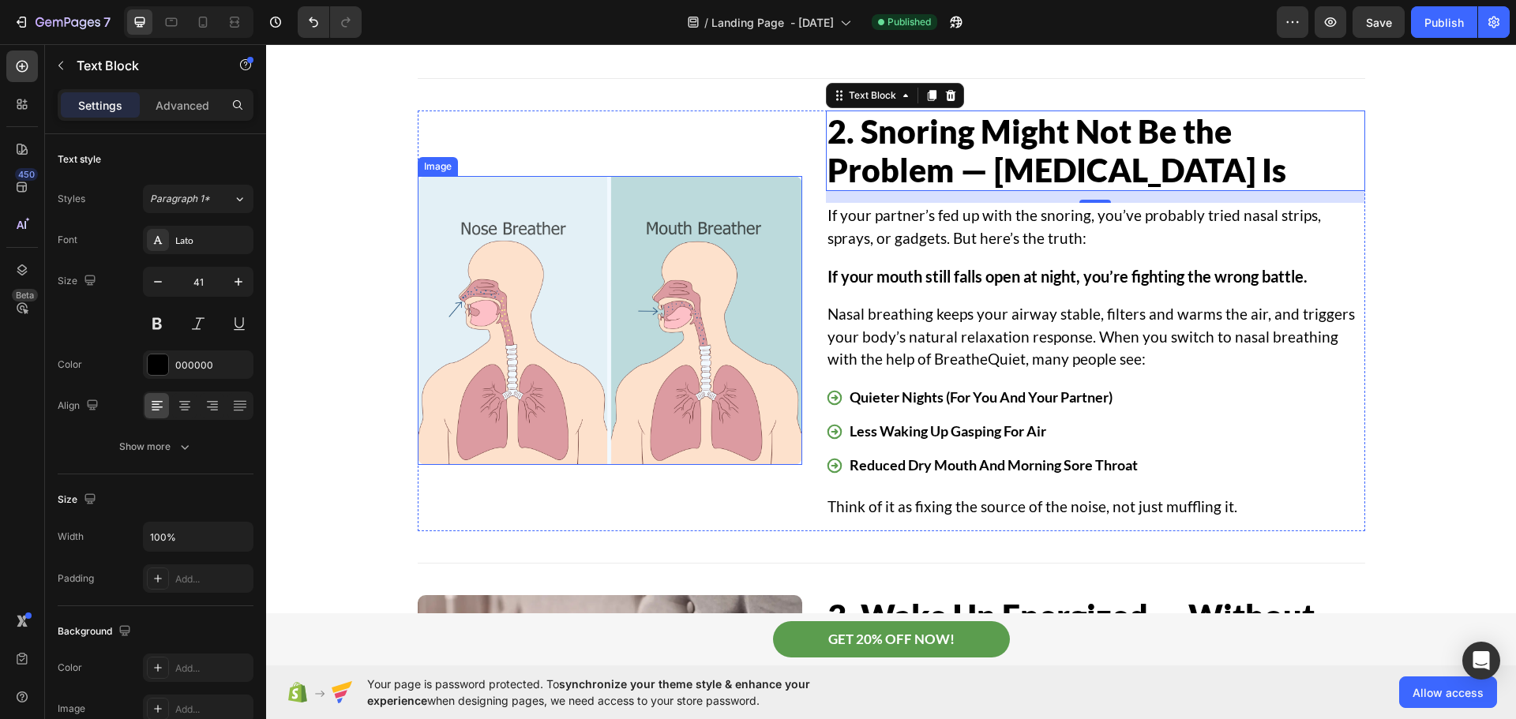
click at [533, 347] on img at bounding box center [610, 320] width 385 height 289
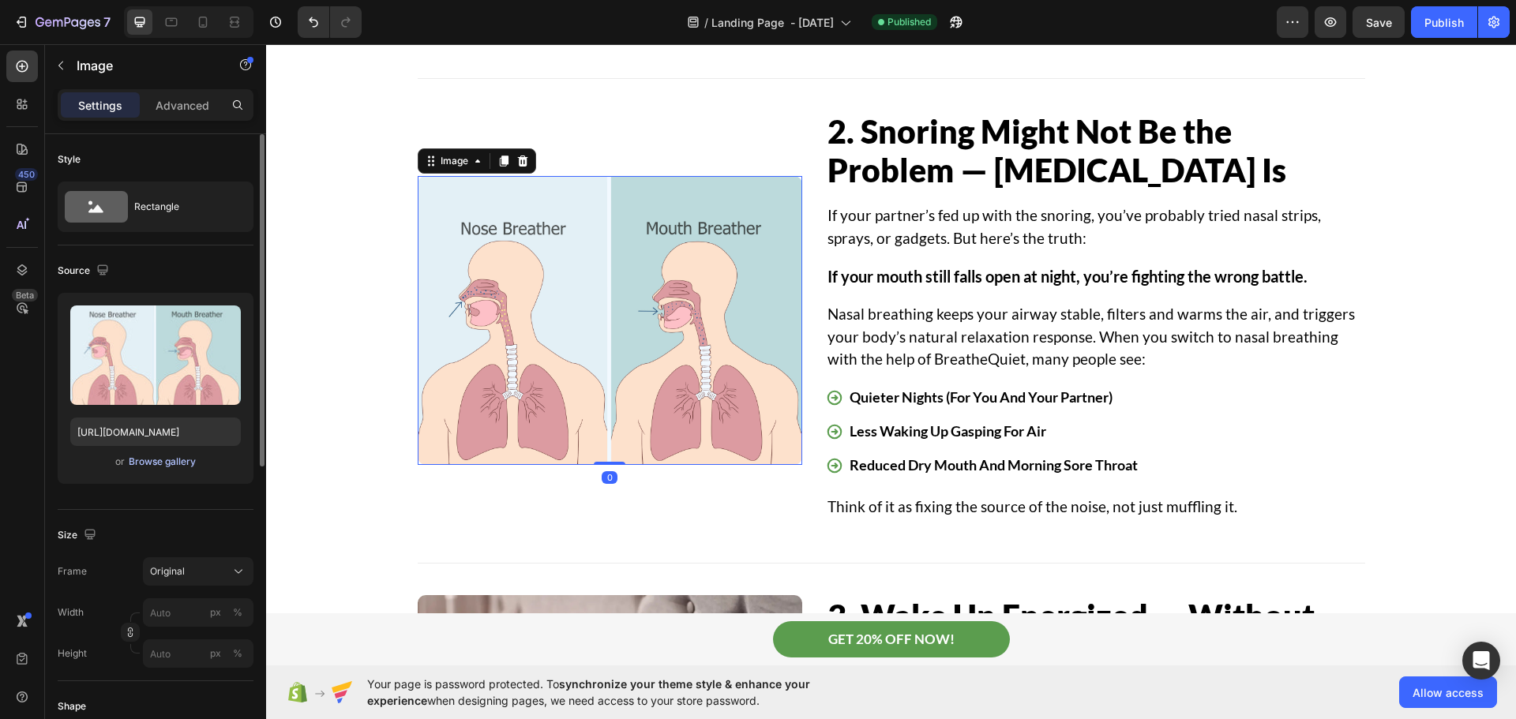
click at [174, 461] on div "Browse gallery" at bounding box center [162, 462] width 67 height 14
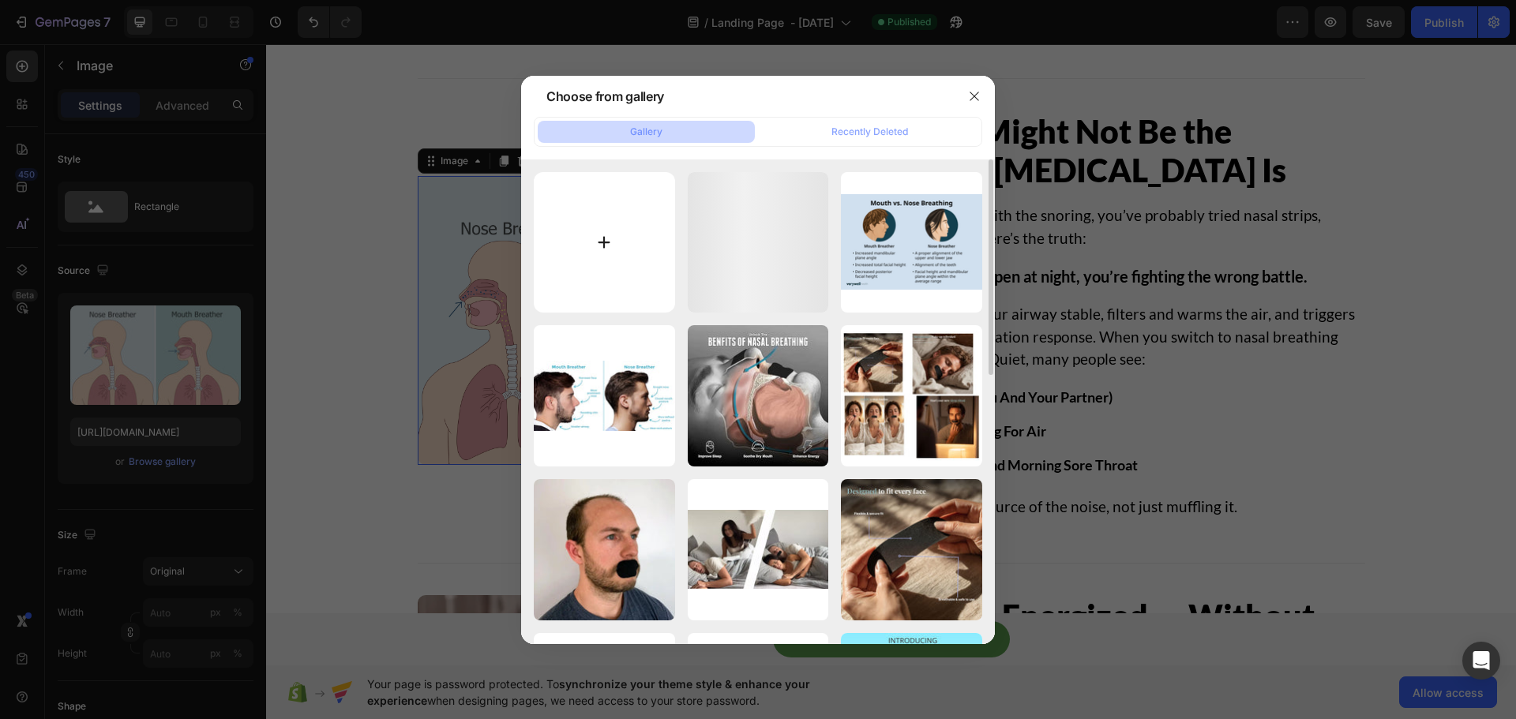
click at [600, 247] on input "file" at bounding box center [604, 242] width 141 height 141
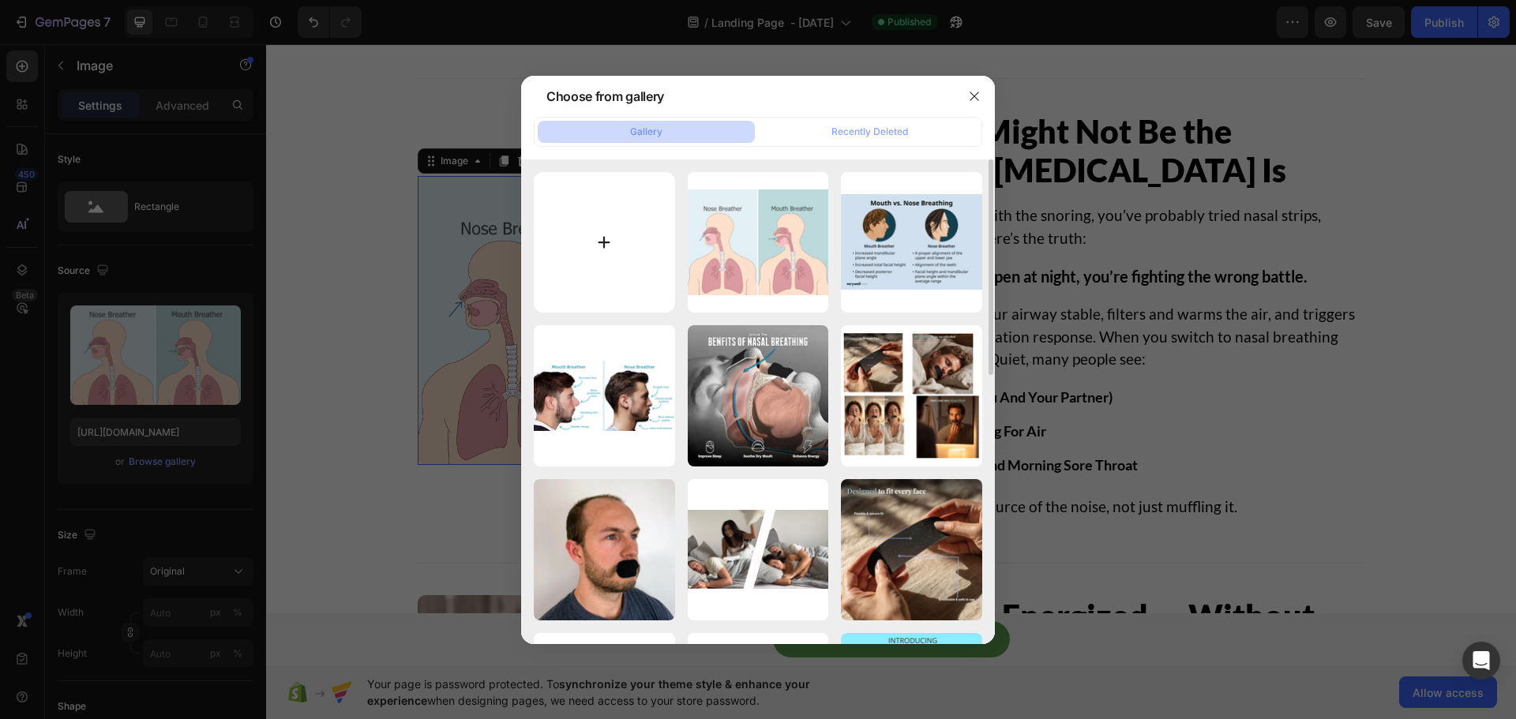
type input "C:\fakepath\New Project.png"
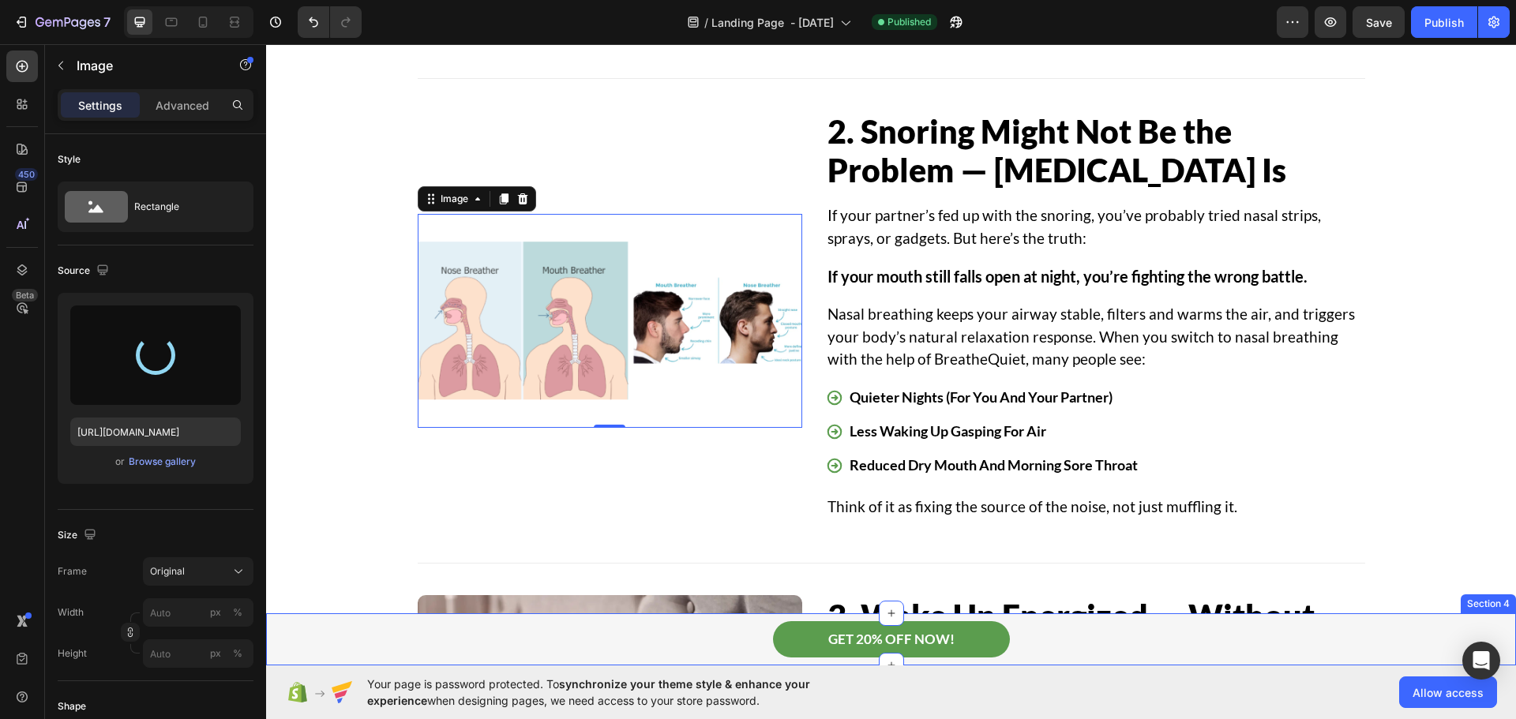
type input "https://cdn.shopify.com/s/files/1/0755/9695/5878/files/gempages_571642925553812…"
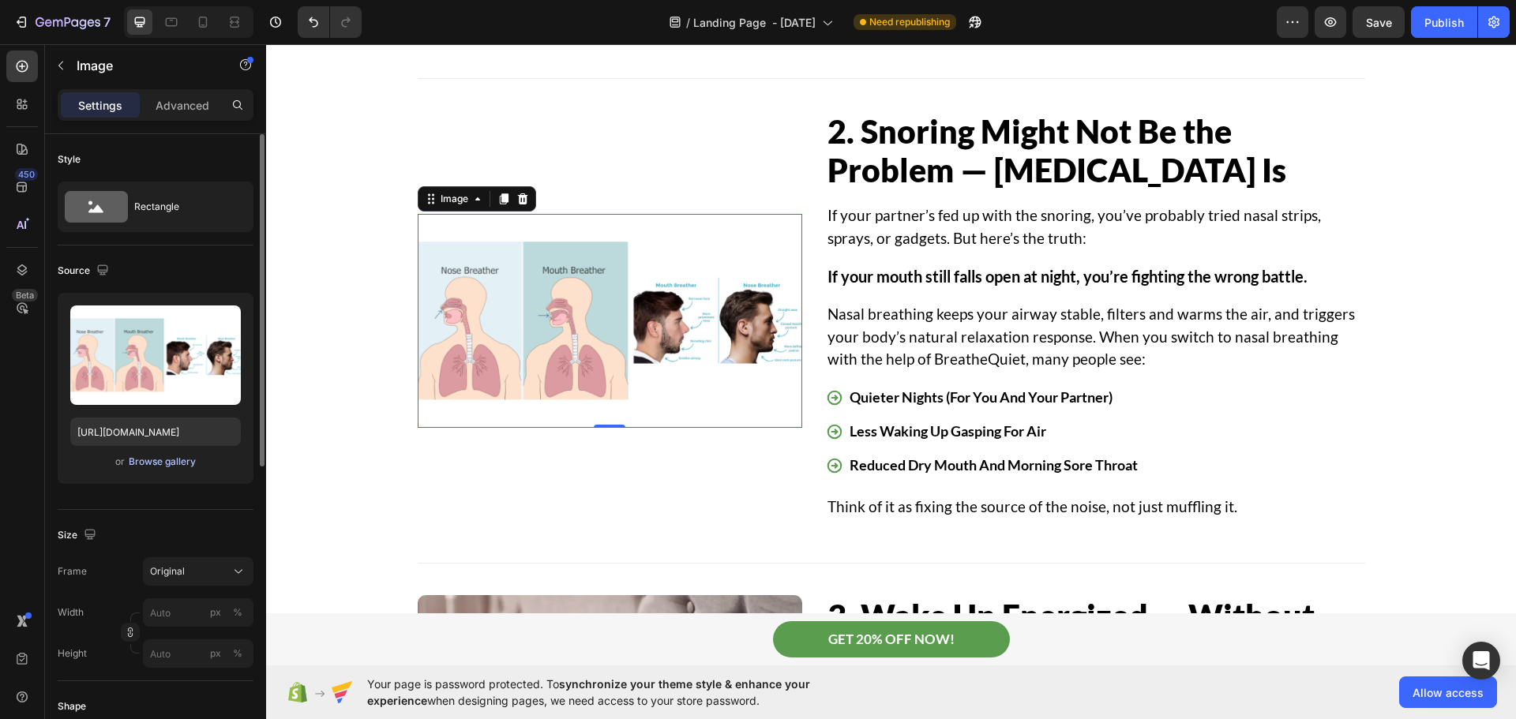
click at [180, 468] on div "Browse gallery" at bounding box center [162, 462] width 67 height 14
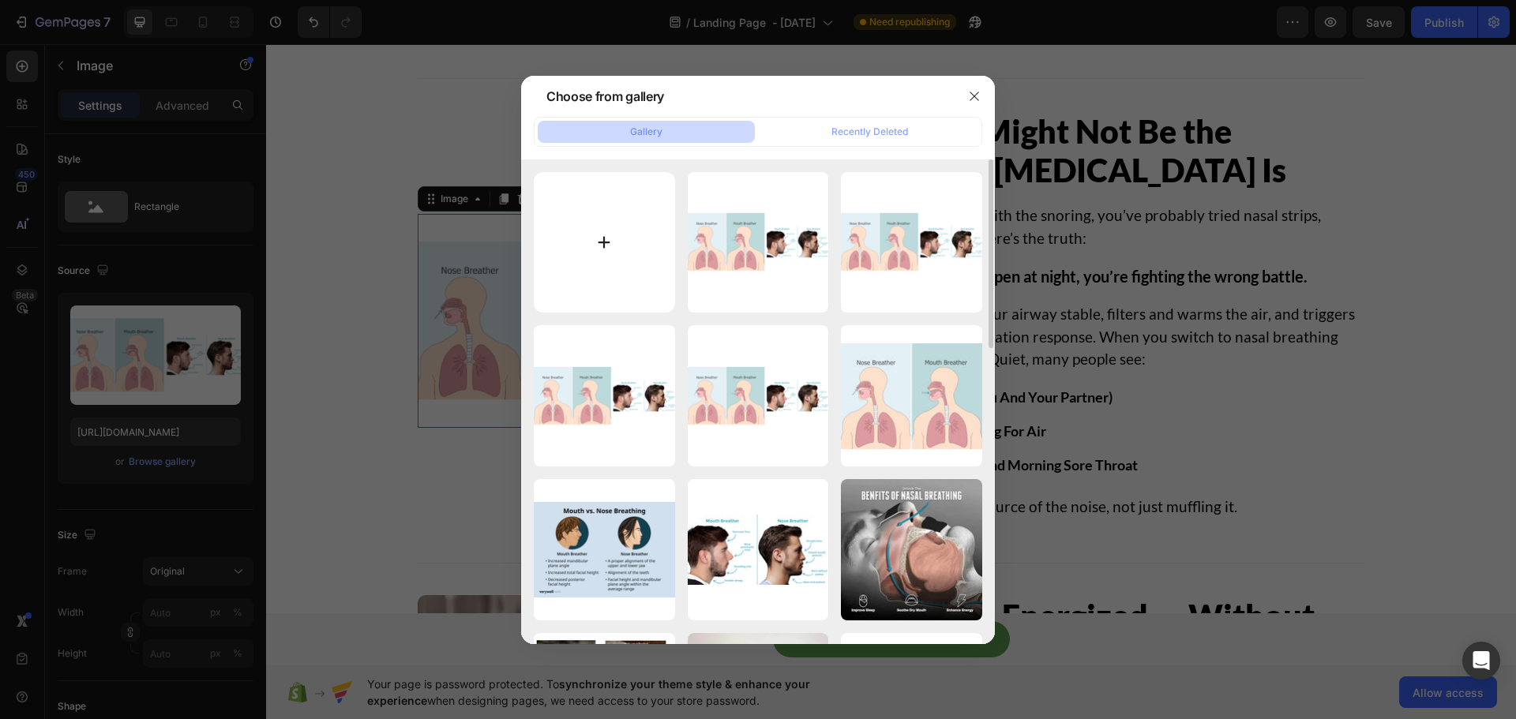
click at [598, 253] on input "file" at bounding box center [604, 242] width 141 height 141
type input "C:\fakepath\New Project (1).png"
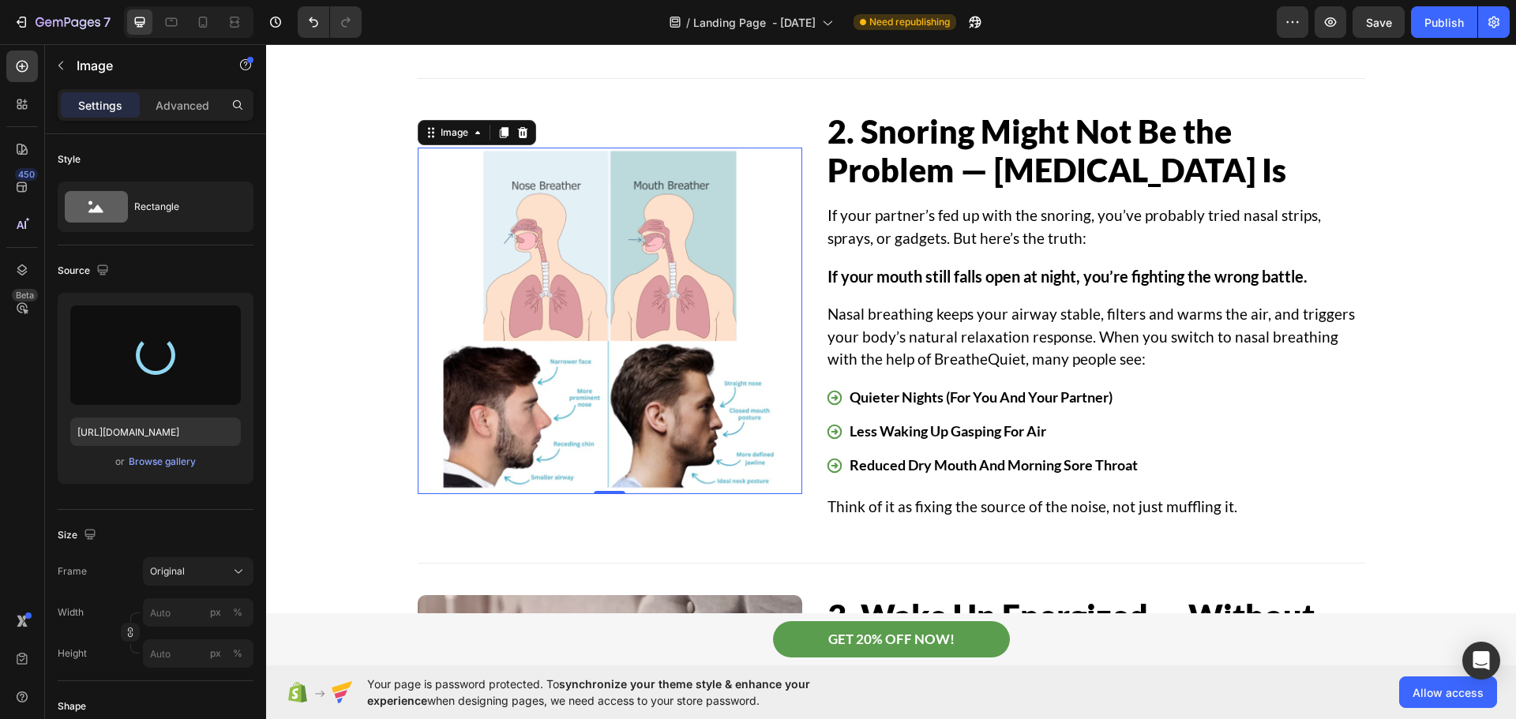
type input "https://cdn.shopify.com/s/files/1/0755/9695/5878/files/gempages_571642925553812…"
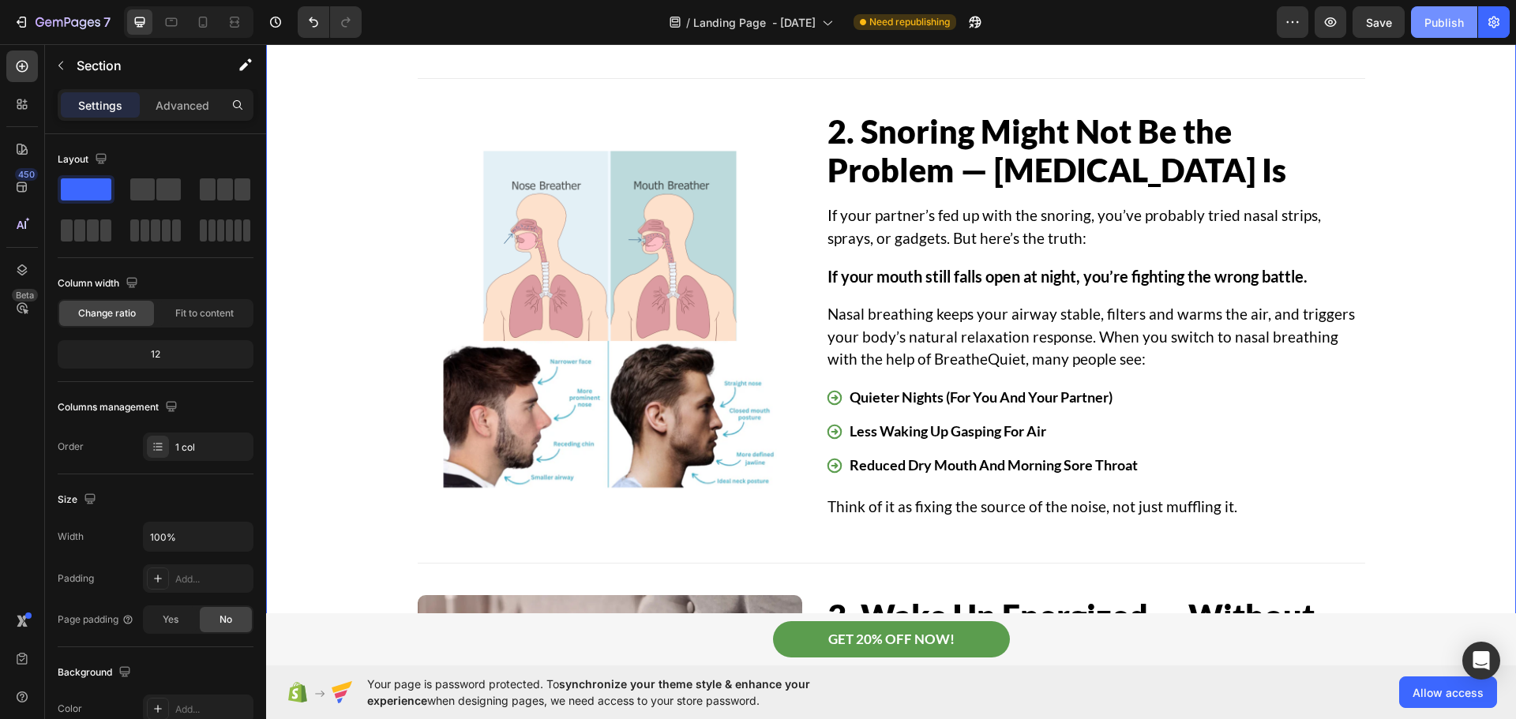
click at [1437, 13] on button "Publish" at bounding box center [1444, 22] width 66 height 32
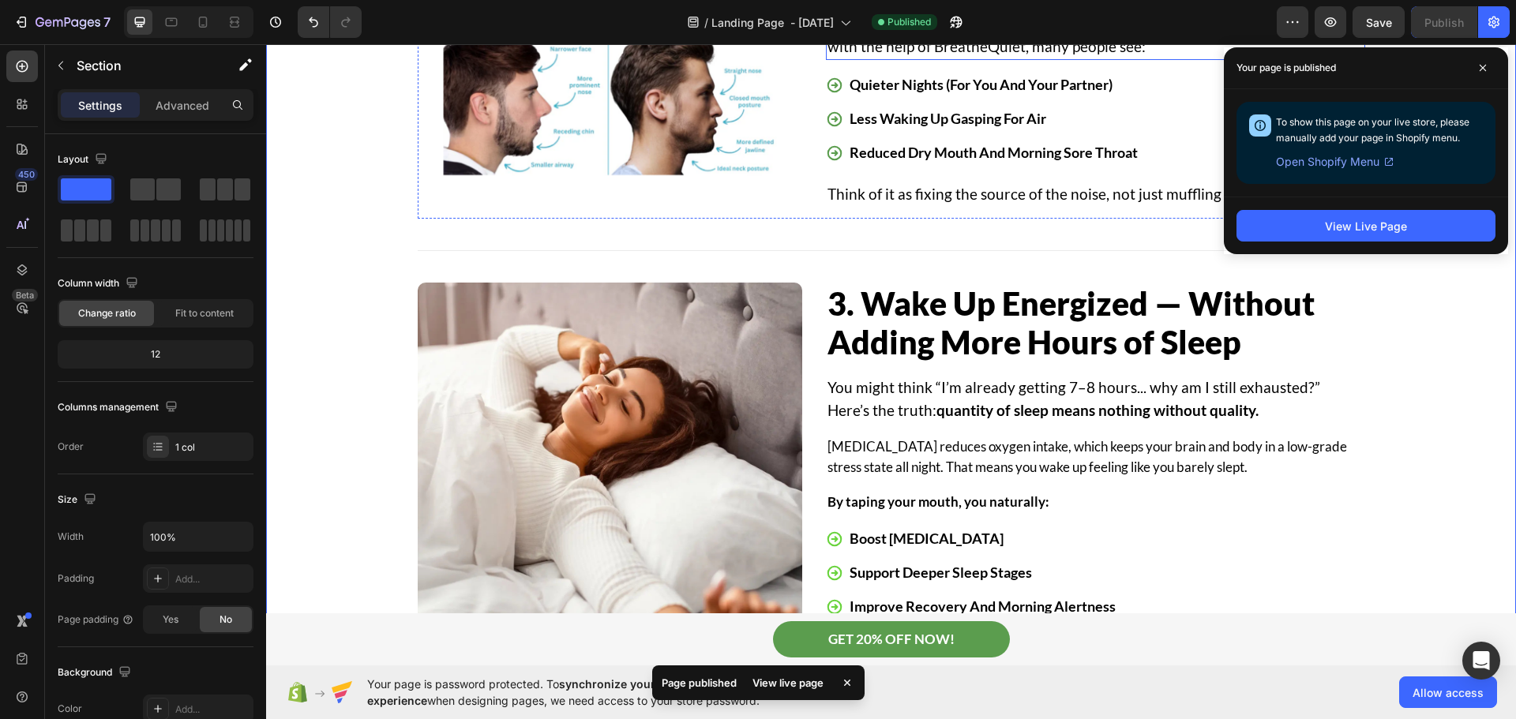
scroll to position [1973, 0]
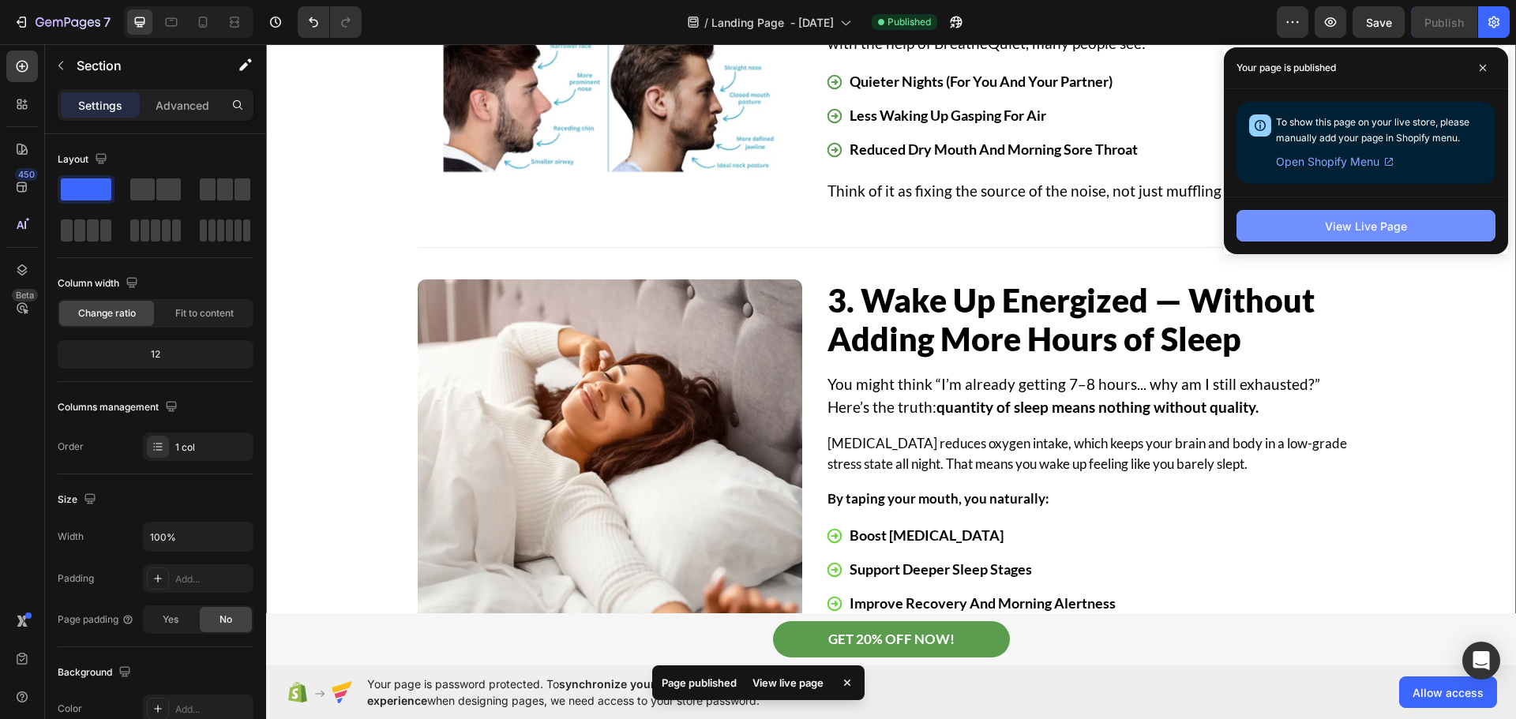
click at [1311, 232] on button "View Live Page" at bounding box center [1365, 226] width 259 height 32
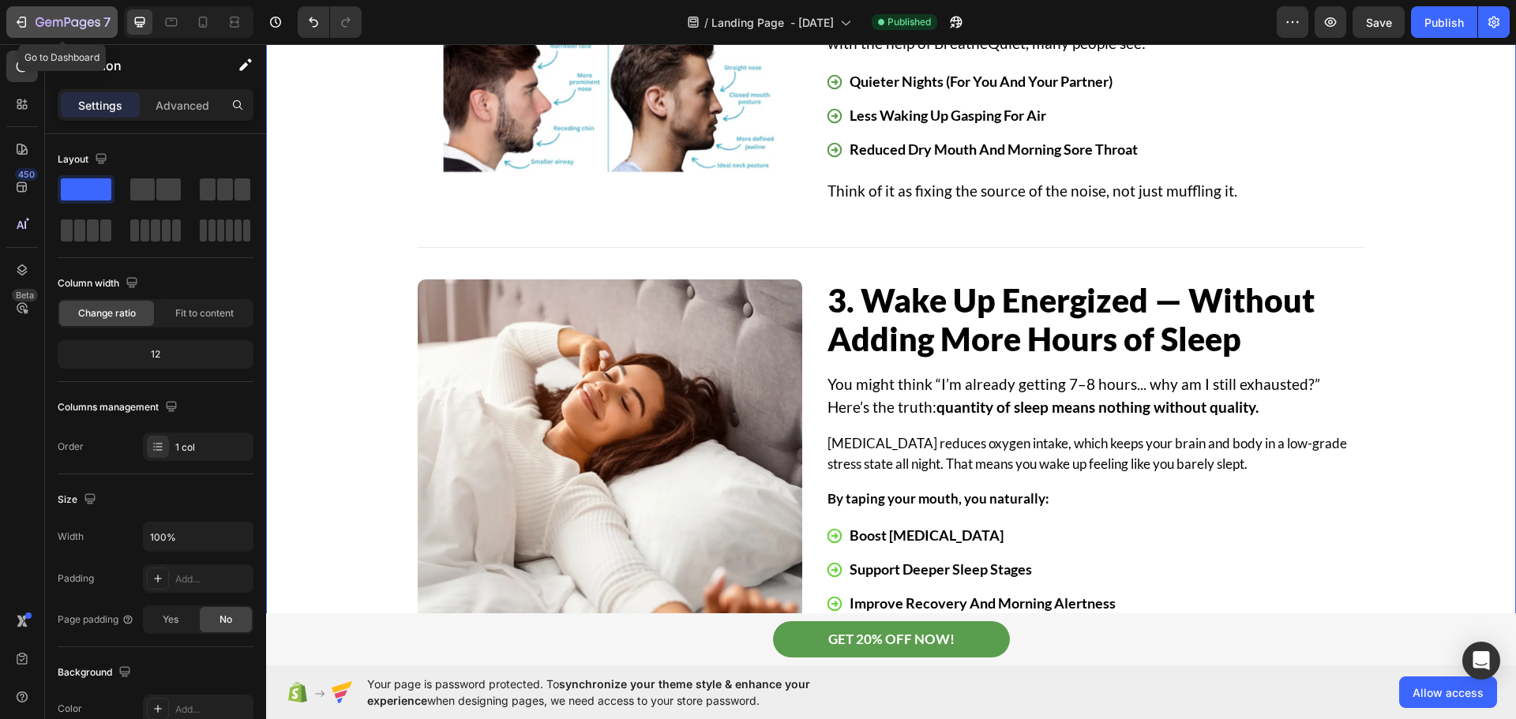
click at [20, 23] on icon "button" at bounding box center [21, 22] width 16 height 16
